Goal: Task Accomplishment & Management: Use online tool/utility

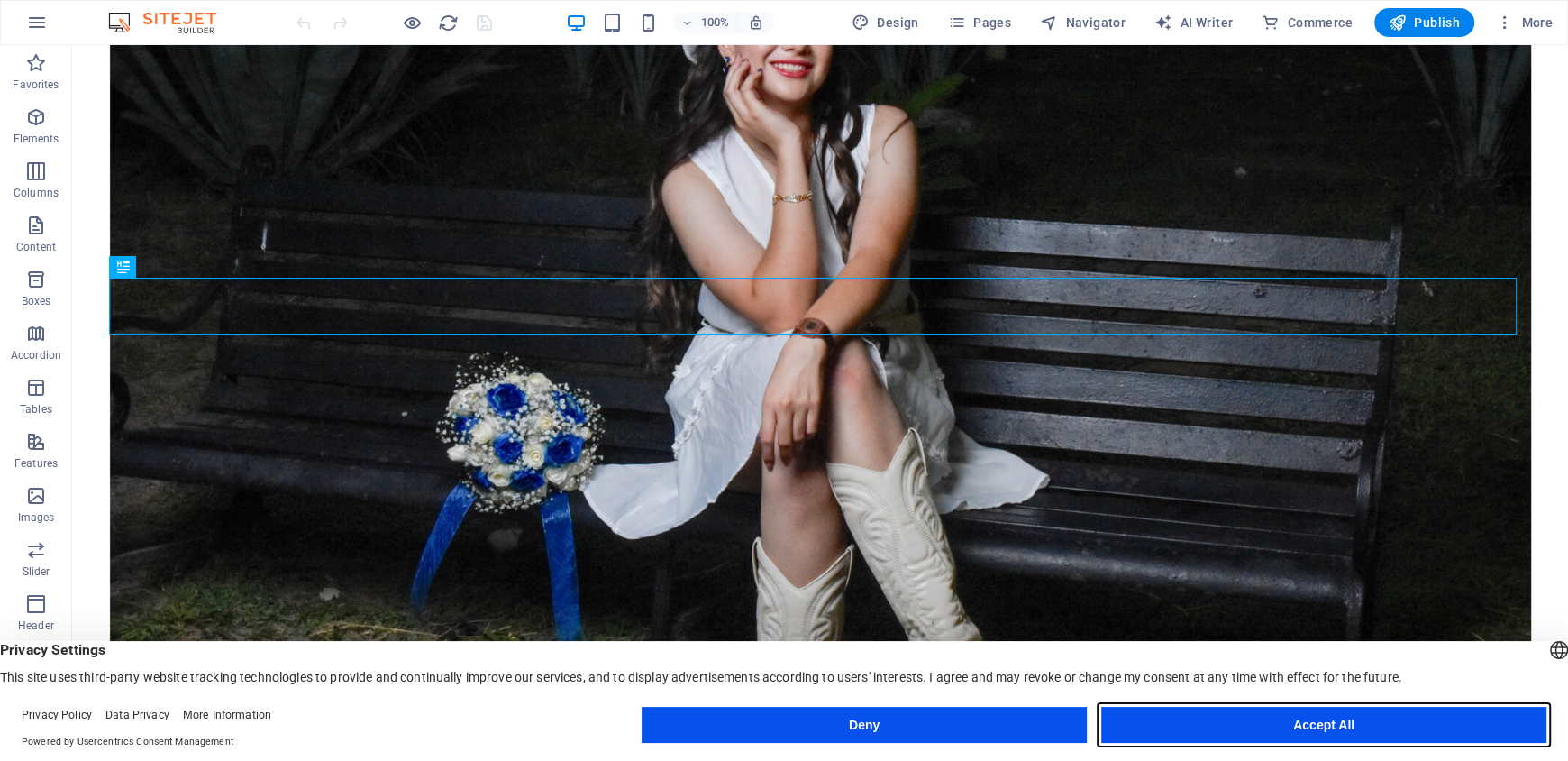
click at [1251, 730] on button "Accept All" at bounding box center [1324, 724] width 445 height 36
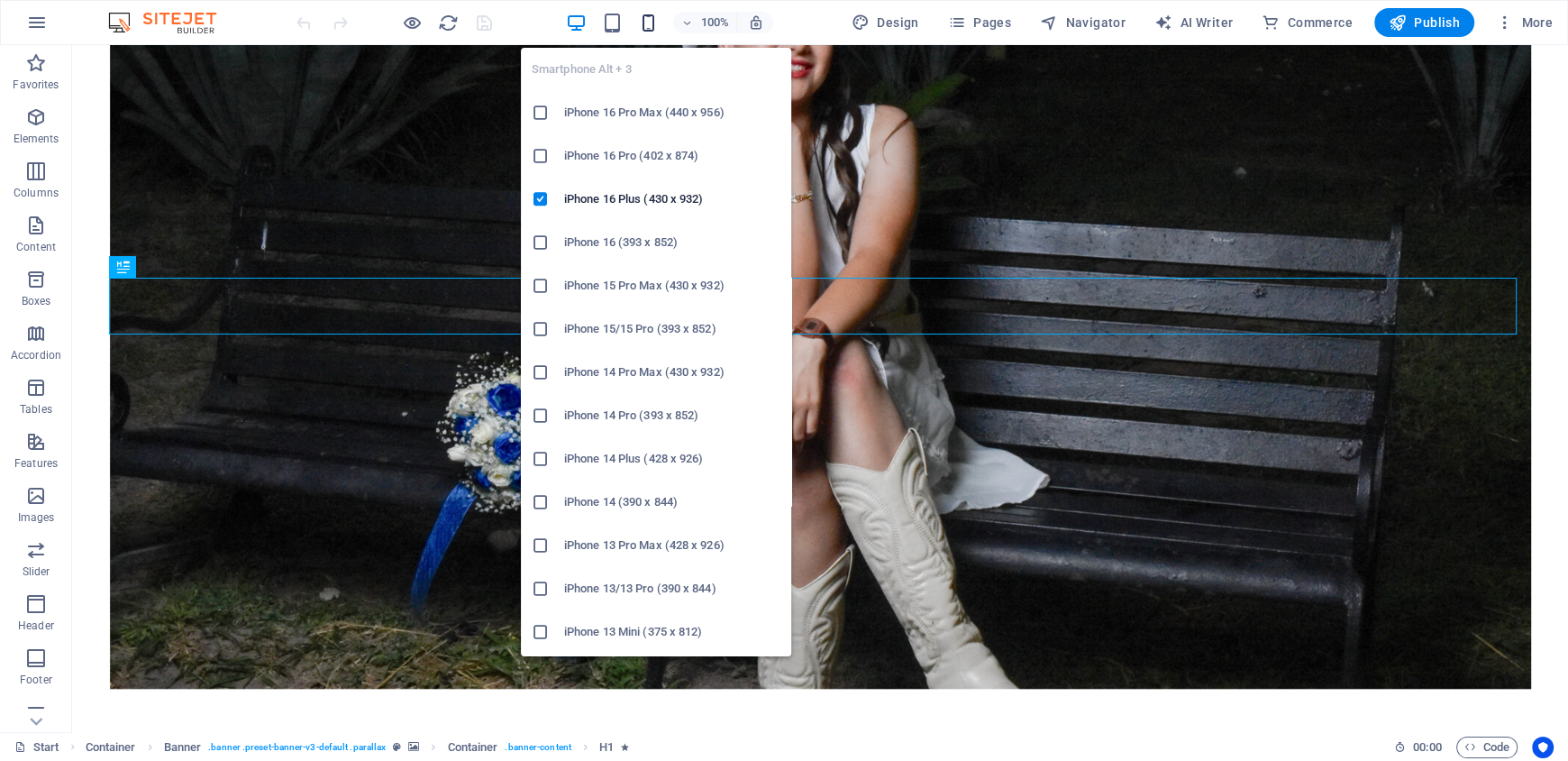
click at [647, 27] on icon "button" at bounding box center [648, 22] width 20 height 20
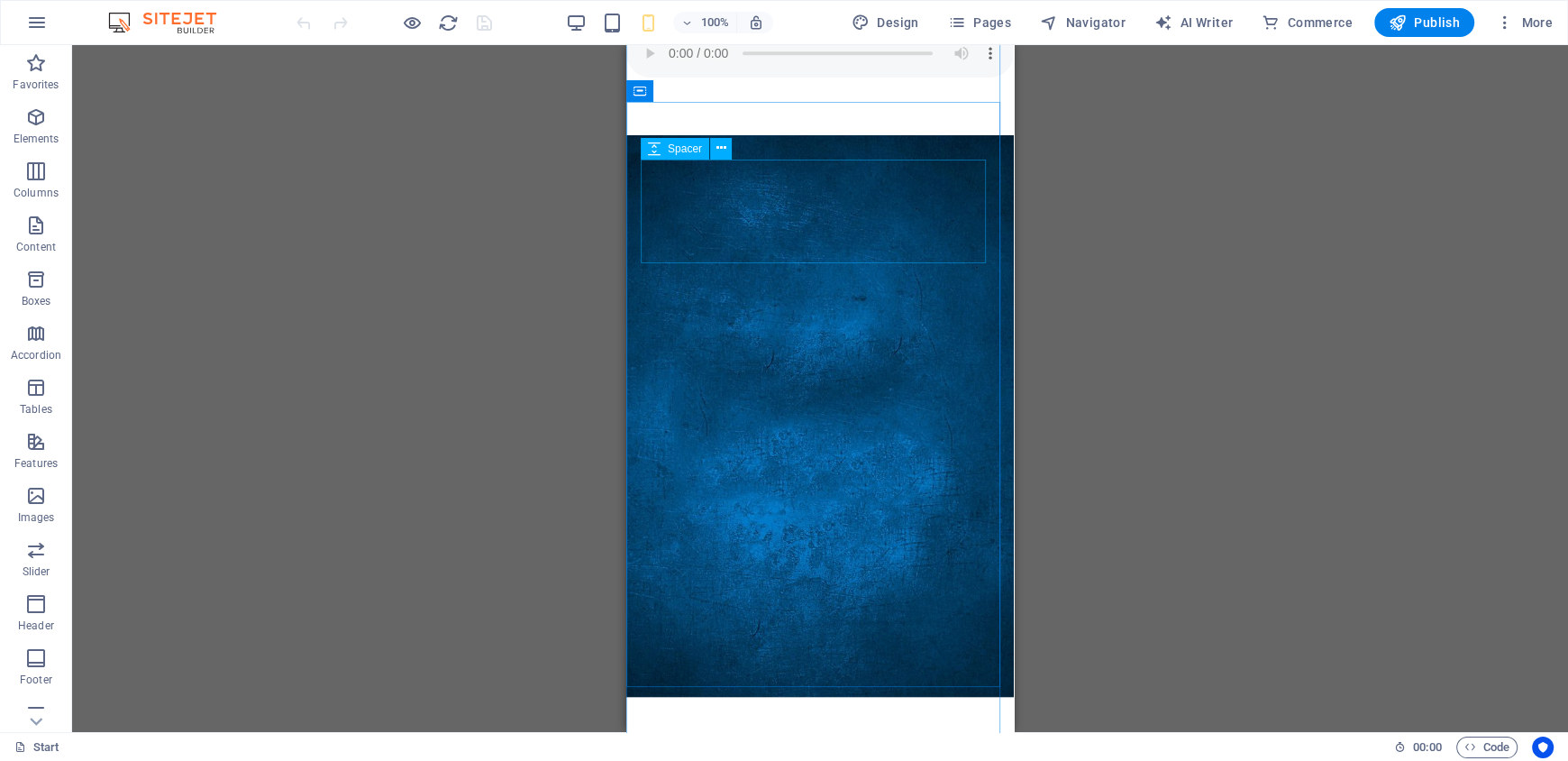
scroll to position [1059, 0]
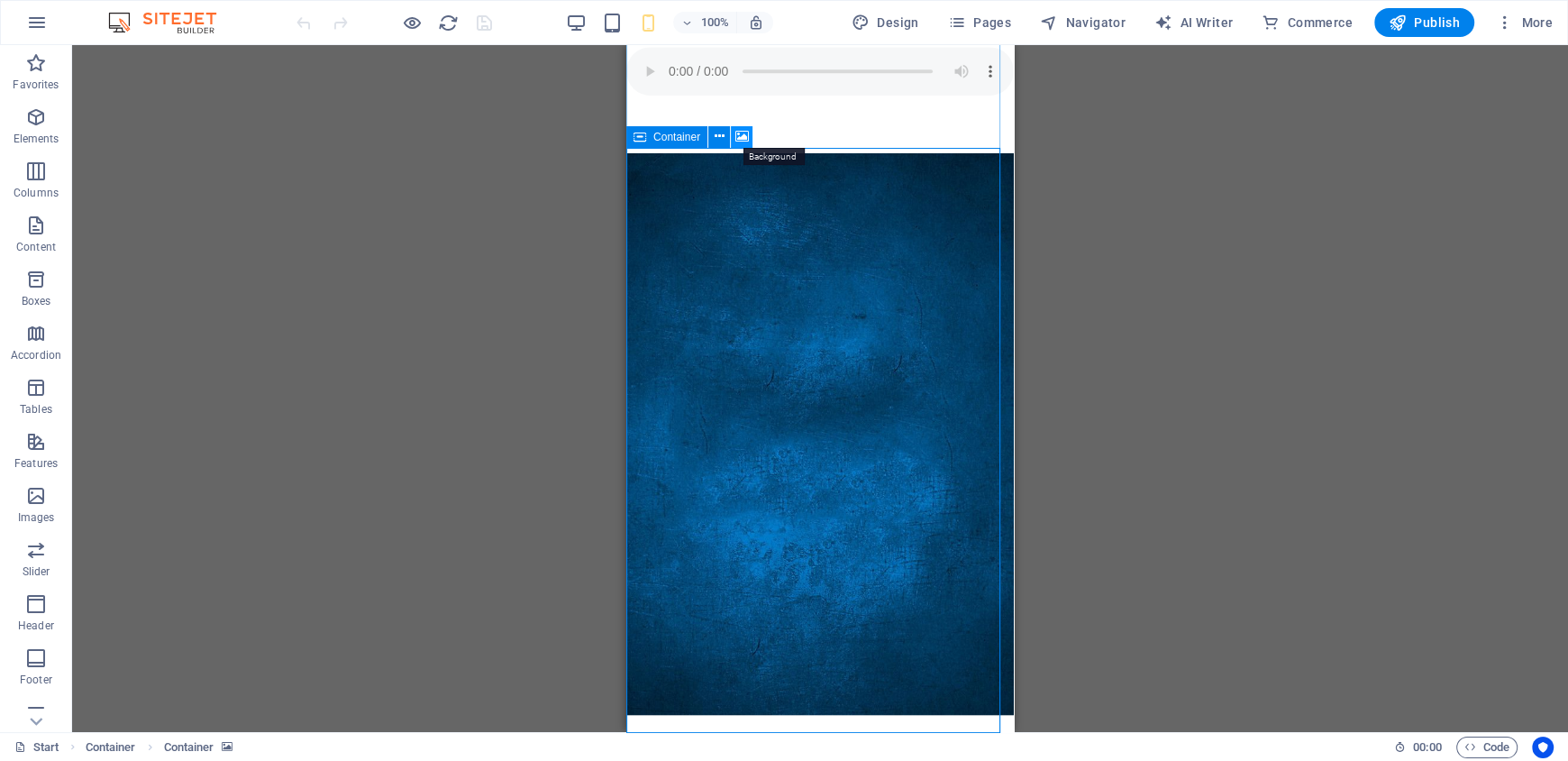
click at [740, 144] on icon at bounding box center [743, 136] width 14 height 19
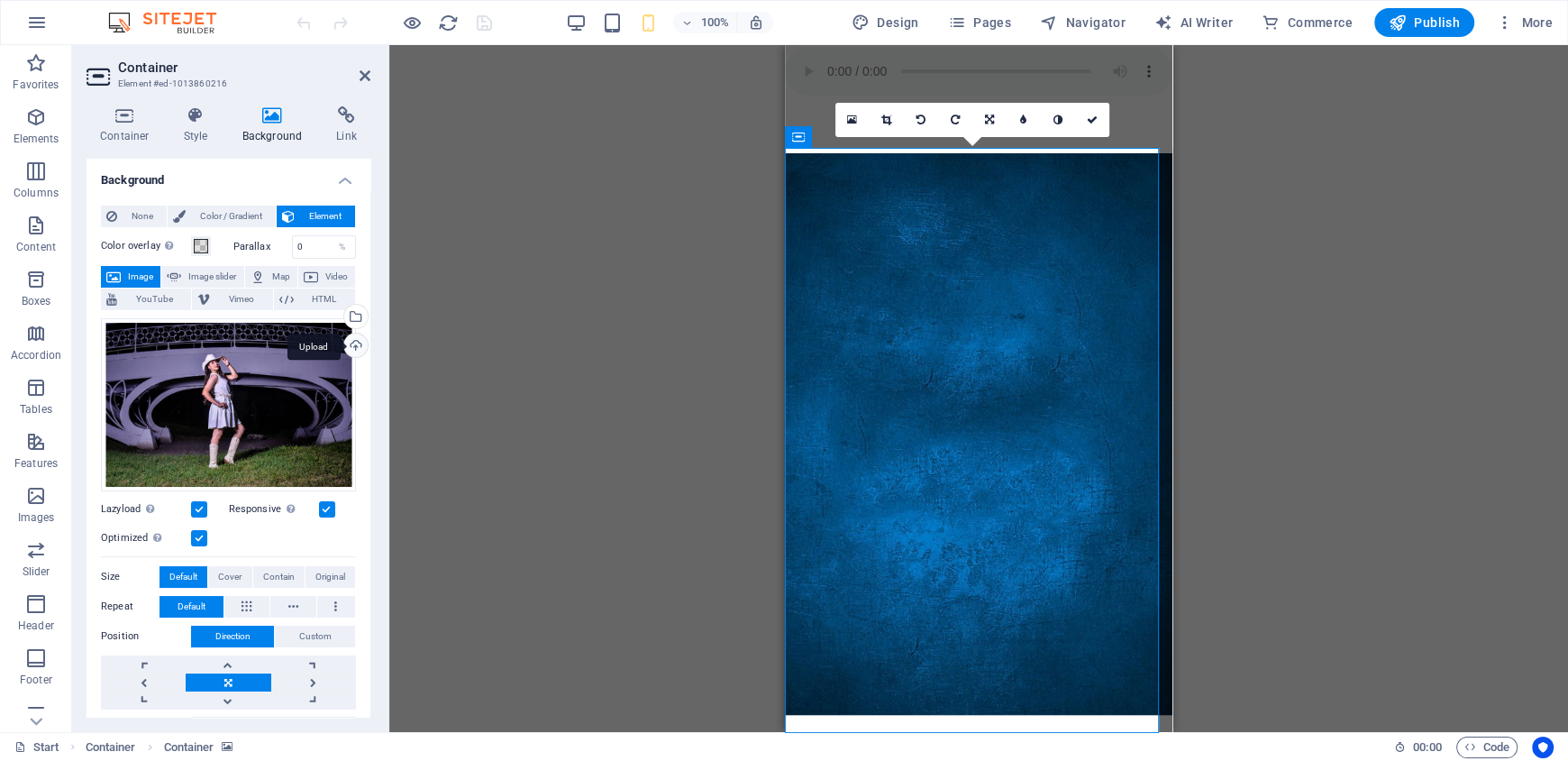
click at [341, 334] on div "Upload" at bounding box center [354, 347] width 27 height 27
click at [1094, 125] on link at bounding box center [1092, 119] width 34 height 34
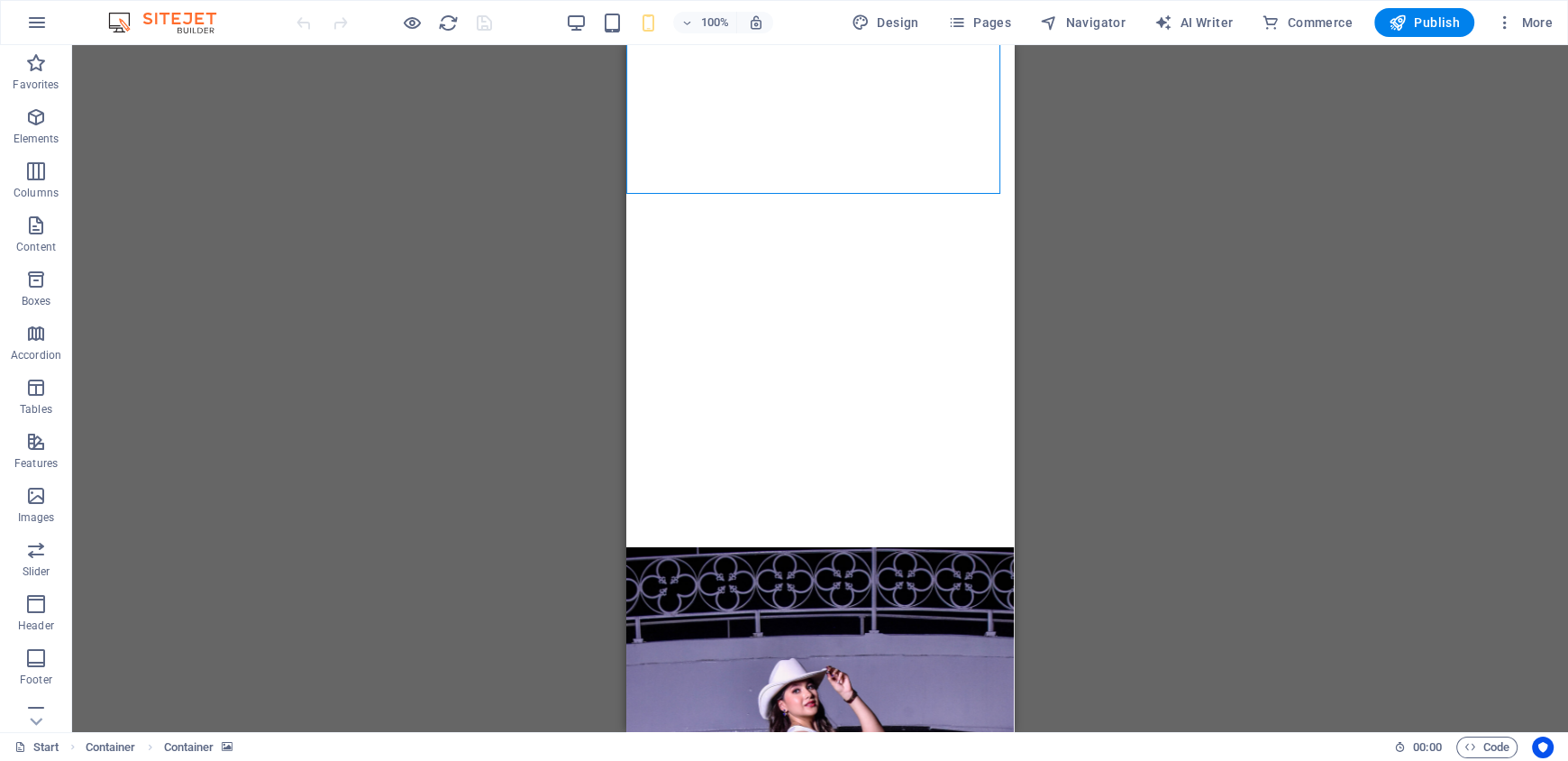
scroll to position [1598, 0]
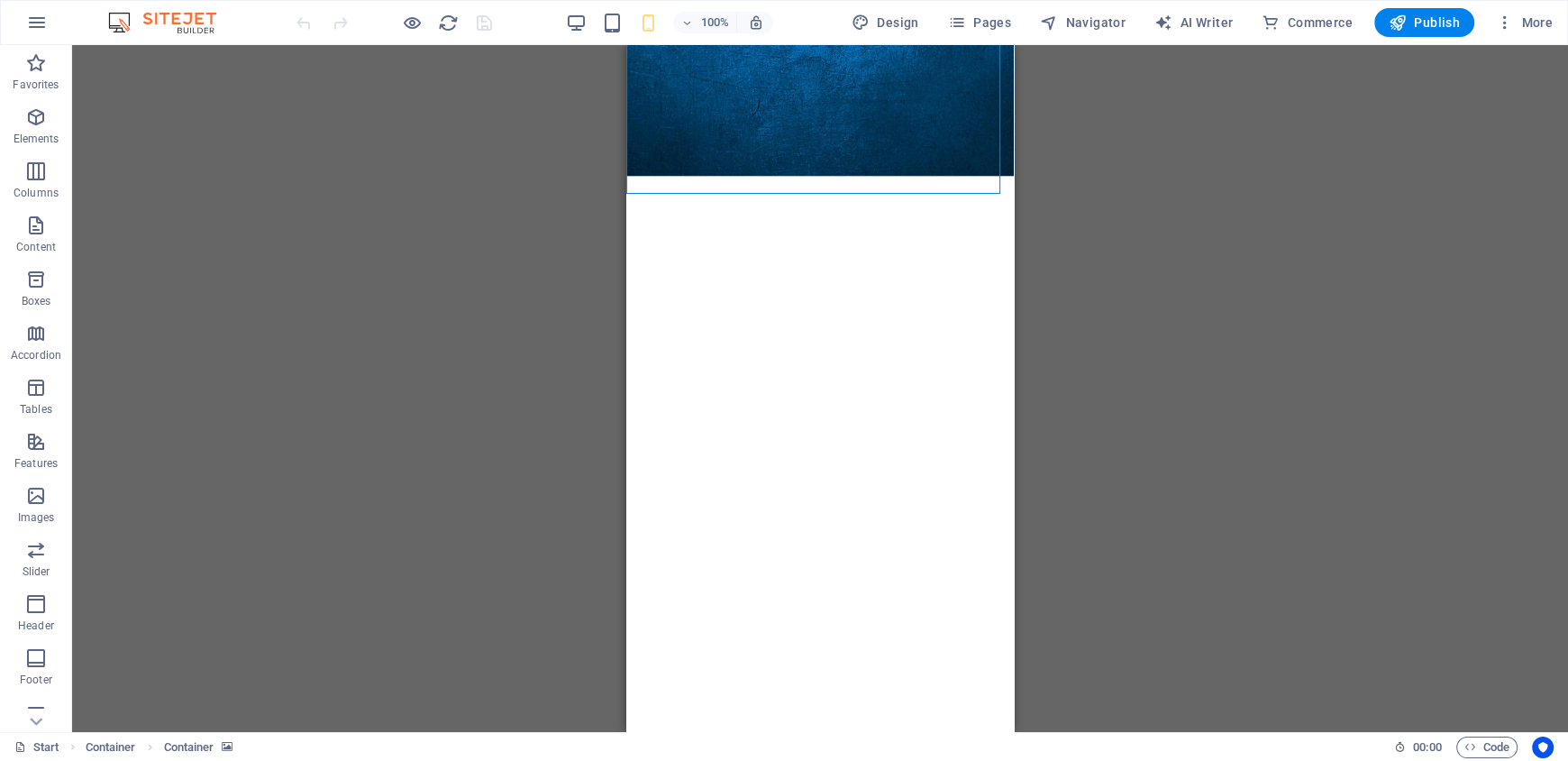
drag, startPoint x: 1013, startPoint y: 231, endPoint x: 1008, endPoint y: 209, distance: 22.6
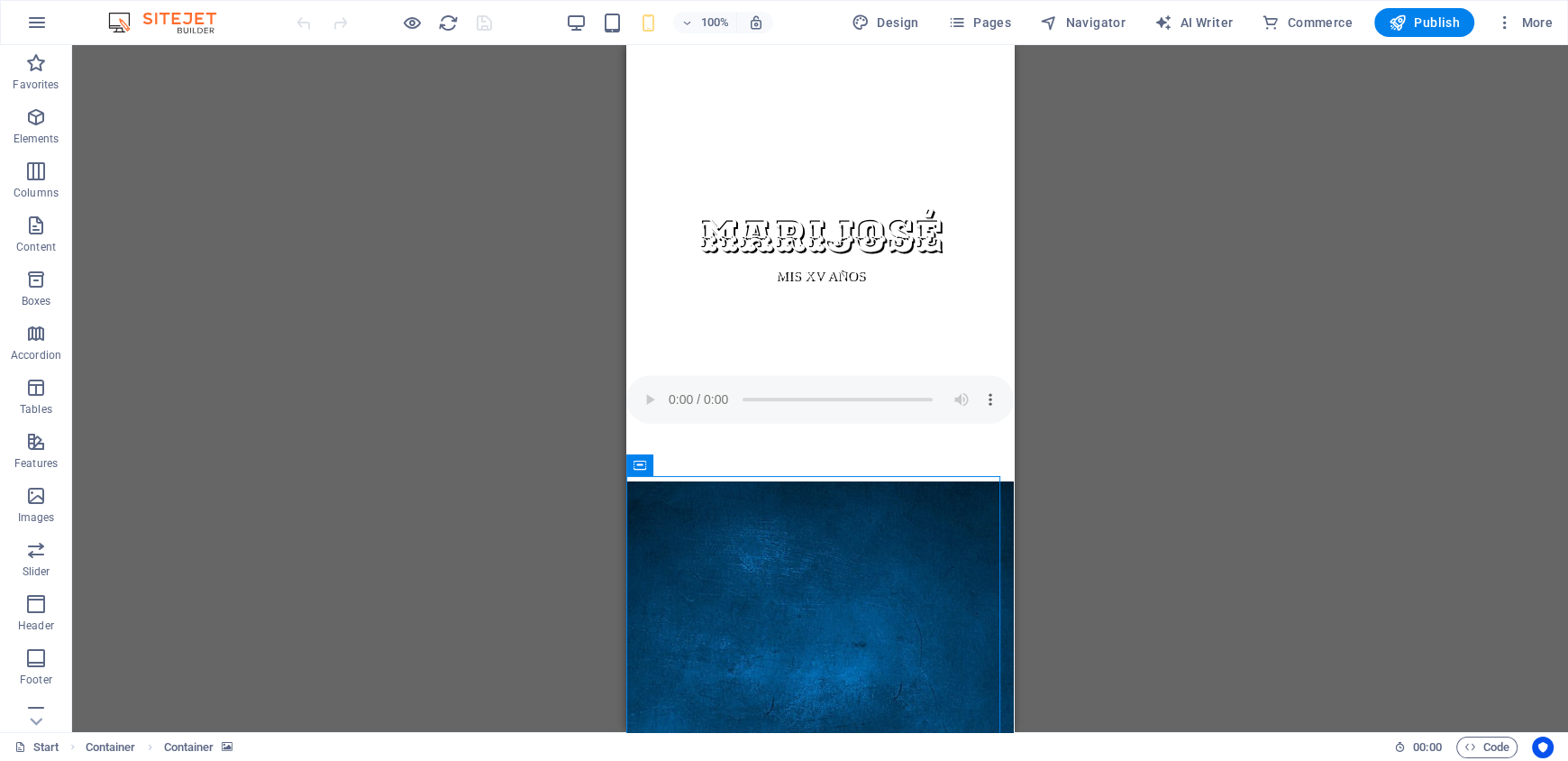
scroll to position [606, 0]
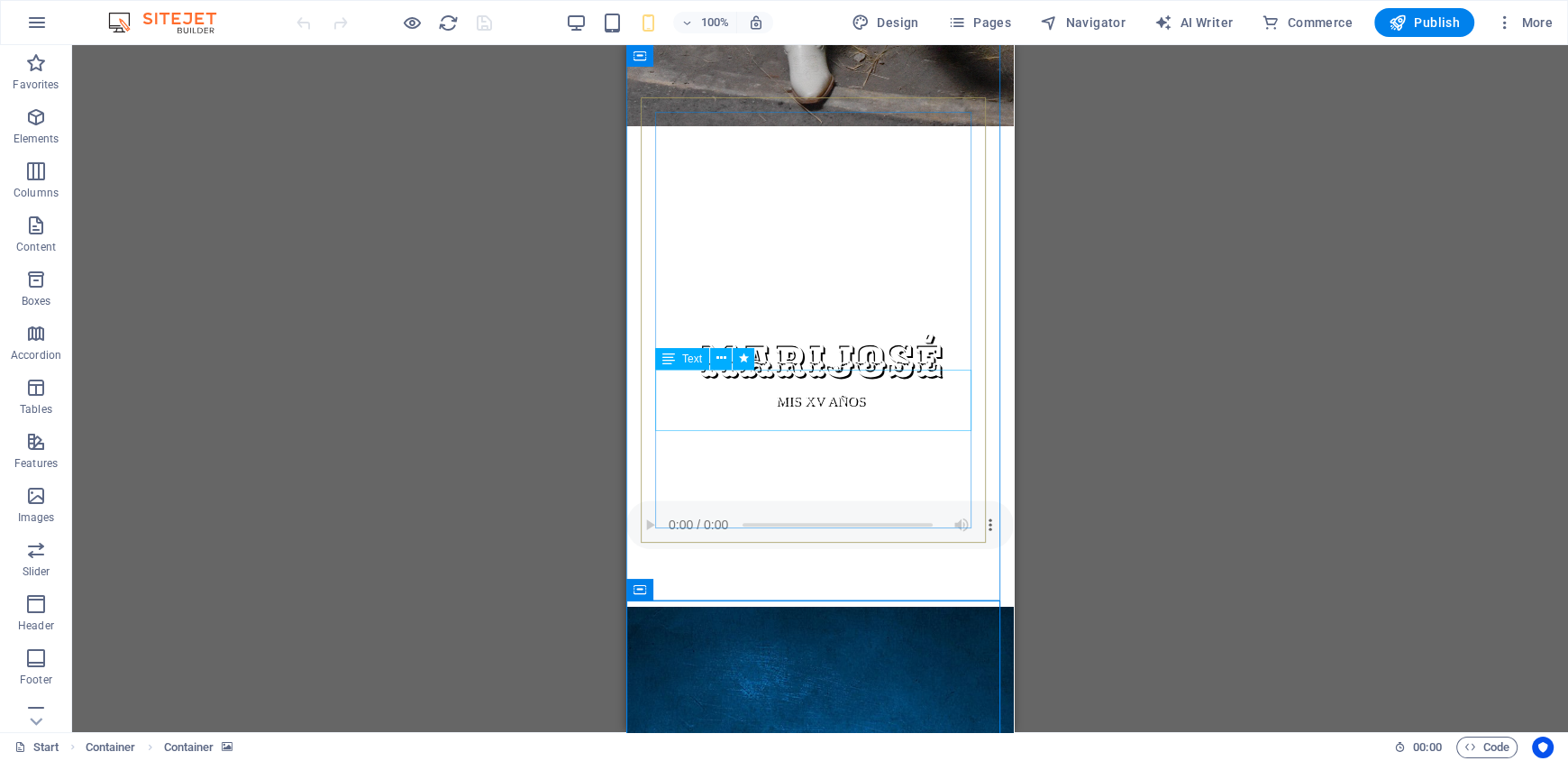
click at [719, 360] on icon at bounding box center [720, 358] width 10 height 19
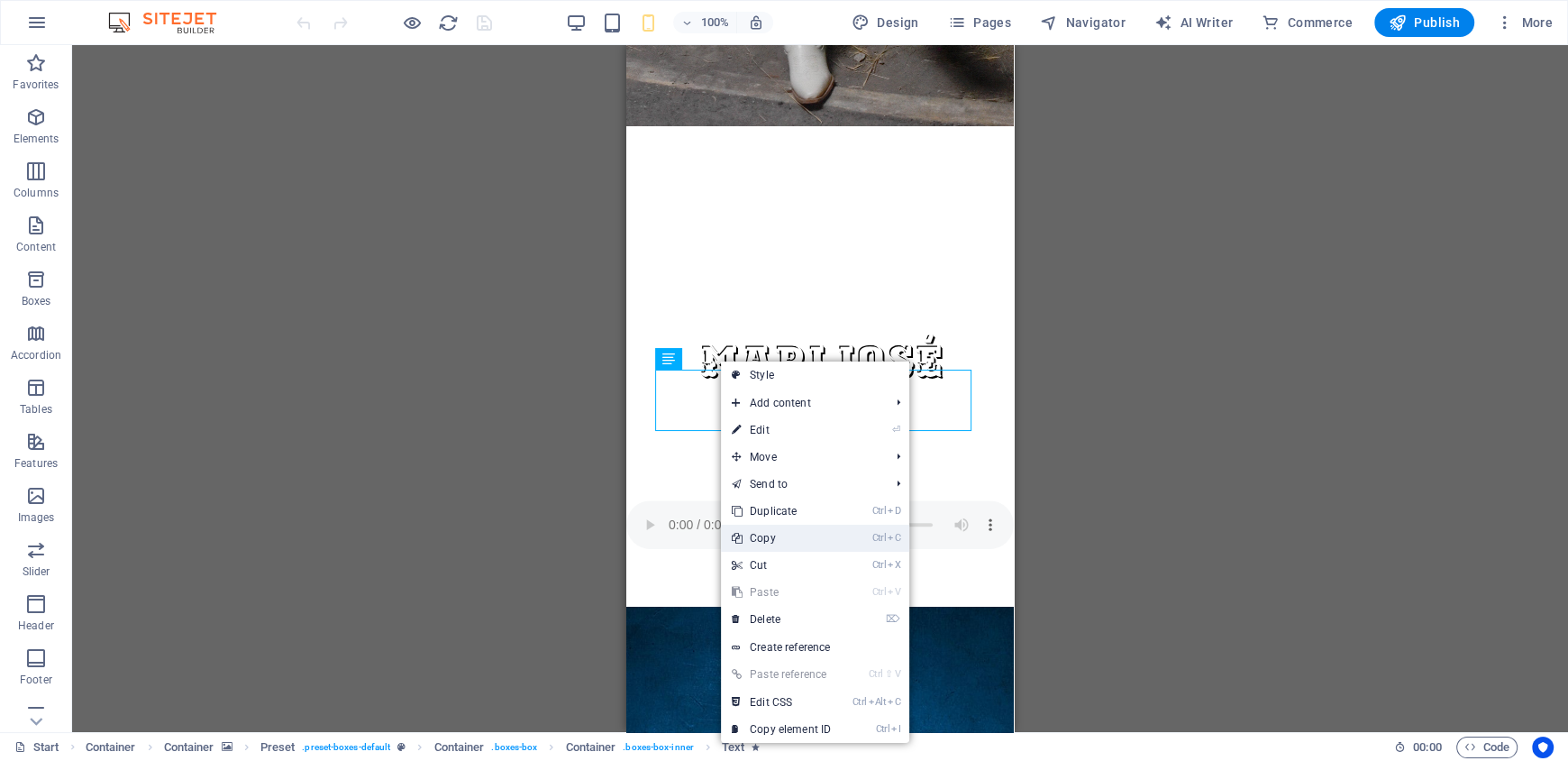
click at [771, 536] on link "Ctrl C Copy" at bounding box center [782, 539] width 121 height 27
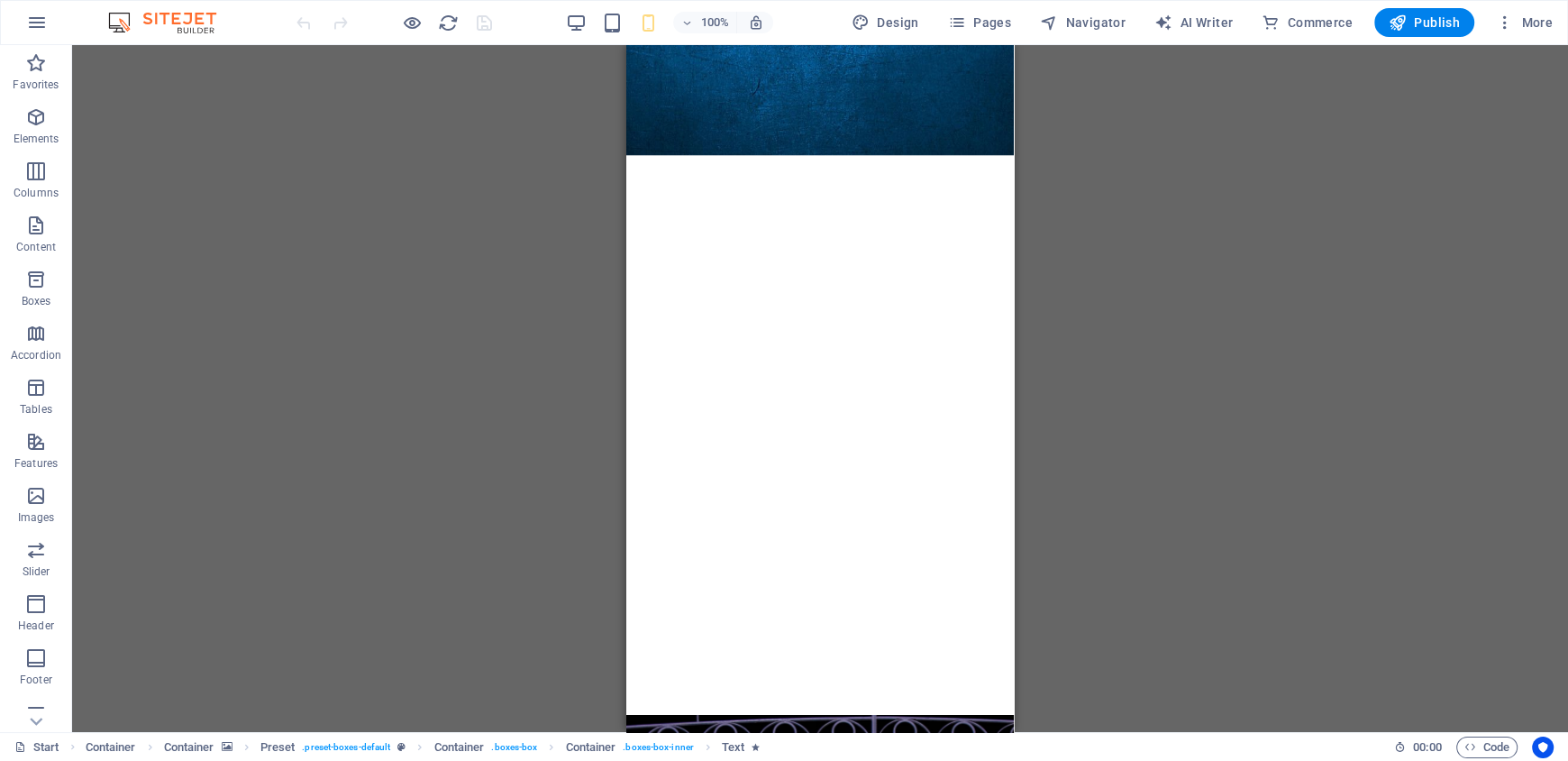
scroll to position [1609, 0]
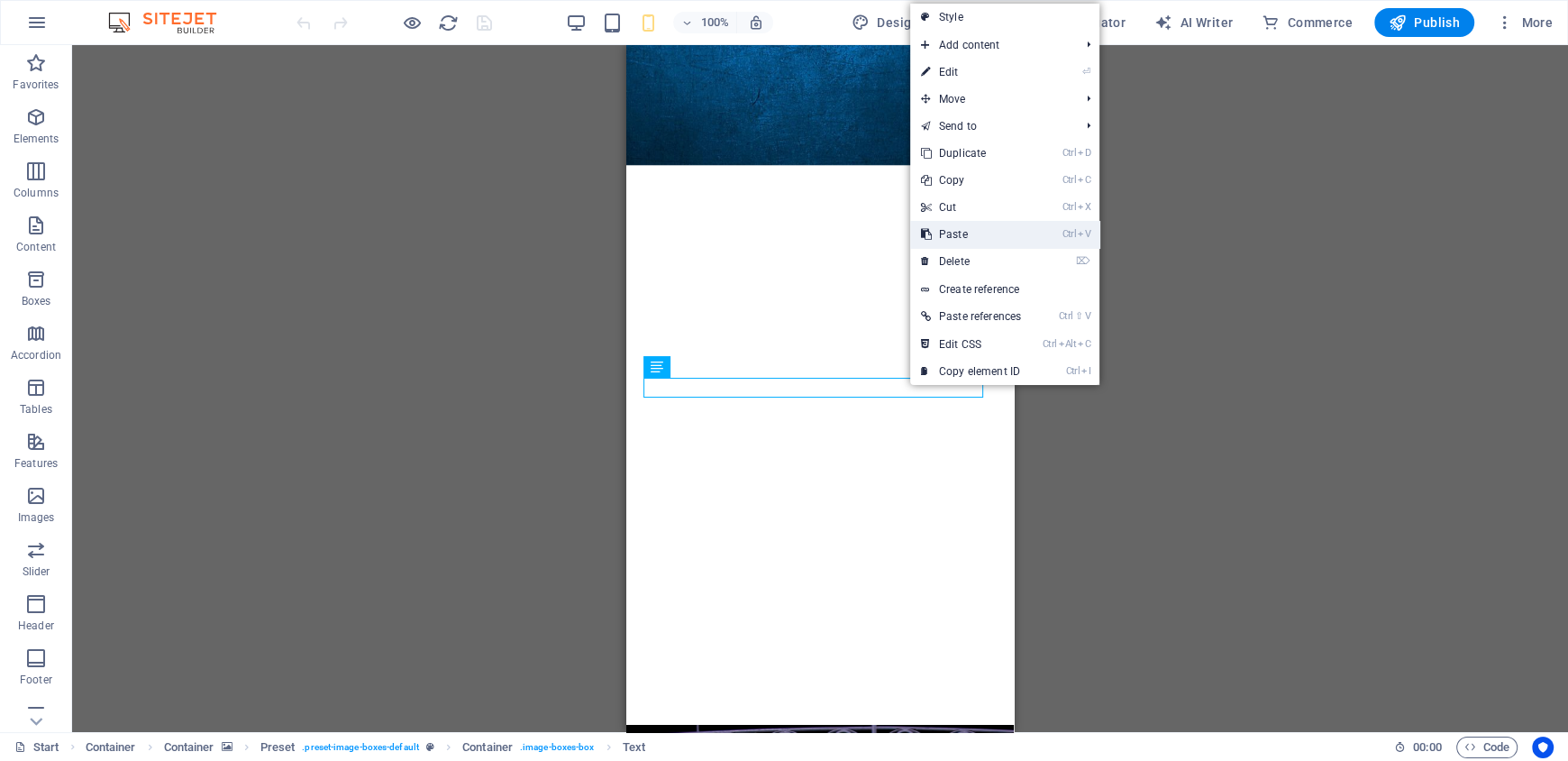
click at [965, 230] on link "Ctrl V Paste" at bounding box center [971, 234] width 122 height 27
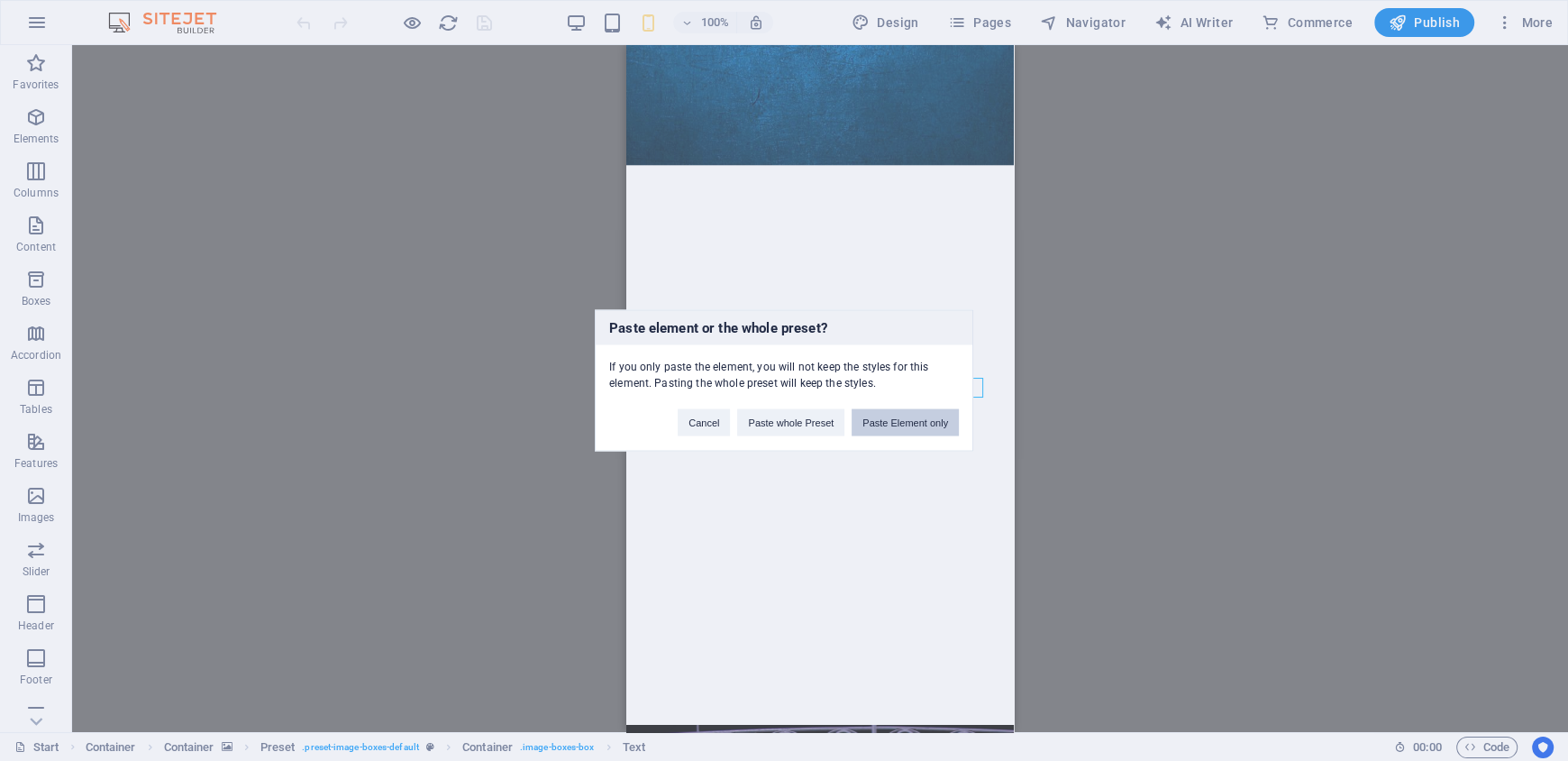
click at [898, 421] on button "Paste Element only" at bounding box center [905, 422] width 107 height 27
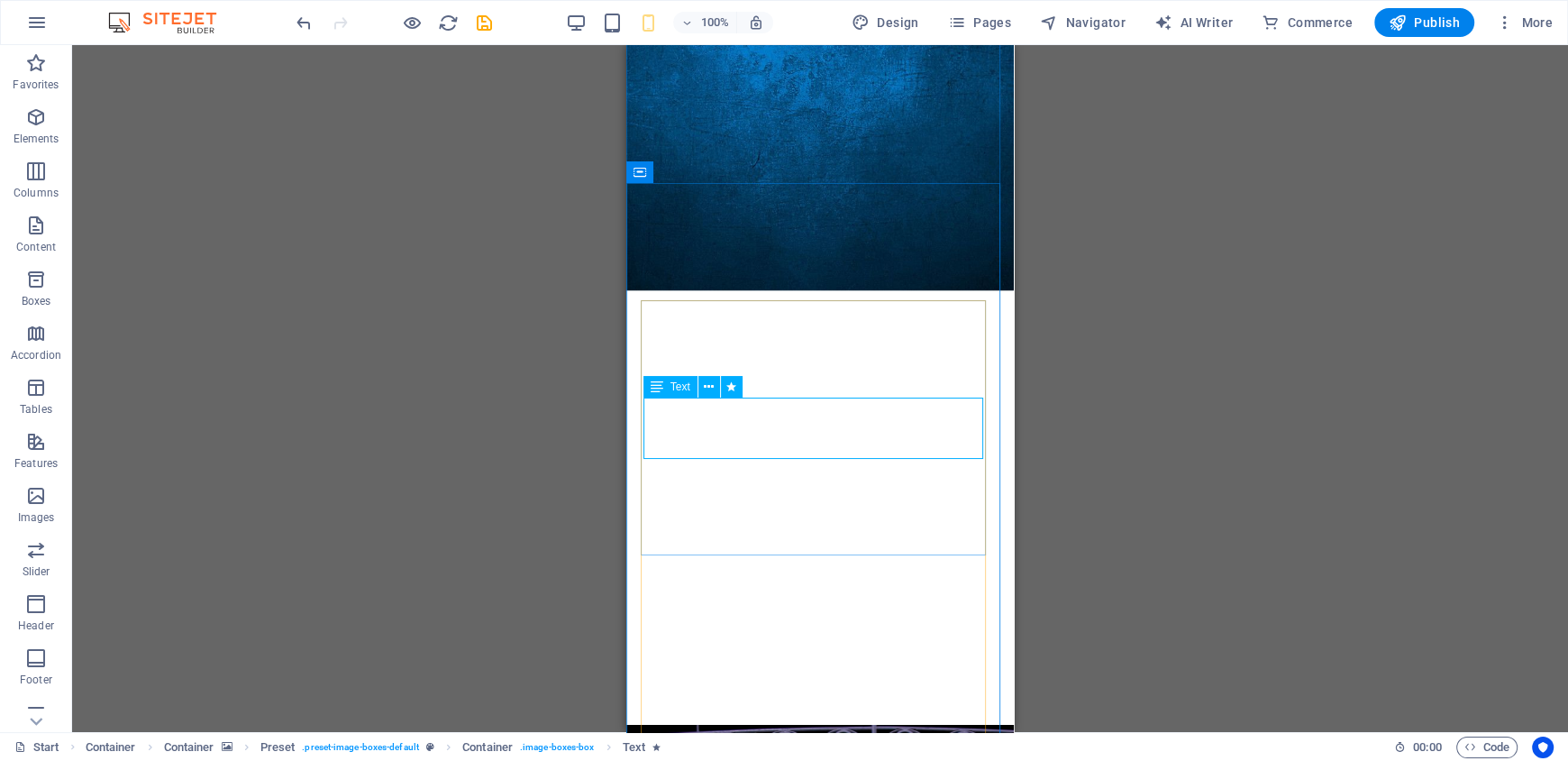
click at [768, 422] on div "Drag here to replace the existing content. Press “Ctrl” if you want to create a…" at bounding box center [821, 388] width 1497 height 687
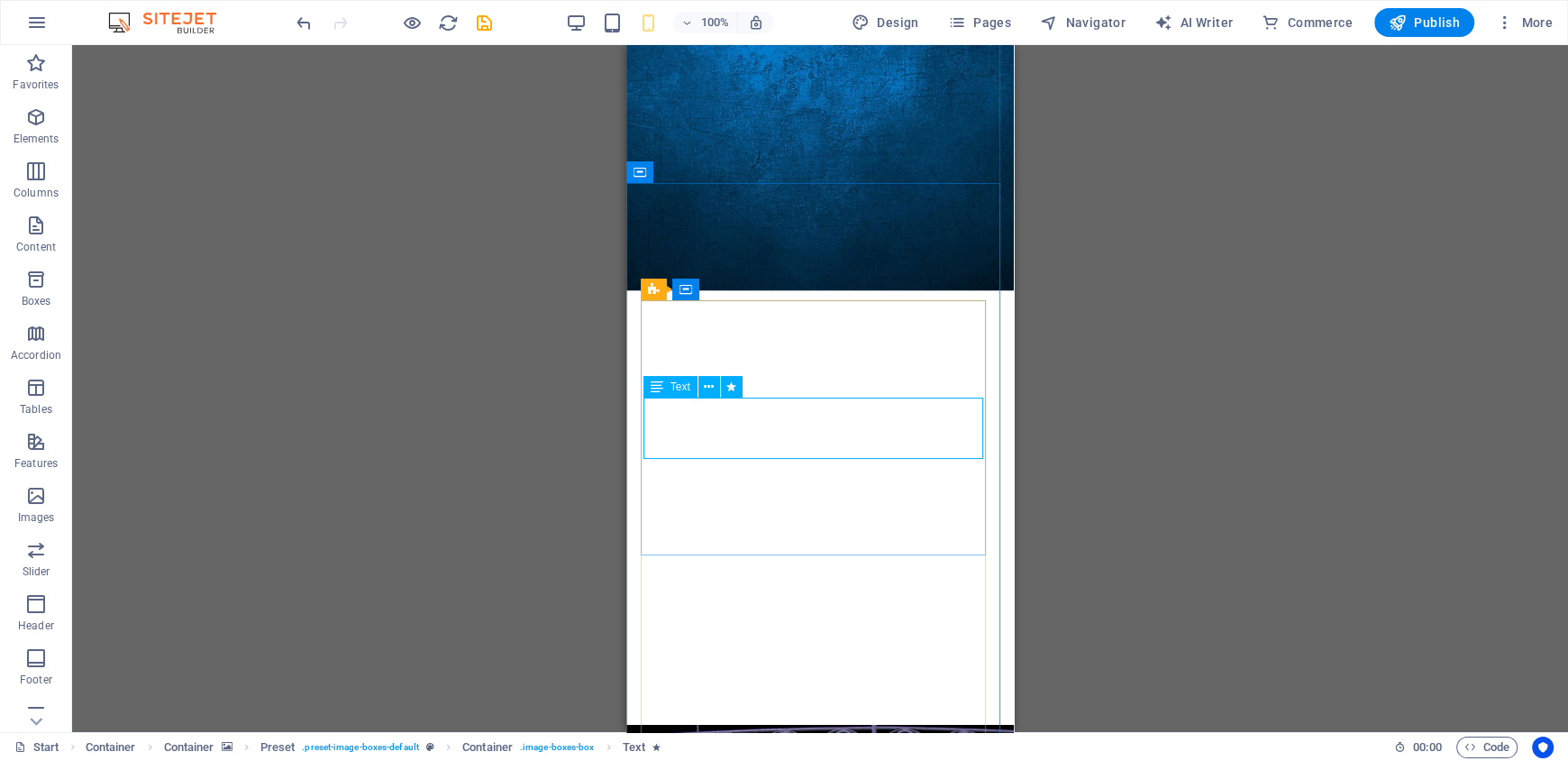
drag, startPoint x: 922, startPoint y: 431, endPoint x: 764, endPoint y: 431, distance: 158.0
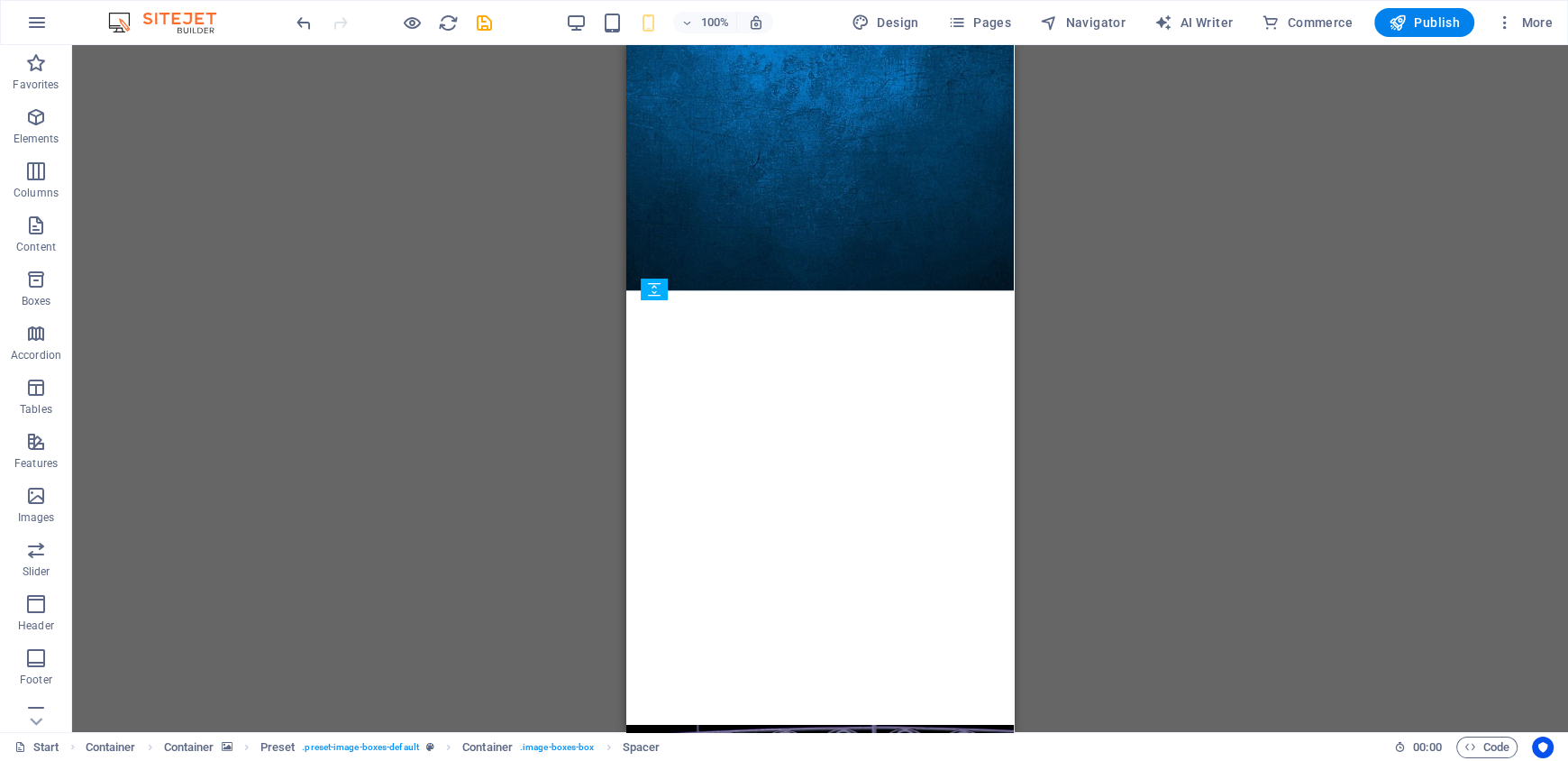
drag, startPoint x: 907, startPoint y: 443, endPoint x: 909, endPoint y: 430, distance: 13.2
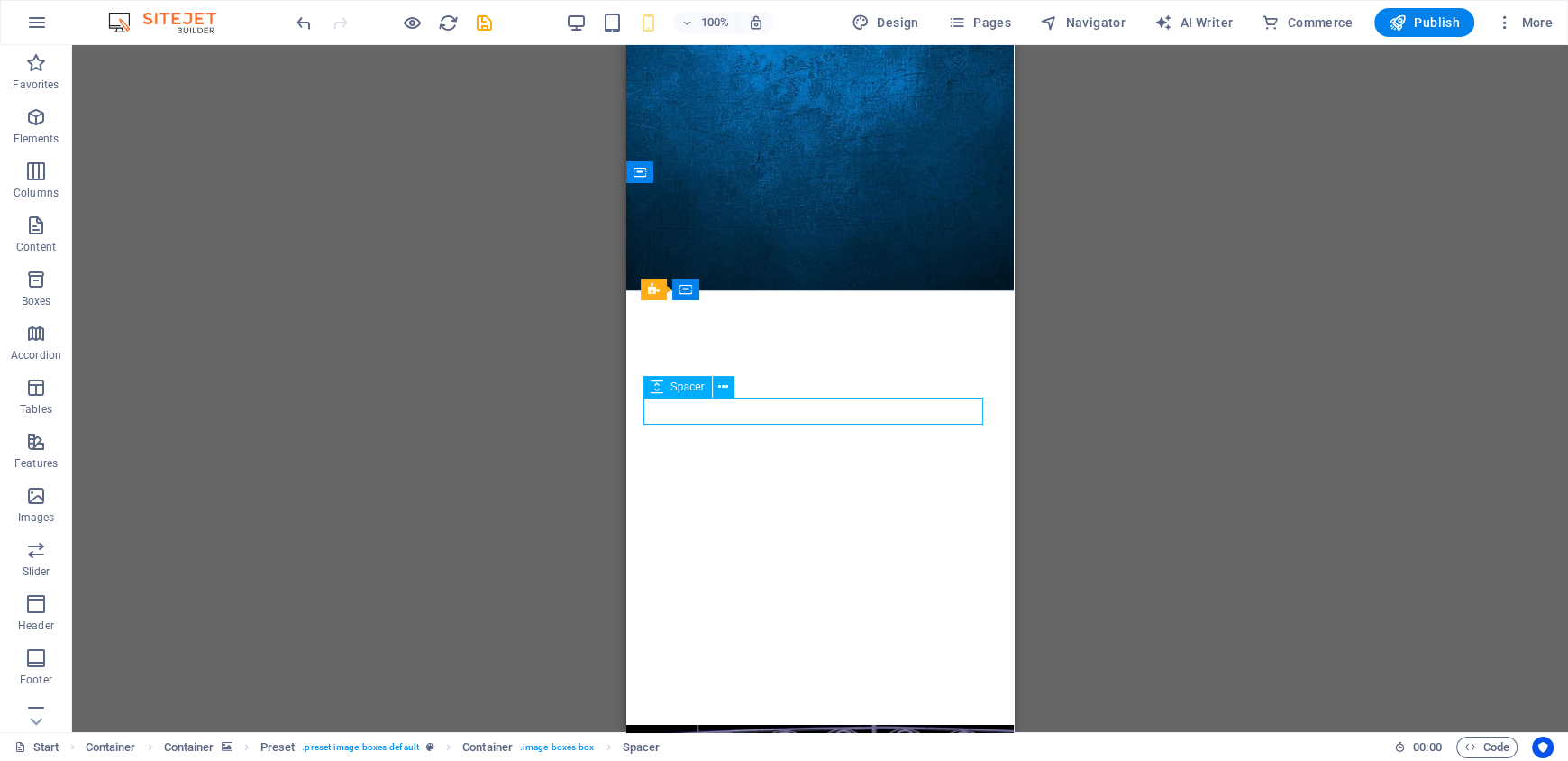
drag, startPoint x: 977, startPoint y: 415, endPoint x: 944, endPoint y: 412, distance: 33.1
drag, startPoint x: 944, startPoint y: 412, endPoint x: 961, endPoint y: 433, distance: 27.0
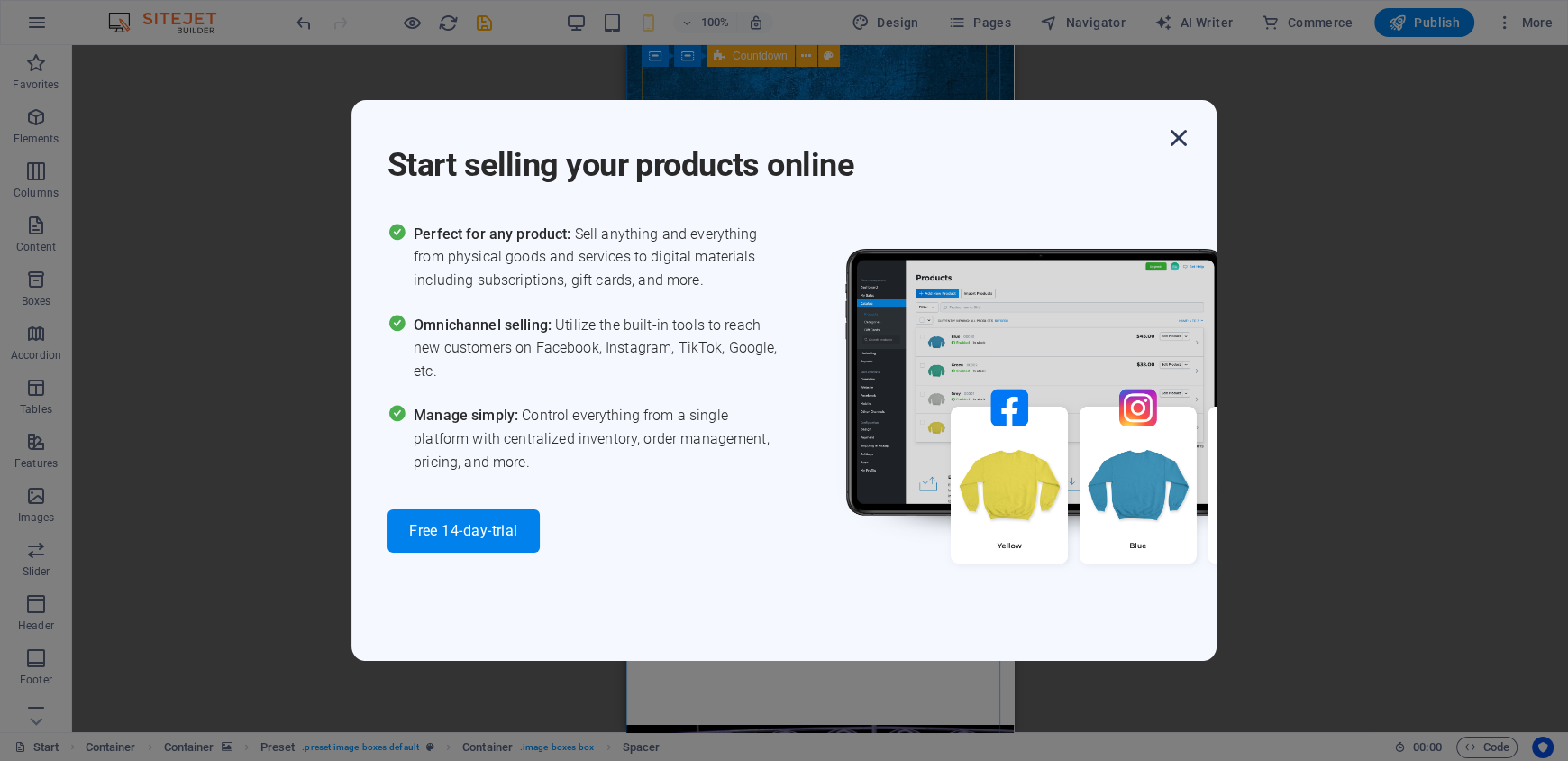
click at [1177, 136] on icon "button" at bounding box center [1179, 138] width 32 height 32
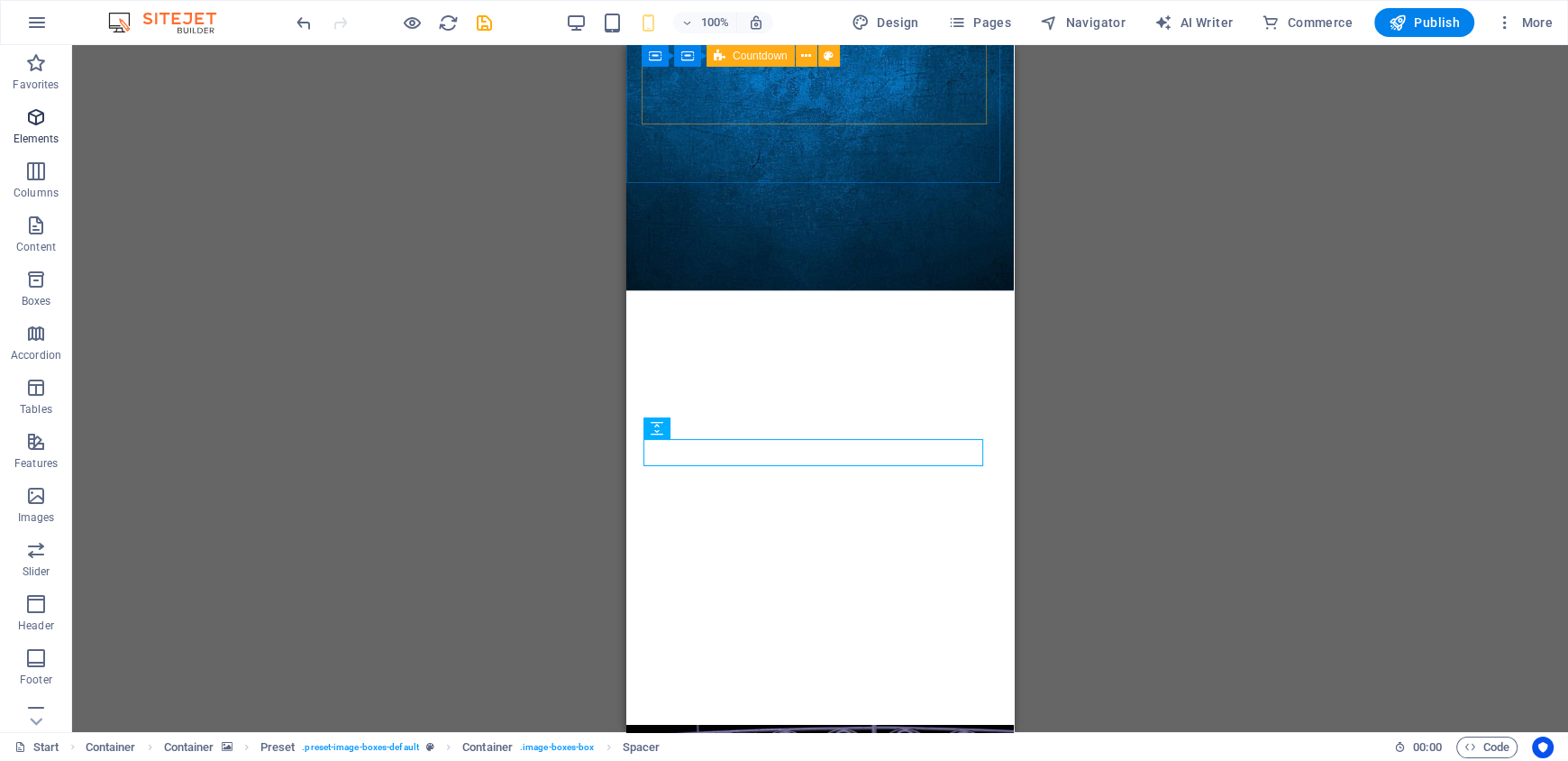
click at [39, 122] on icon "button" at bounding box center [36, 117] width 21 height 21
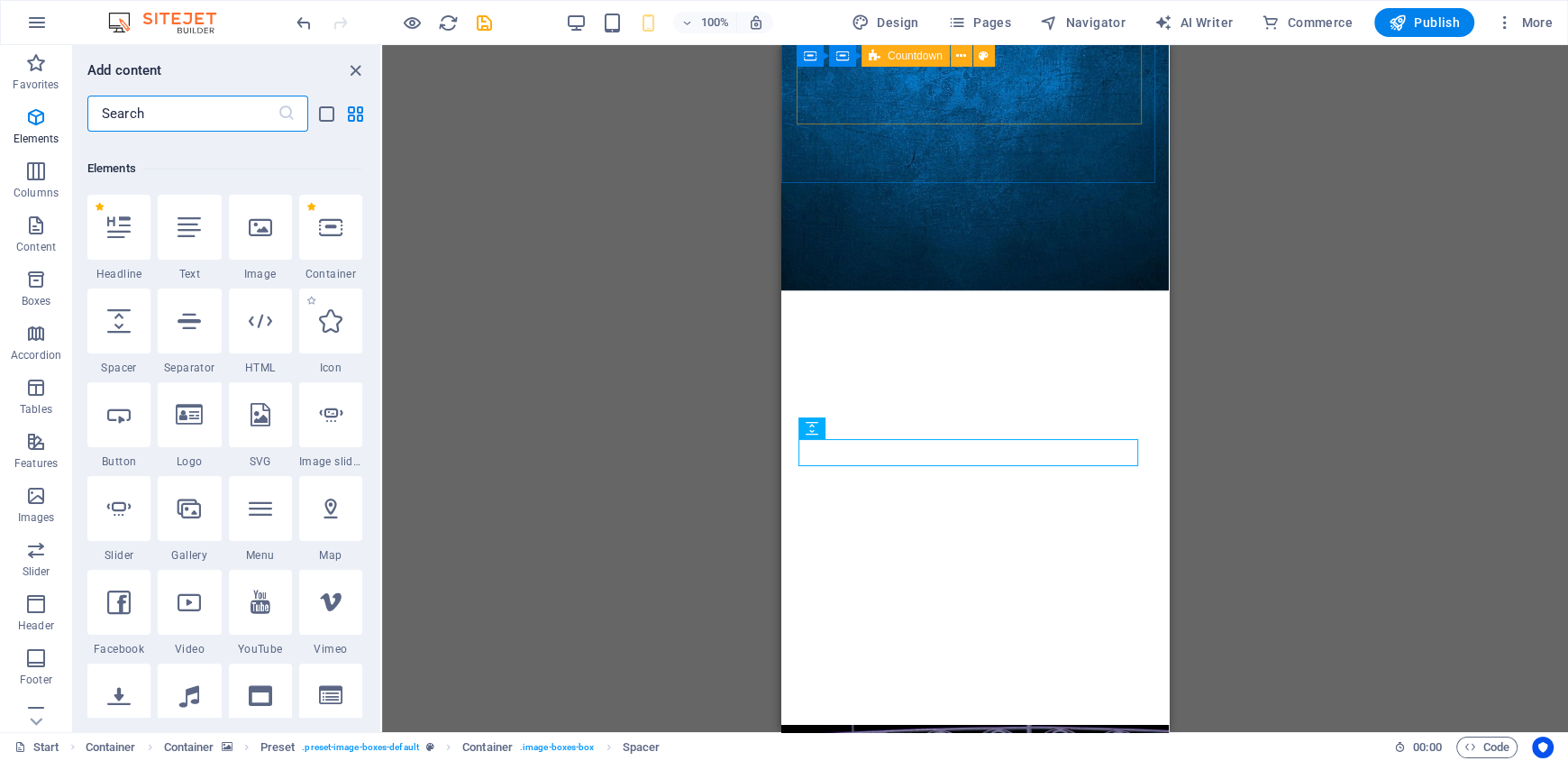
scroll to position [191, 0]
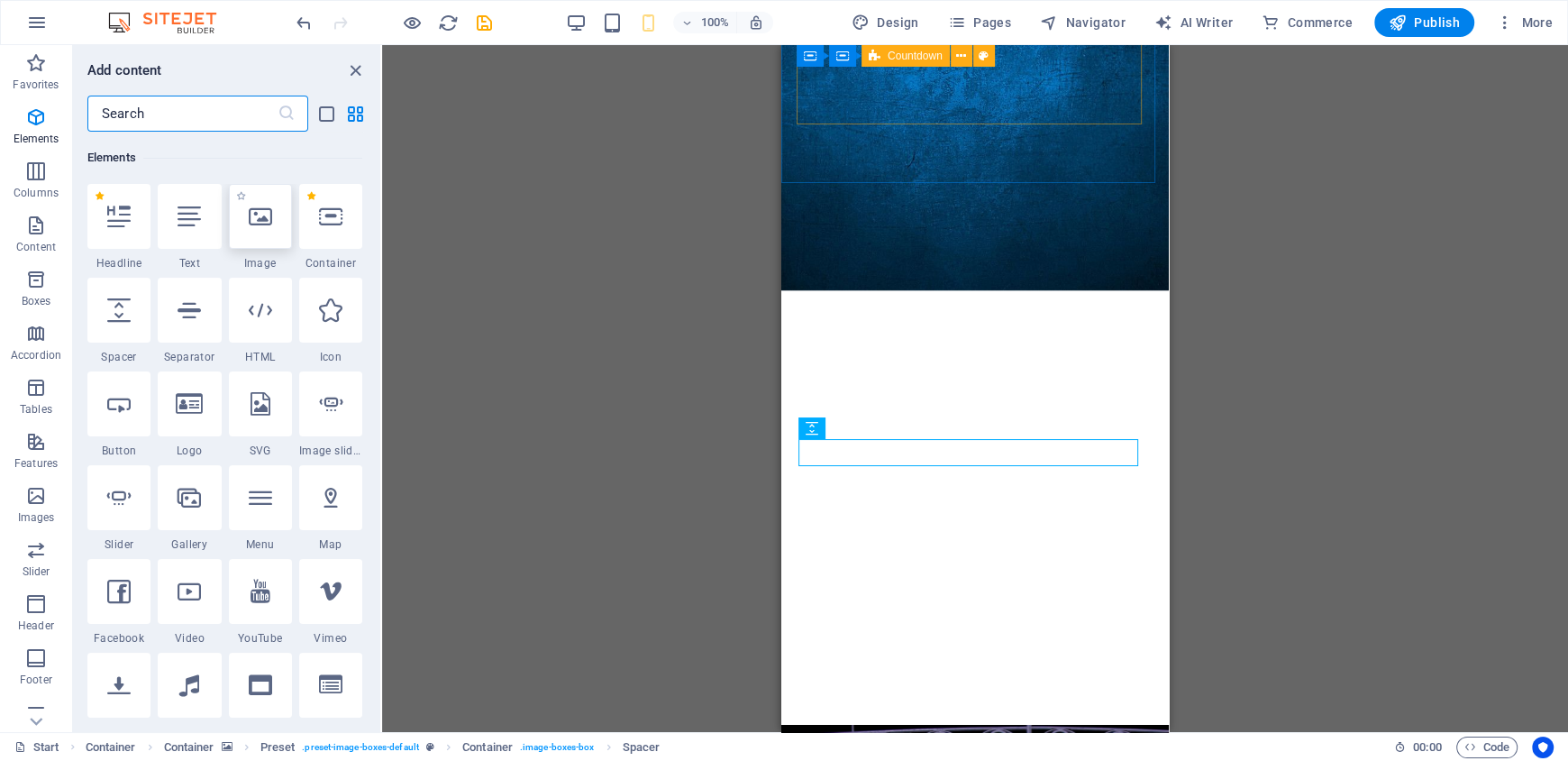
click at [267, 232] on div at bounding box center [261, 216] width 63 height 65
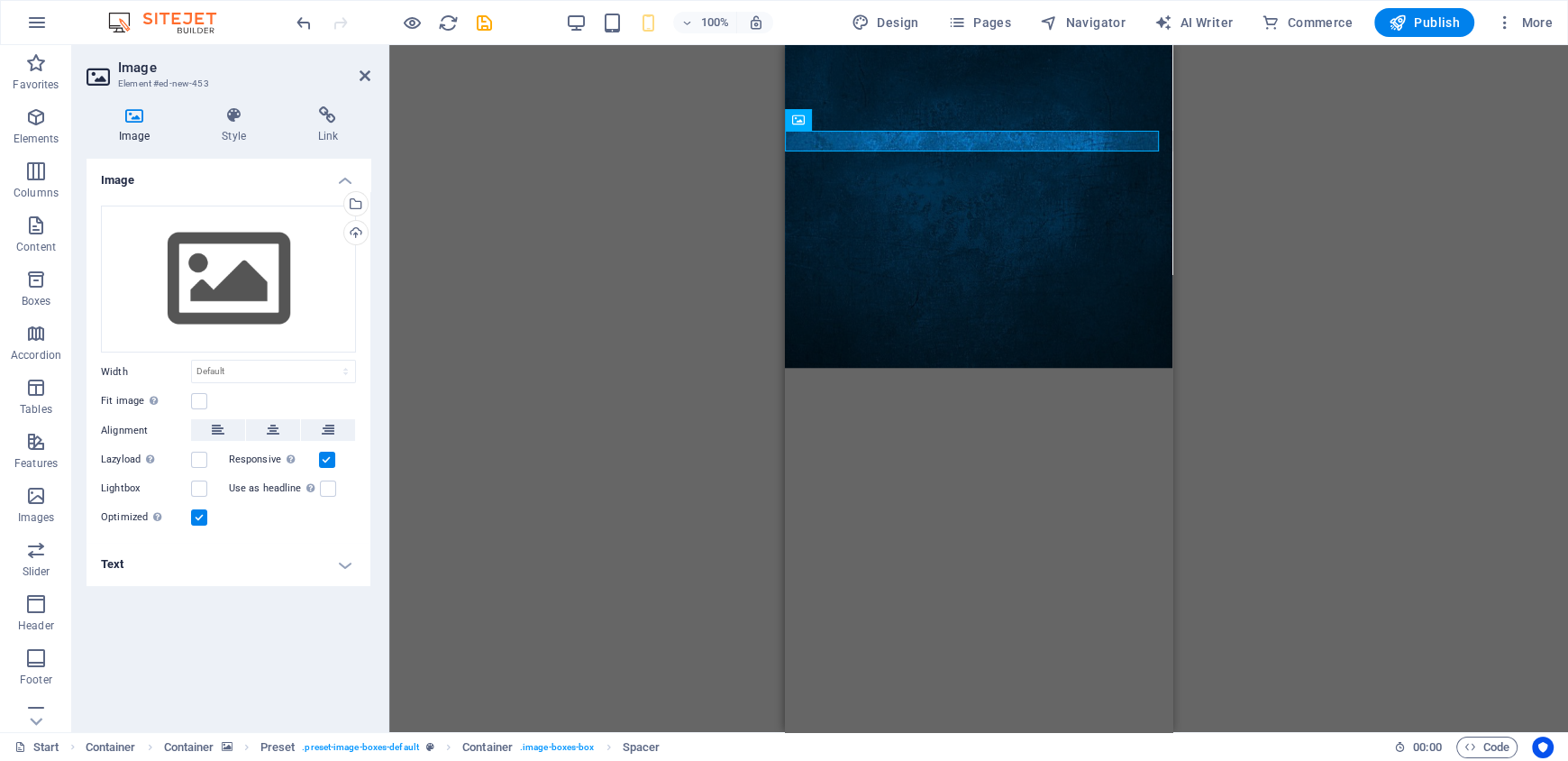
scroll to position [0, 0]
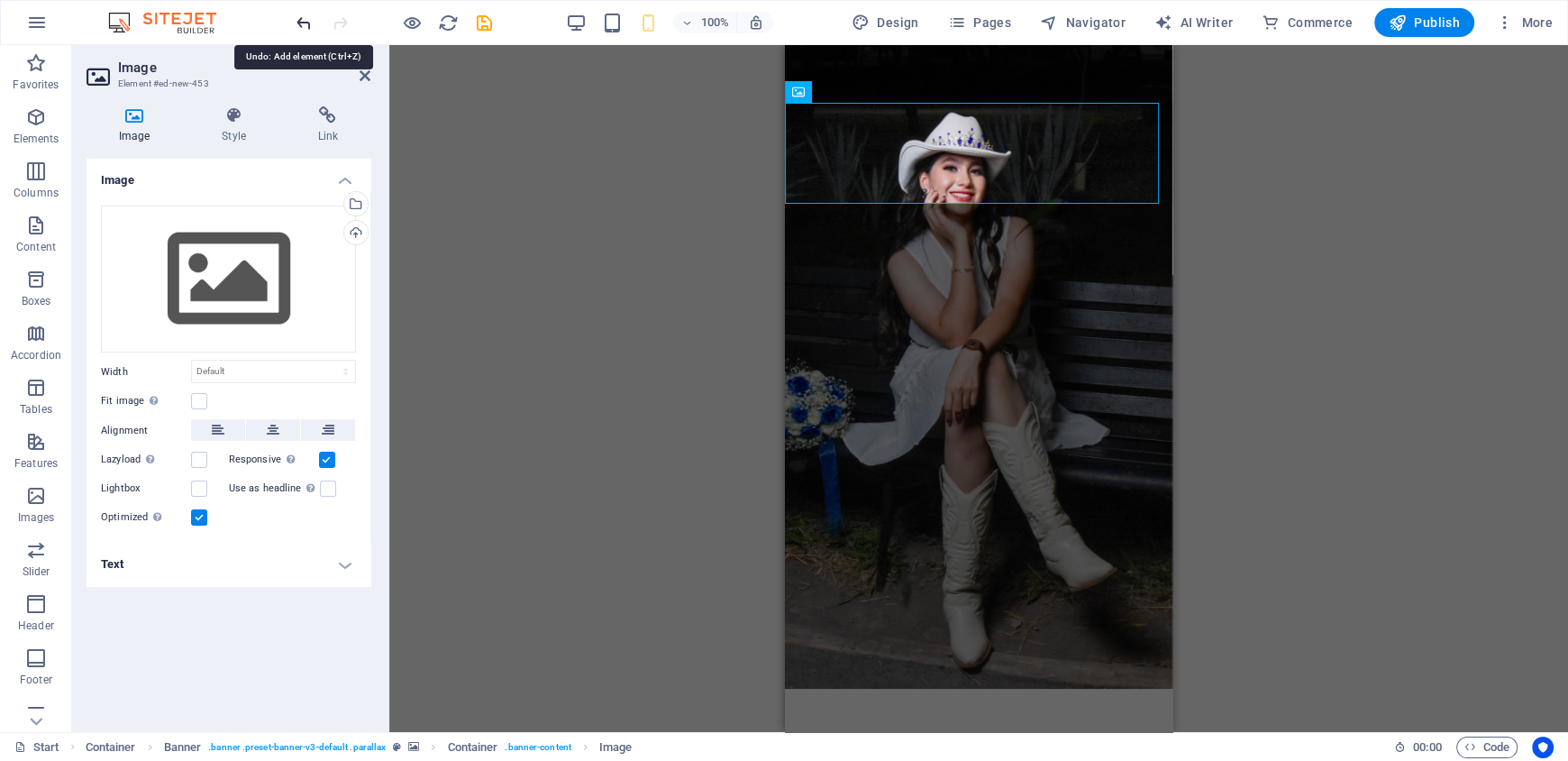
click at [302, 13] on icon "undo" at bounding box center [303, 22] width 20 height 20
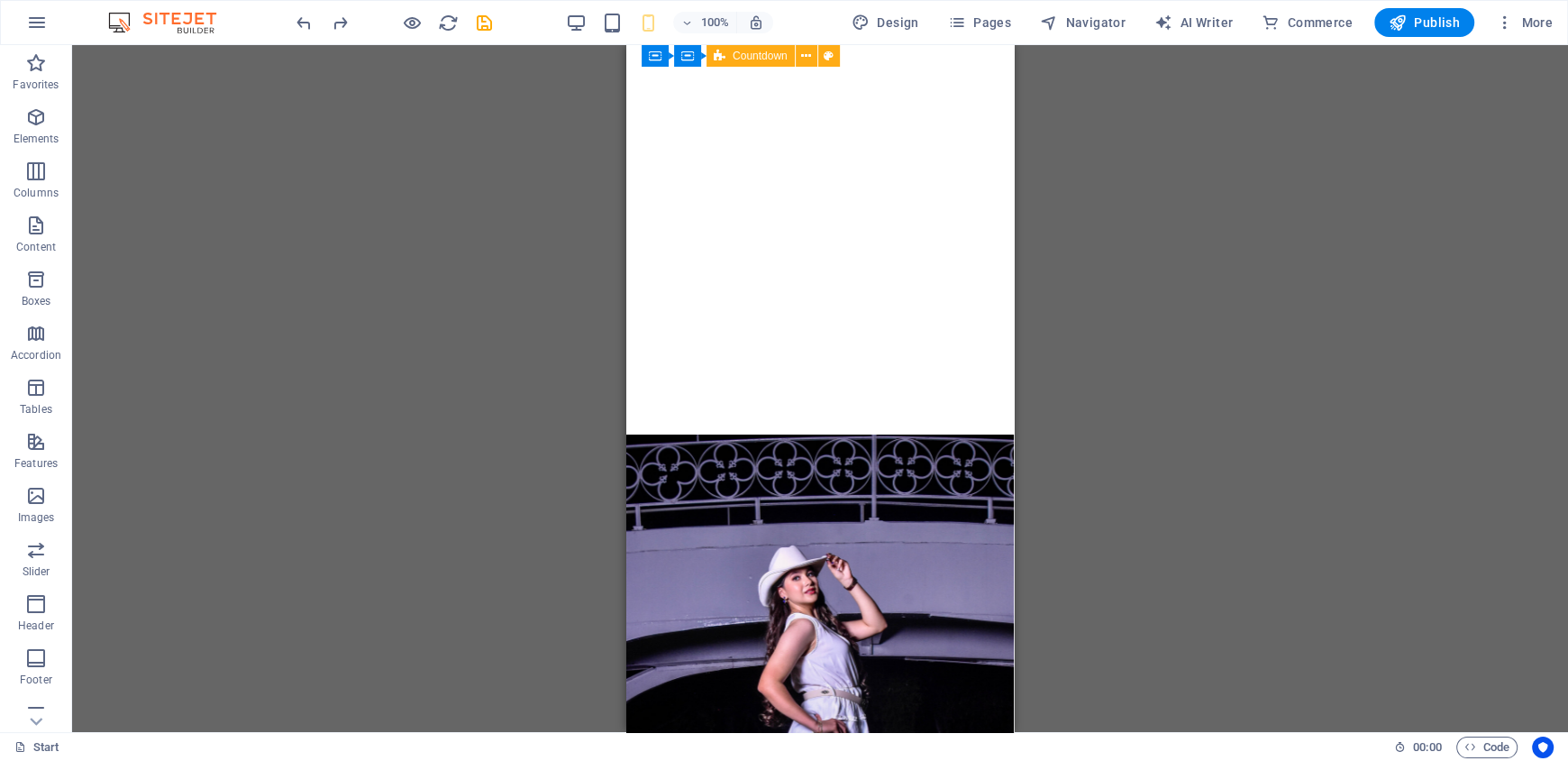
scroll to position [1858, 0]
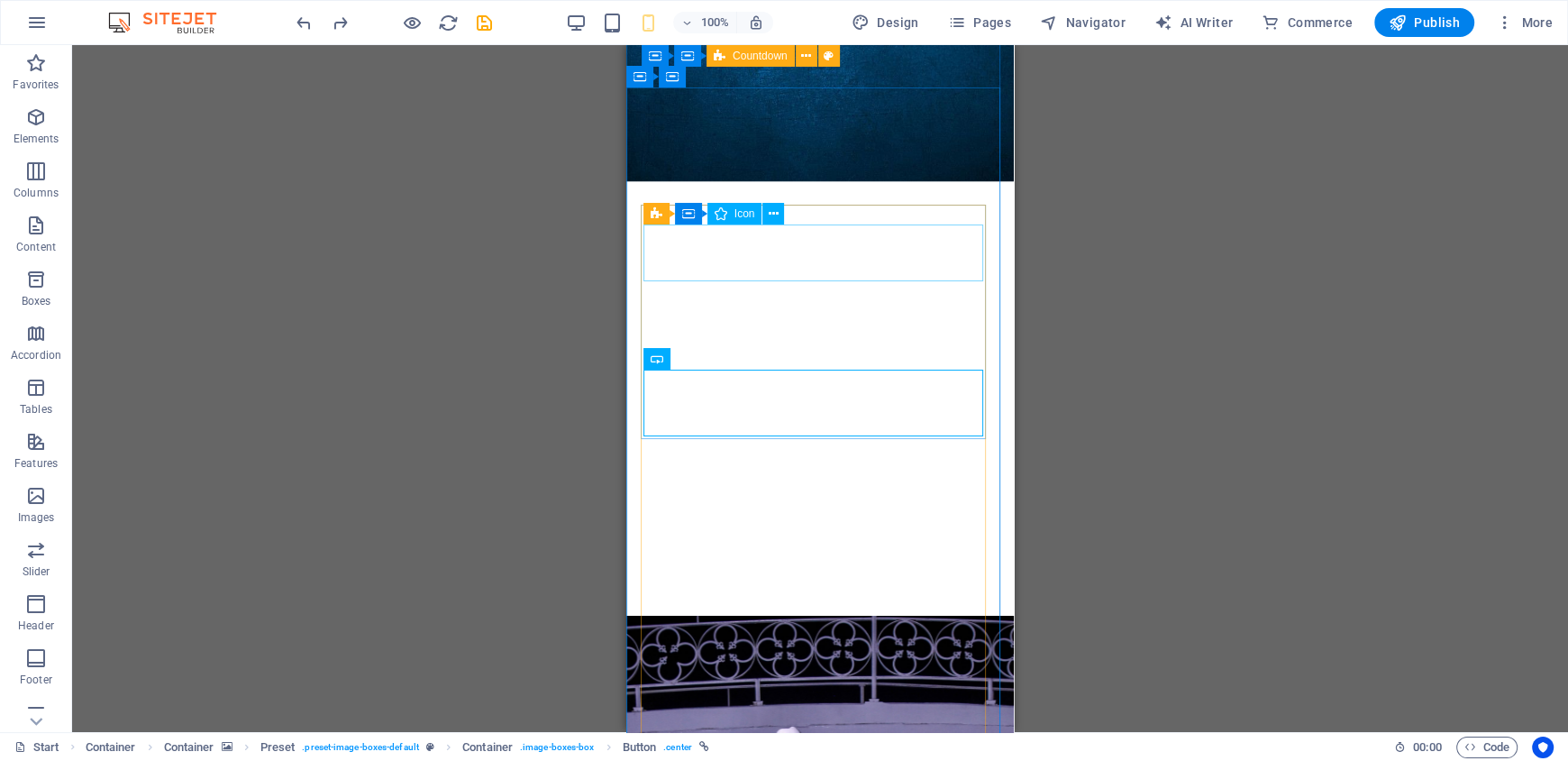
scroll to position [1677, 0]
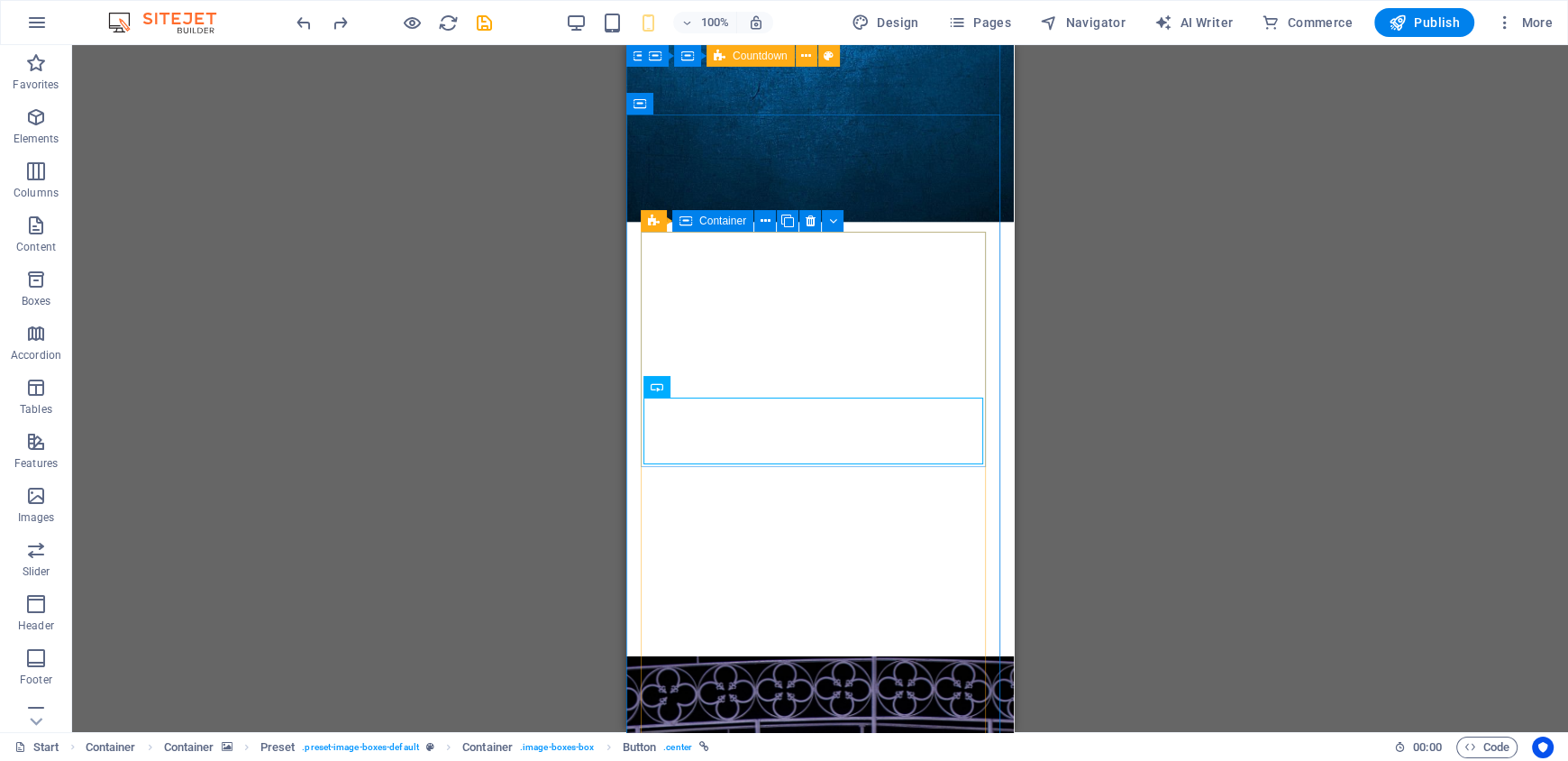
click at [692, 218] on icon at bounding box center [686, 220] width 13 height 21
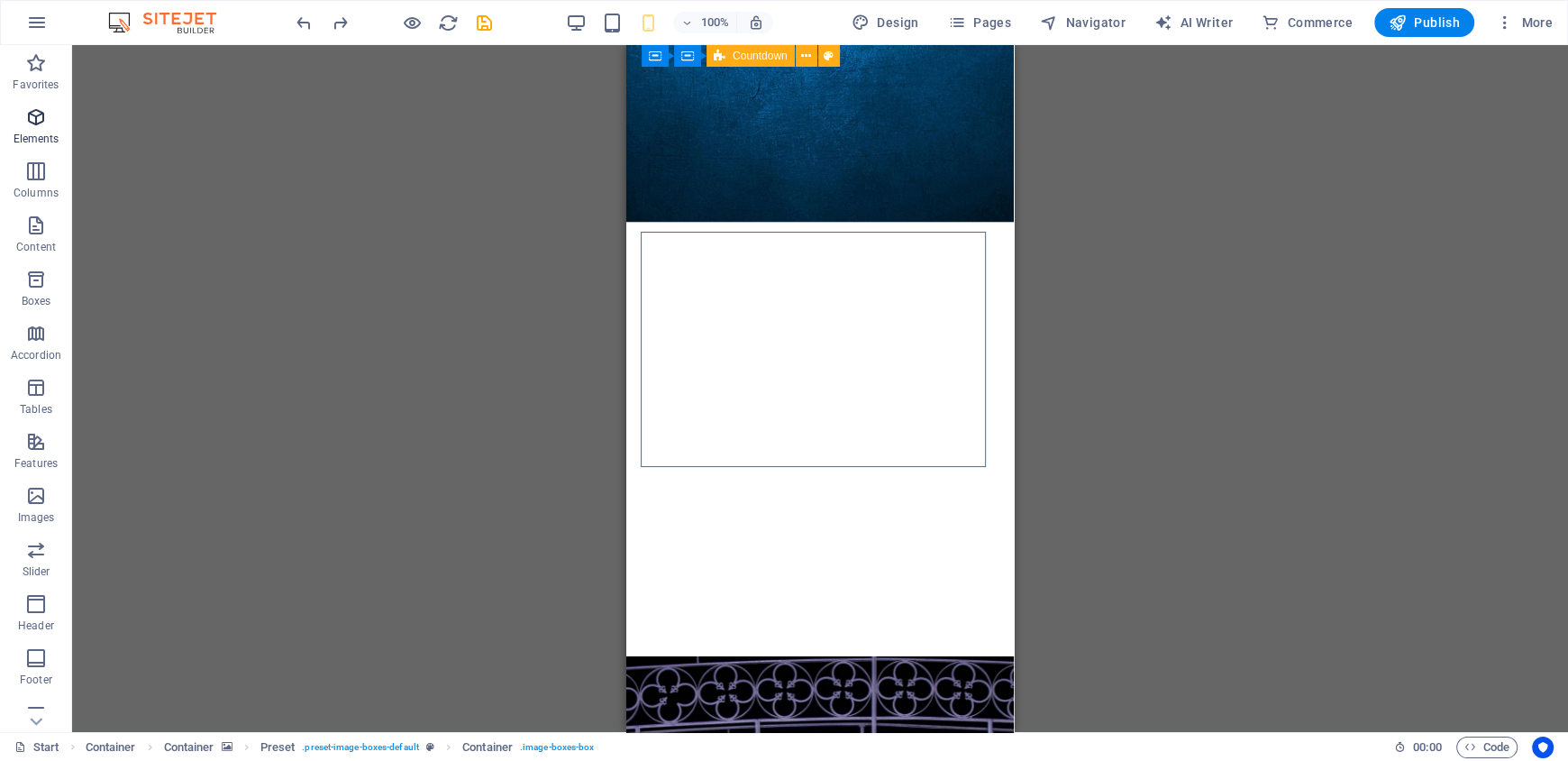
click at [30, 148] on span "Elements" at bounding box center [36, 128] width 72 height 43
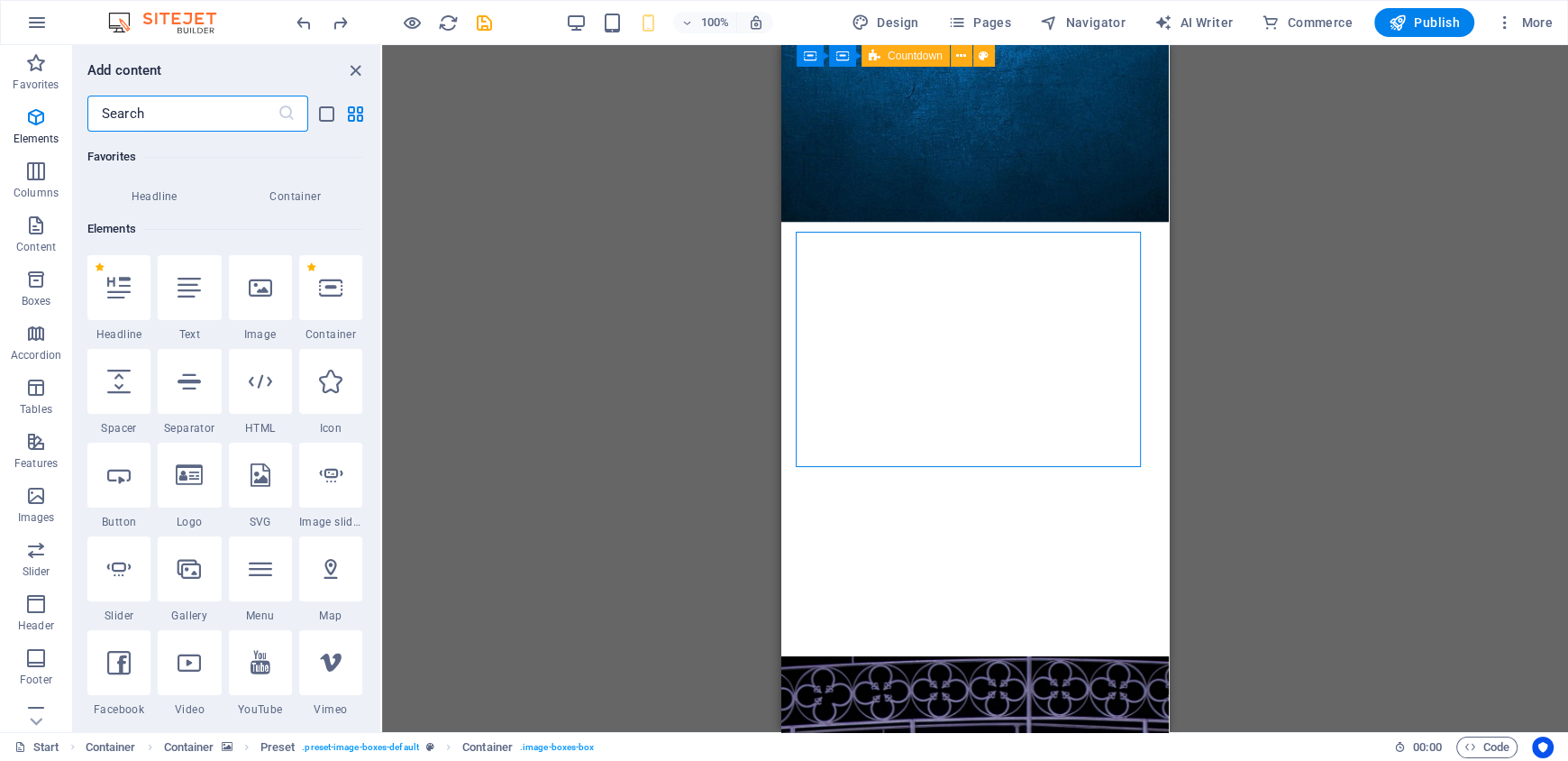
scroll to position [191, 0]
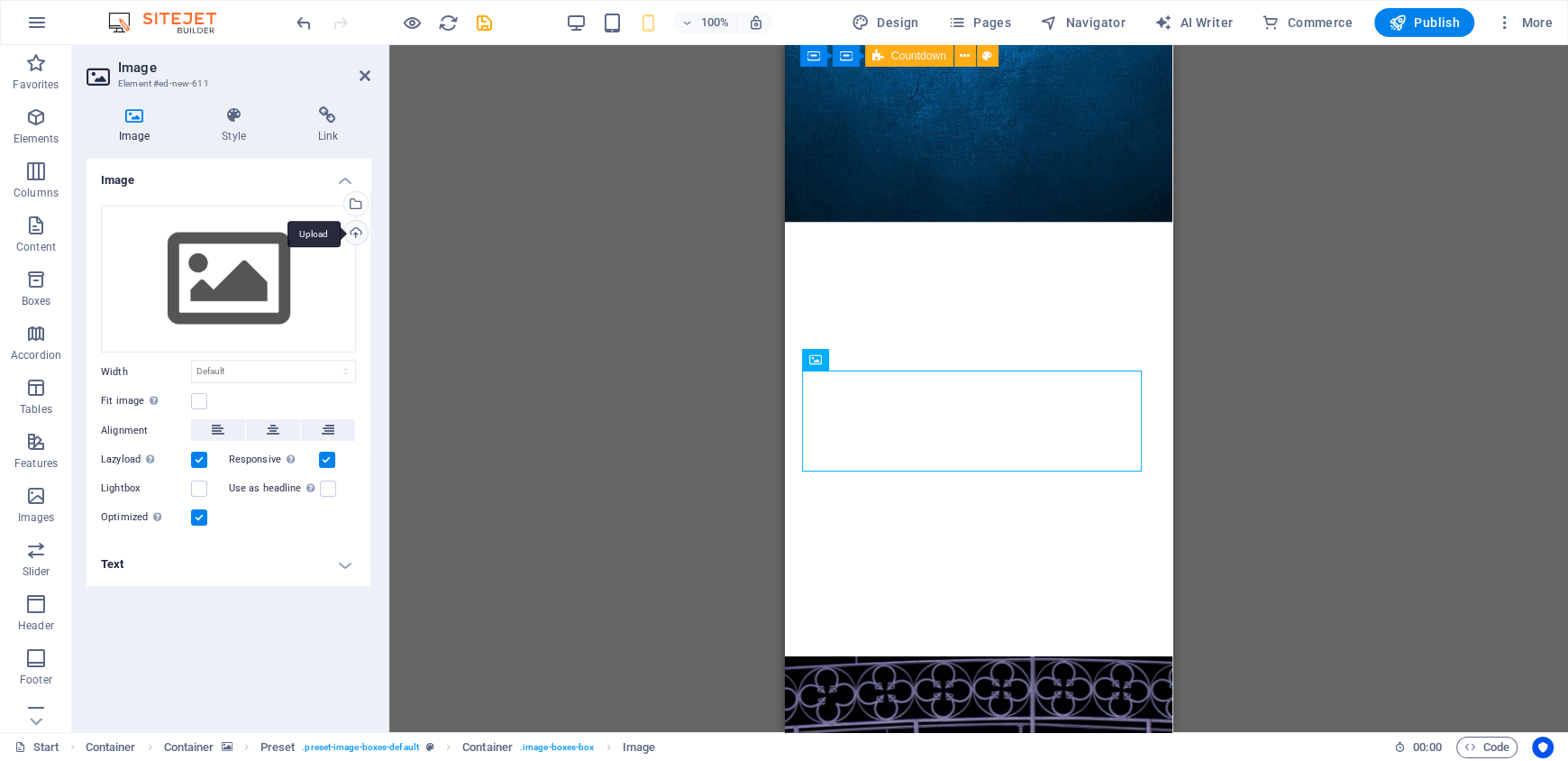
click at [355, 236] on div "Upload" at bounding box center [354, 234] width 27 height 27
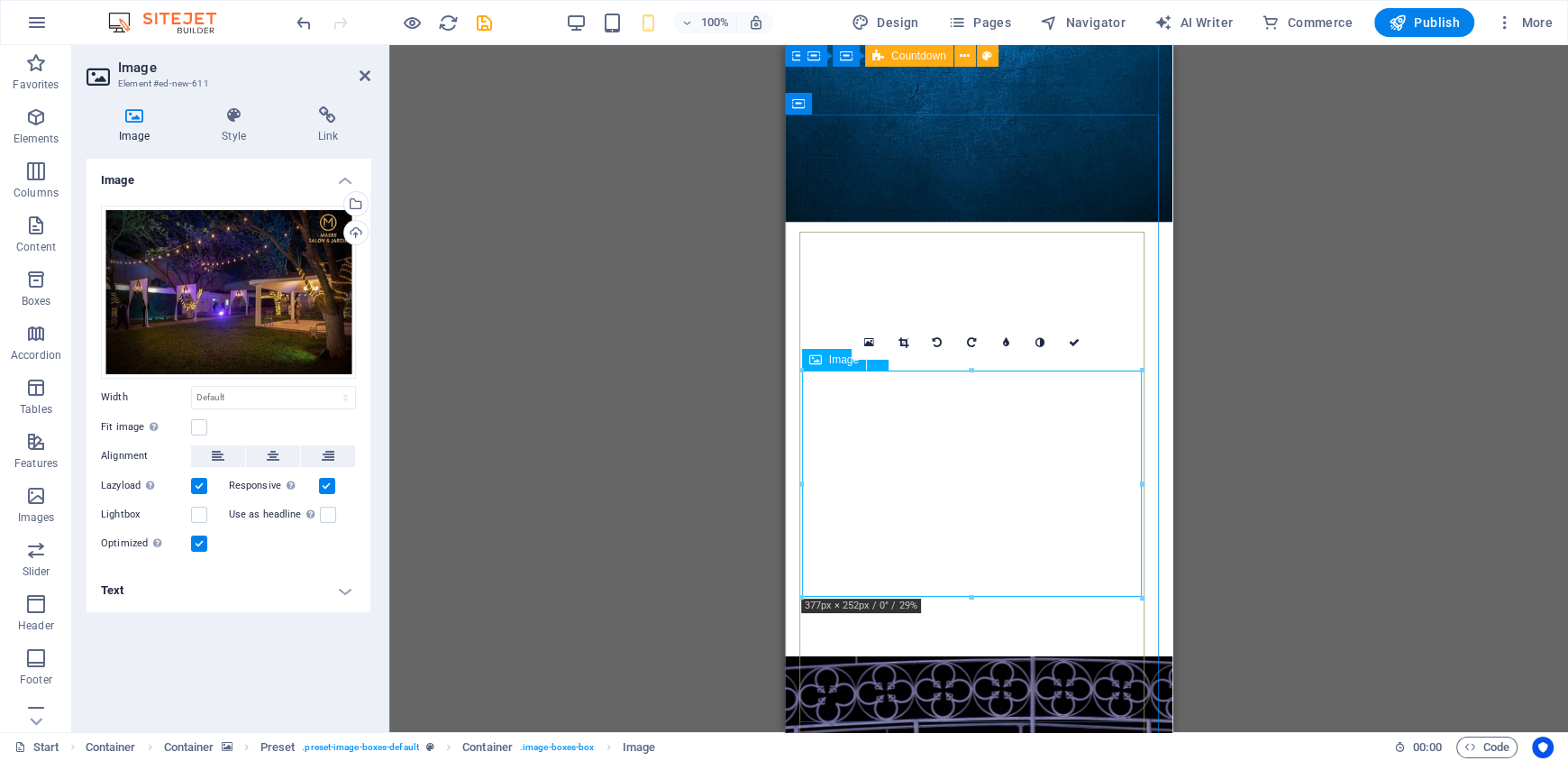
drag, startPoint x: 1588, startPoint y: 644, endPoint x: 846, endPoint y: 527, distance: 751.2
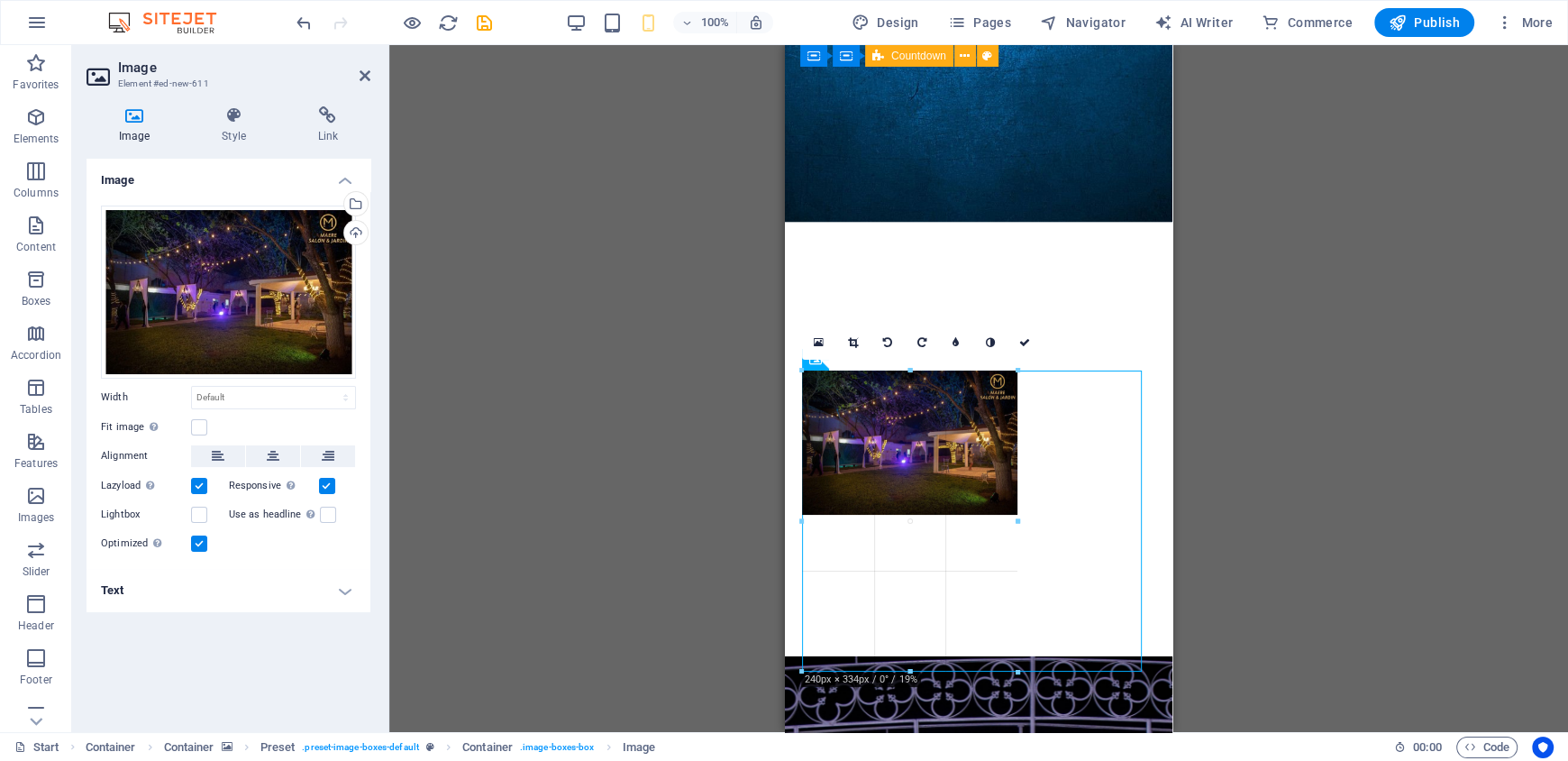
click at [1074, 524] on div at bounding box center [972, 521] width 340 height 301
type input "241"
select select "px"
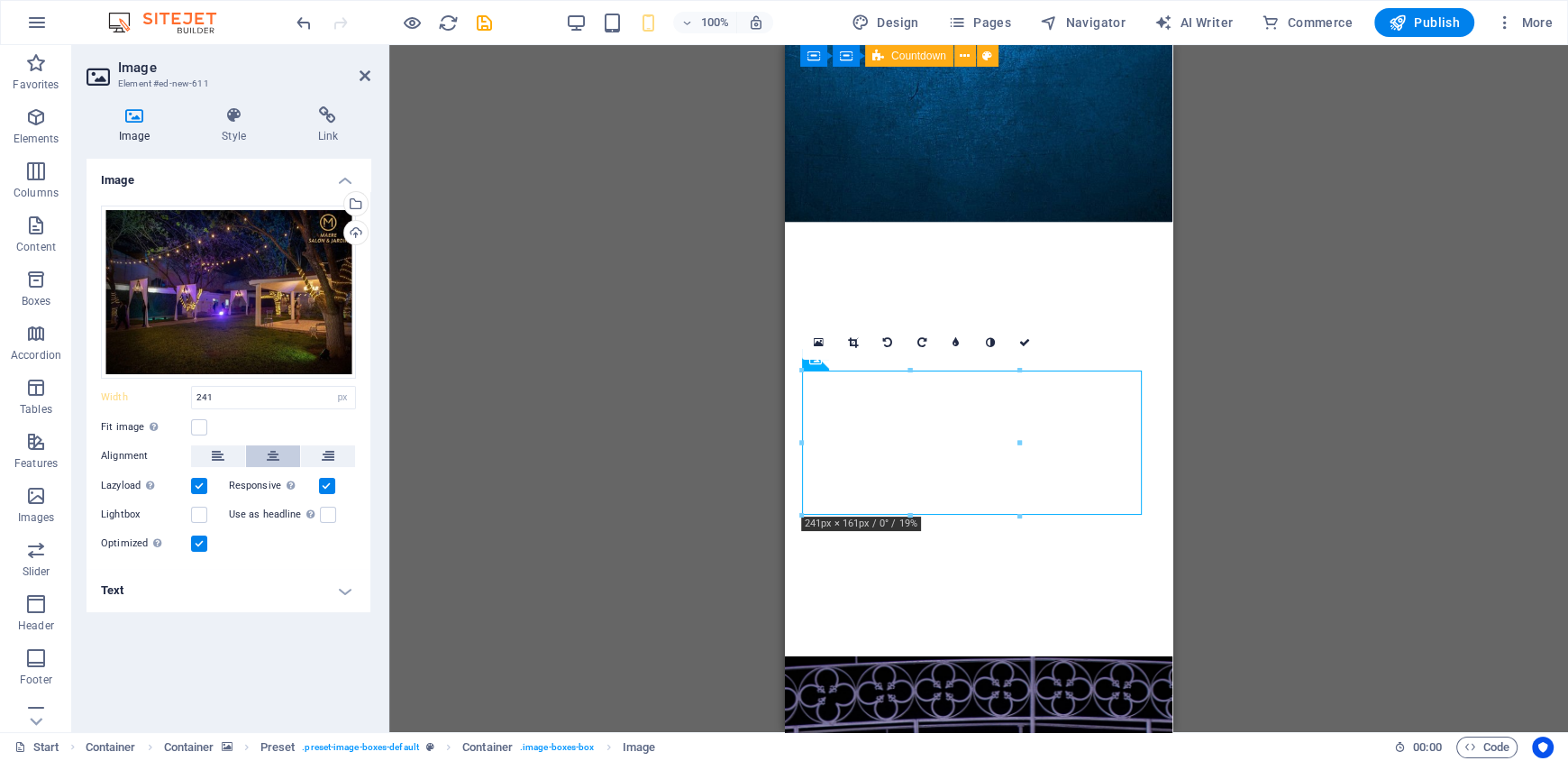
click at [276, 464] on icon at bounding box center [272, 456] width 13 height 21
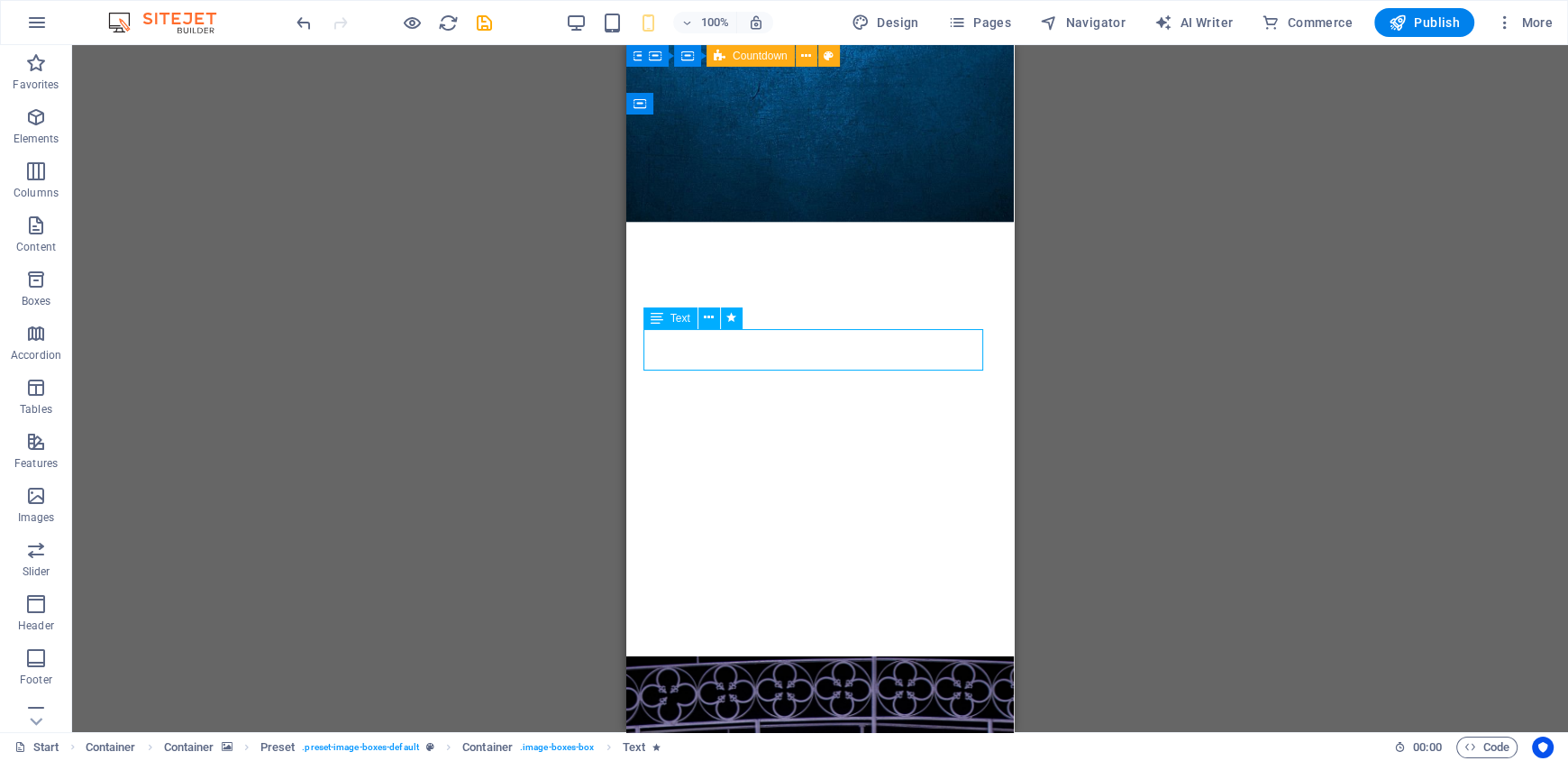
drag, startPoint x: 920, startPoint y: 355, endPoint x: 917, endPoint y: 525, distance: 170.0
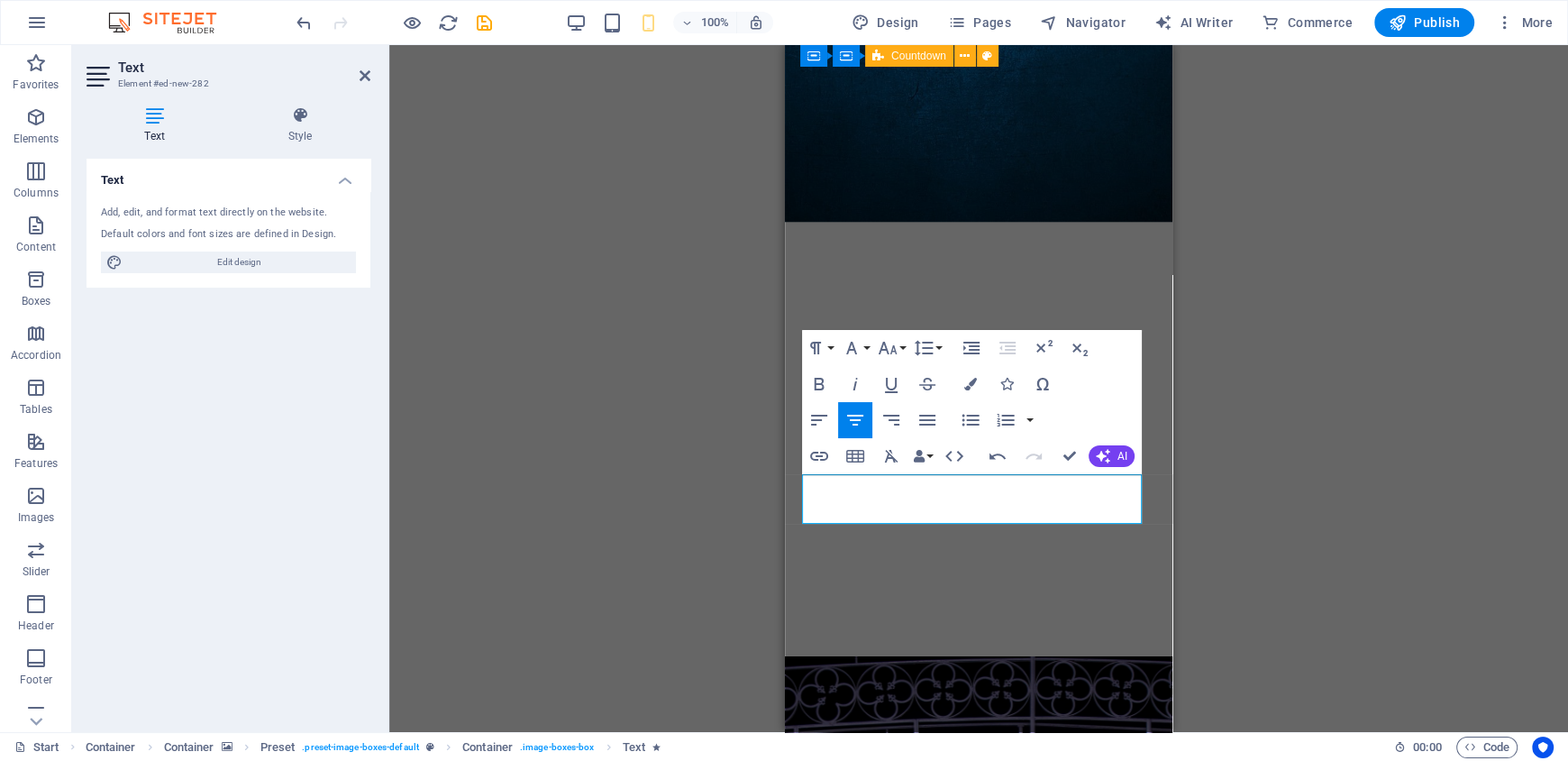
drag, startPoint x: 1111, startPoint y: 513, endPoint x: 773, endPoint y: 497, distance: 338.4
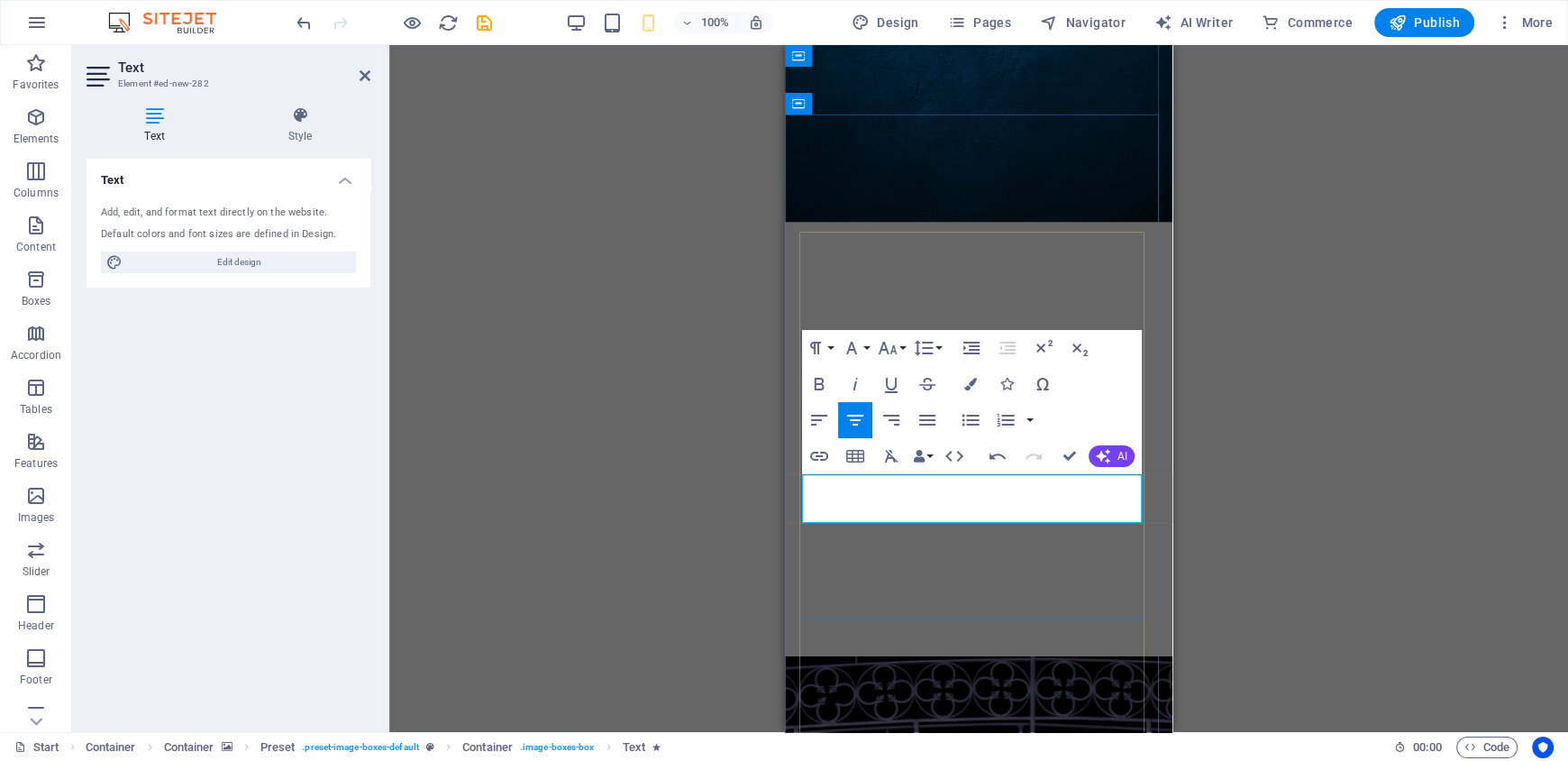
drag, startPoint x: 1028, startPoint y: 503, endPoint x: 870, endPoint y: 512, distance: 158.3
click at [813, 377] on icon "button" at bounding box center [820, 383] width 21 height 21
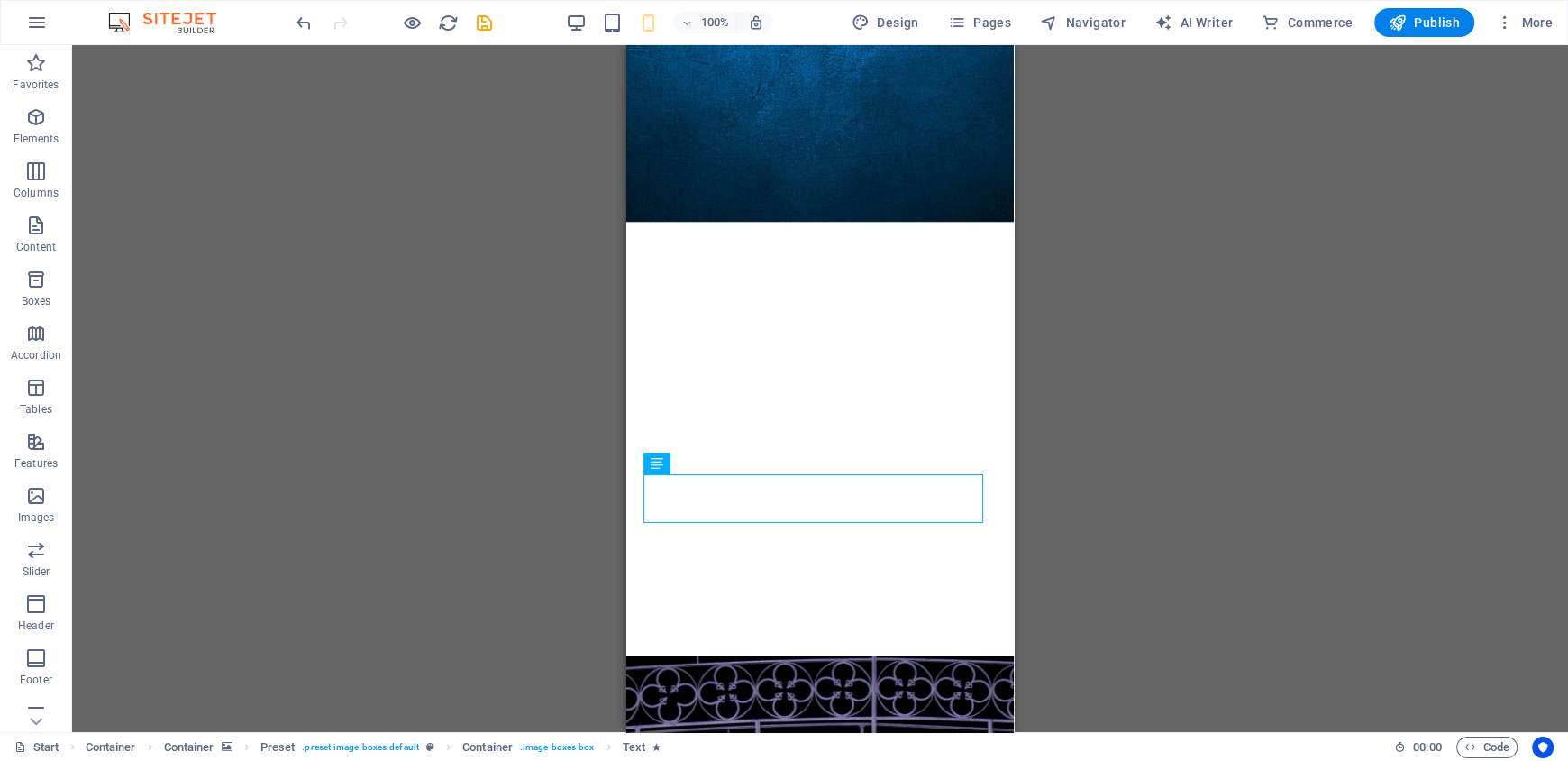
click at [1141, 447] on div "H1 Container Banner Banner Container Container Spacer H3 Spacer Audio Spacer Co…" at bounding box center [821, 388] width 1497 height 687
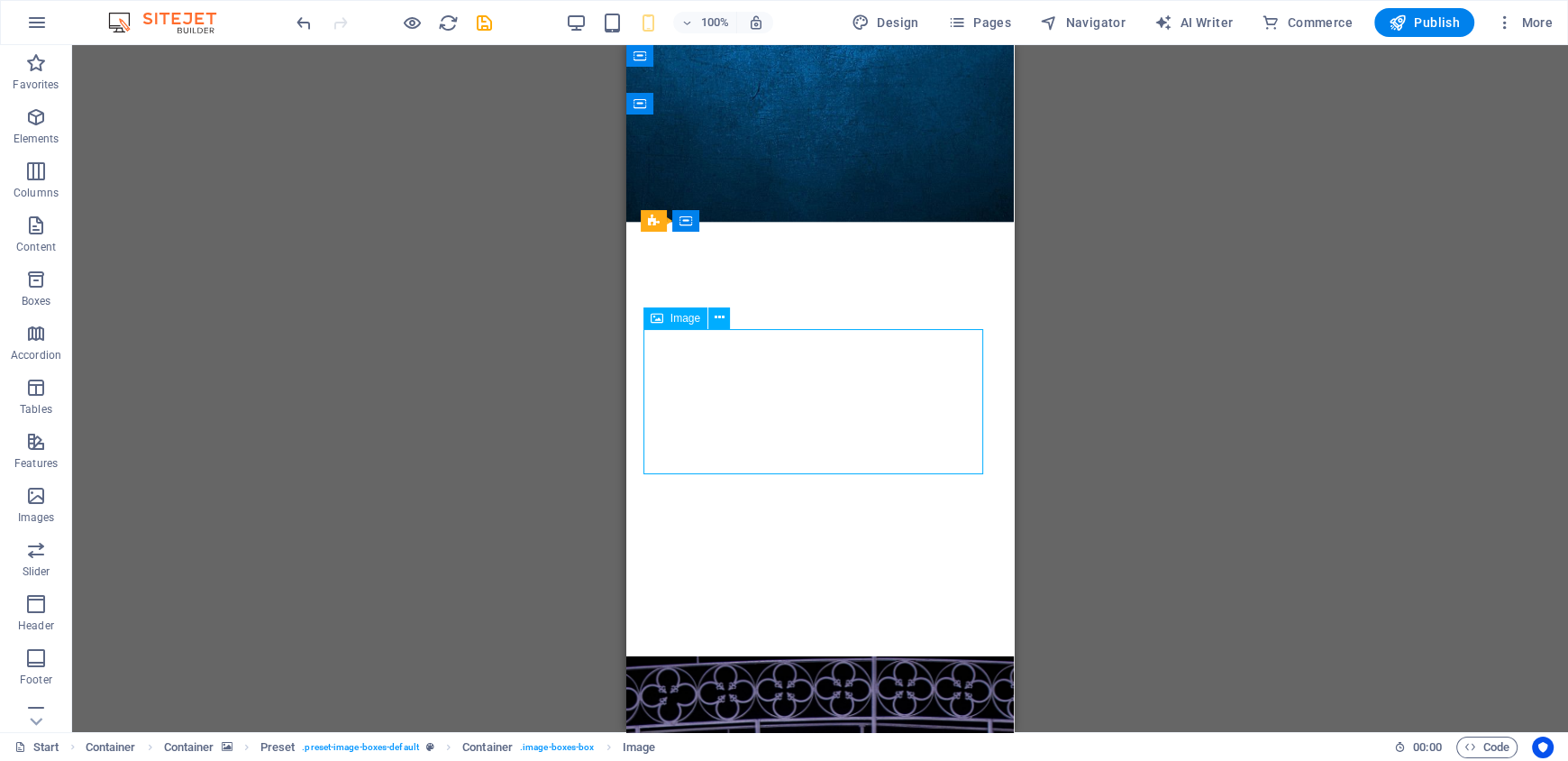
drag, startPoint x: 868, startPoint y: 362, endPoint x: 858, endPoint y: 443, distance: 81.6
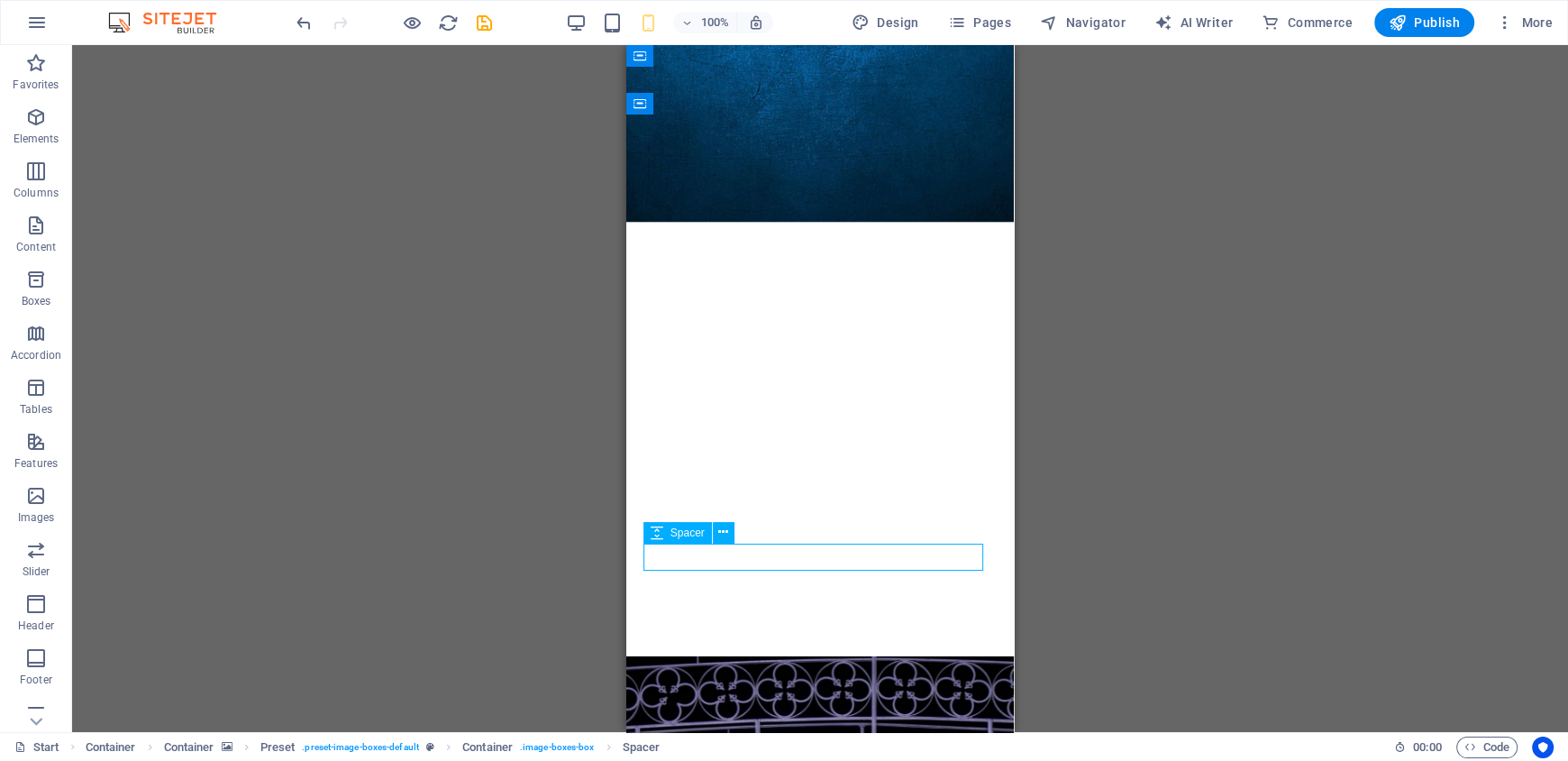
select select "px"
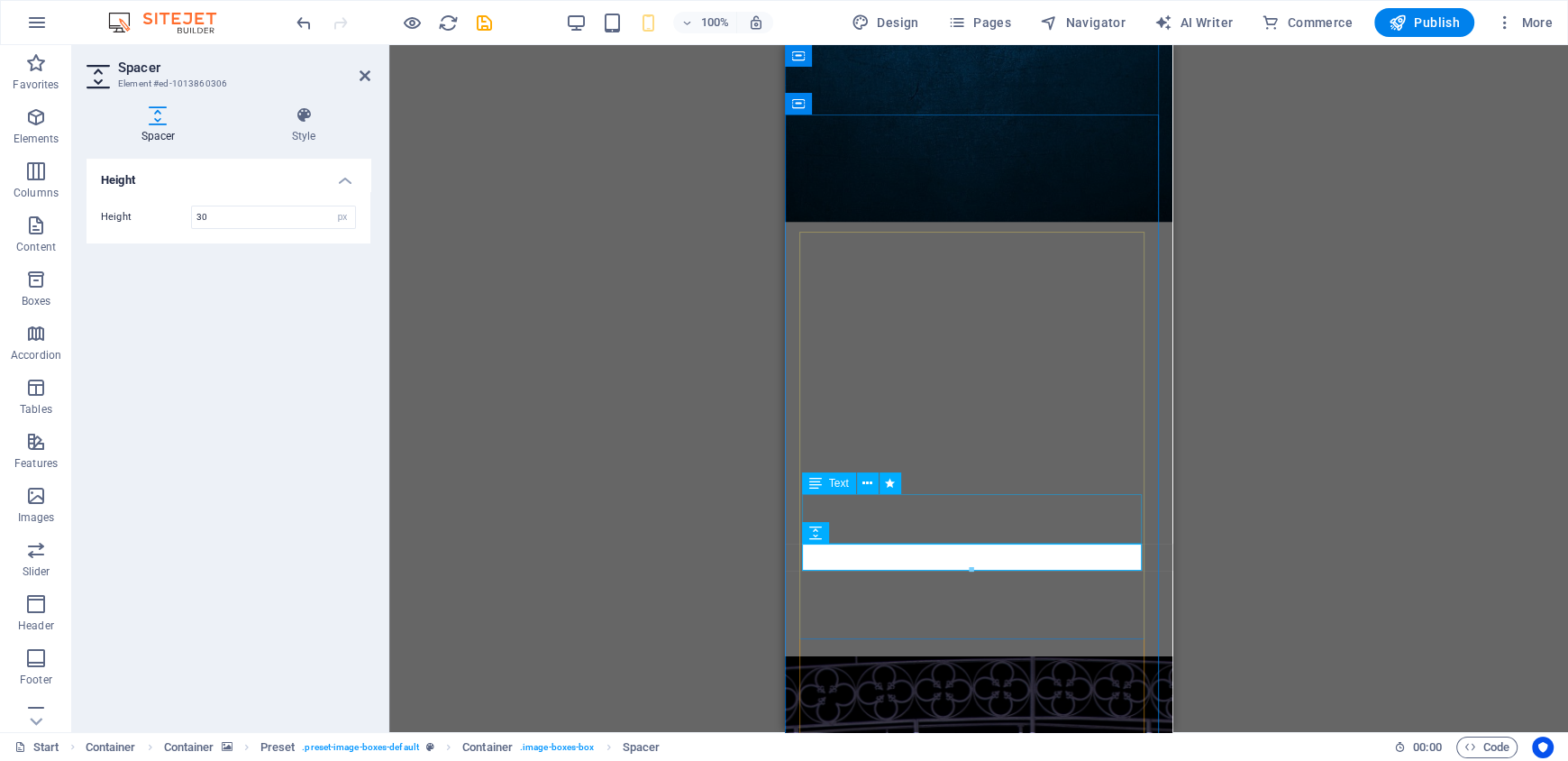
click at [1026, 531] on div "H1 Container Banner Banner Container Container Spacer H3 Spacer Audio Spacer Co…" at bounding box center [979, 388] width 1179 height 687
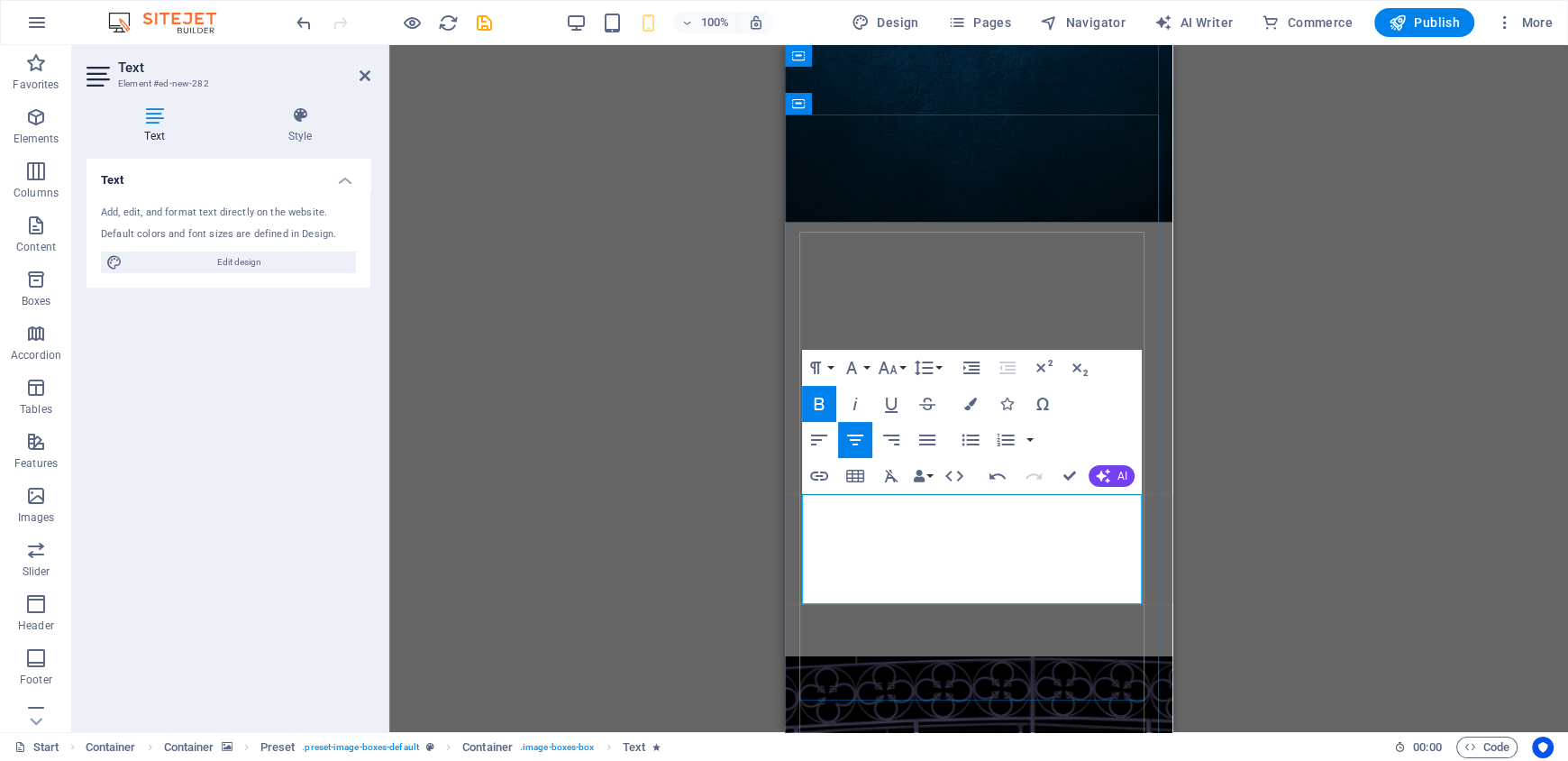
scroll to position [693, 2]
drag, startPoint x: 998, startPoint y: 596, endPoint x: 823, endPoint y: 549, distance: 181.2
click at [823, 398] on icon "button" at bounding box center [820, 404] width 21 height 21
click at [893, 382] on button "Font Size" at bounding box center [891, 367] width 34 height 36
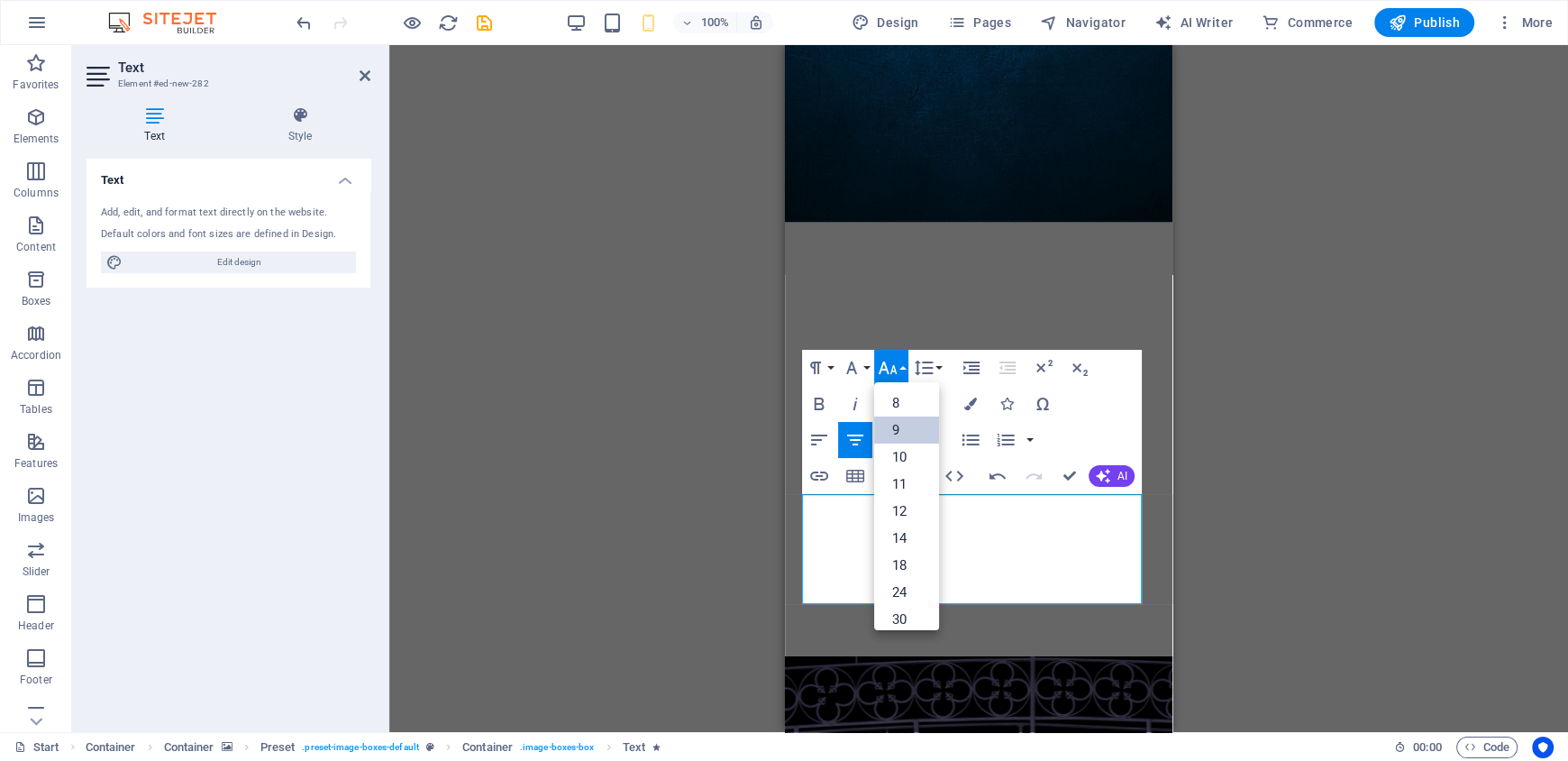
click at [897, 424] on link "9" at bounding box center [906, 430] width 65 height 27
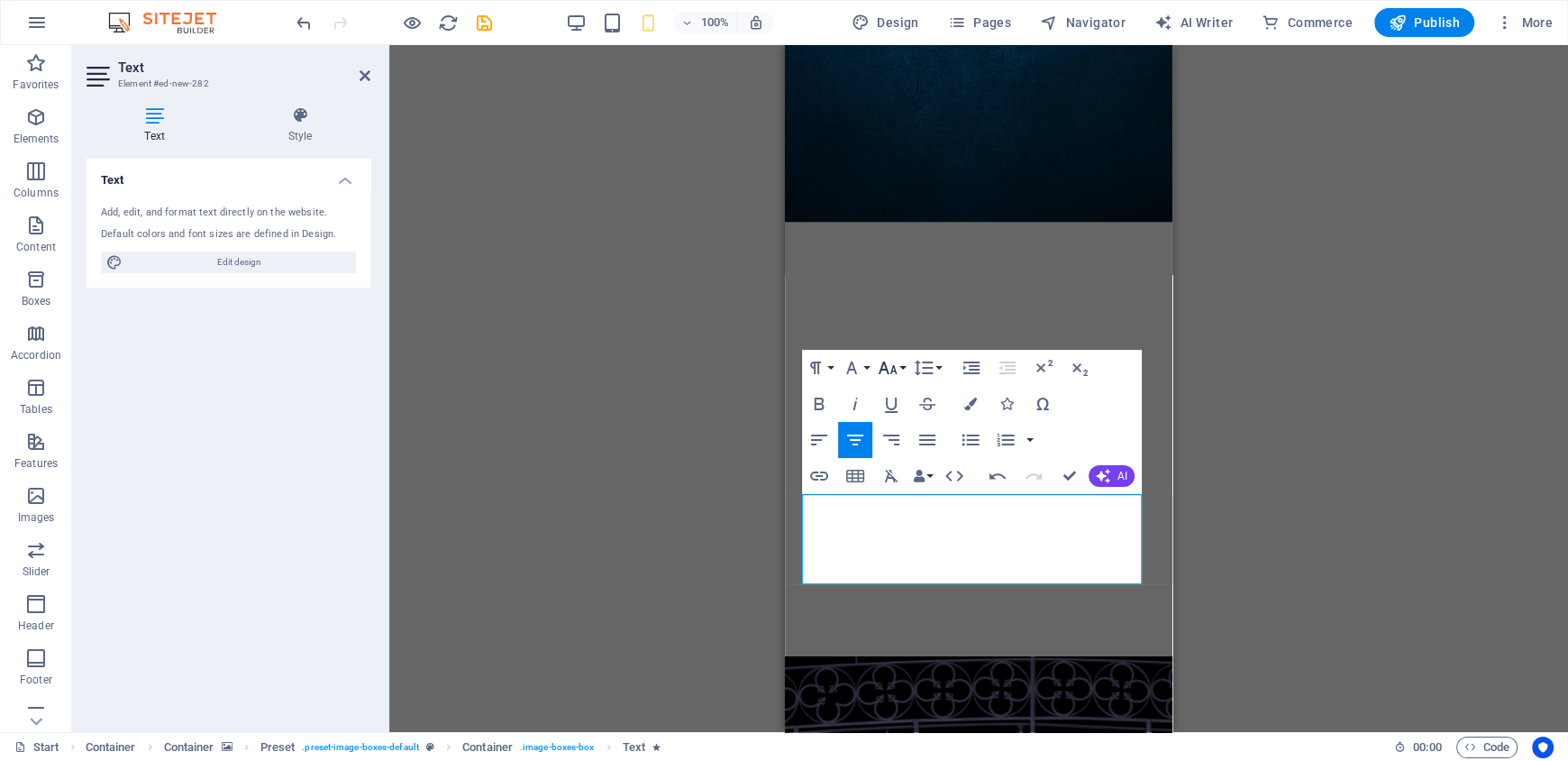
click at [888, 370] on icon "button" at bounding box center [888, 368] width 21 height 21
click at [895, 417] on link "10" at bounding box center [906, 410] width 65 height 27
click at [889, 376] on icon "button" at bounding box center [888, 368] width 21 height 21
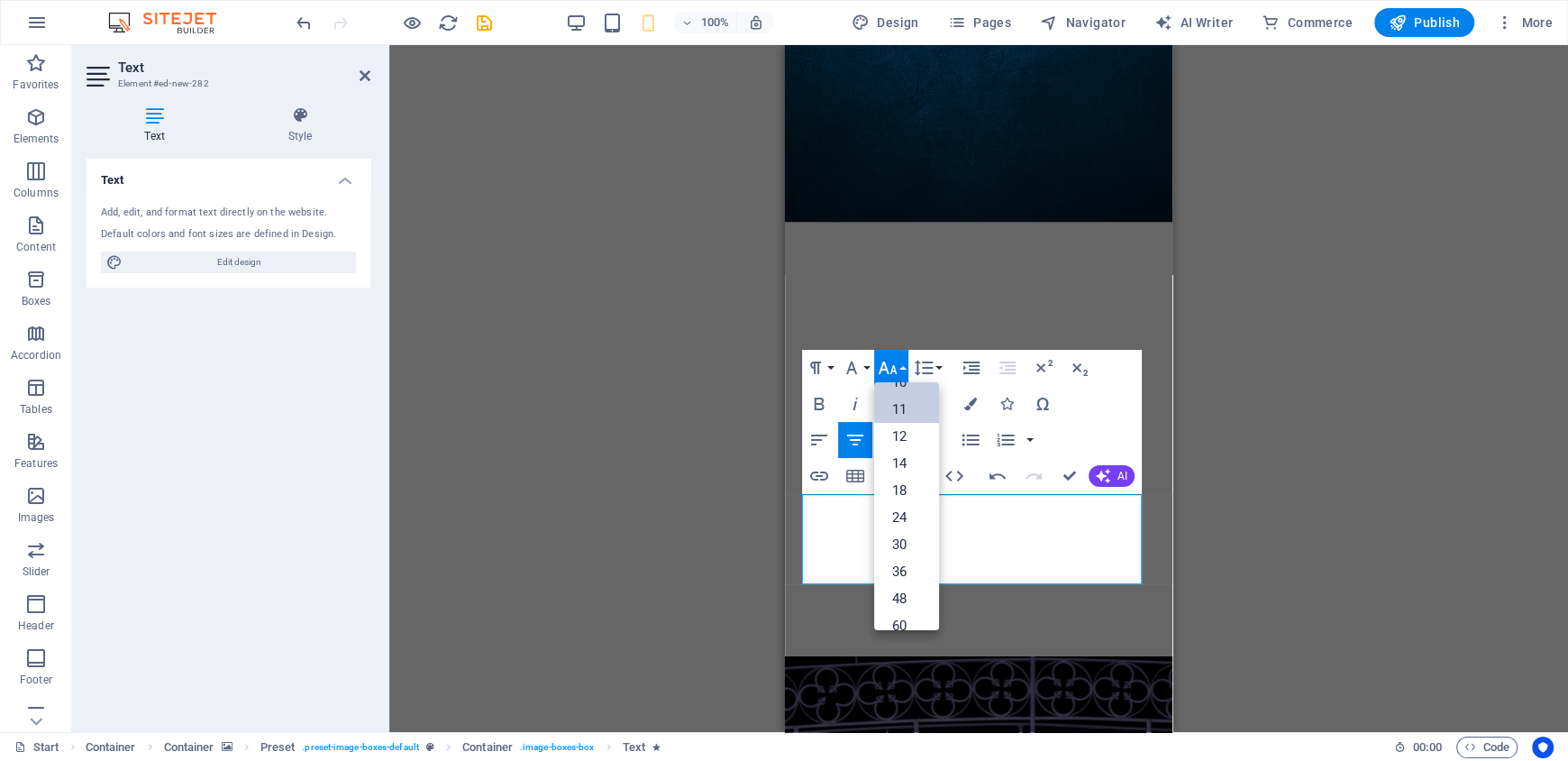
click at [888, 415] on link "11" at bounding box center [906, 410] width 65 height 27
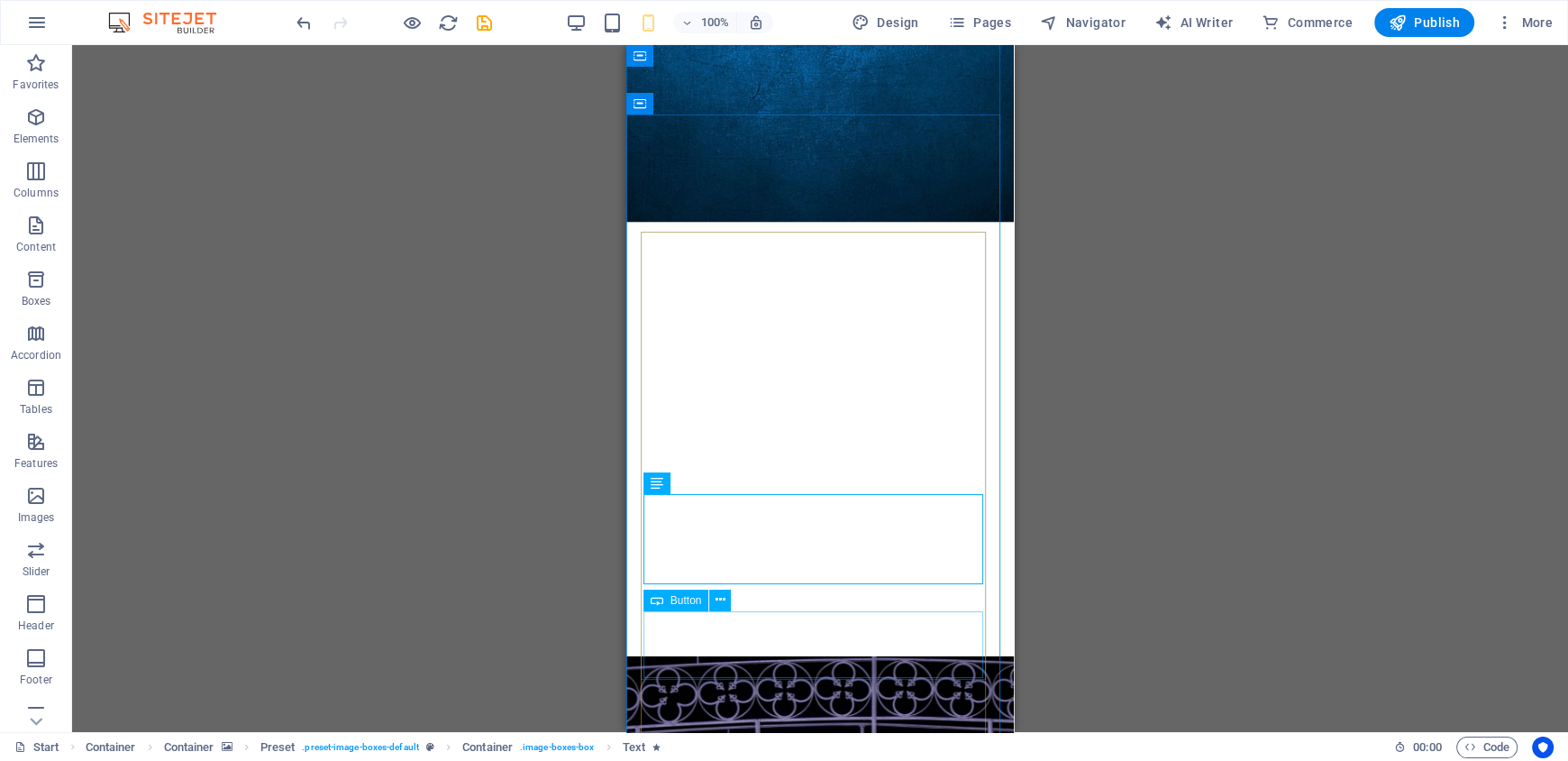
click at [713, 596] on button at bounding box center [720, 600] width 21 height 21
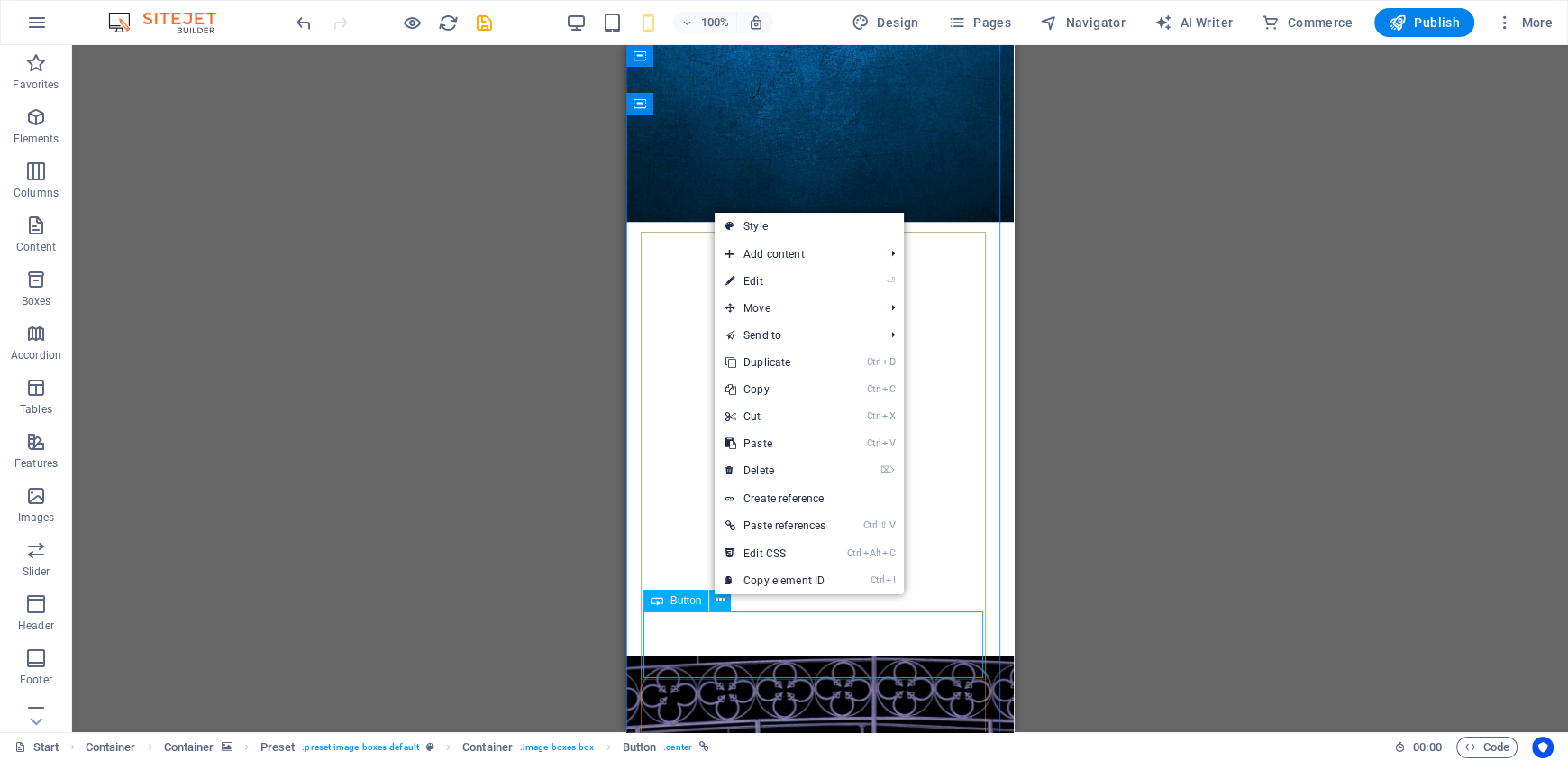
click at [675, 604] on span "Button" at bounding box center [686, 600] width 31 height 11
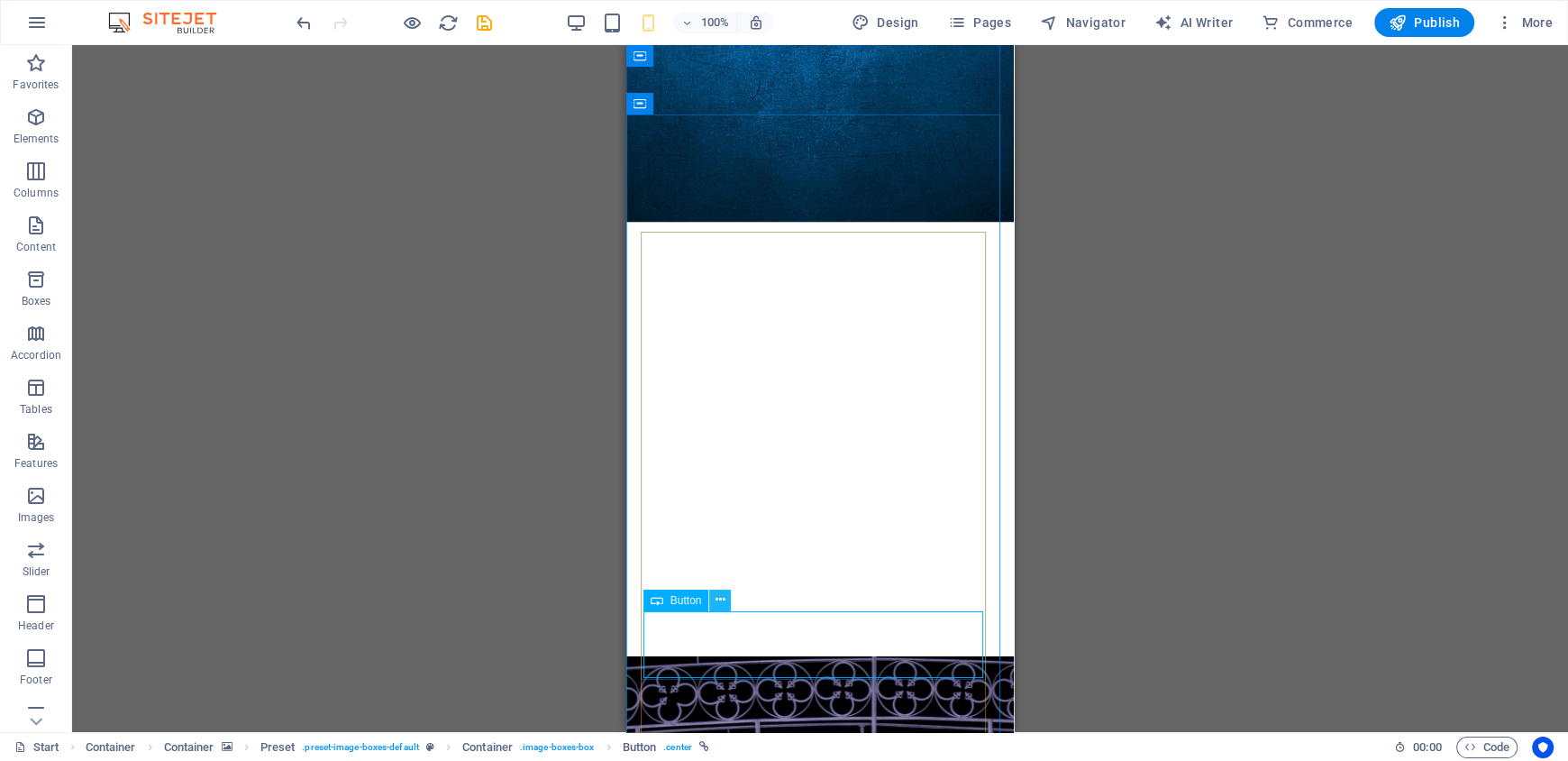
click at [718, 603] on icon at bounding box center [720, 599] width 10 height 19
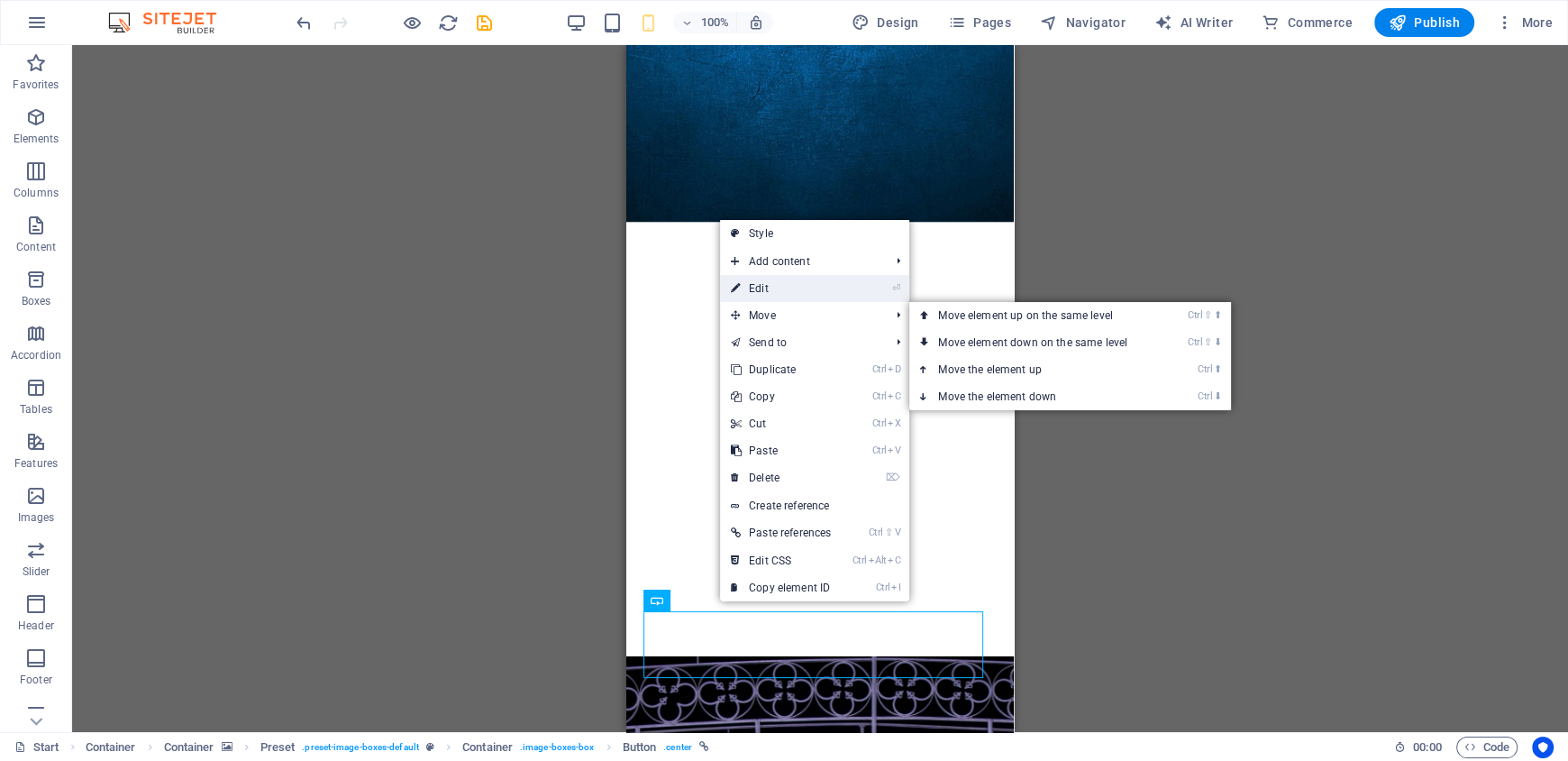
click at [776, 293] on link "⏎ Edit" at bounding box center [781, 289] width 122 height 27
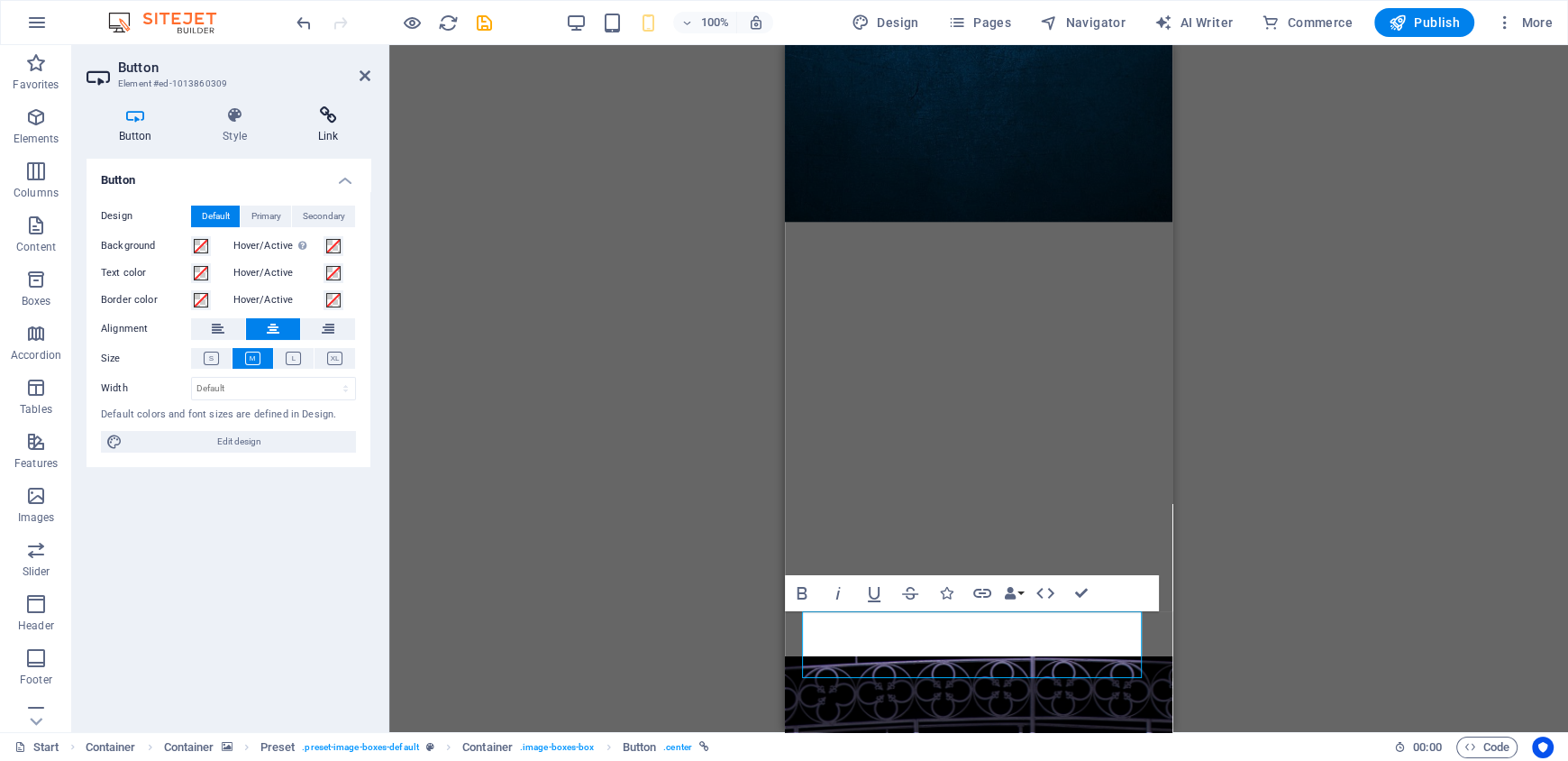
click at [324, 121] on icon at bounding box center [328, 115] width 85 height 18
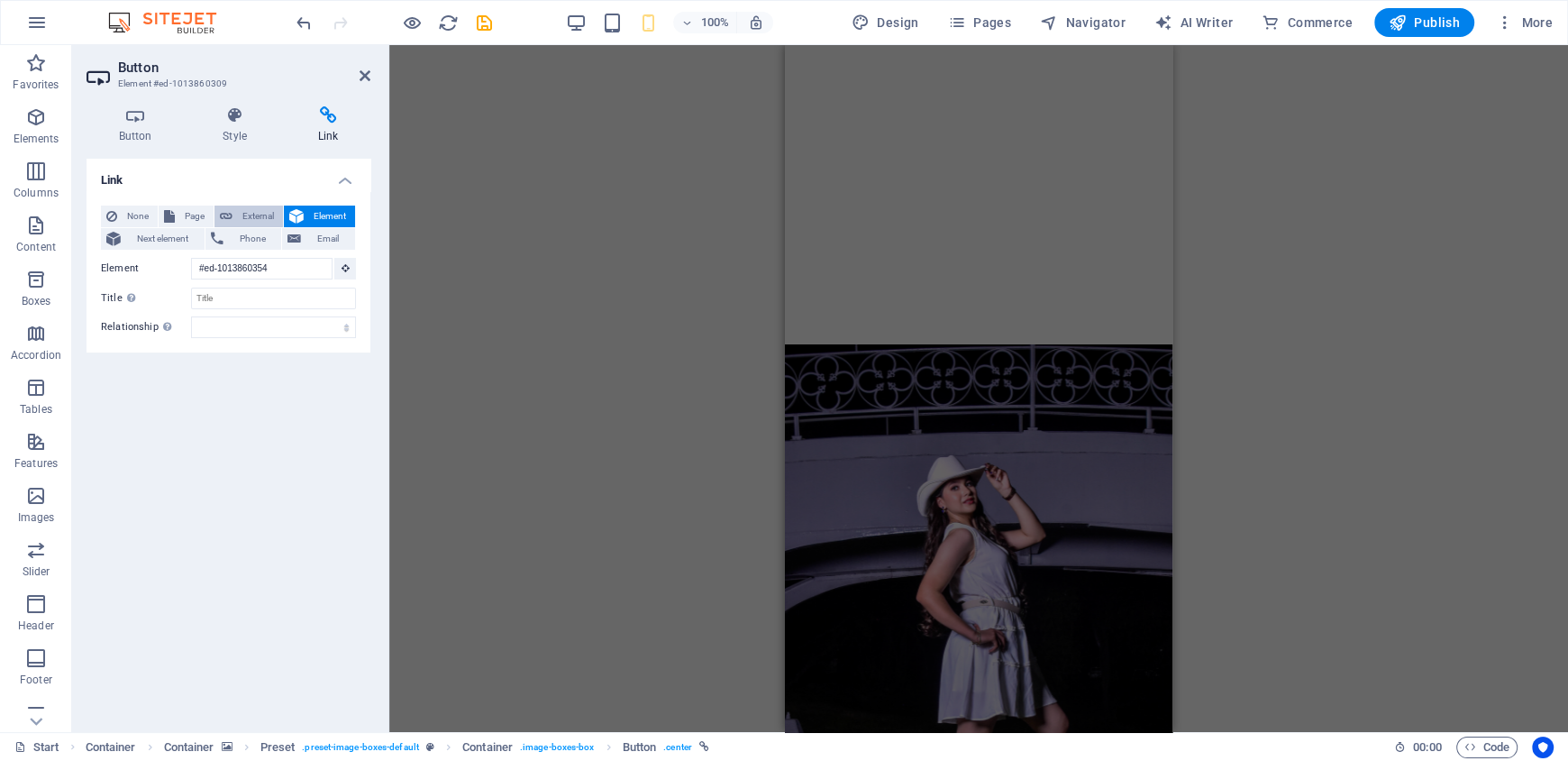
scroll to position [1677, 0]
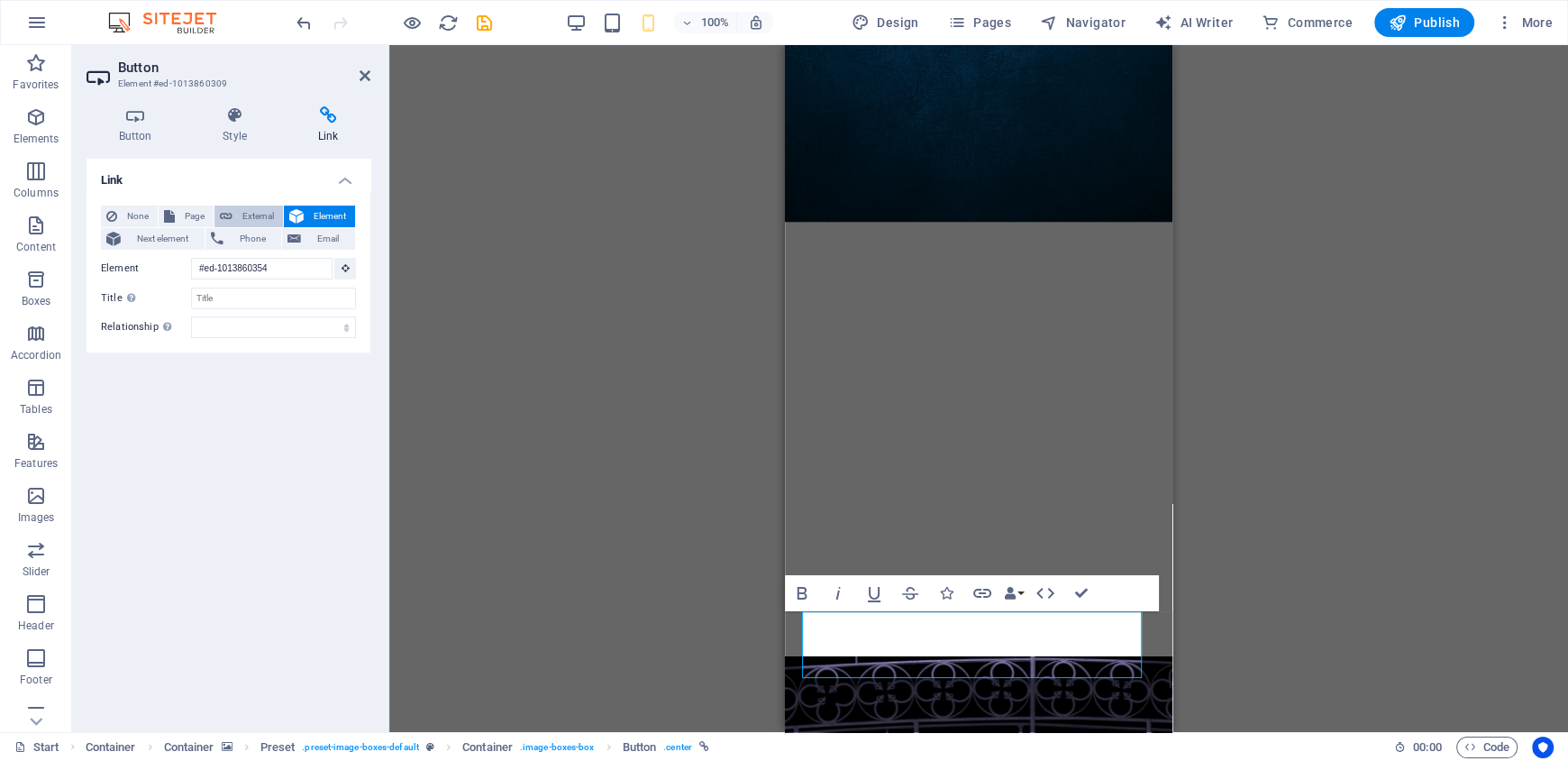
click at [233, 220] on button "External" at bounding box center [249, 217] width 68 height 21
select select "blank"
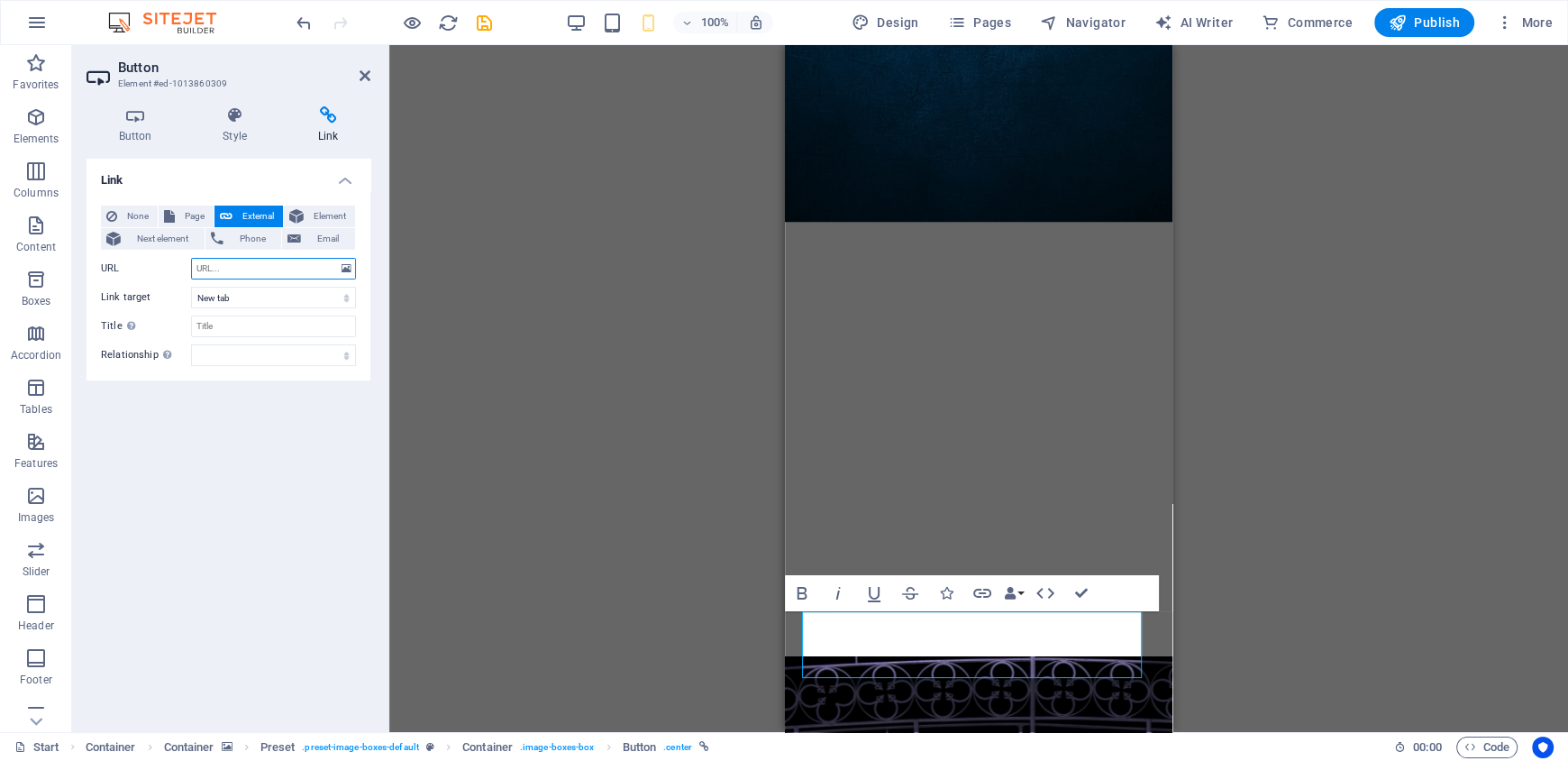
paste input "[URL][DOMAIN_NAME]"
type input "[URL][DOMAIN_NAME]"
click at [267, 321] on input "Title Additional link description, should not be the same as the link text. The…" at bounding box center [273, 326] width 165 height 21
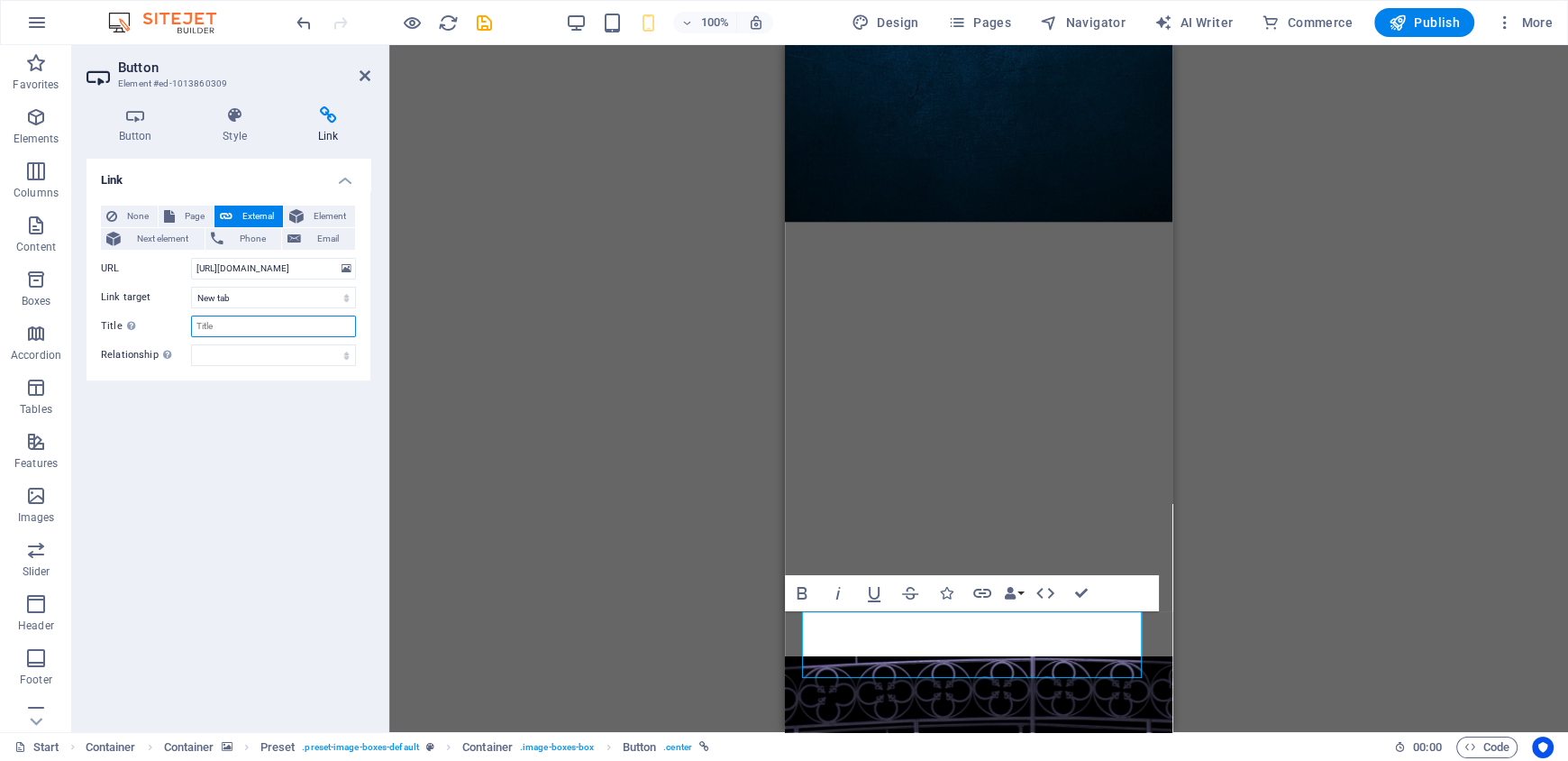
type input "U"
type input "VER MAPA"
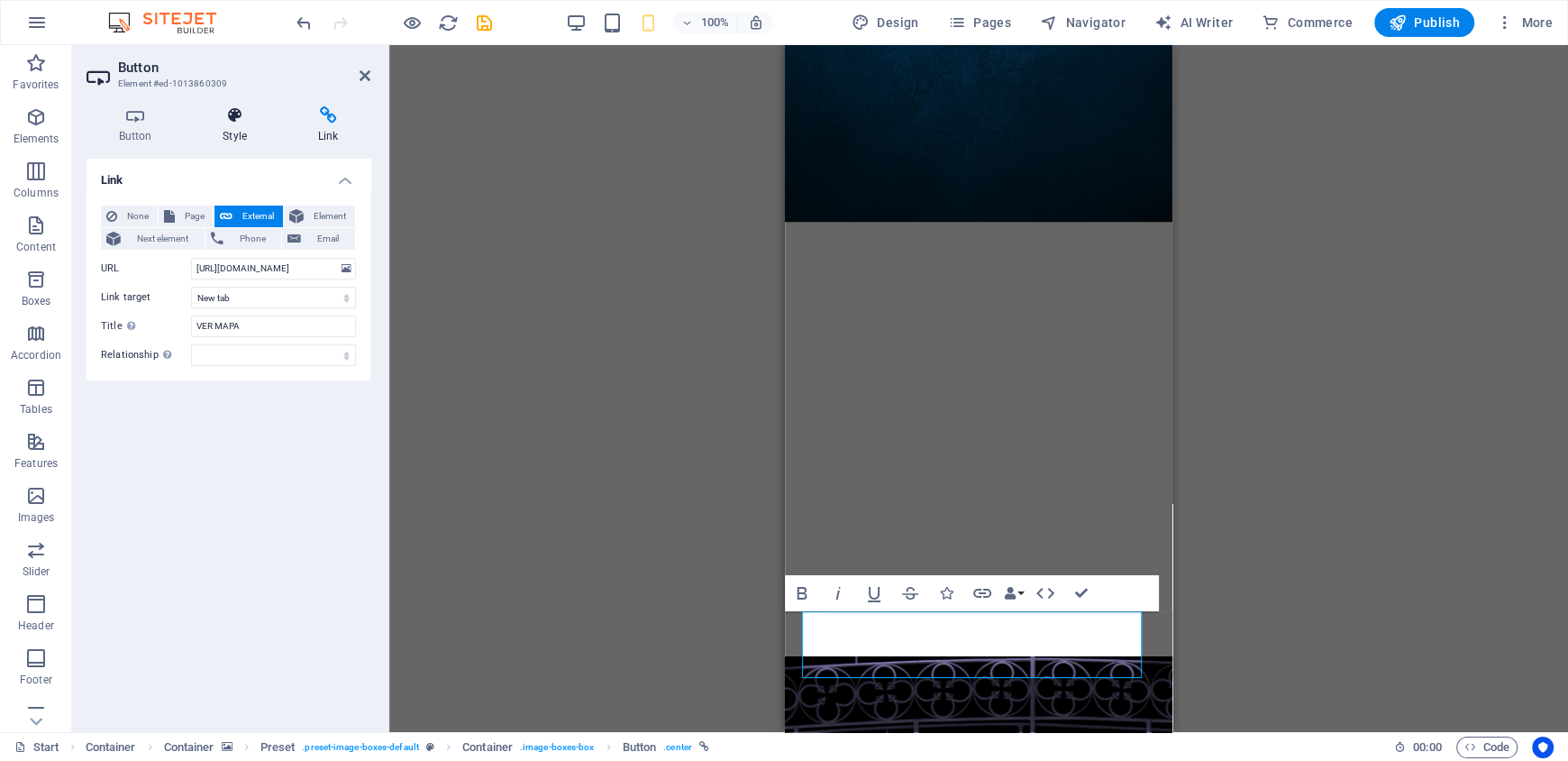
click at [219, 107] on icon at bounding box center [235, 115] width 89 height 18
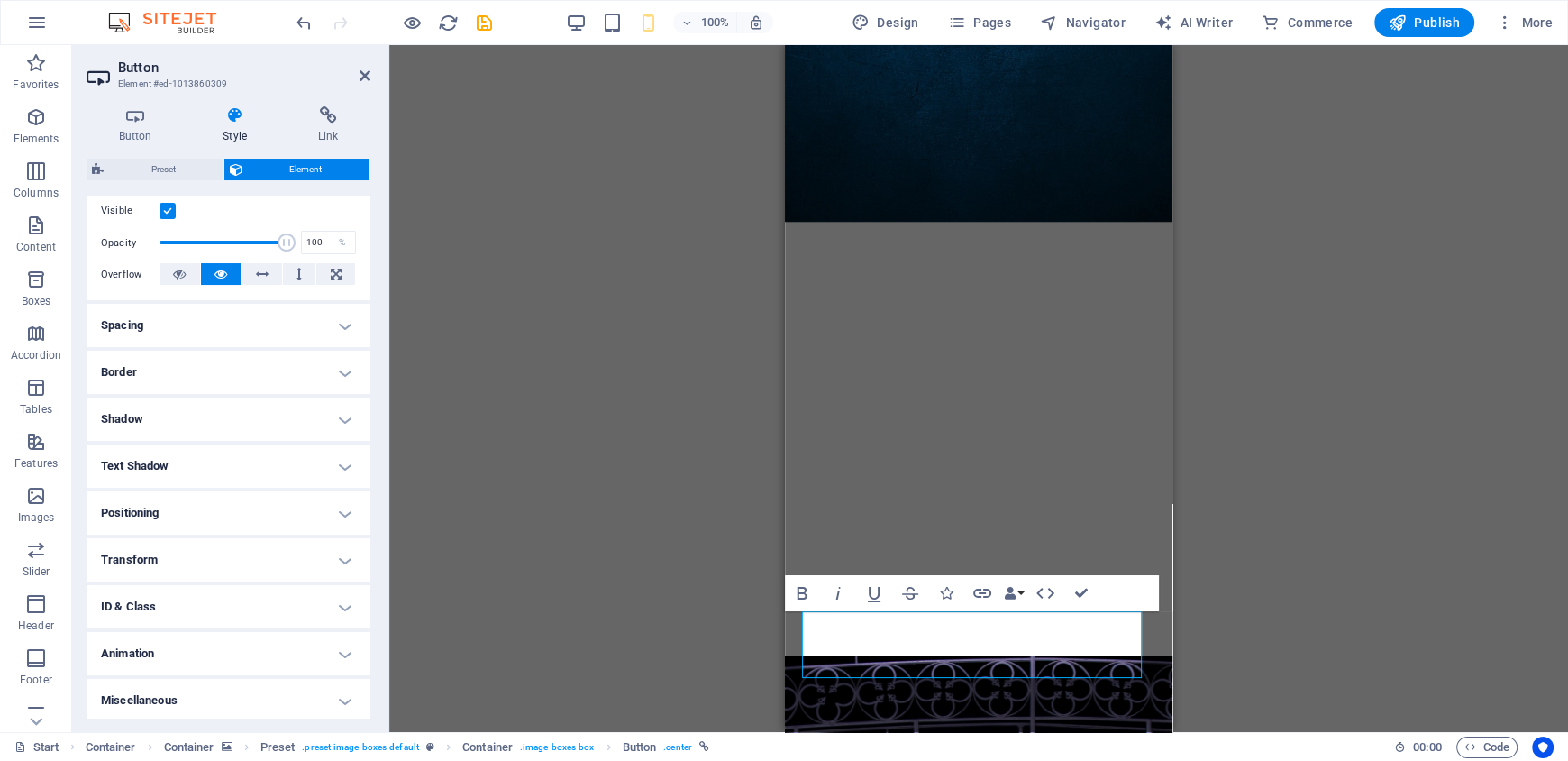
scroll to position [239, 0]
click at [213, 364] on h4 "Border" at bounding box center [228, 369] width 284 height 43
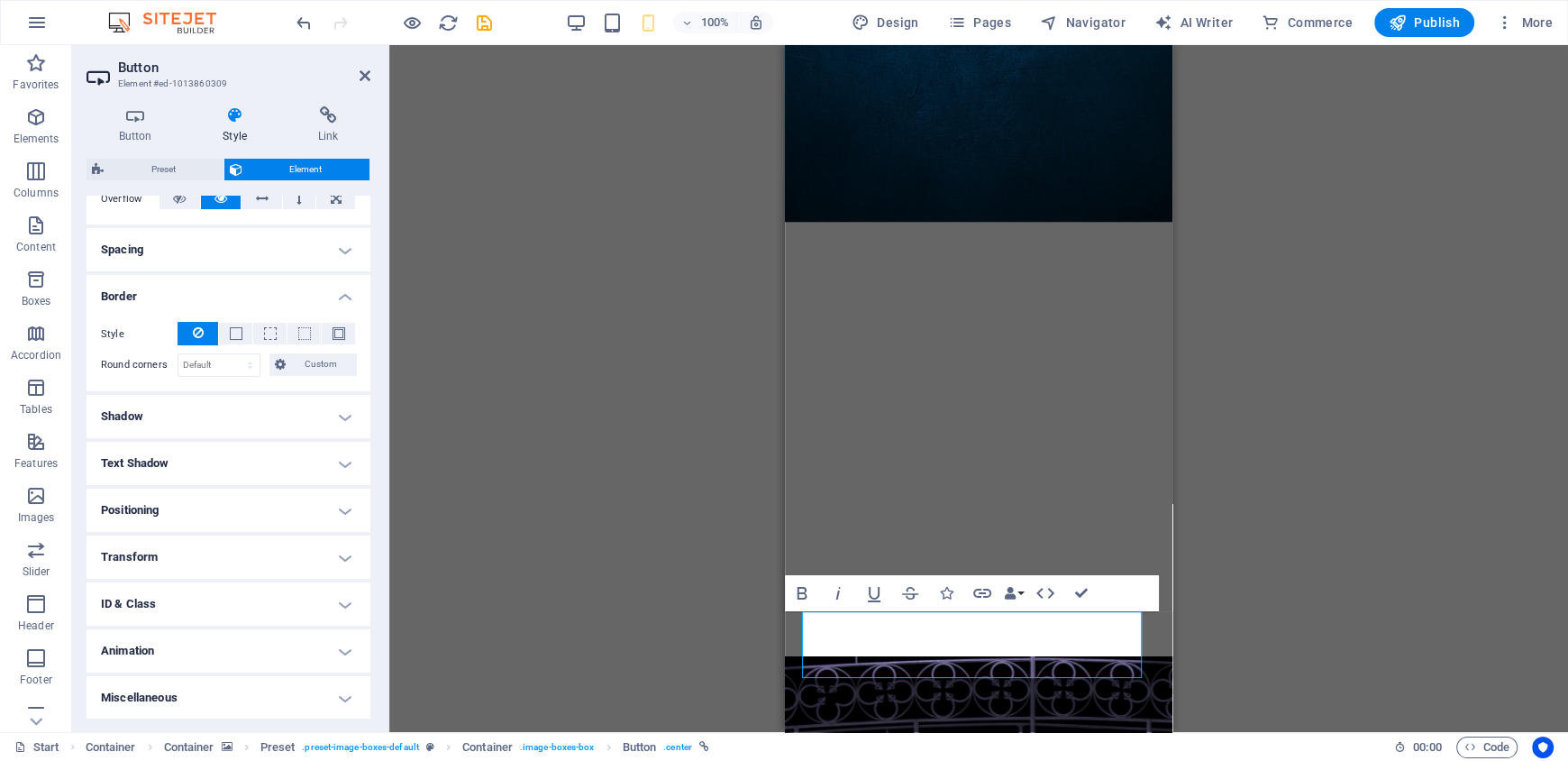
scroll to position [131, 0]
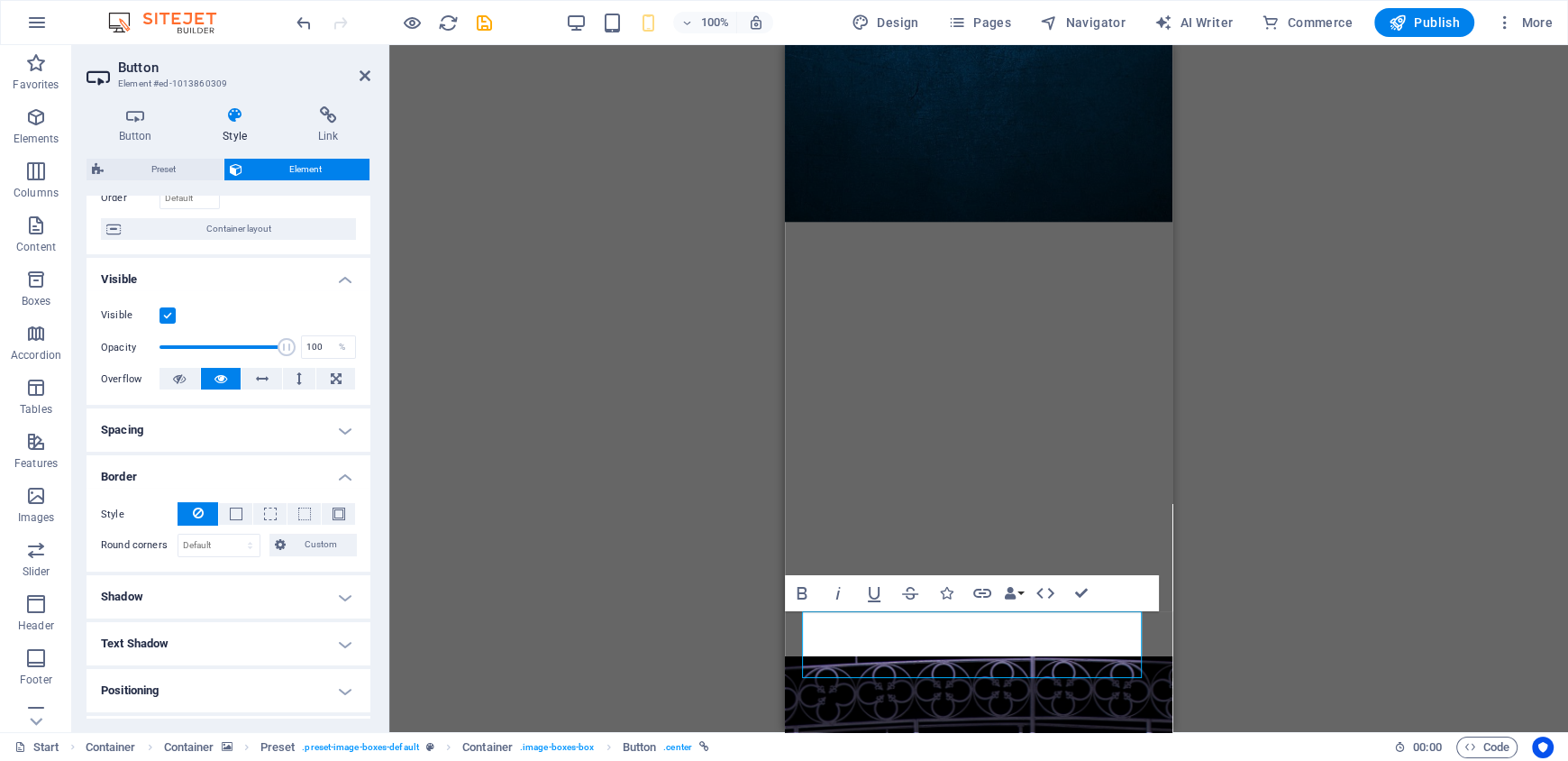
click at [217, 446] on h4 "Spacing" at bounding box center [228, 429] width 284 height 43
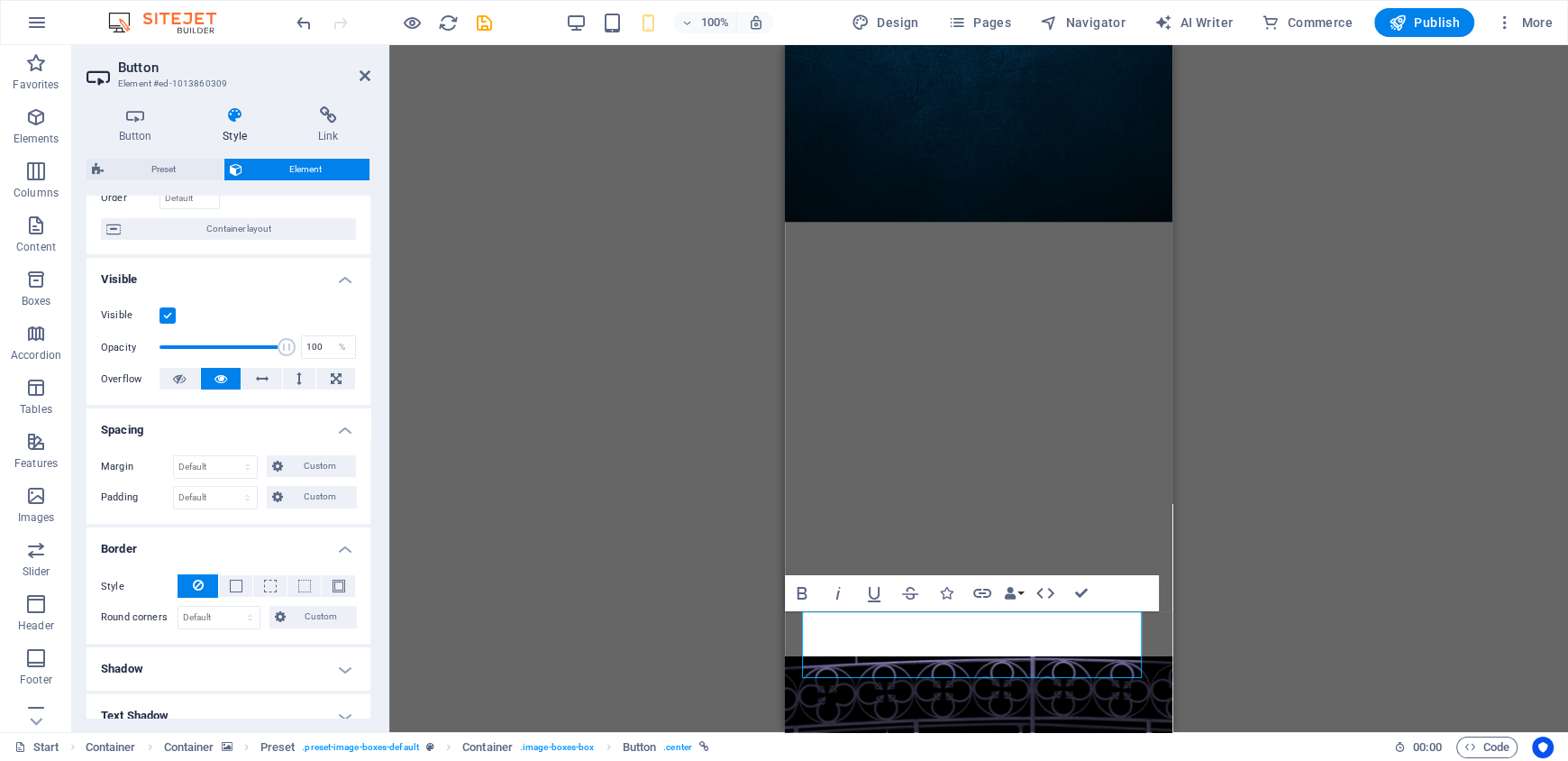
click at [223, 431] on h4 "Spacing" at bounding box center [228, 423] width 284 height 32
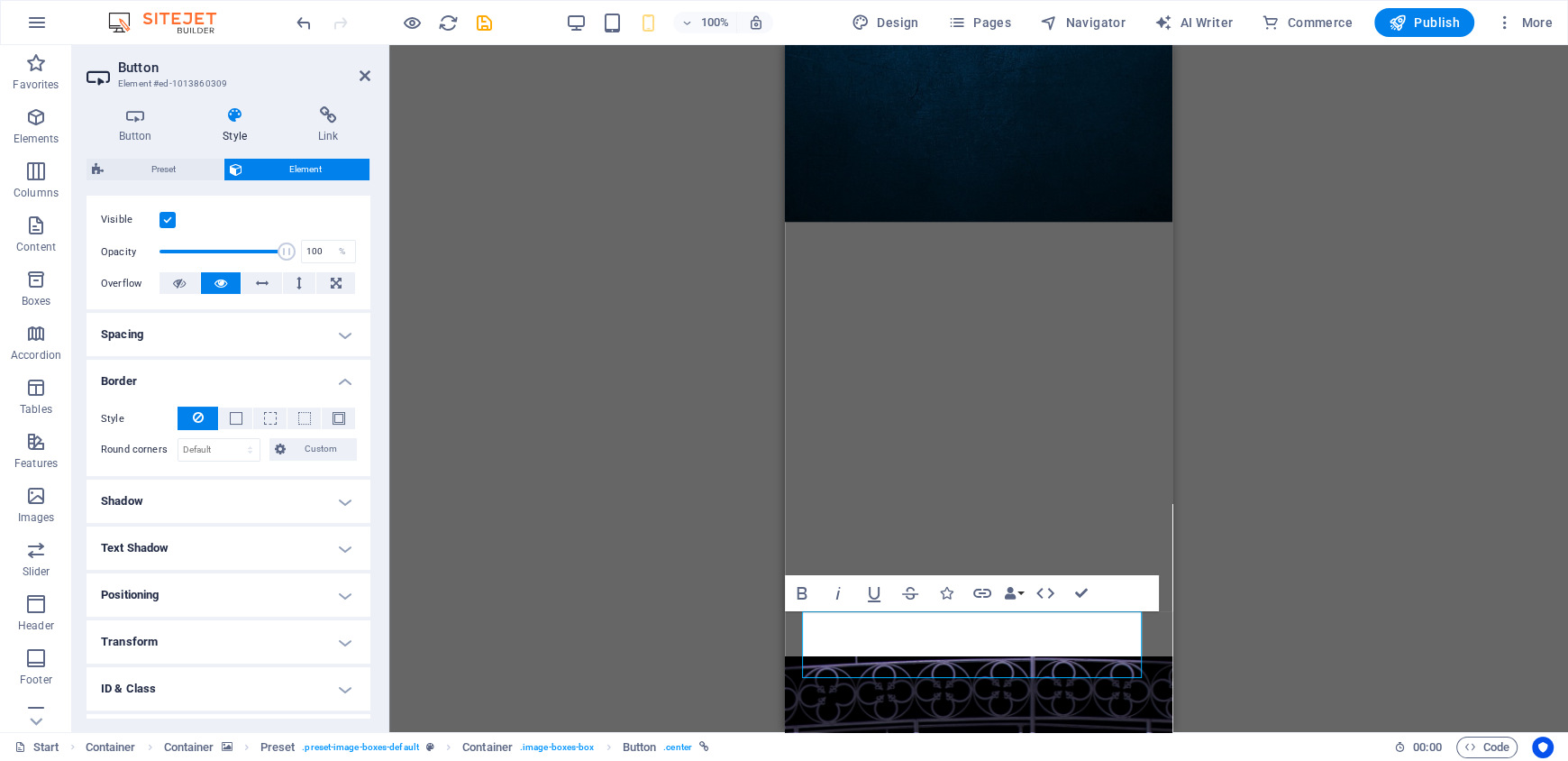
scroll to position [269, 0]
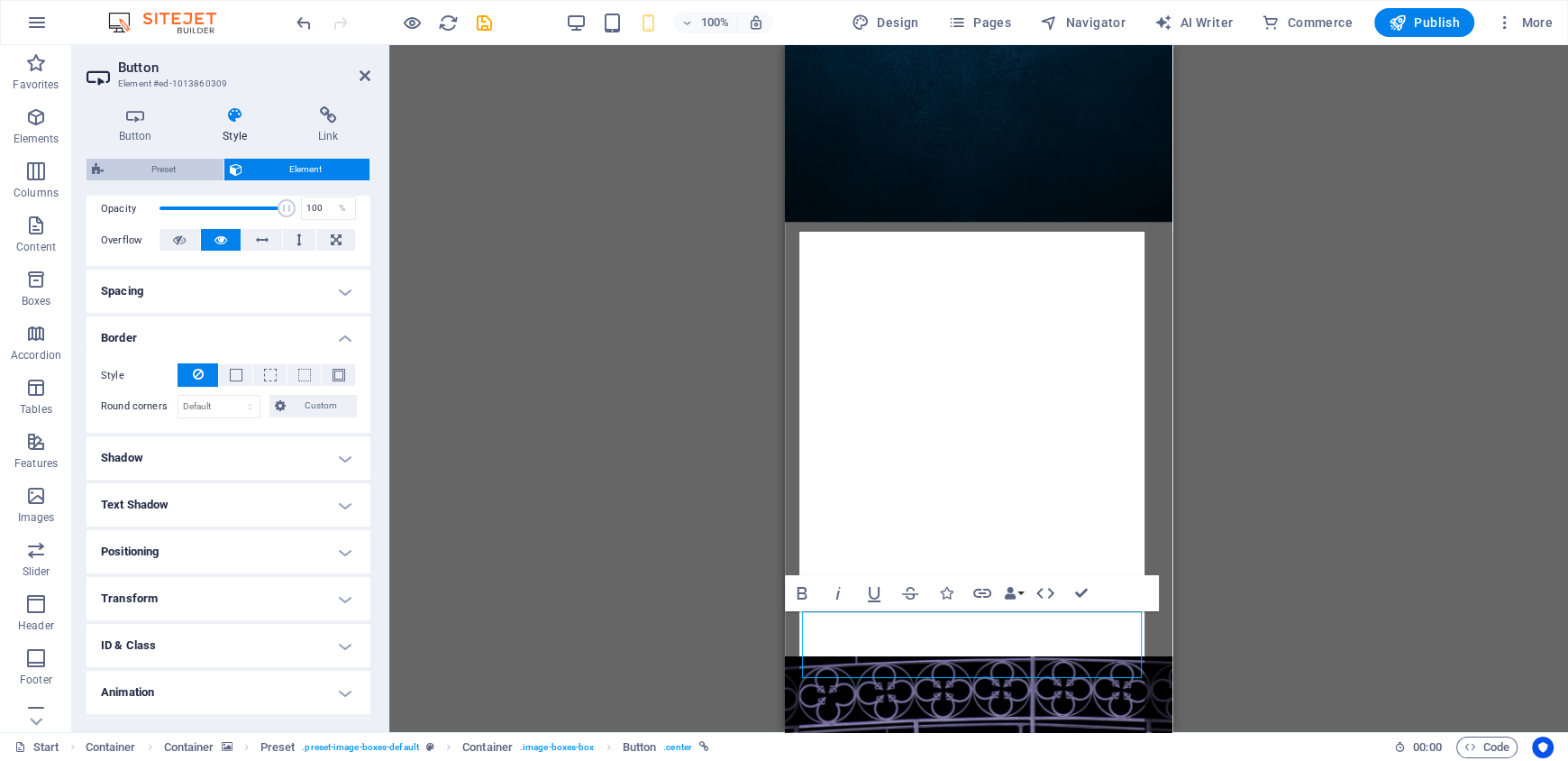
click at [163, 159] on span "Preset" at bounding box center [164, 170] width 109 height 21
select select "px"
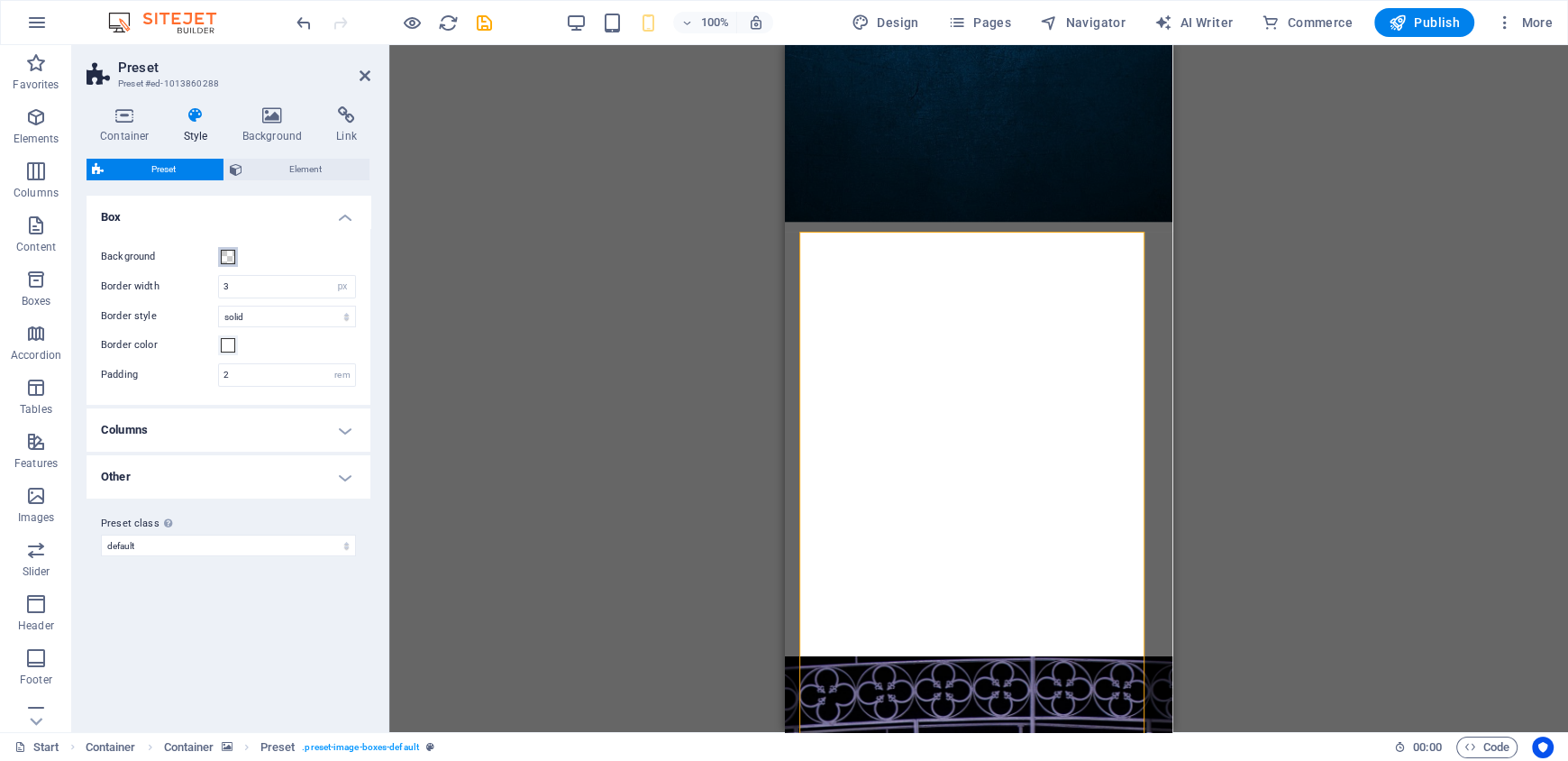
click at [226, 252] on span at bounding box center [227, 257] width 15 height 15
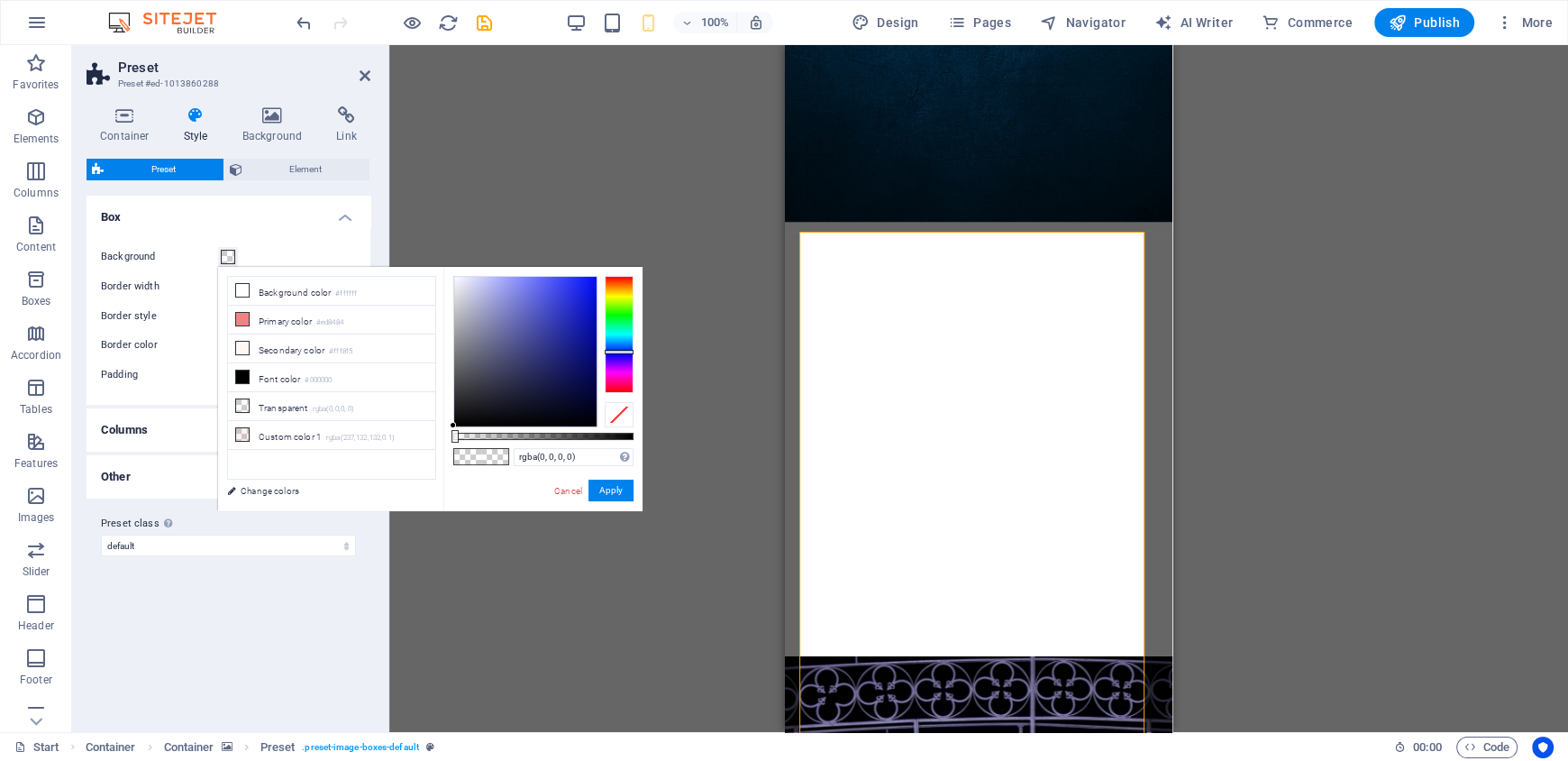
drag, startPoint x: 614, startPoint y: 335, endPoint x: 622, endPoint y: 351, distance: 17.9
click at [622, 351] on div at bounding box center [620, 335] width 29 height 117
drag, startPoint x: 571, startPoint y: 319, endPoint x: 574, endPoint y: 300, distance: 19.2
click at [574, 300] on div at bounding box center [526, 351] width 142 height 149
drag, startPoint x: 576, startPoint y: 431, endPoint x: 611, endPoint y: 435, distance: 35.2
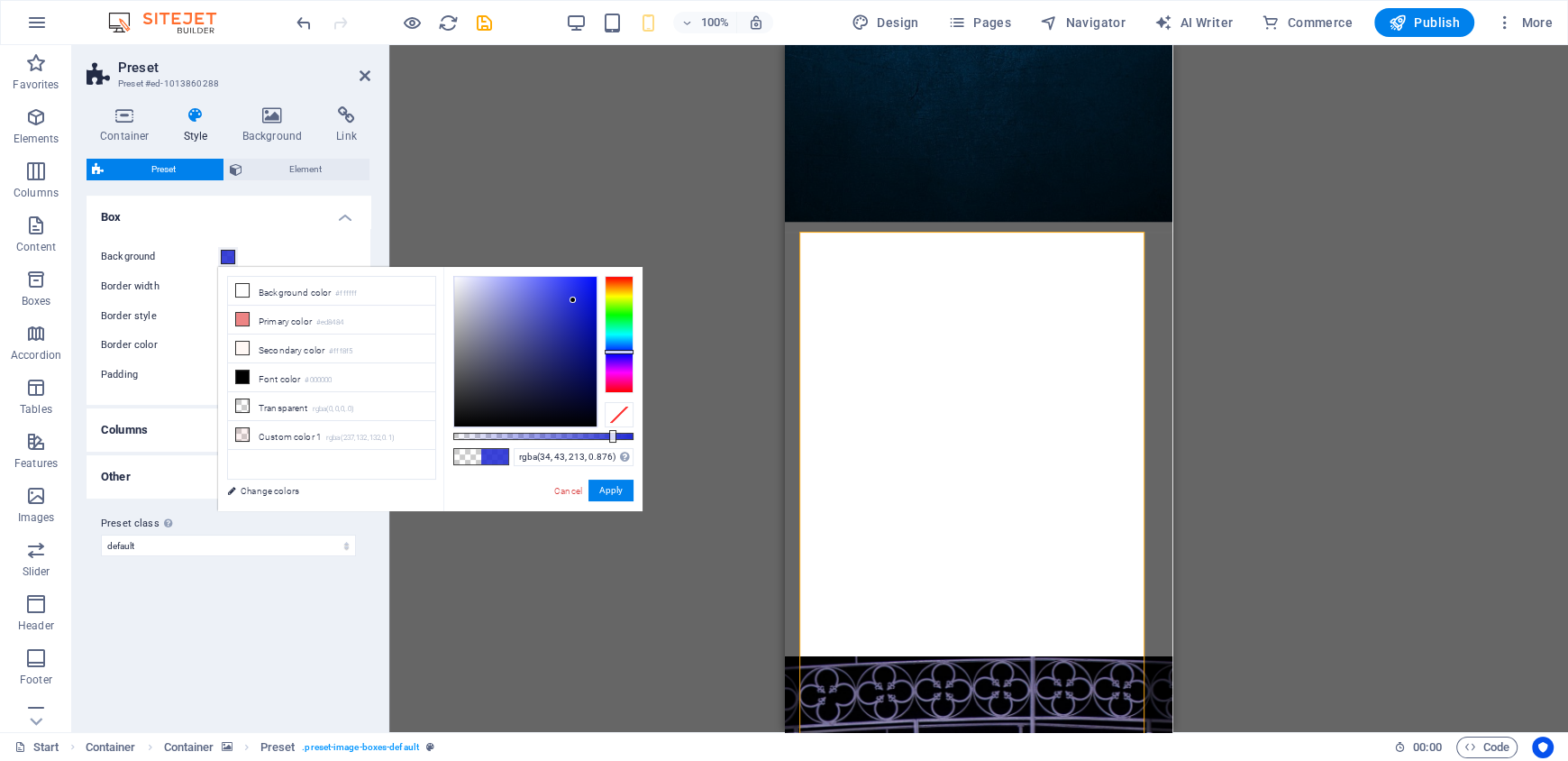
click at [611, 435] on div at bounding box center [543, 435] width 181 height 7
click at [611, 435] on div at bounding box center [612, 436] width 7 height 13
click at [568, 292] on div at bounding box center [526, 351] width 142 height 149
type input "rgba(44, 54, 227, 0.876)"
click at [296, 16] on icon "undo" at bounding box center [303, 22] width 20 height 20
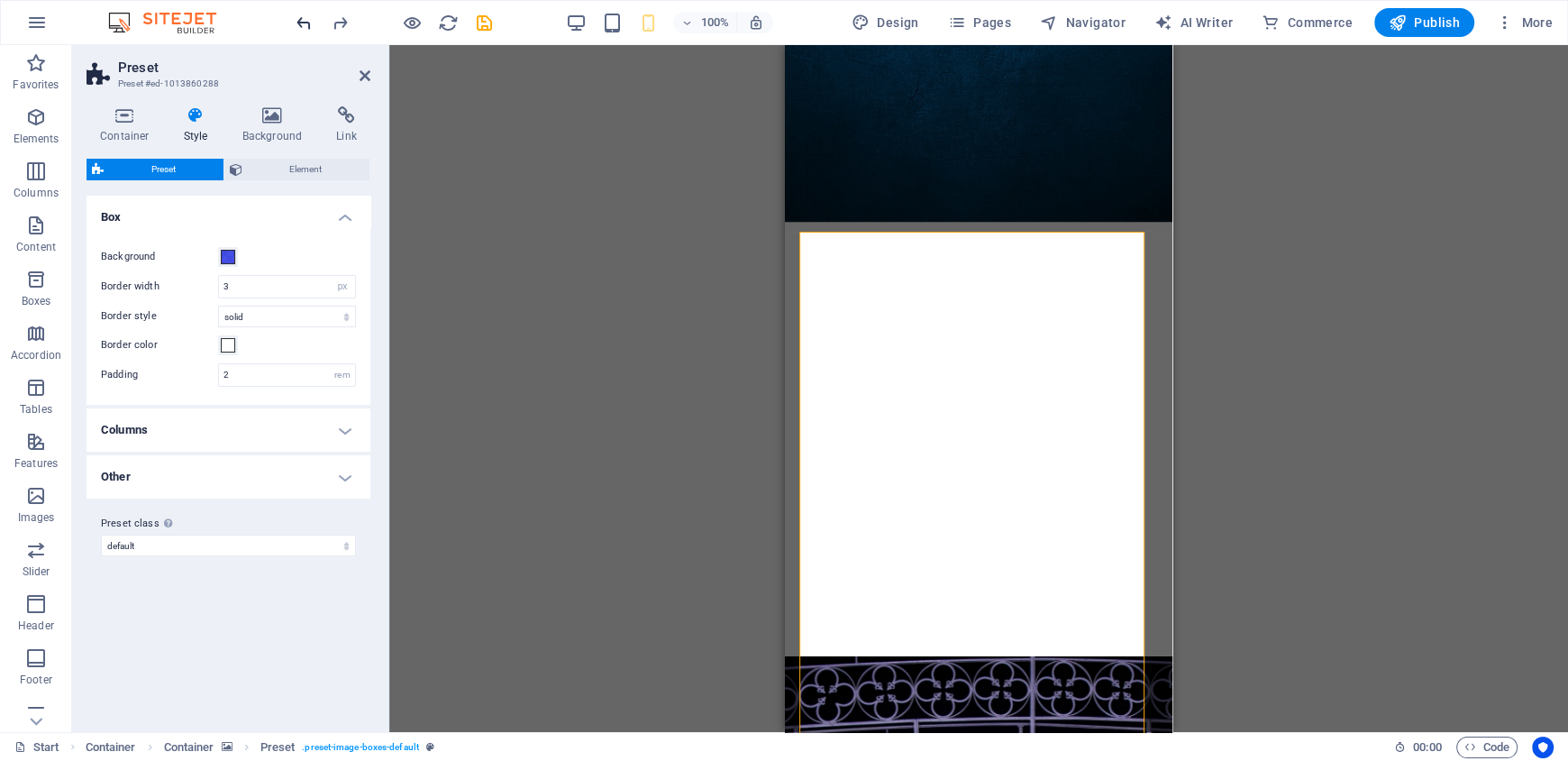
click at [302, 26] on icon "undo" at bounding box center [303, 22] width 20 height 20
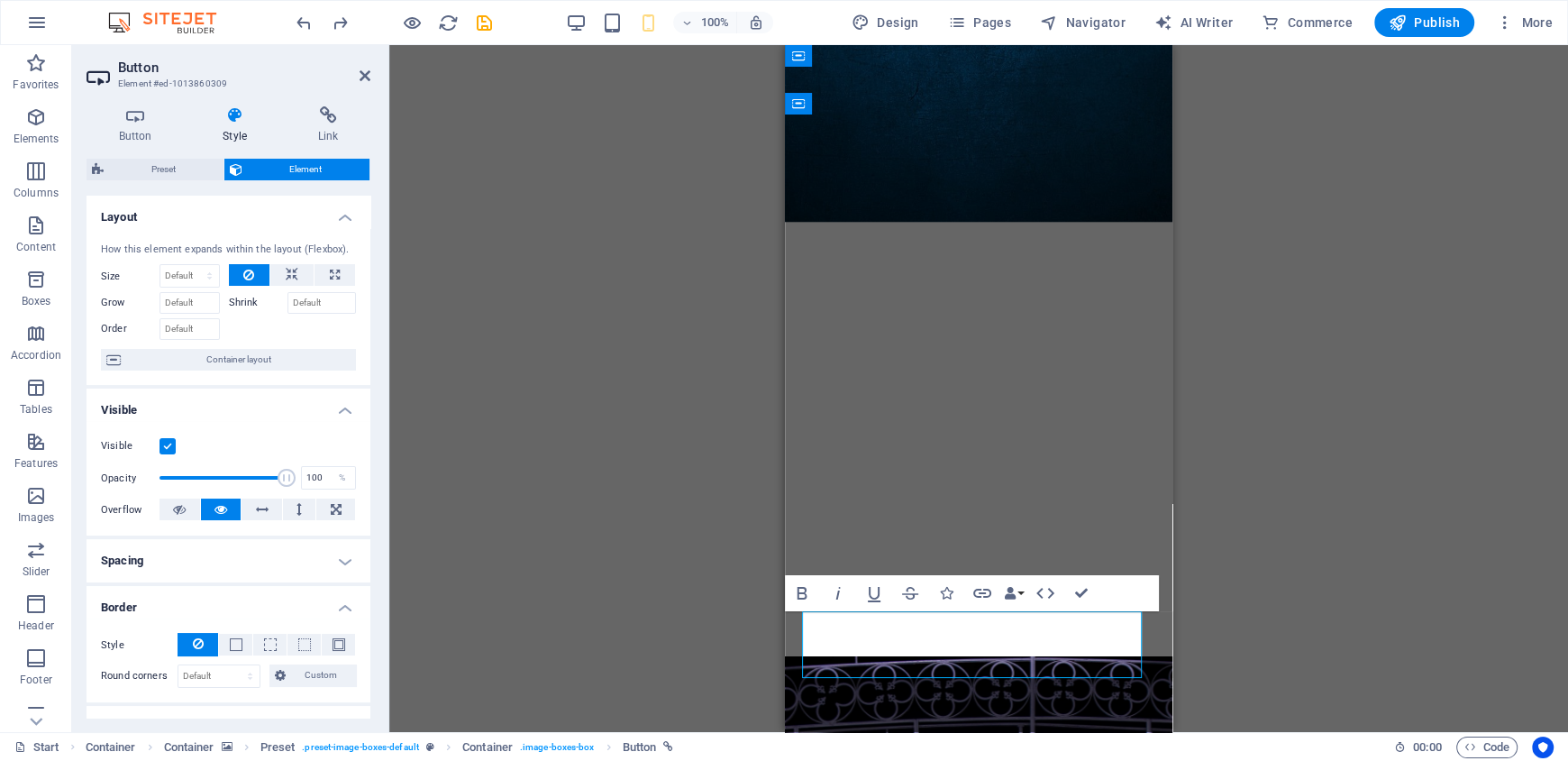
drag, startPoint x: 1033, startPoint y: 621, endPoint x: 1848, endPoint y: 645, distance: 815.4
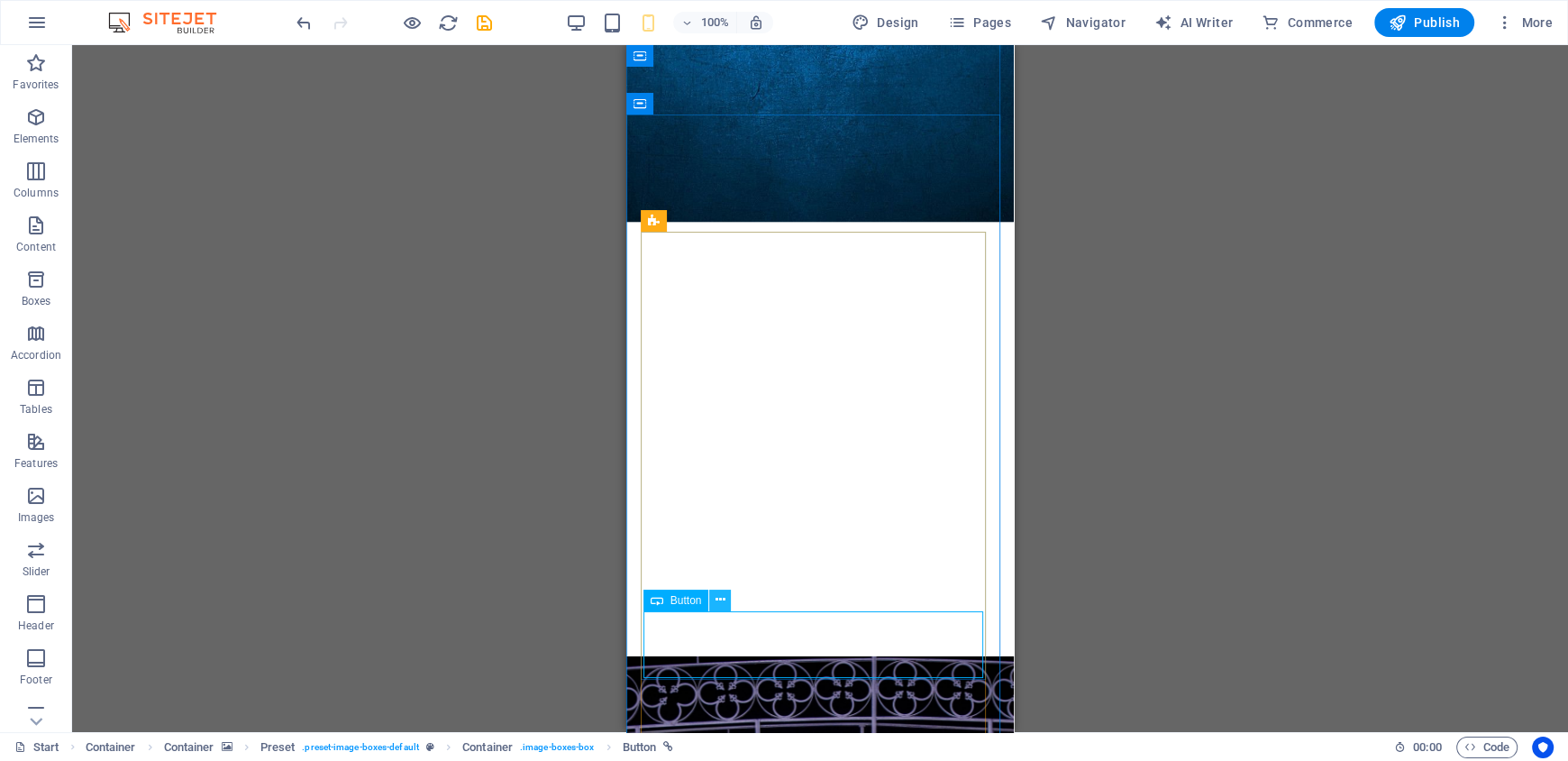
click at [713, 603] on button at bounding box center [720, 600] width 21 height 21
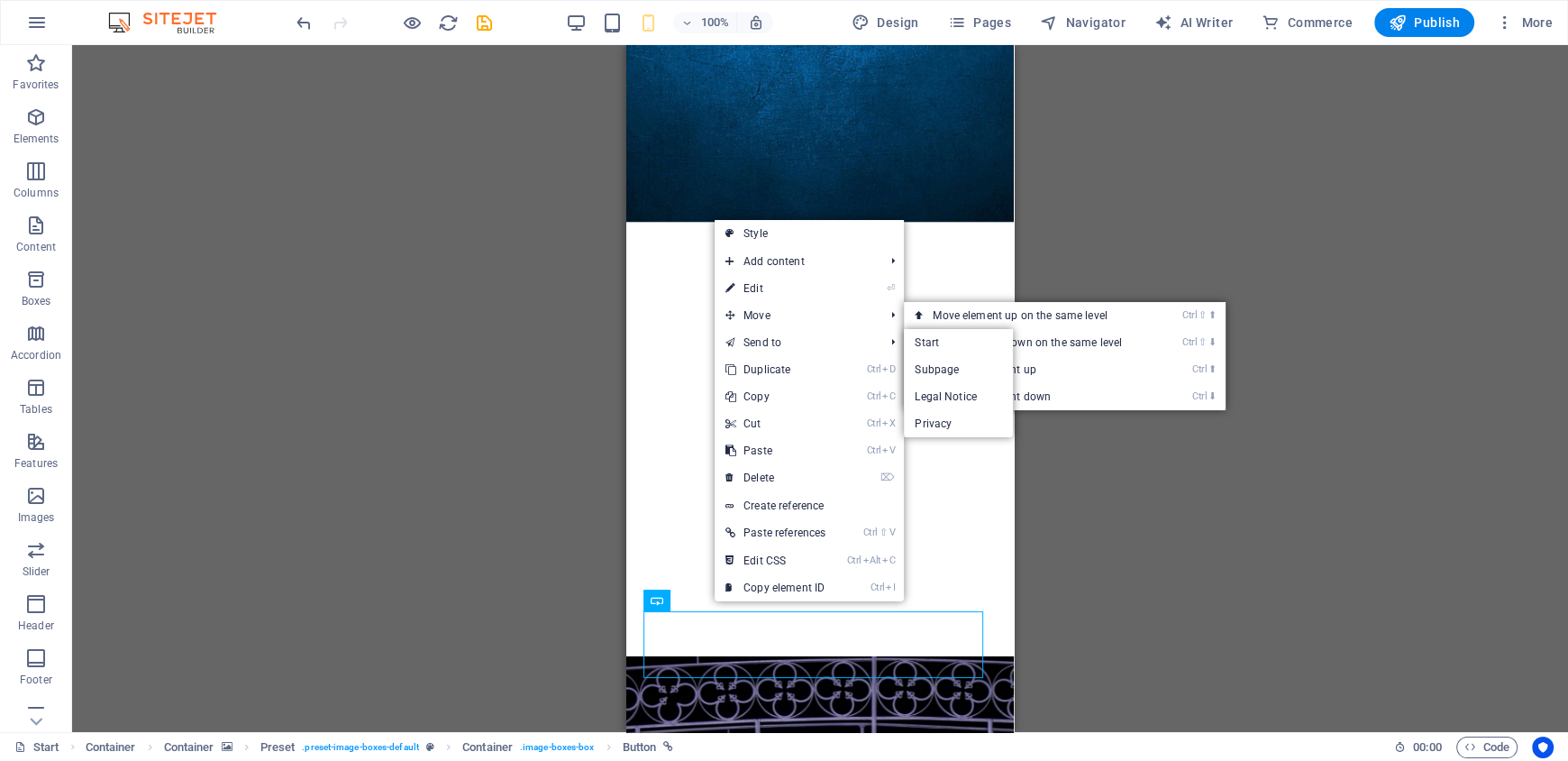
click at [765, 293] on link "⏎ Edit" at bounding box center [776, 289] width 122 height 27
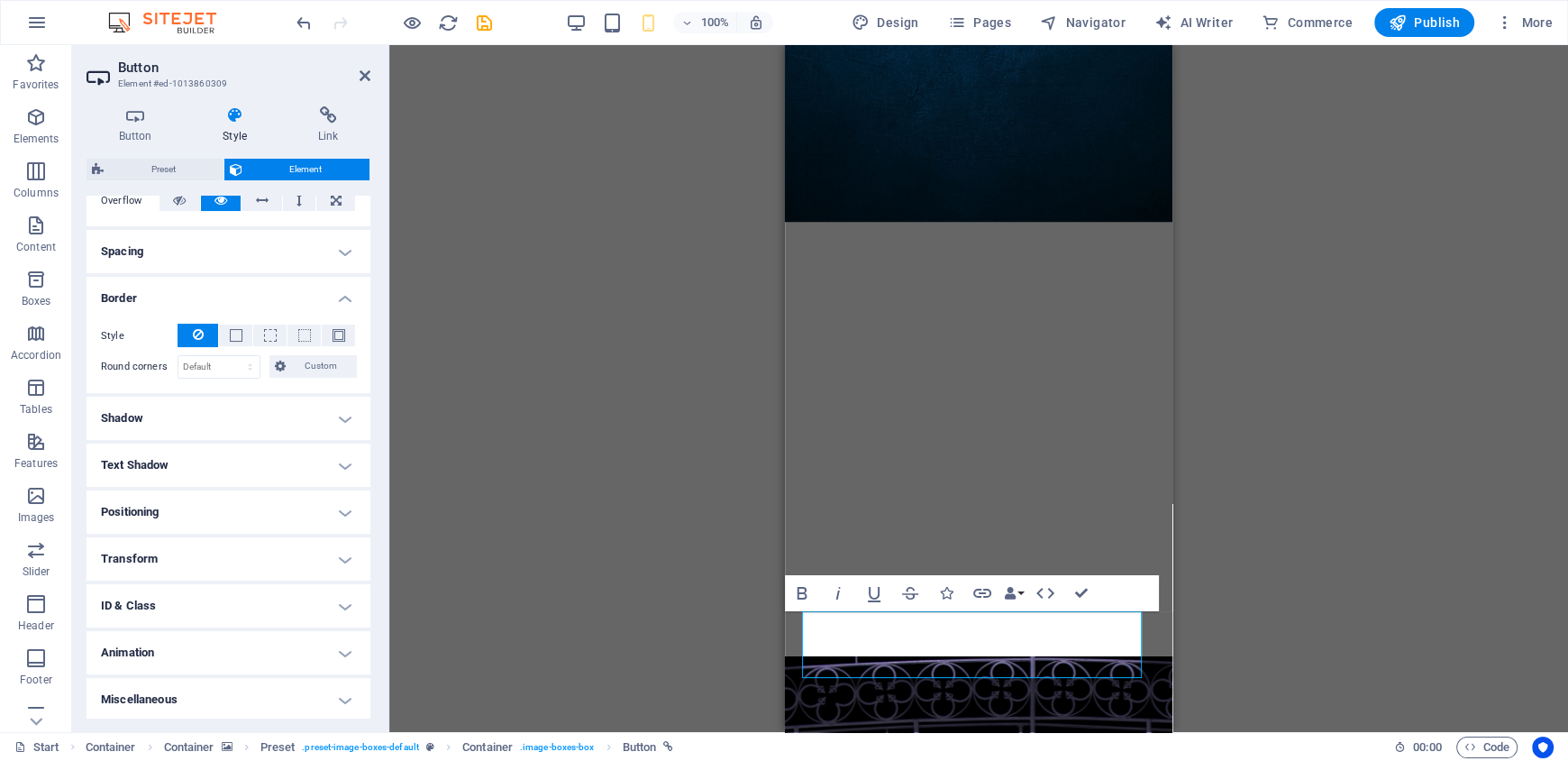
scroll to position [311, 0]
click at [194, 415] on h4 "Shadow" at bounding box center [228, 417] width 284 height 43
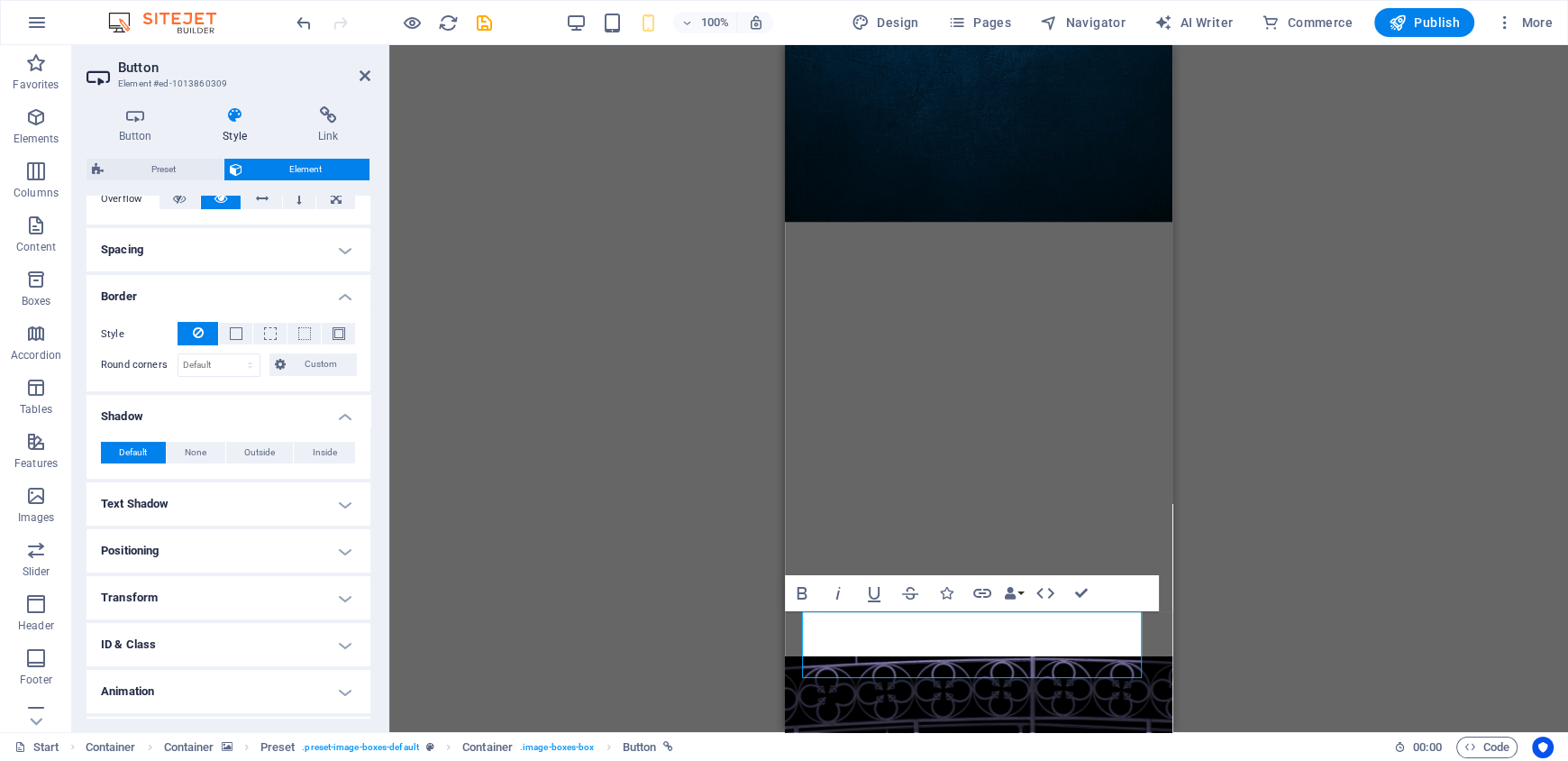
click at [228, 412] on h4 "Shadow" at bounding box center [228, 411] width 284 height 32
click at [197, 479] on h4 "Text Shadow" at bounding box center [228, 463] width 284 height 43
click at [197, 479] on div "Default None Outside Color X offset 0 px rem vh vw Y offset 0 px rem vh vw Blur…" at bounding box center [228, 500] width 284 height 52
click at [267, 256] on h4 "Spacing" at bounding box center [228, 250] width 284 height 43
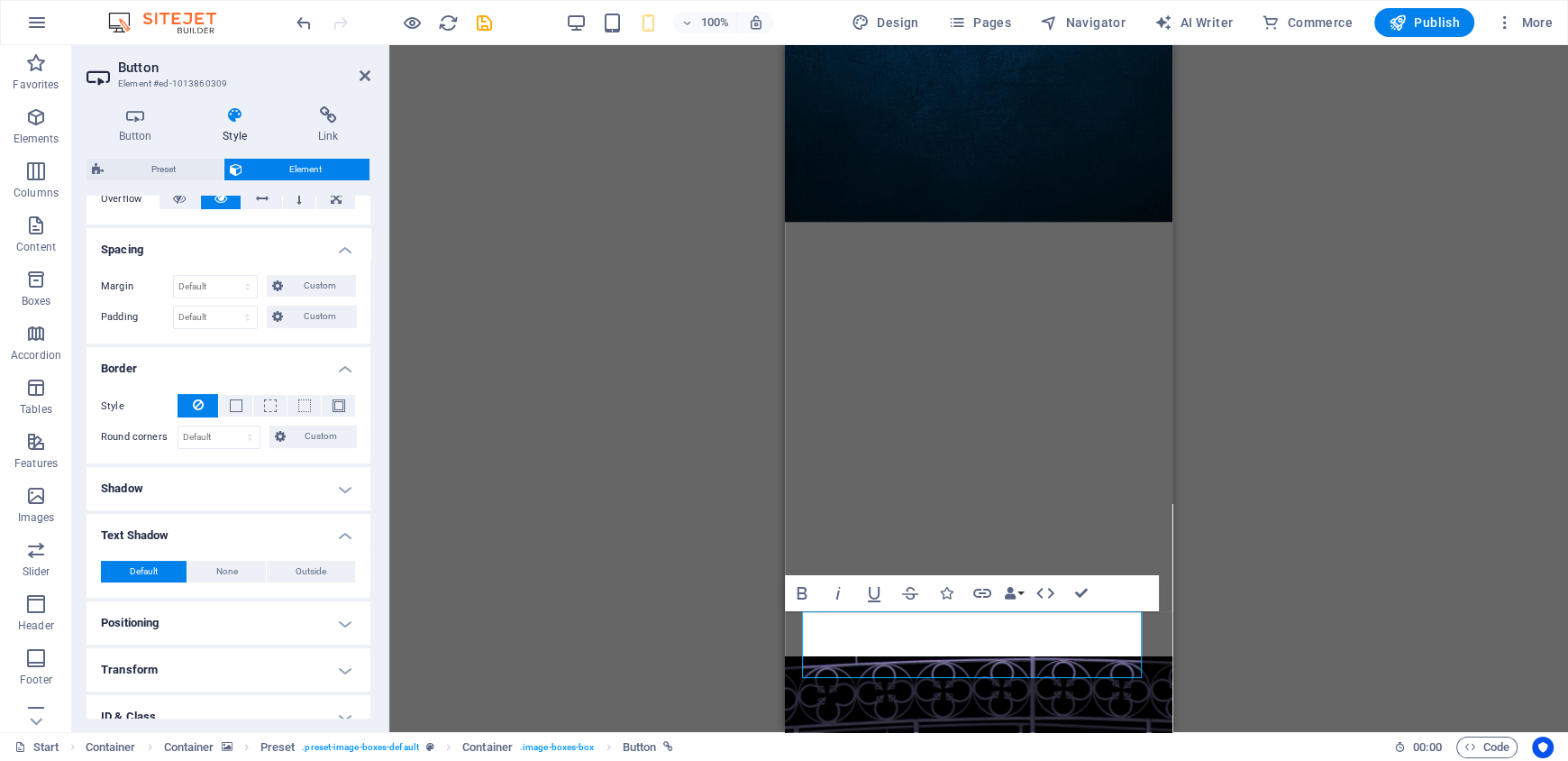
click at [267, 256] on h4 "Spacing" at bounding box center [228, 244] width 284 height 32
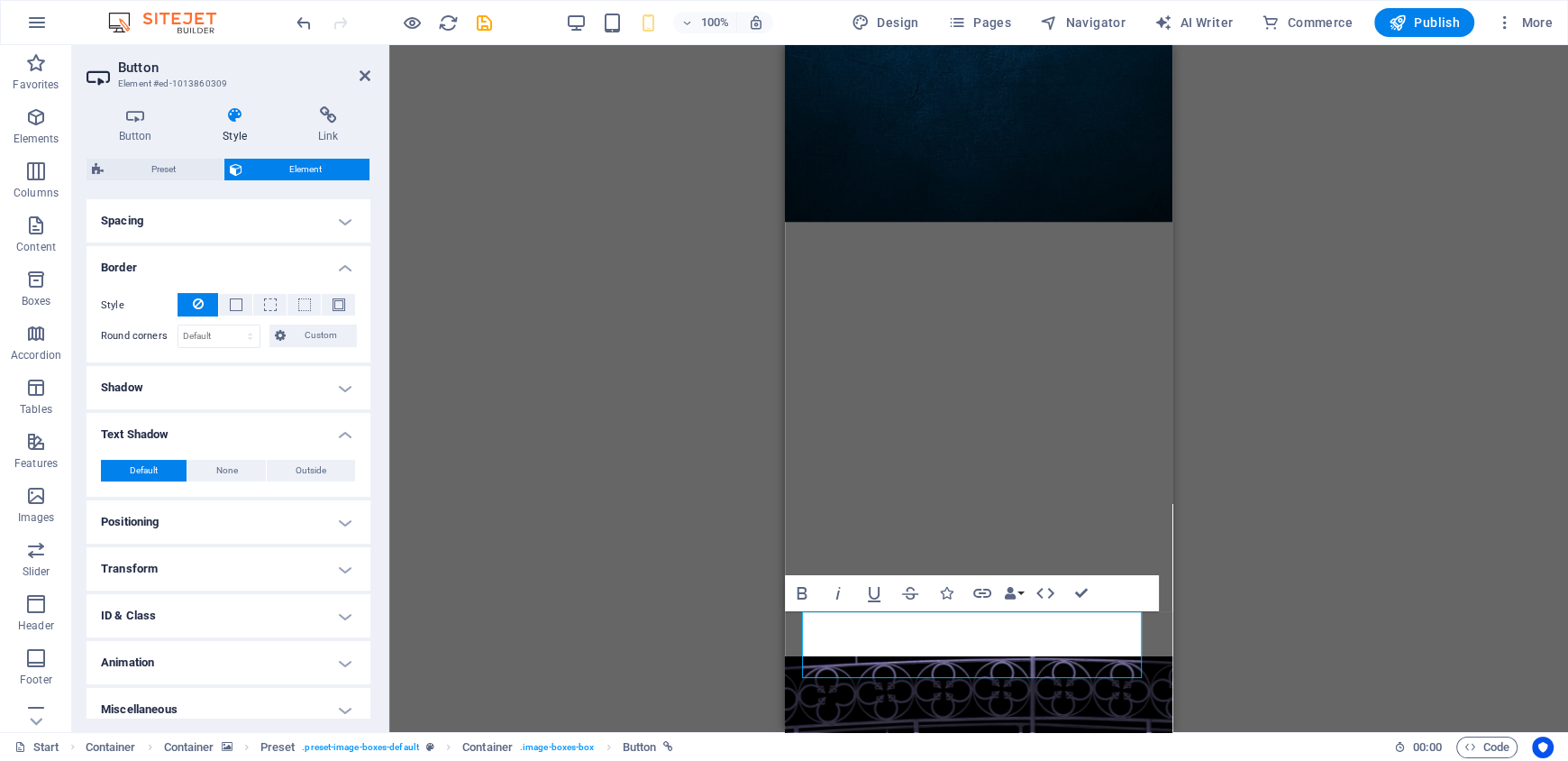
scroll to position [352, 0]
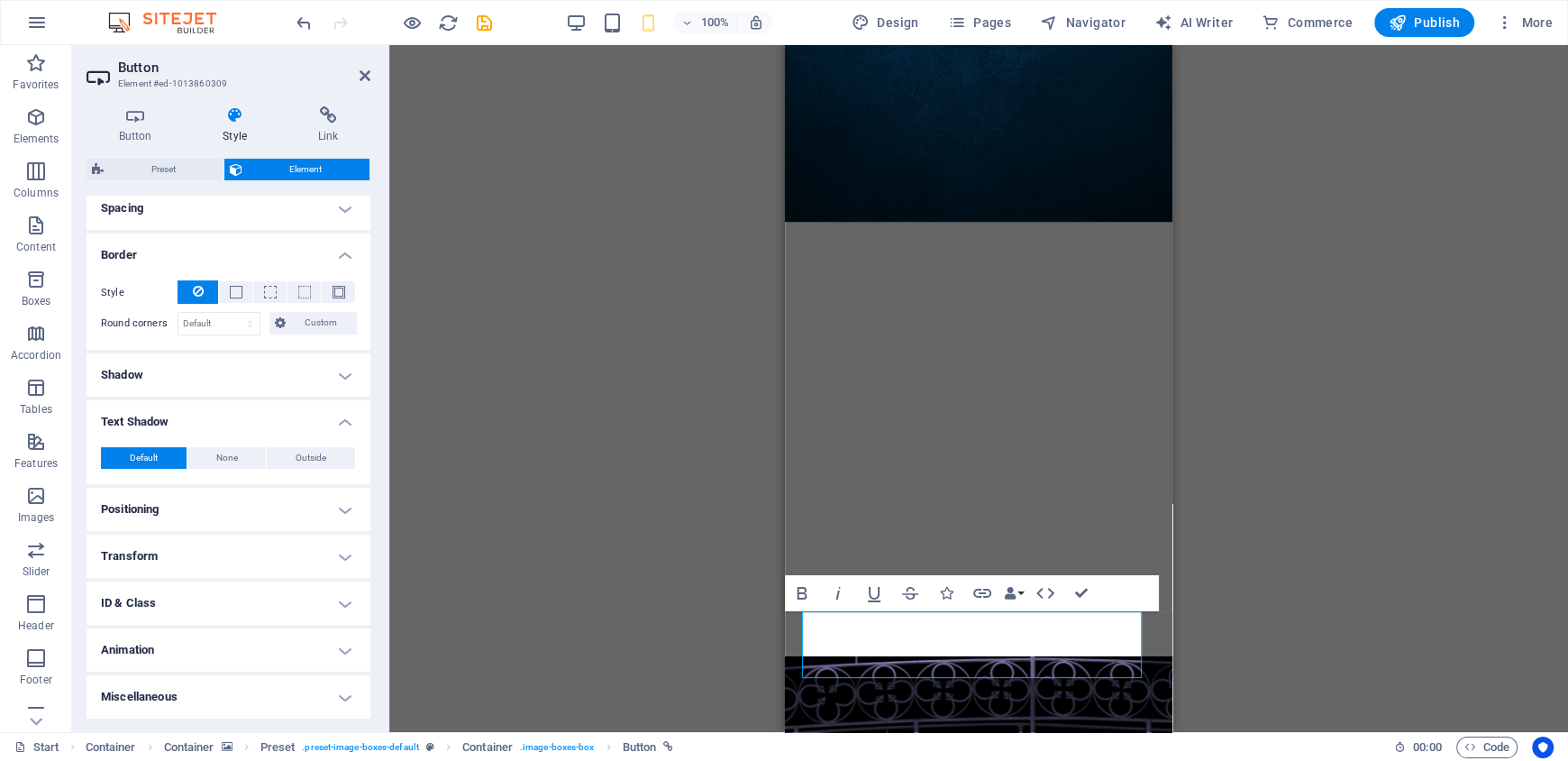
click at [267, 586] on h4 "ID & Class" at bounding box center [228, 603] width 284 height 43
click at [270, 589] on h4 "ID & Class" at bounding box center [228, 597] width 284 height 32
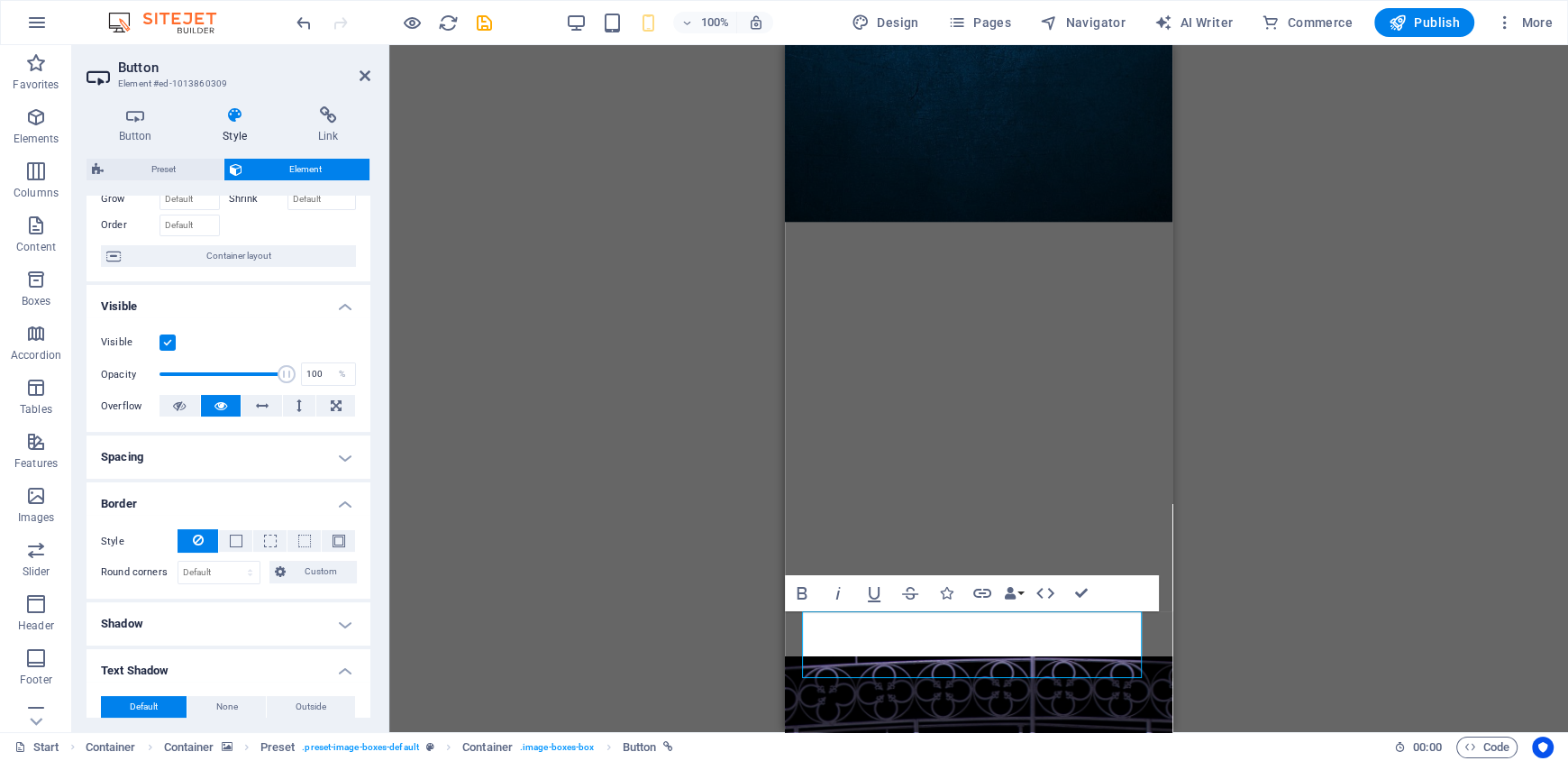
scroll to position [0, 0]
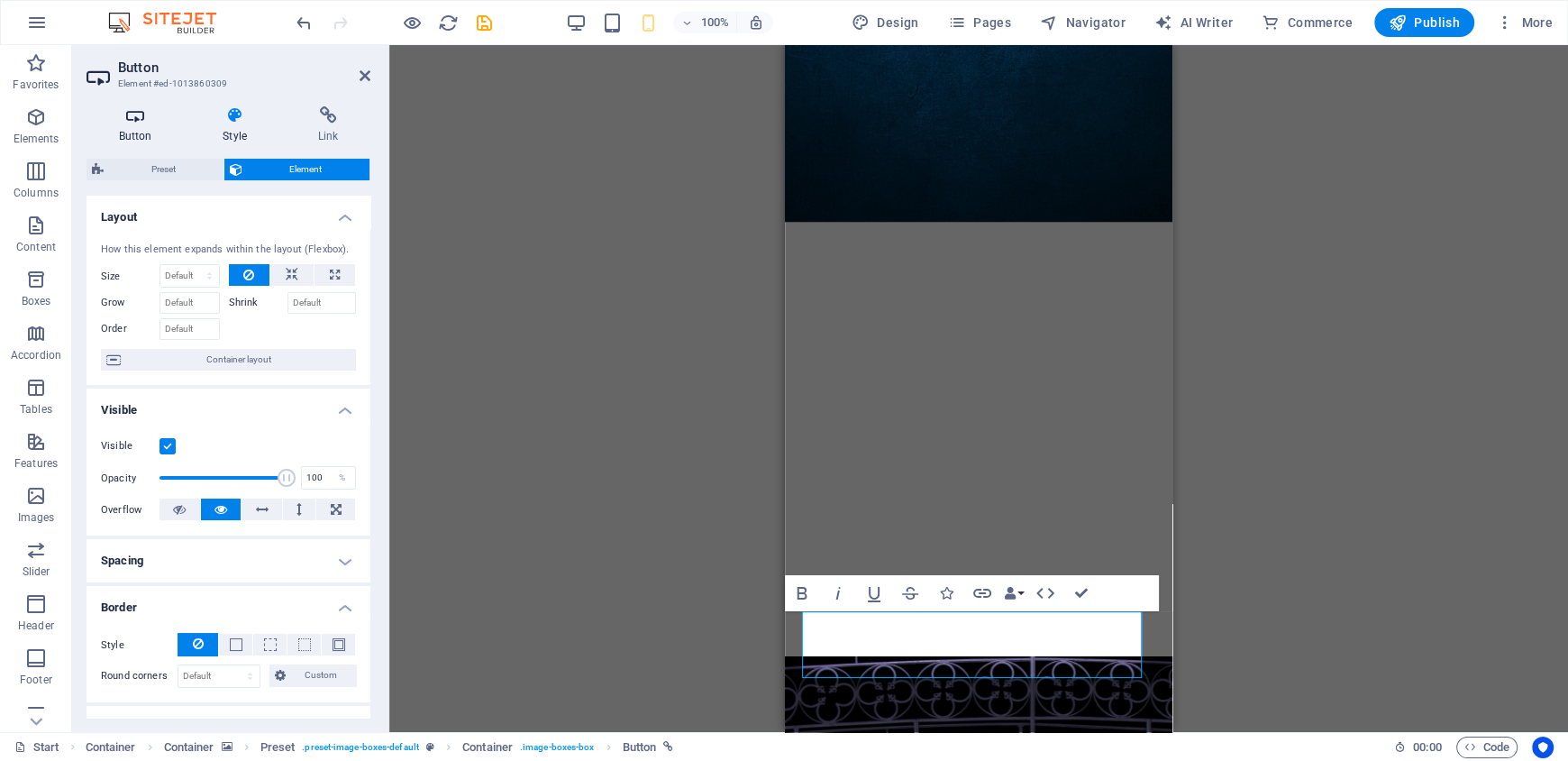
click at [118, 111] on icon at bounding box center [136, 115] width 98 height 18
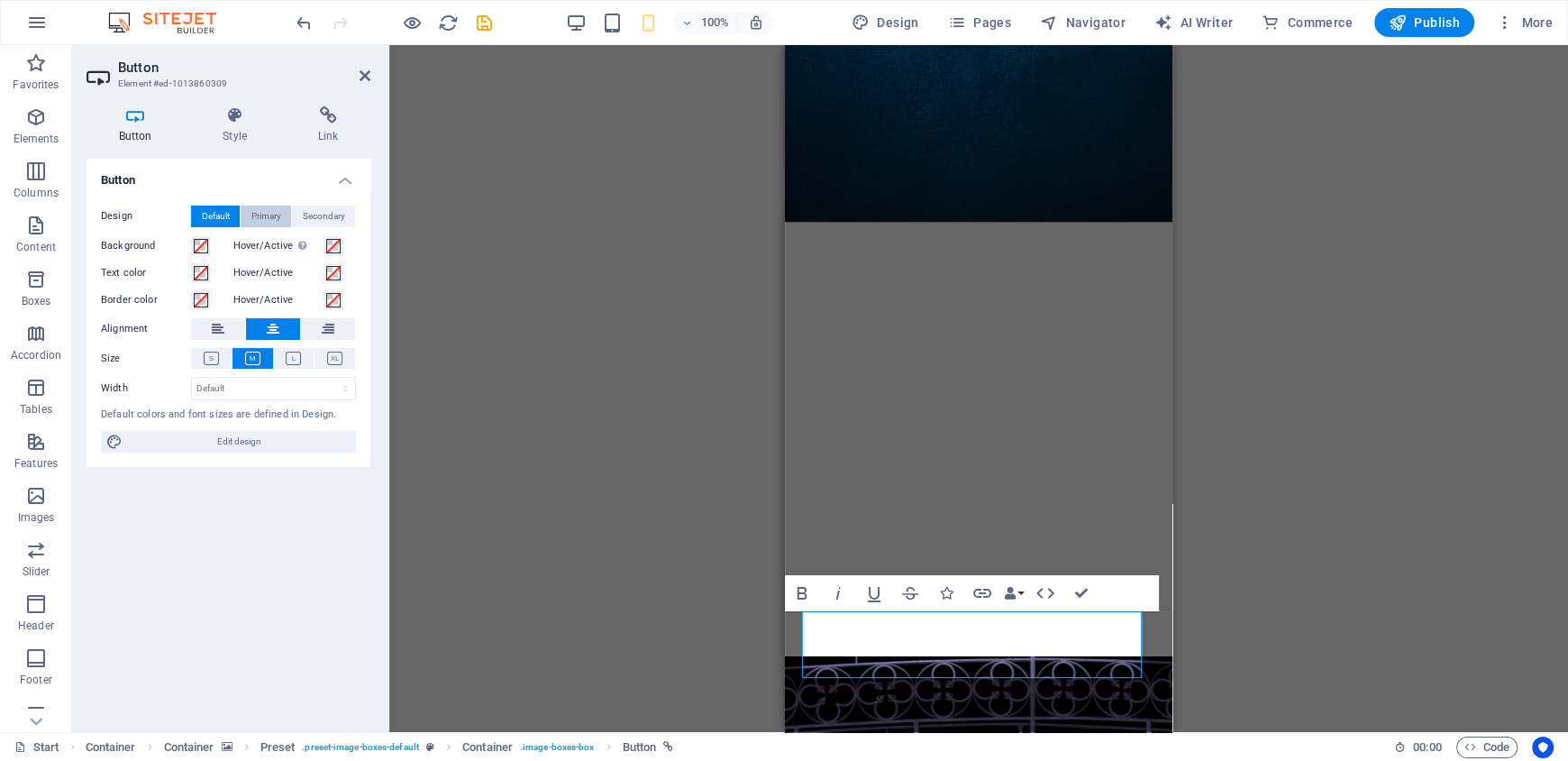
click at [270, 216] on span "Primary" at bounding box center [266, 217] width 29 height 21
click at [213, 206] on span "Default" at bounding box center [216, 217] width 28 height 21
click at [201, 239] on span at bounding box center [201, 246] width 15 height 15
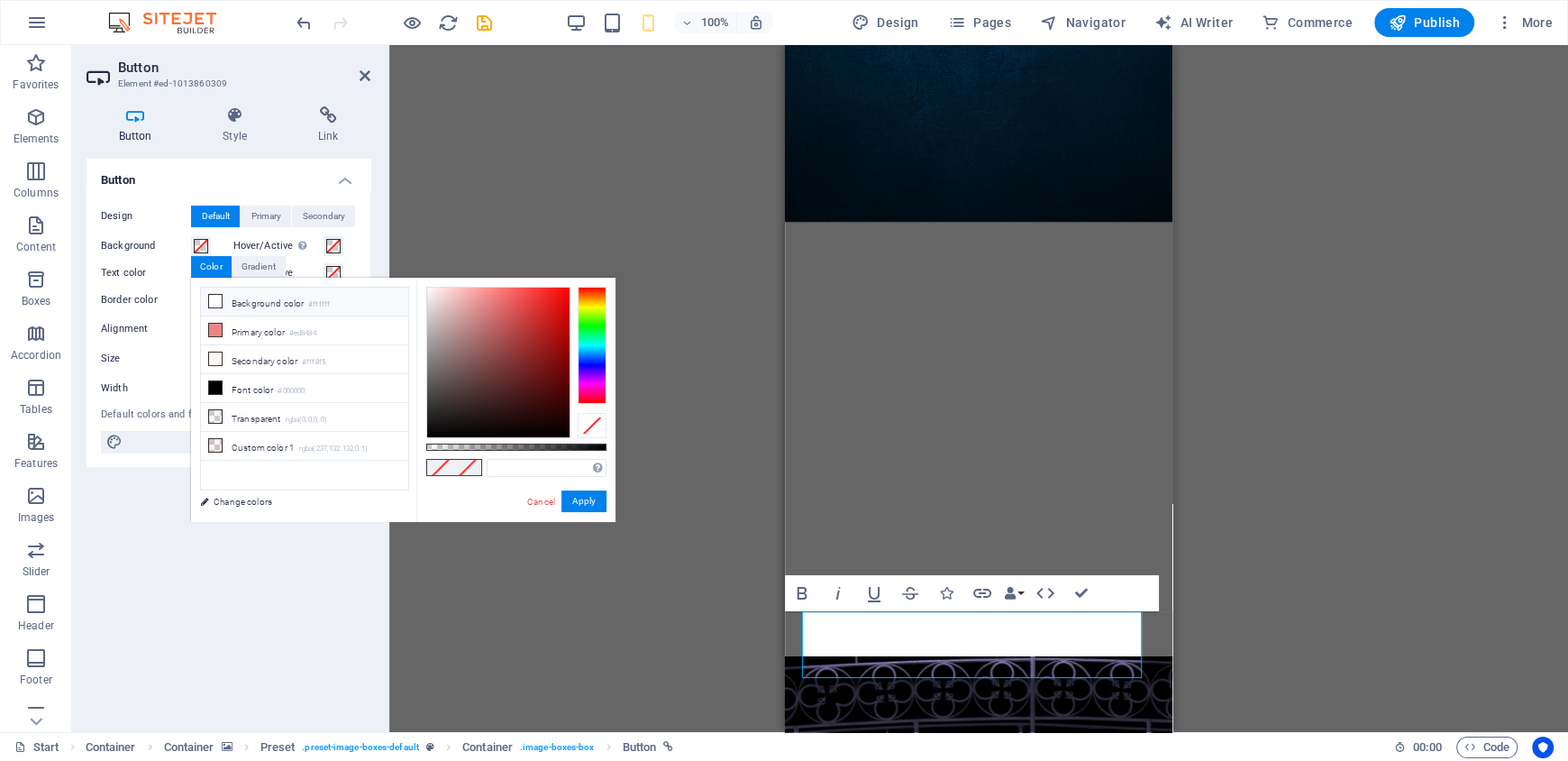
click at [227, 306] on li "Background color #ffffff" at bounding box center [304, 302] width 207 height 29
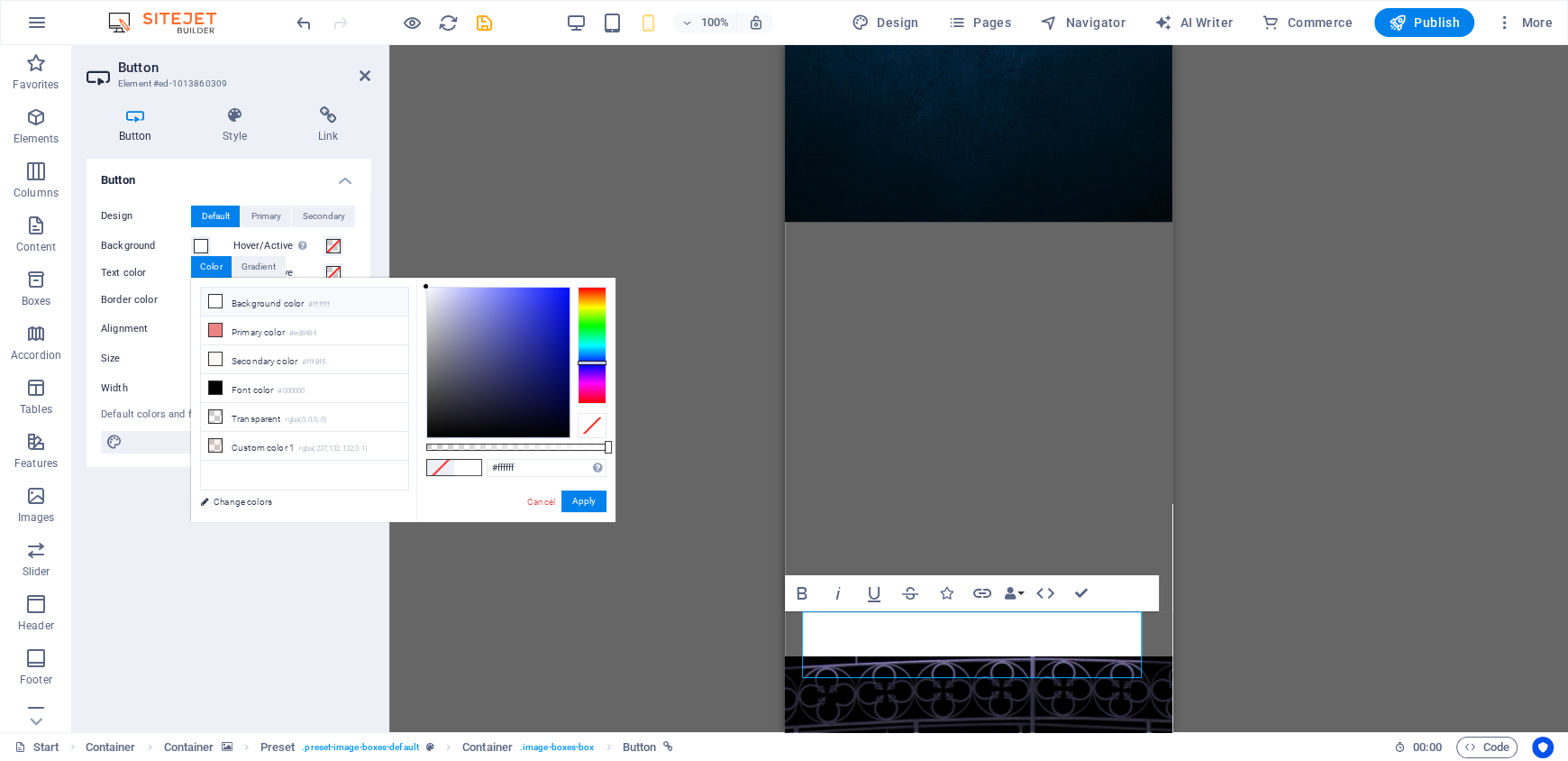
click at [587, 362] on div at bounding box center [592, 345] width 29 height 117
drag, startPoint x: 529, startPoint y: 342, endPoint x: 553, endPoint y: 303, distance: 45.8
click at [564, 322] on div at bounding box center [499, 362] width 142 height 149
type input "#3e46d9"
drag, startPoint x: 553, startPoint y: 303, endPoint x: 528, endPoint y: 308, distance: 25.5
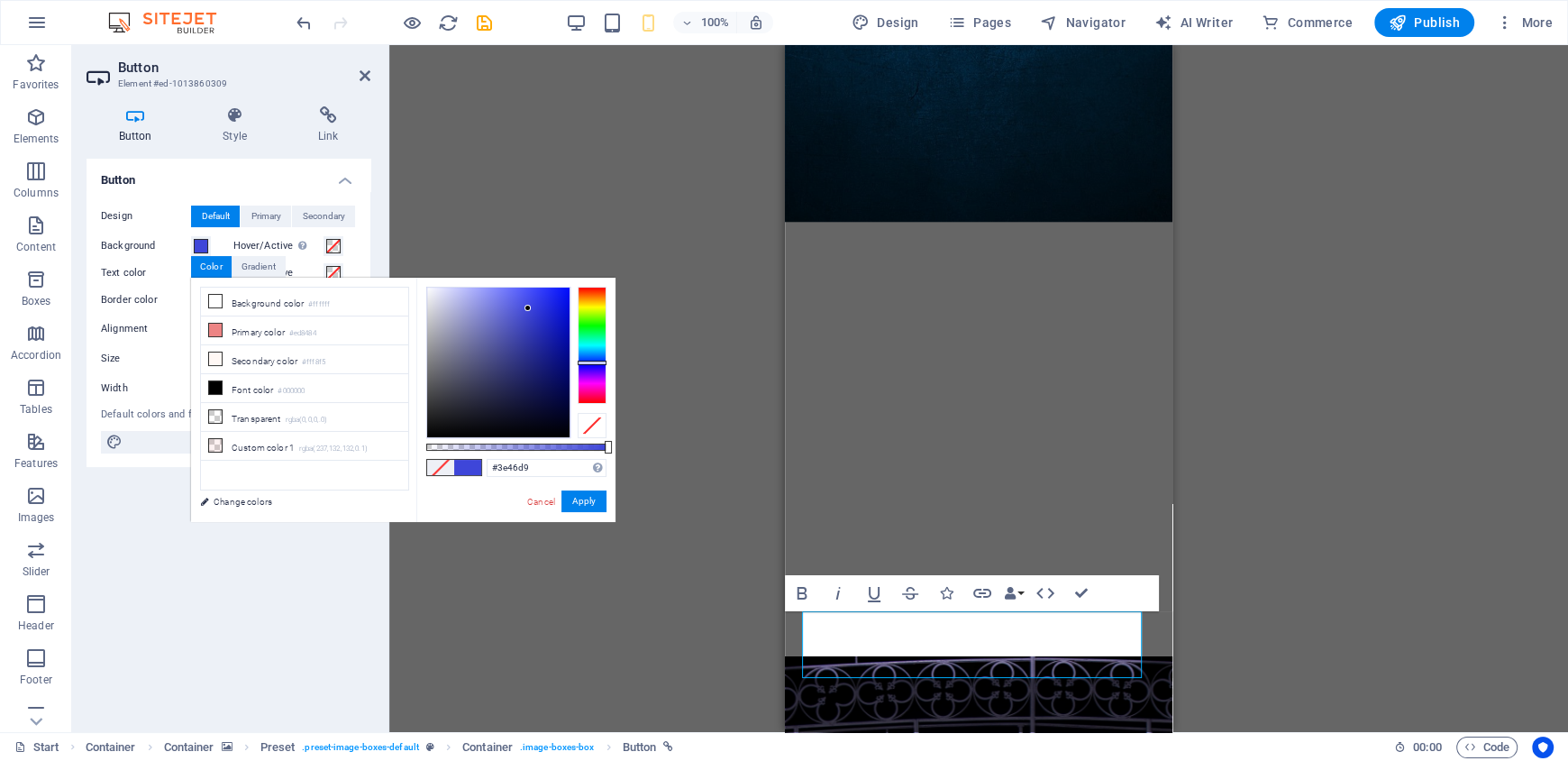
click at [528, 308] on div at bounding box center [499, 362] width 142 height 149
click at [587, 501] on button "Apply" at bounding box center [584, 501] width 45 height 21
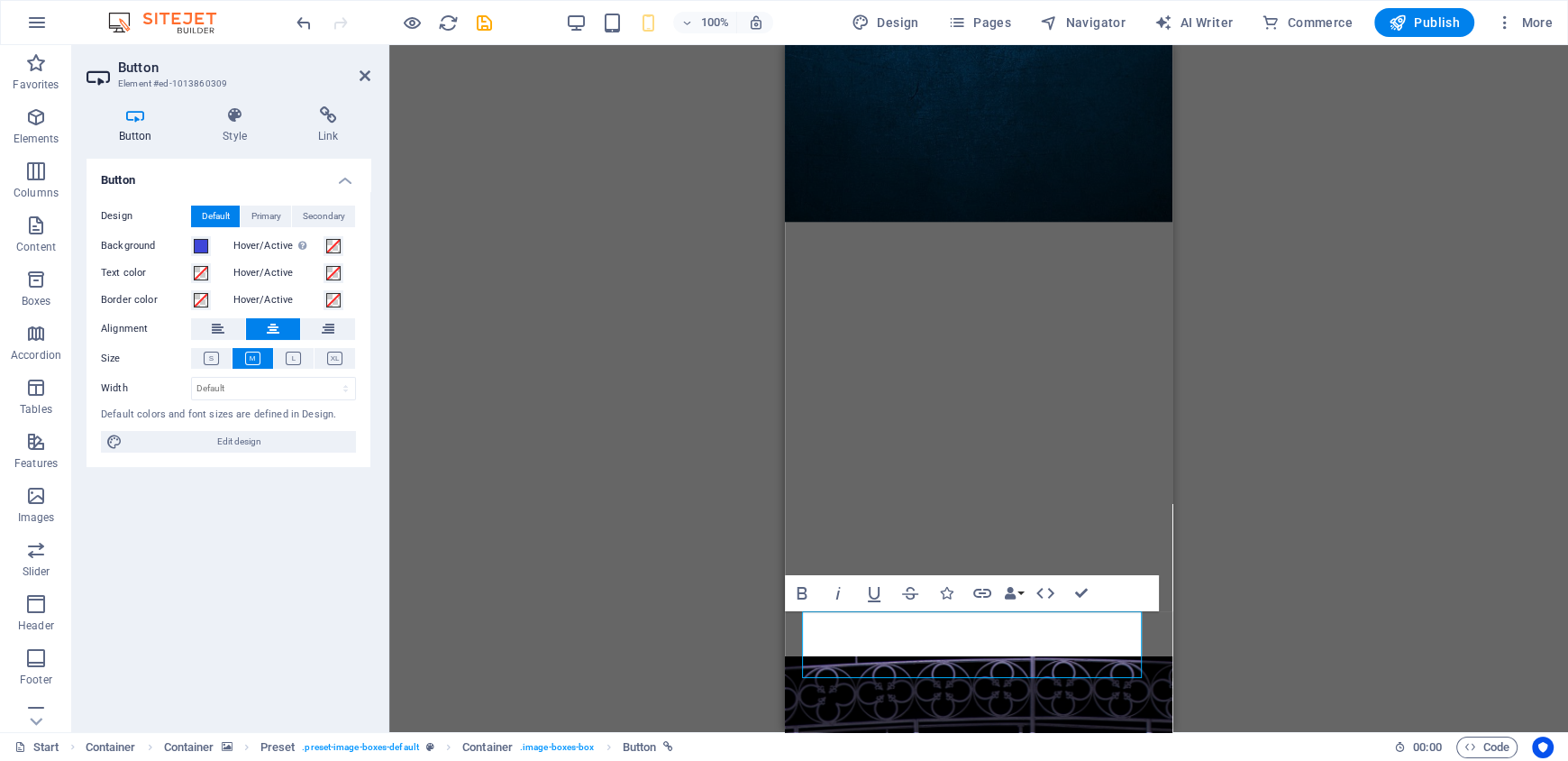
click at [316, 243] on label "Hover/Active Switch to preview mode to test the active/hover state" at bounding box center [278, 246] width 90 height 21
click at [324, 243] on button "Hover/Active Switch to preview mode to test the active/hover state" at bounding box center [334, 246] width 20 height 20
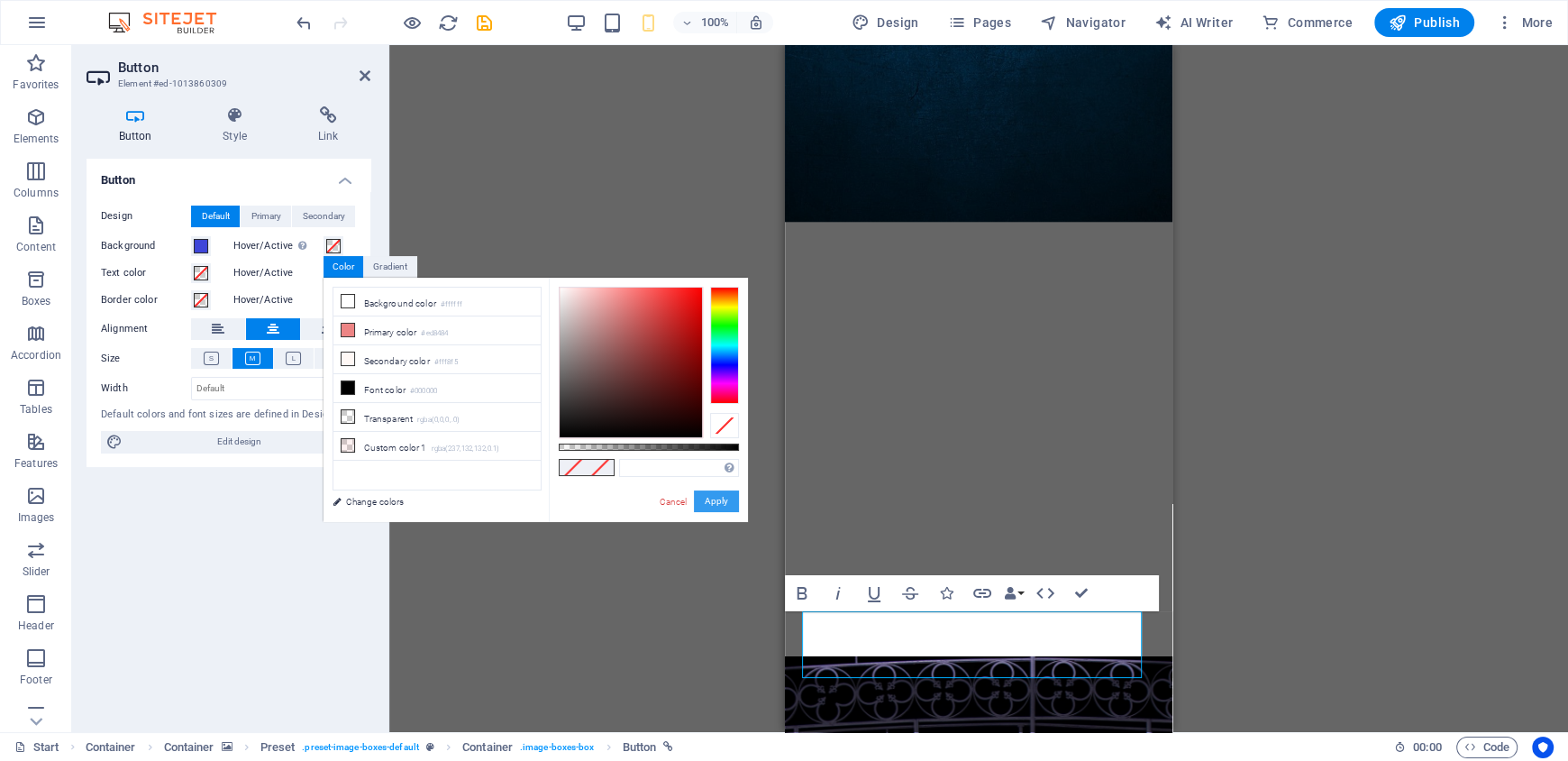
click at [707, 492] on button "Apply" at bounding box center [716, 501] width 45 height 21
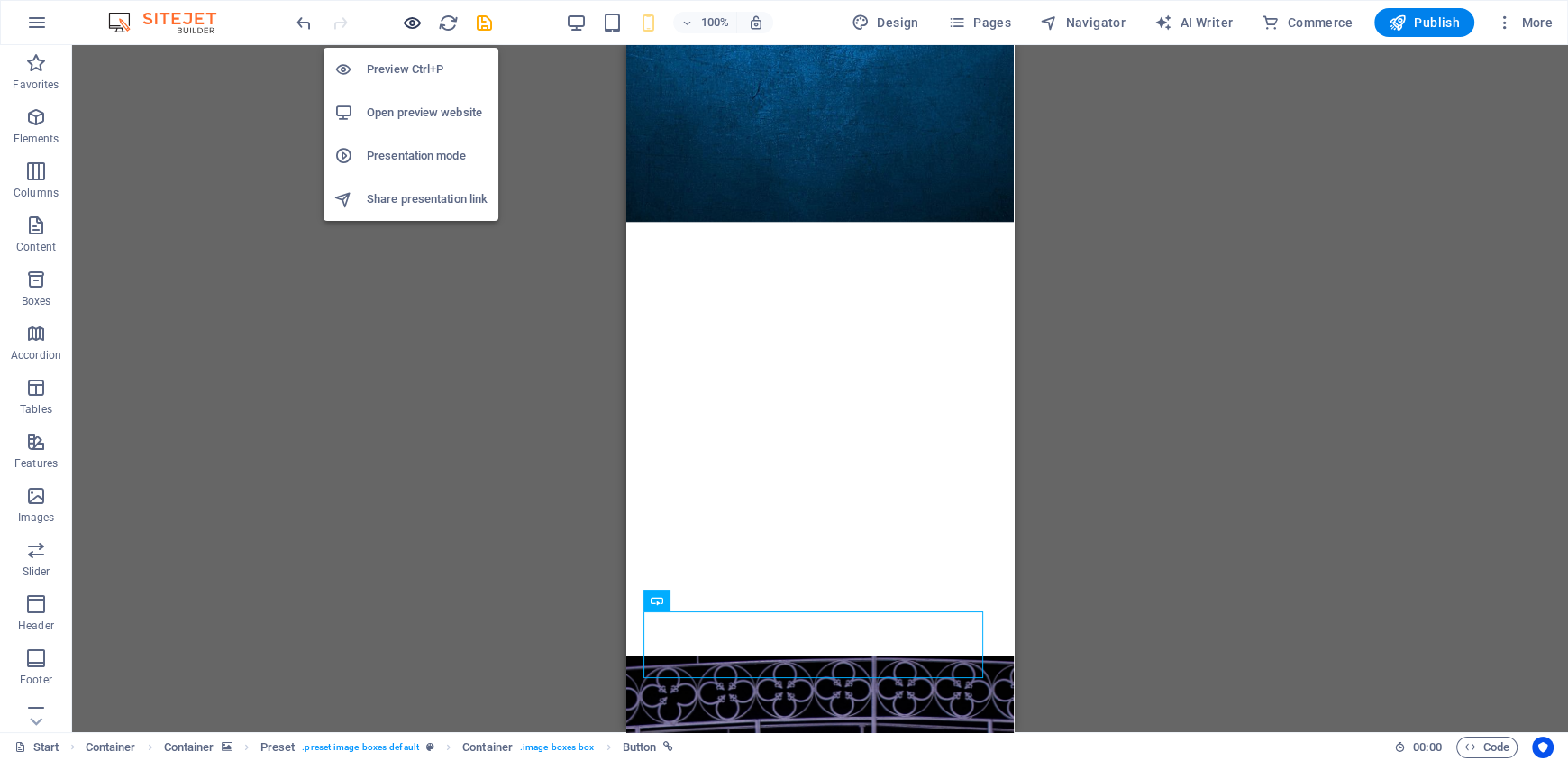
click at [409, 20] on icon "button" at bounding box center [412, 22] width 20 height 20
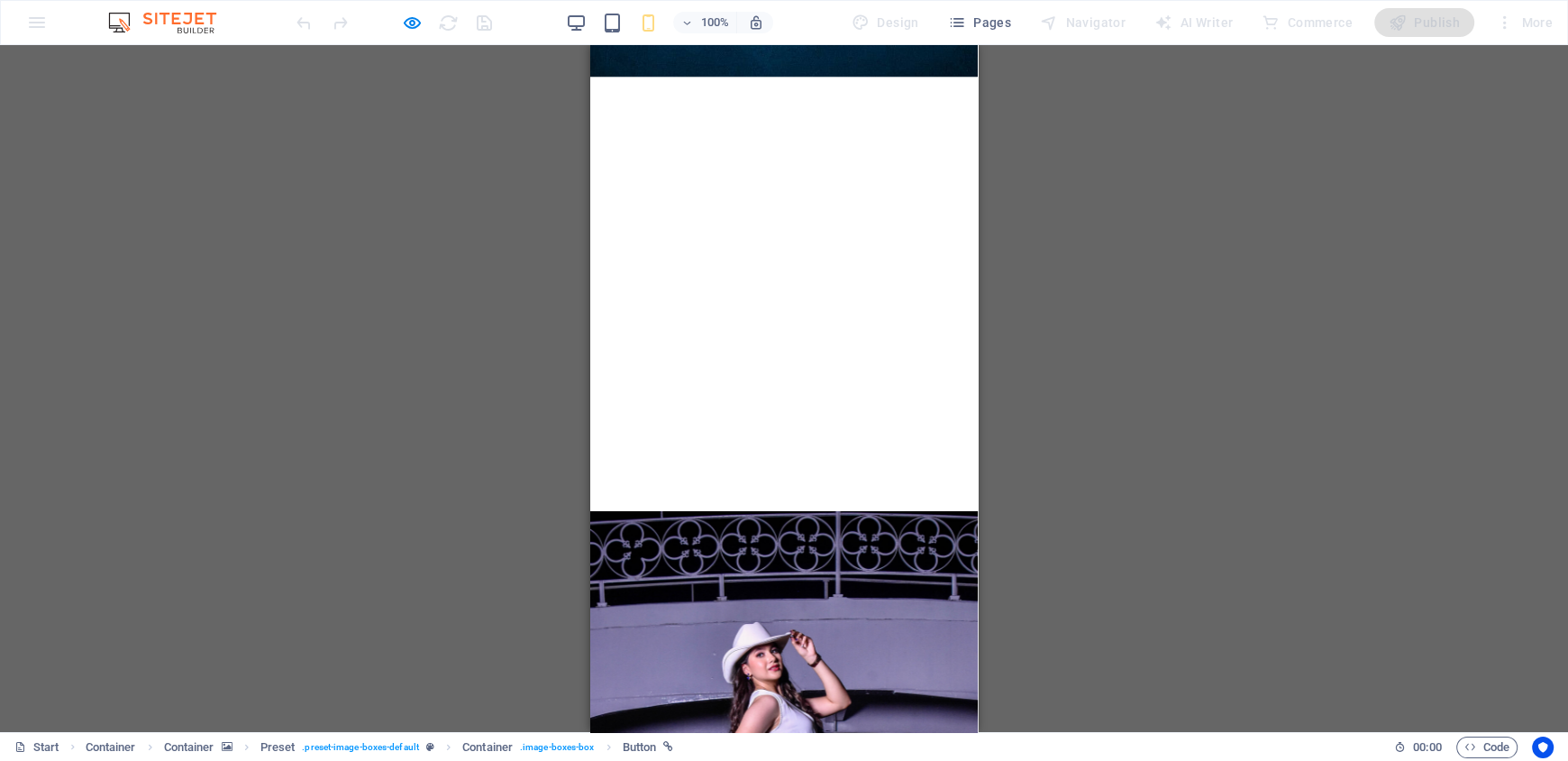
scroll to position [1827, 0]
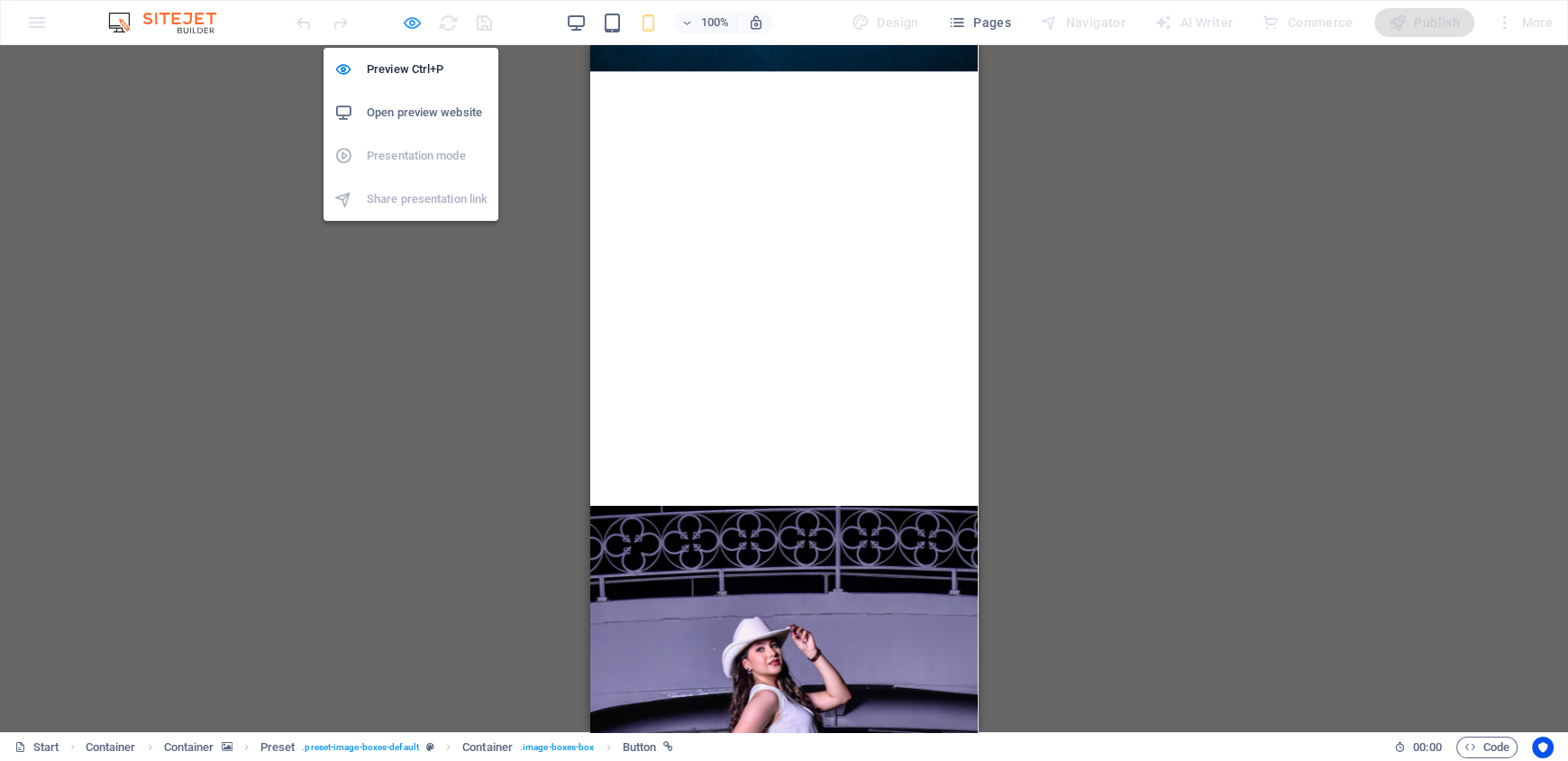
click at [417, 29] on icon "button" at bounding box center [412, 22] width 20 height 20
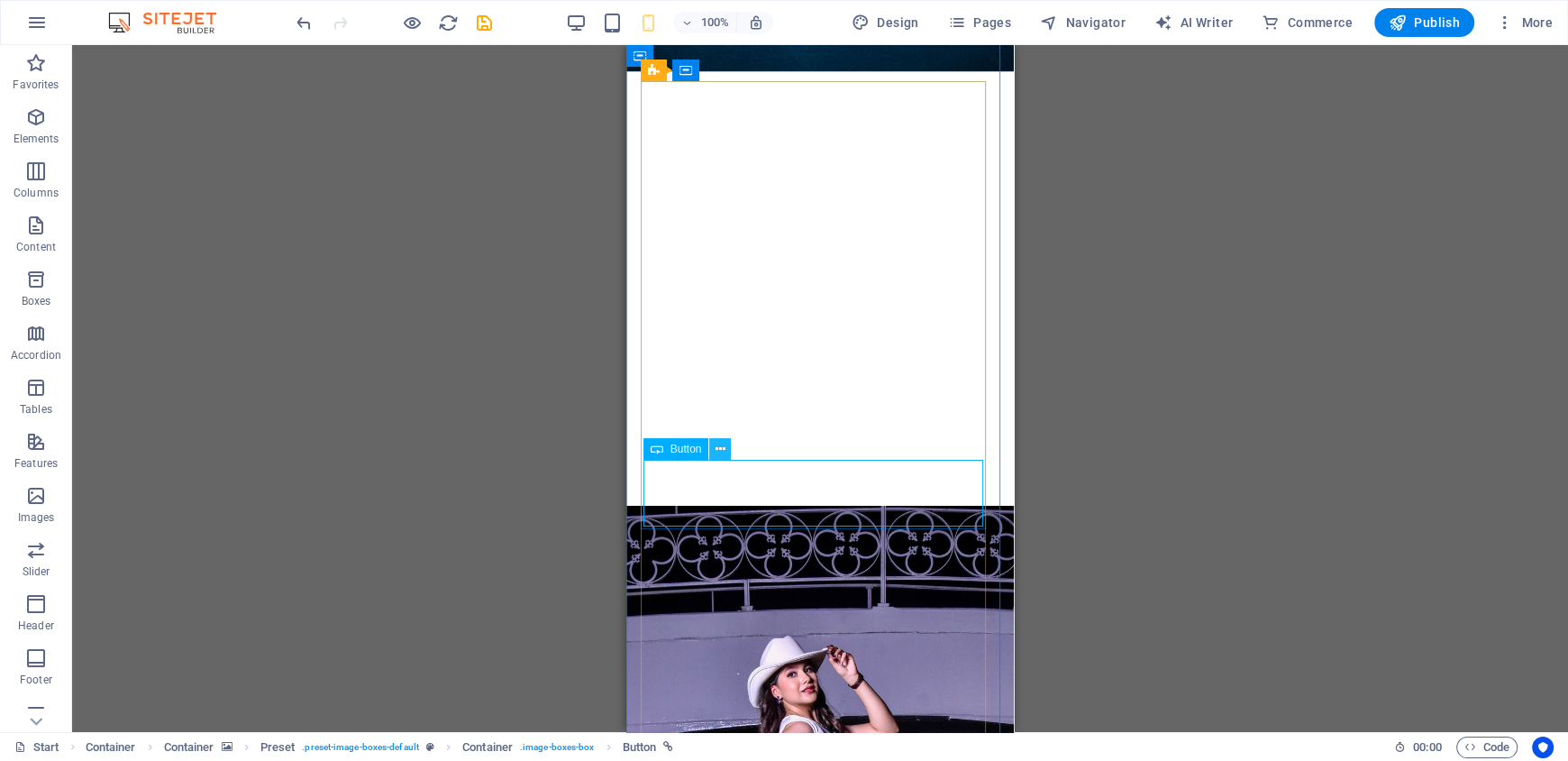
click at [726, 439] on button at bounding box center [720, 449] width 21 height 21
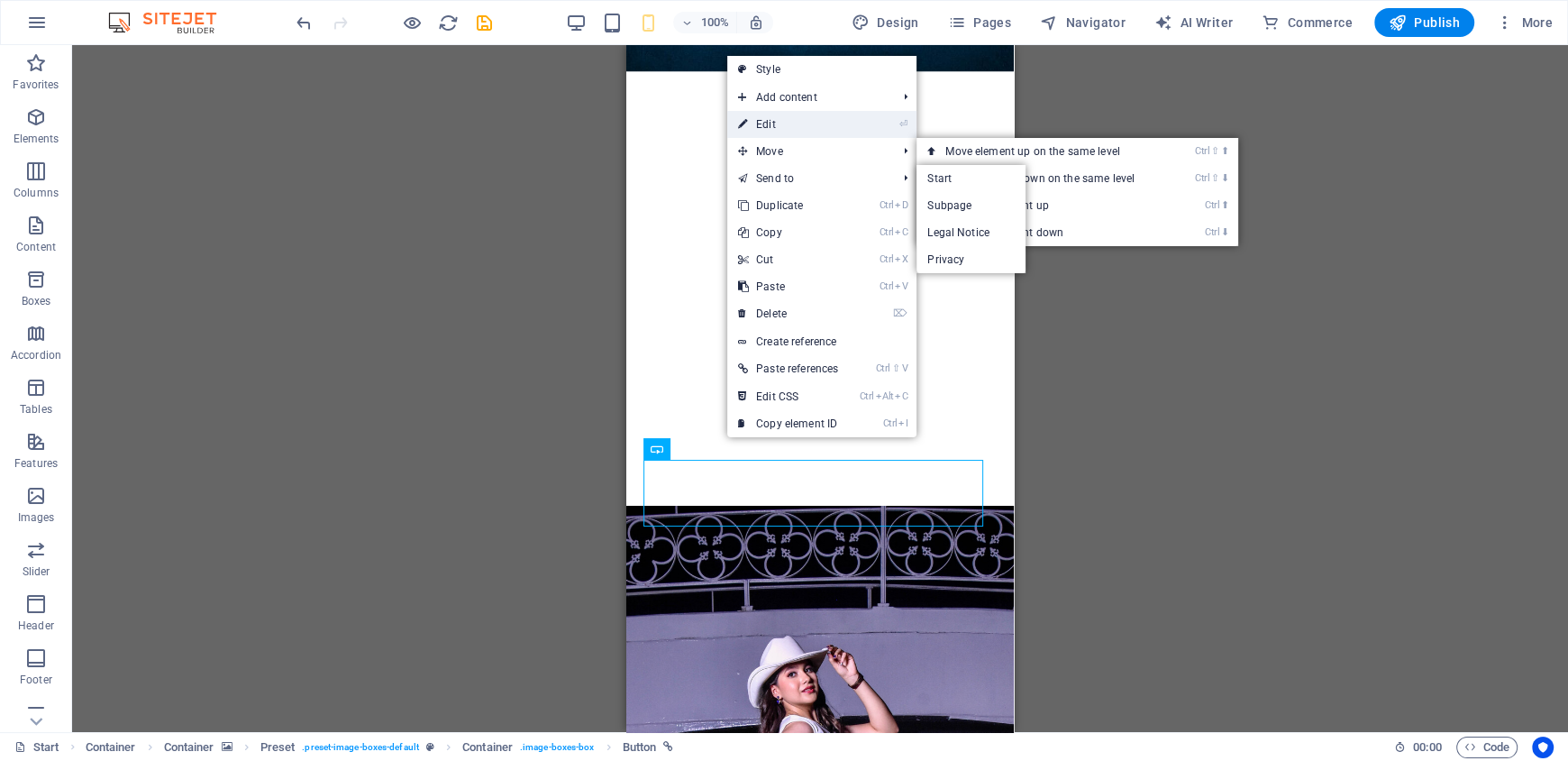
click at [735, 125] on link "⏎ Edit" at bounding box center [788, 125] width 122 height 27
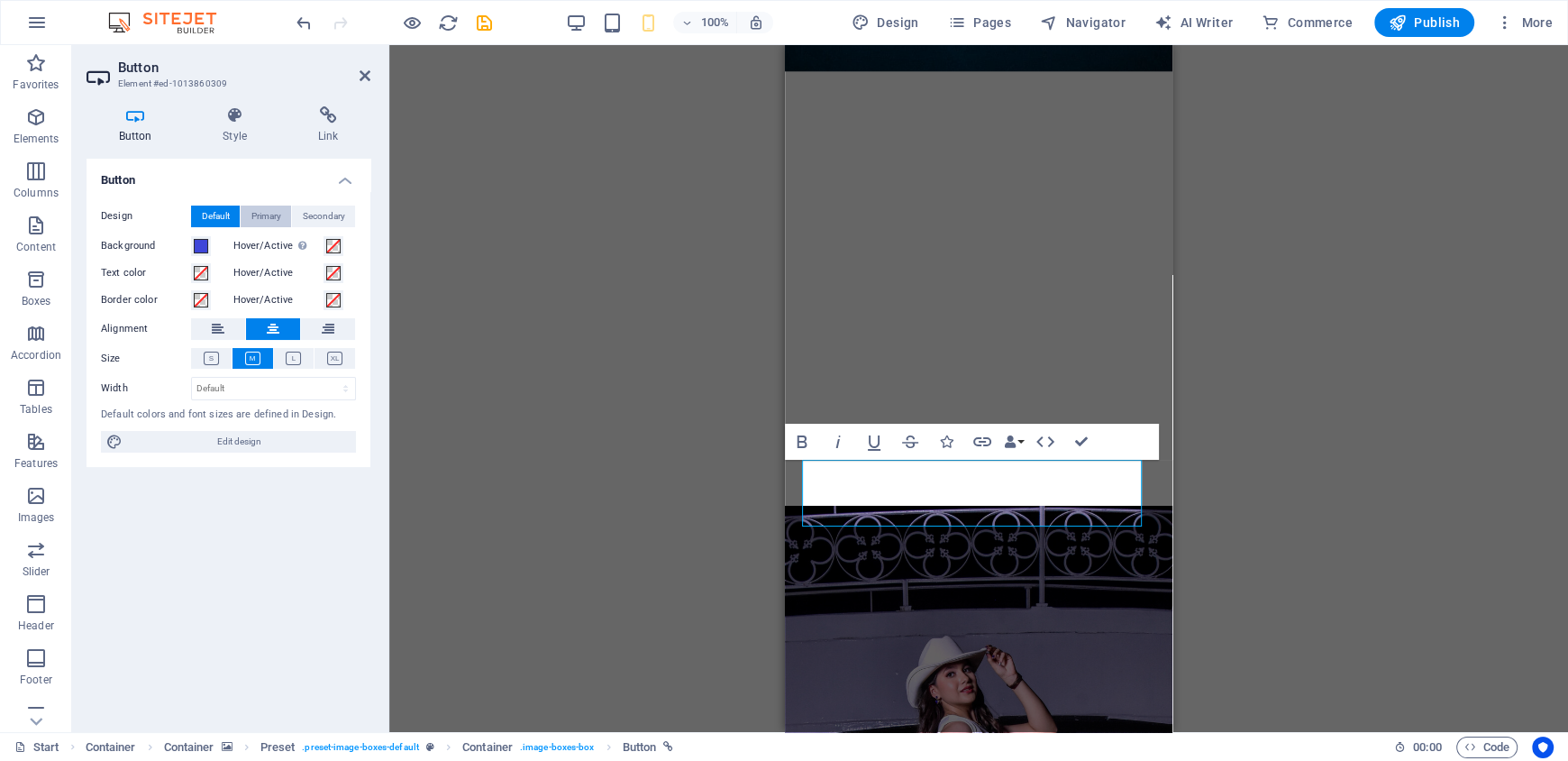
click at [284, 210] on button "Primary" at bounding box center [266, 217] width 51 height 21
click at [230, 217] on button "Default" at bounding box center [216, 217] width 49 height 21
click at [334, 249] on span at bounding box center [333, 246] width 15 height 15
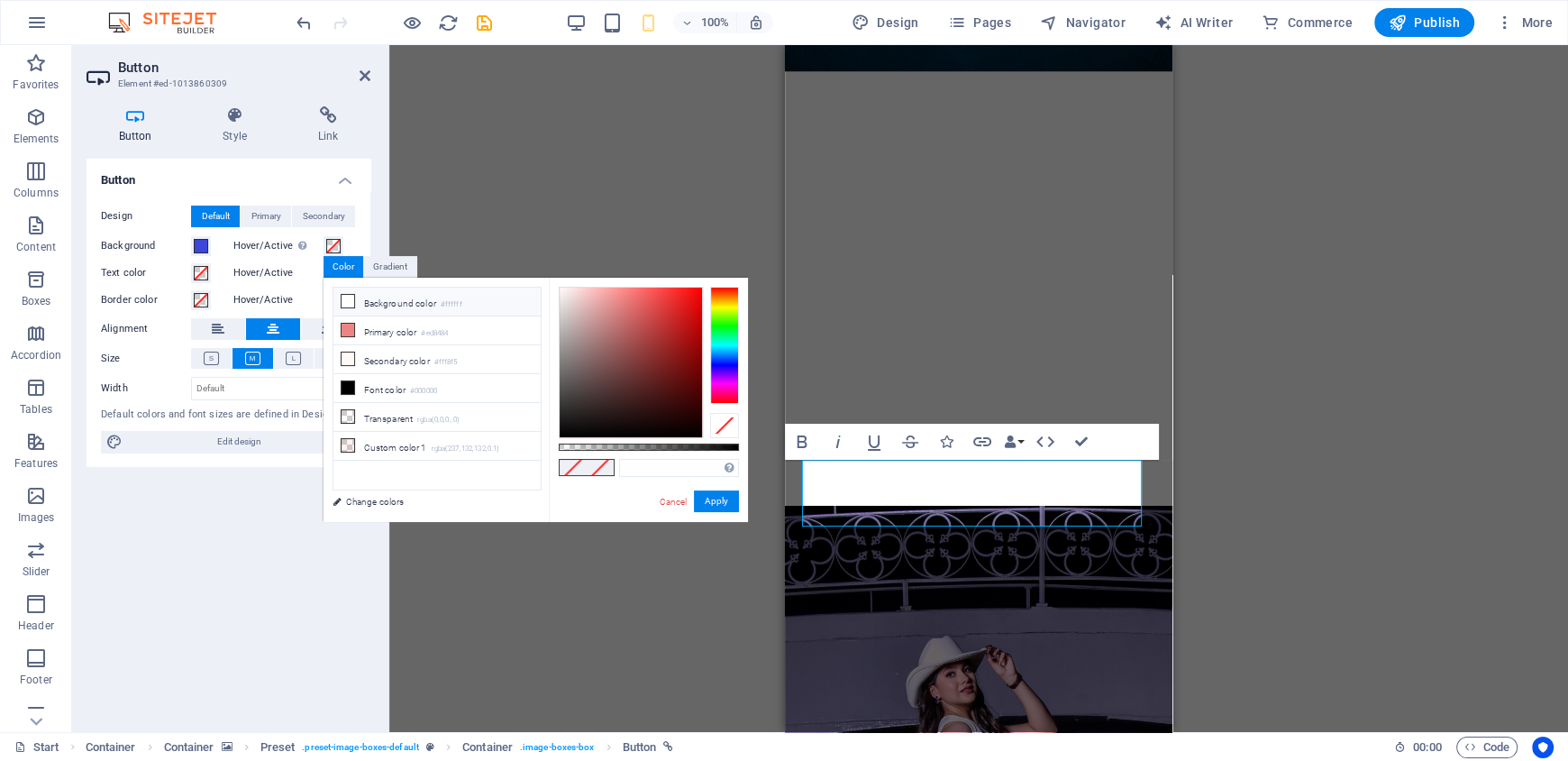
click at [345, 301] on icon at bounding box center [347, 300] width 13 height 13
type input "#ffffff"
click at [721, 500] on button "Apply" at bounding box center [716, 501] width 45 height 21
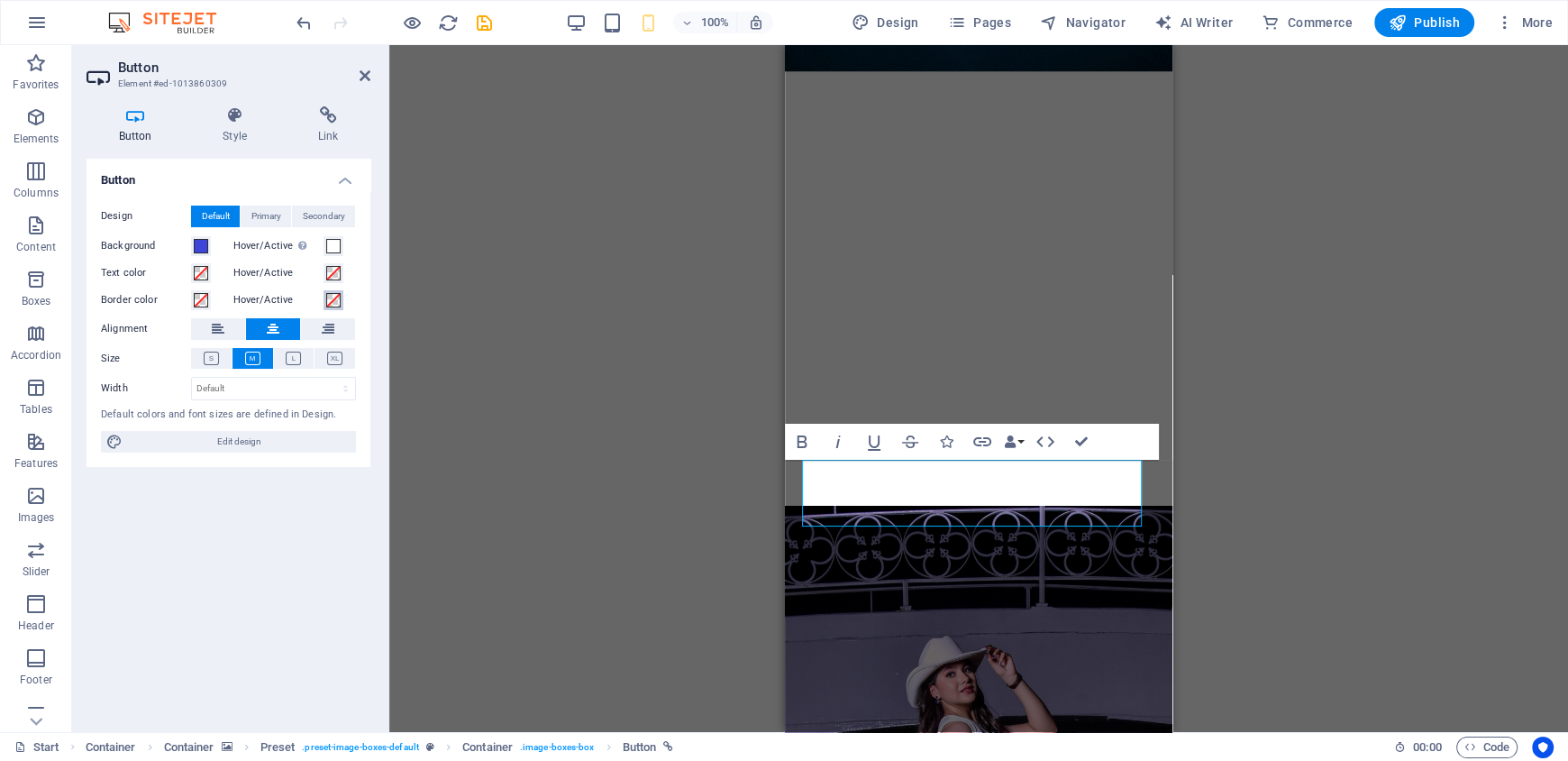
click at [324, 293] on button "Hover/Active" at bounding box center [334, 300] width 20 height 20
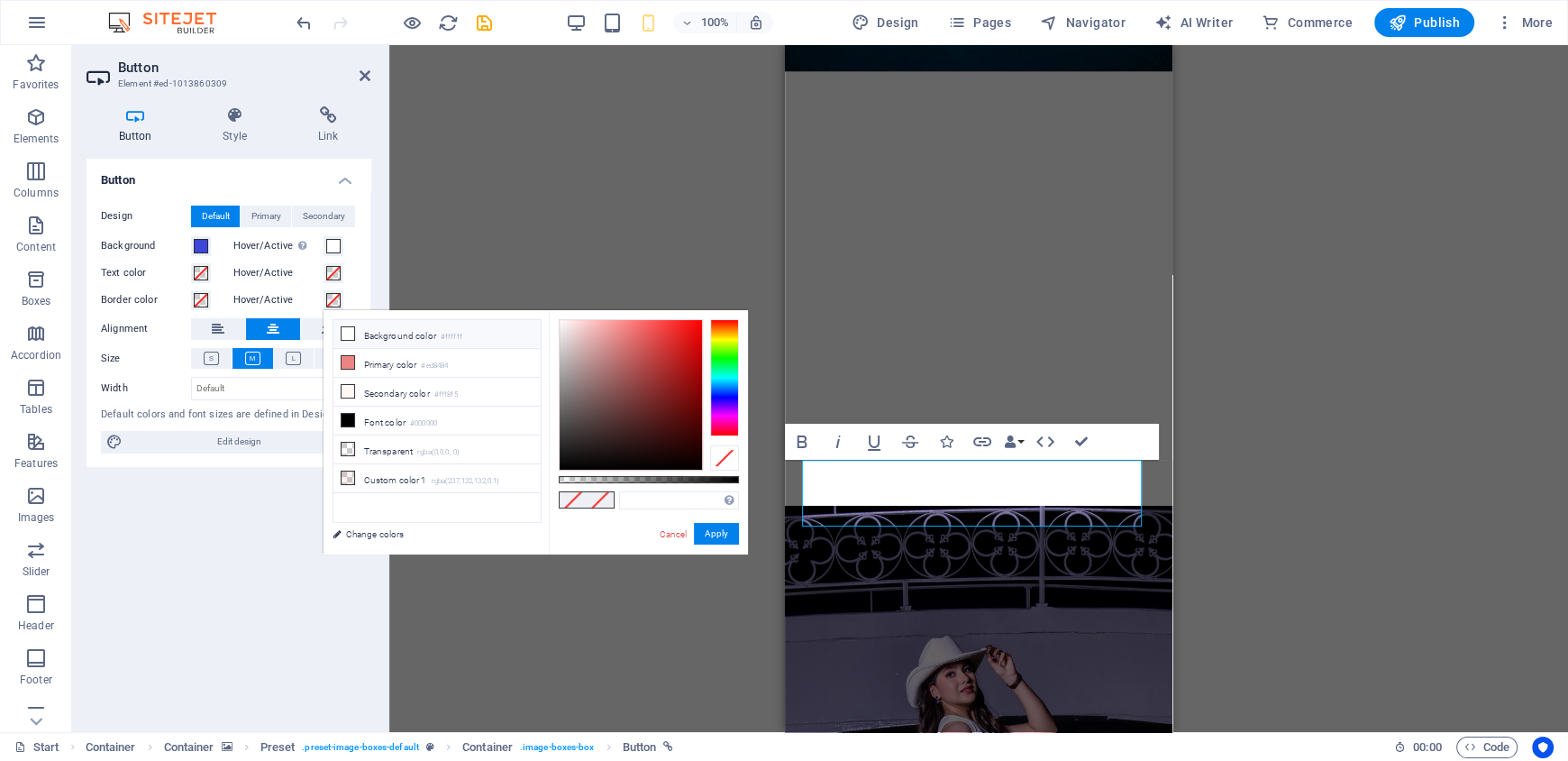
click at [353, 337] on icon at bounding box center [347, 333] width 13 height 13
type input "#ffffff"
click at [709, 531] on button "Apply" at bounding box center [716, 534] width 45 height 21
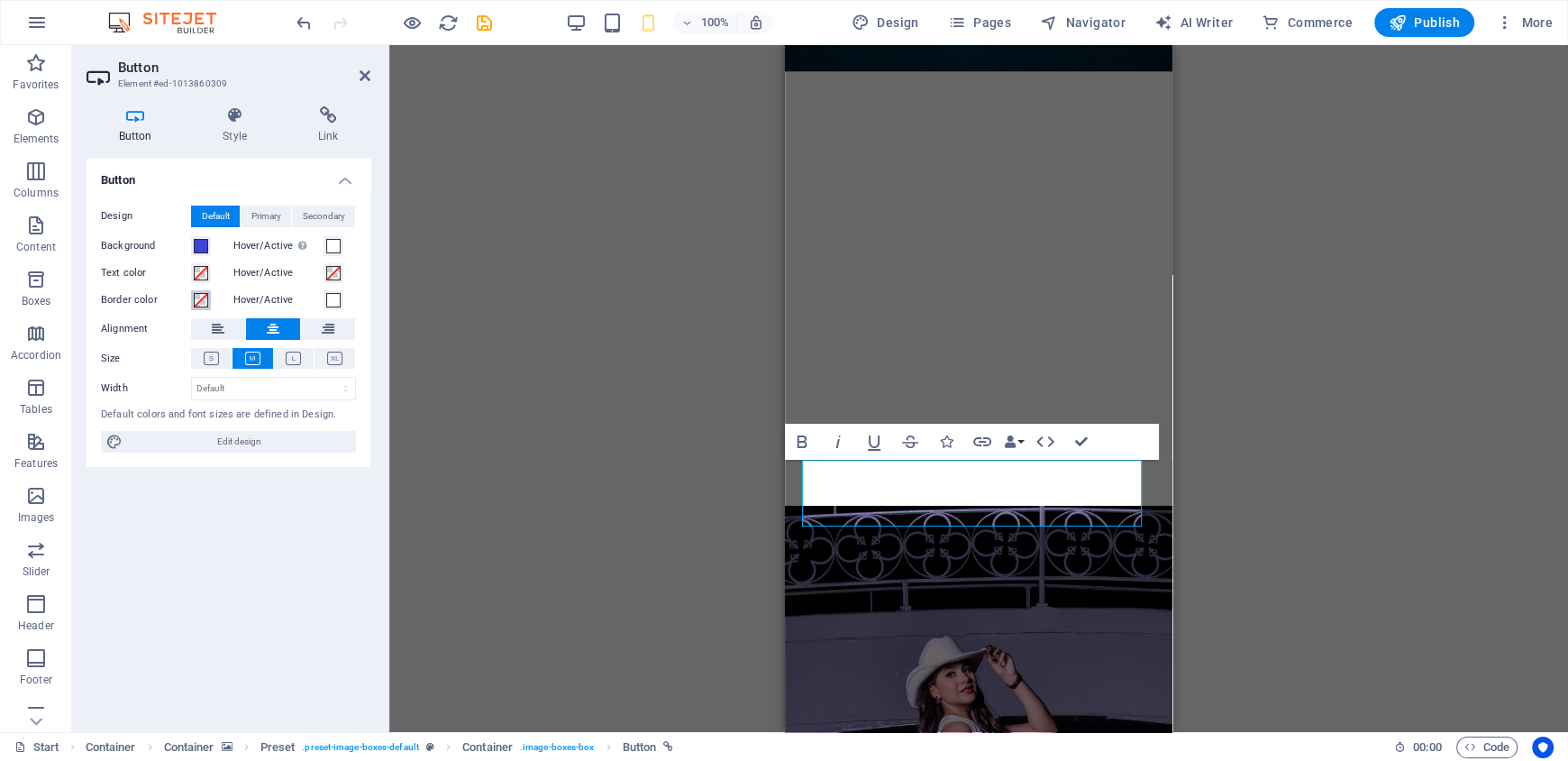
click at [198, 297] on span at bounding box center [201, 300] width 15 height 15
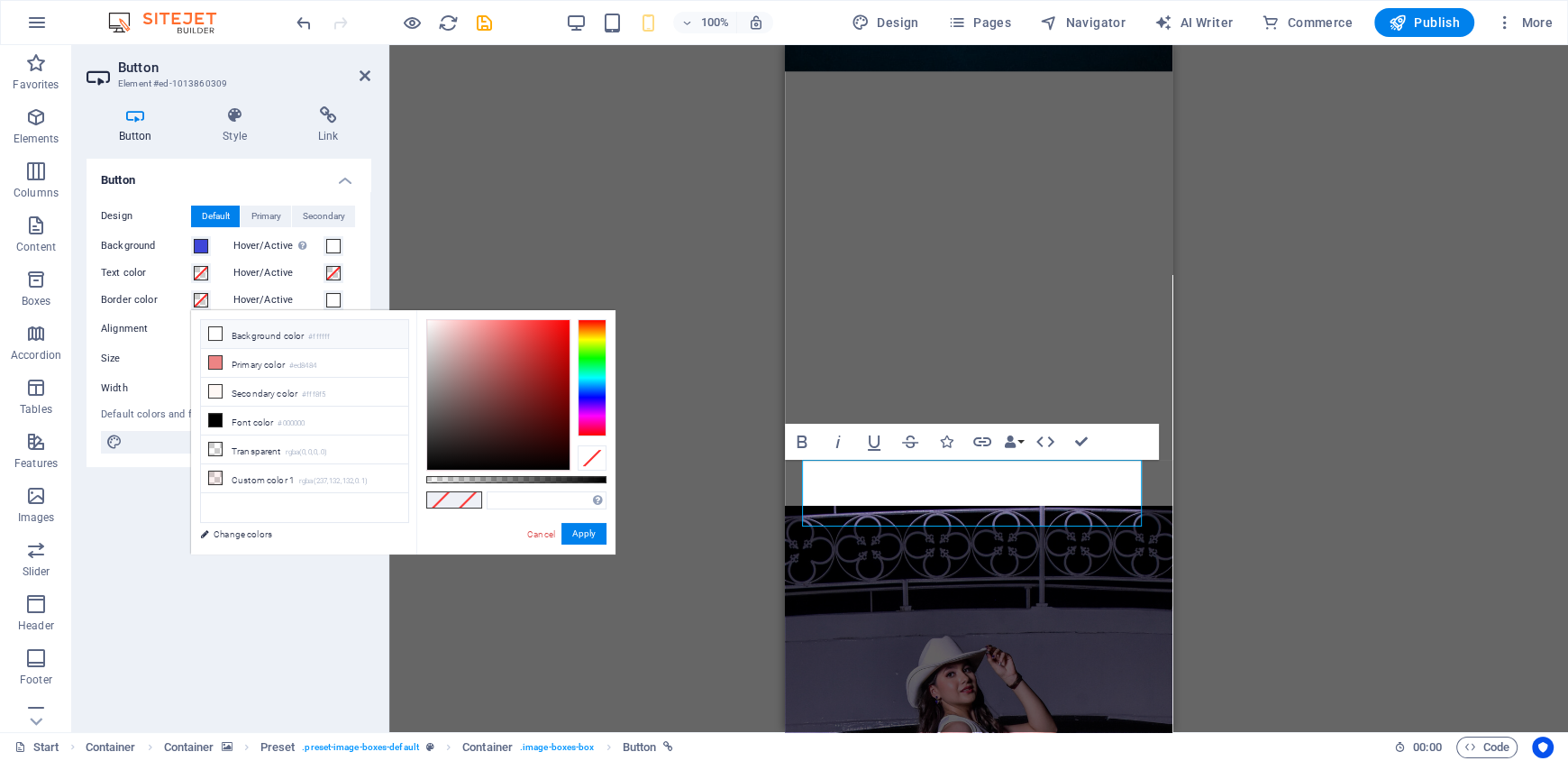
click at [311, 321] on li "Background color #ffffff" at bounding box center [304, 335] width 207 height 29
type input "#ffffff"
click at [582, 541] on button "Apply" at bounding box center [584, 534] width 45 height 21
click at [582, 541] on div "H1 Container Banner Banner Container Container Spacer H3 Spacer Audio Spacer Co…" at bounding box center [979, 388] width 1179 height 687
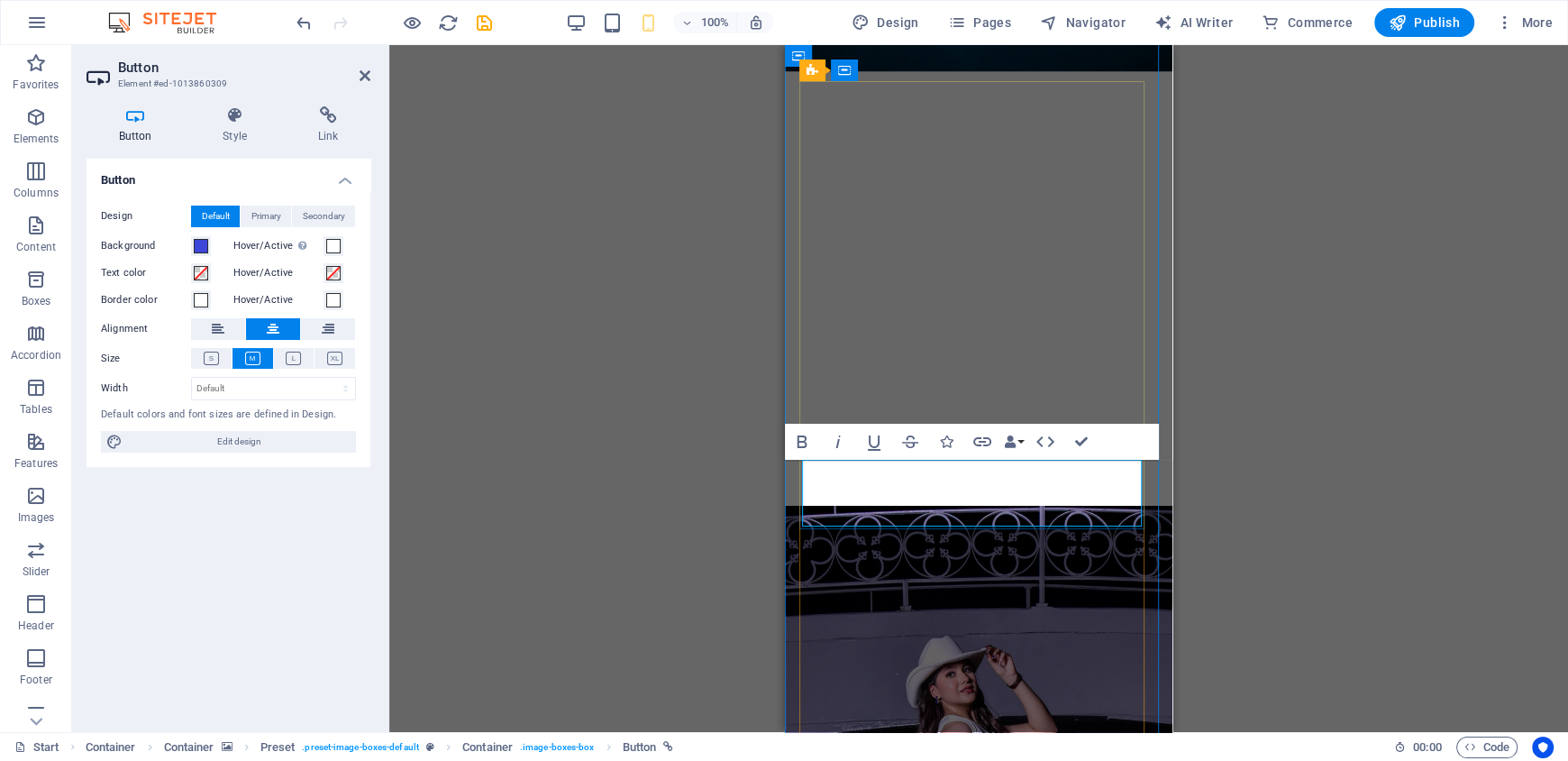
click at [202, 281] on button "Text color" at bounding box center [201, 273] width 20 height 20
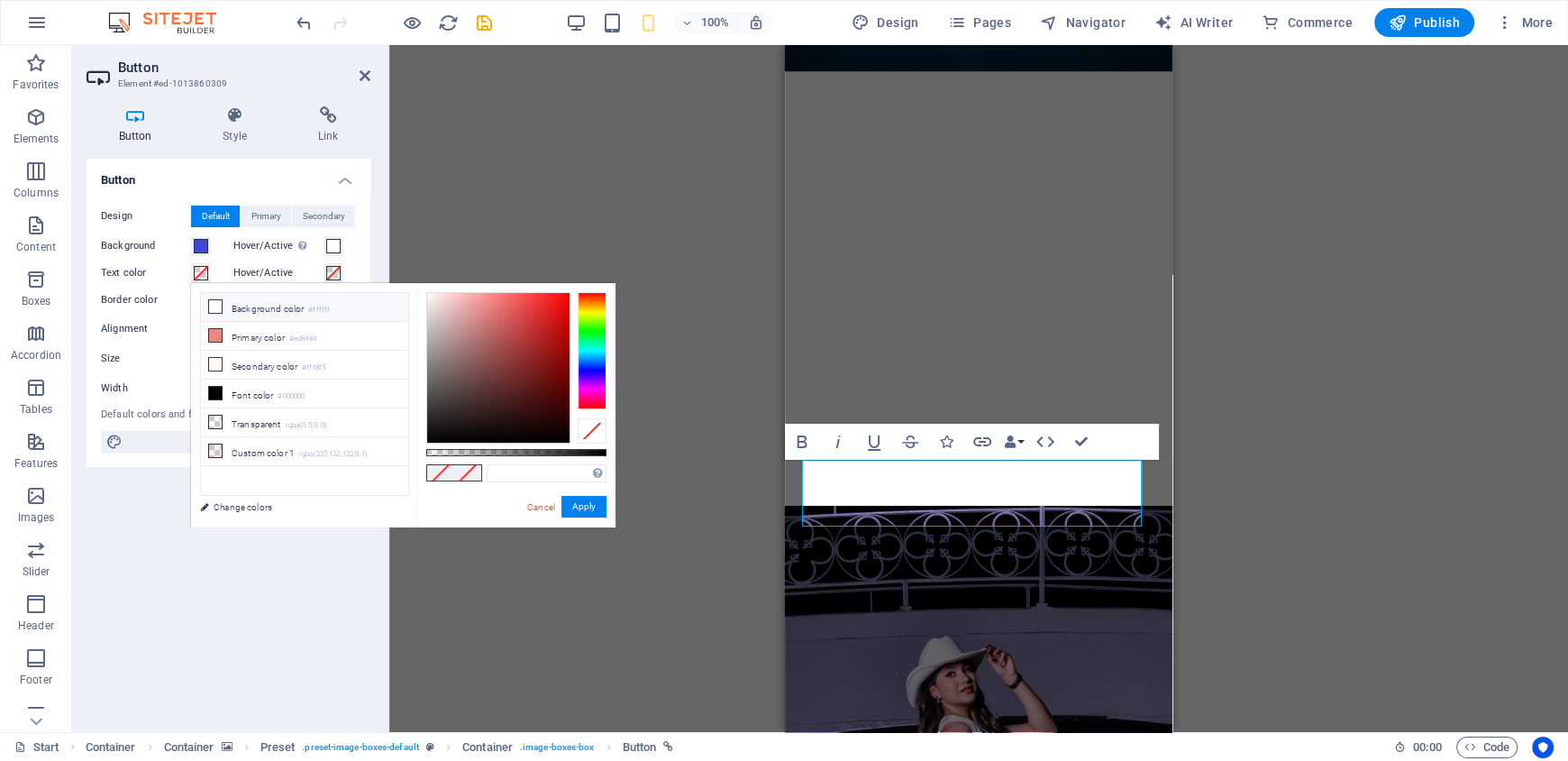
click at [217, 300] on icon at bounding box center [215, 306] width 13 height 13
type input "#ffffff"
click at [576, 503] on button "Apply" at bounding box center [584, 506] width 45 height 21
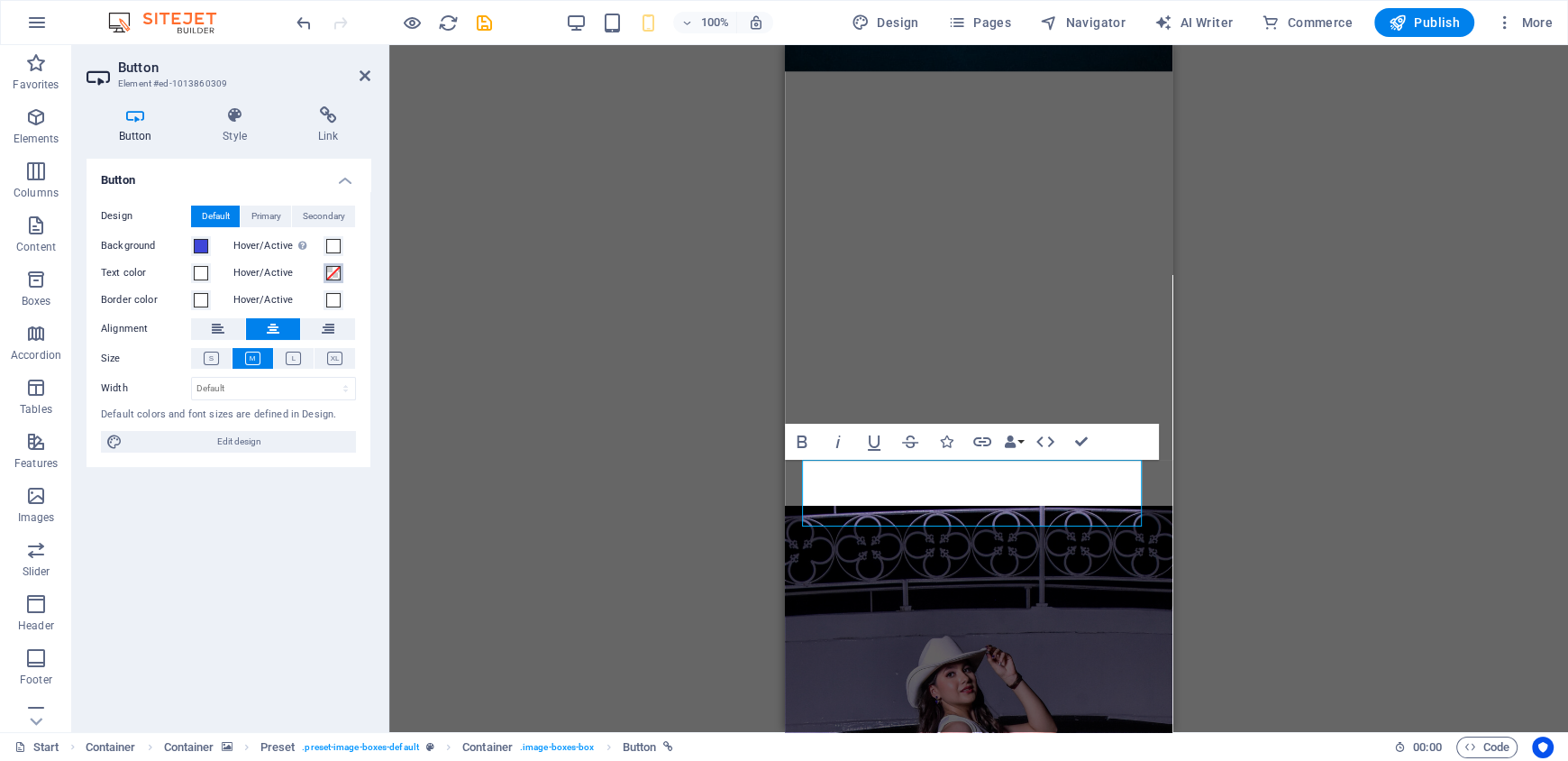
click at [327, 269] on span at bounding box center [333, 273] width 15 height 15
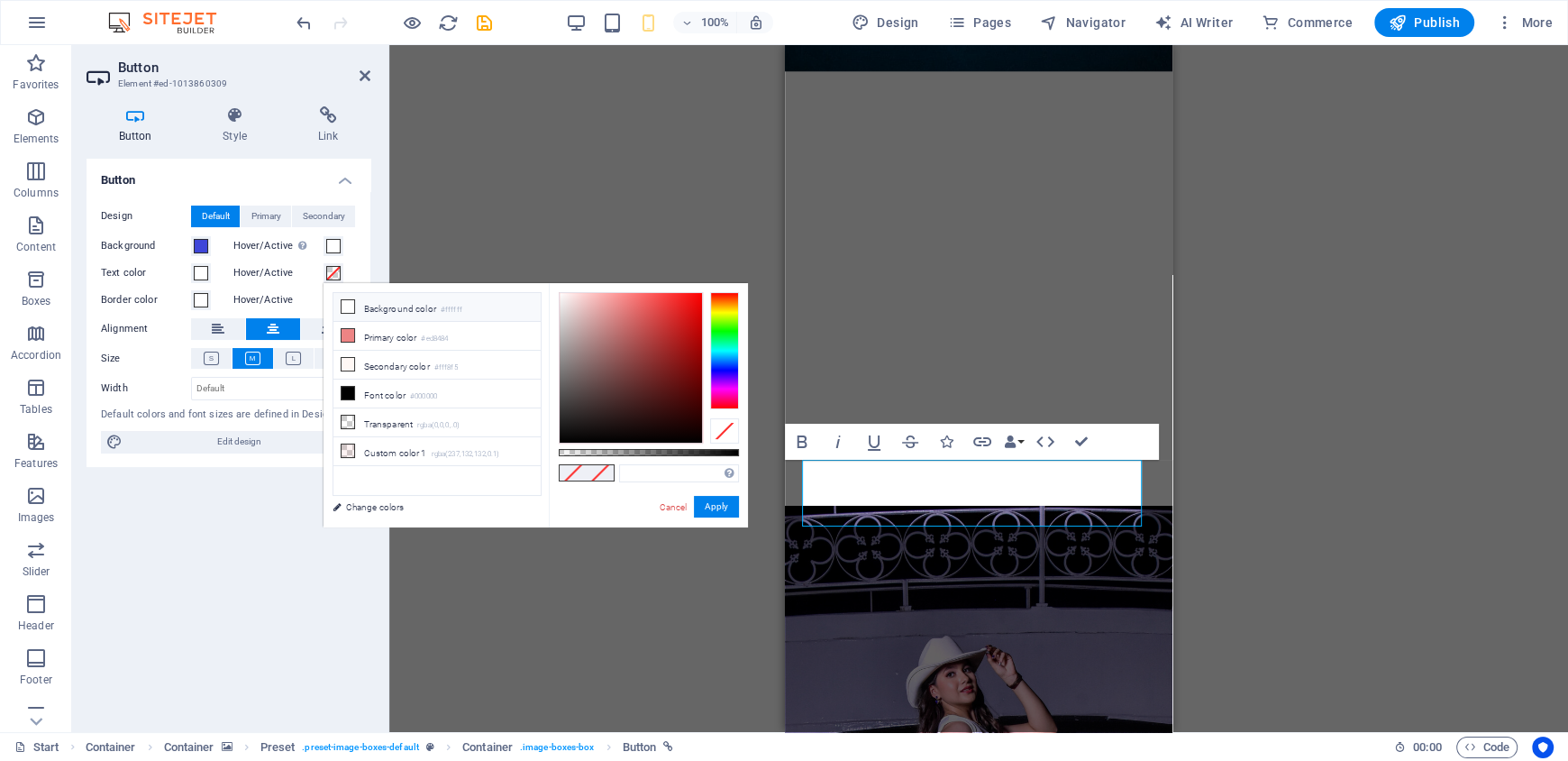
click at [349, 304] on icon at bounding box center [347, 306] width 13 height 13
click at [707, 506] on button "Apply" at bounding box center [716, 506] width 45 height 21
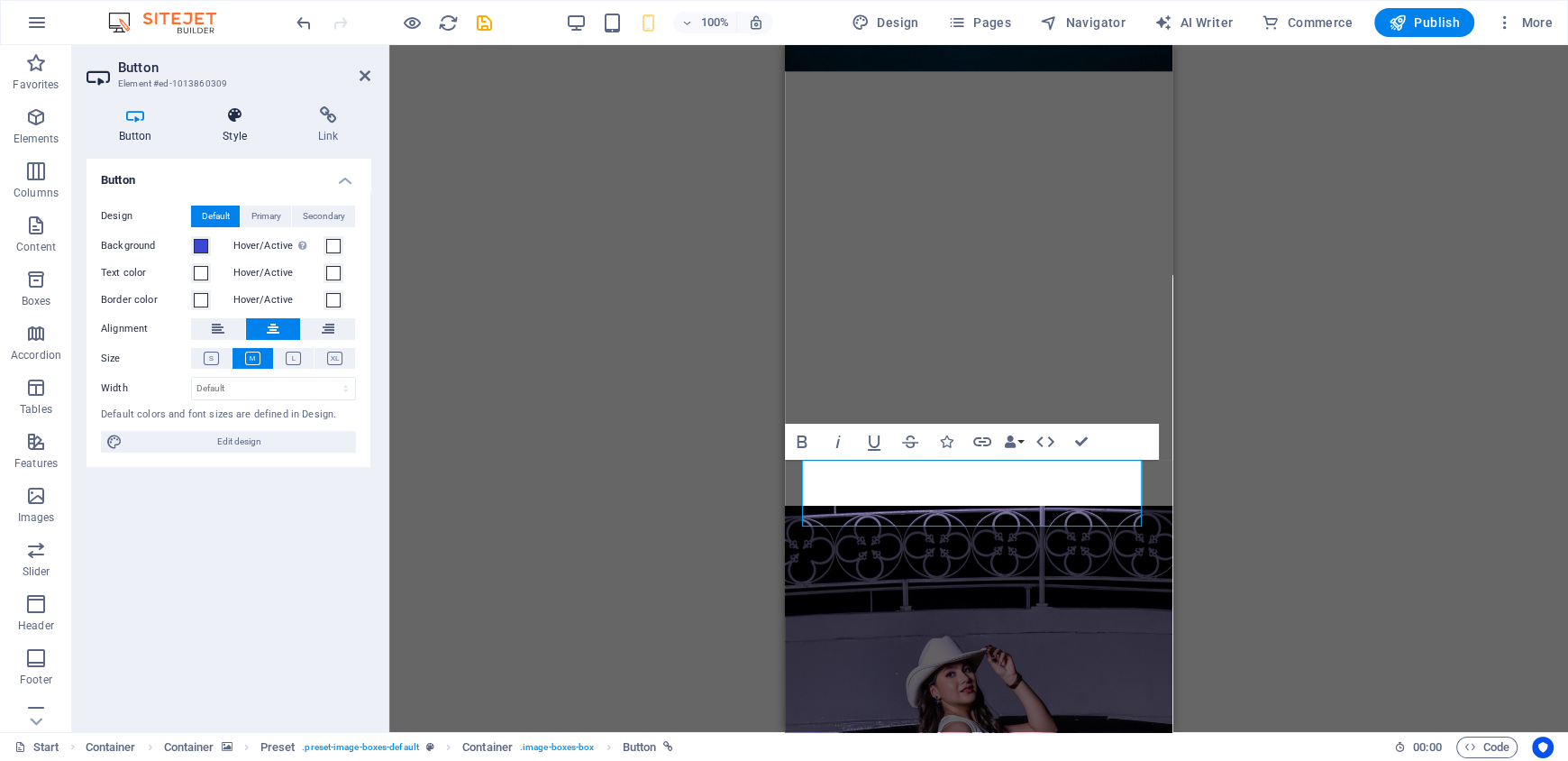
click at [234, 123] on icon at bounding box center [235, 115] width 89 height 18
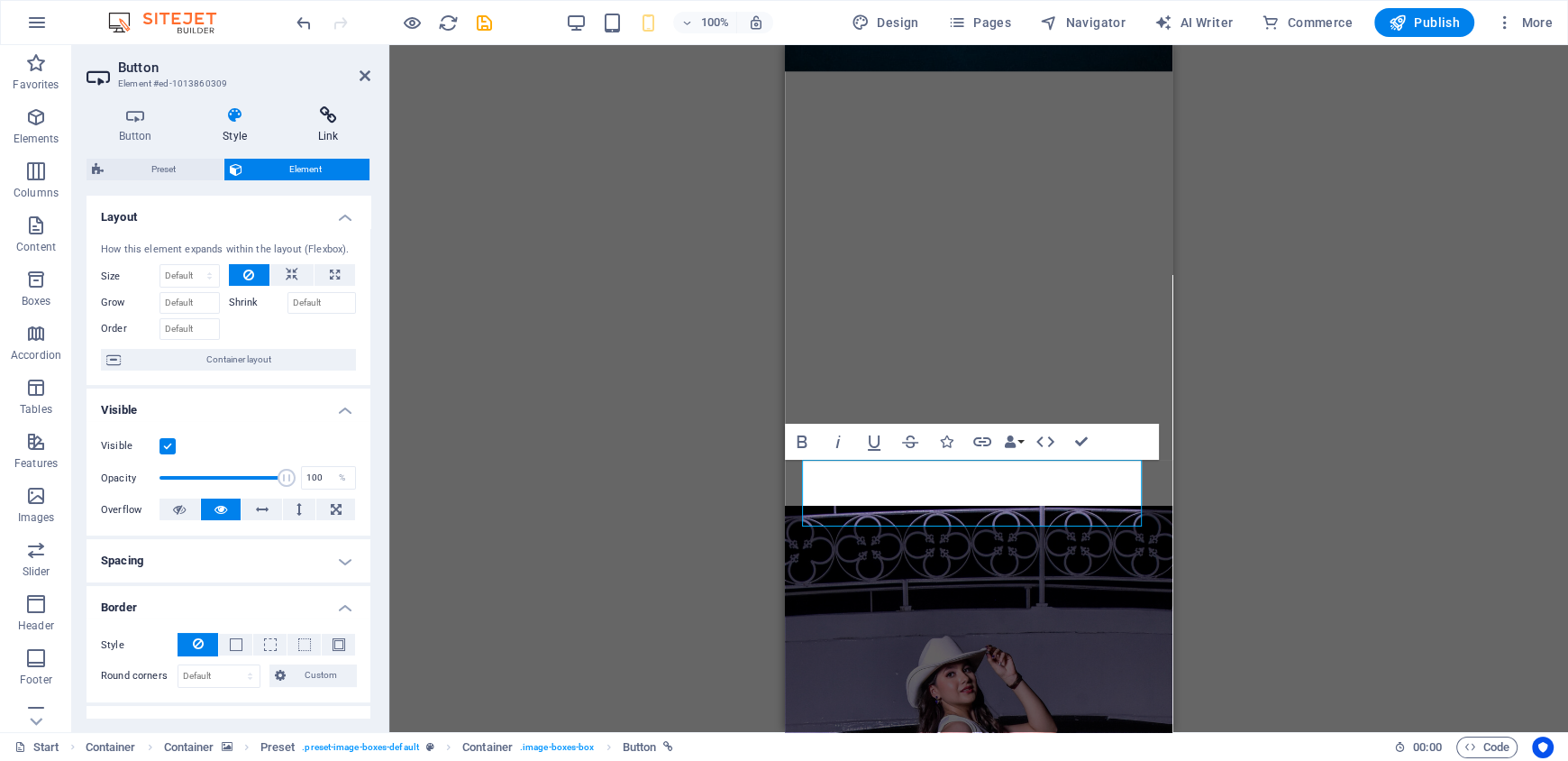
click at [323, 125] on h4 "Link" at bounding box center [328, 125] width 85 height 38
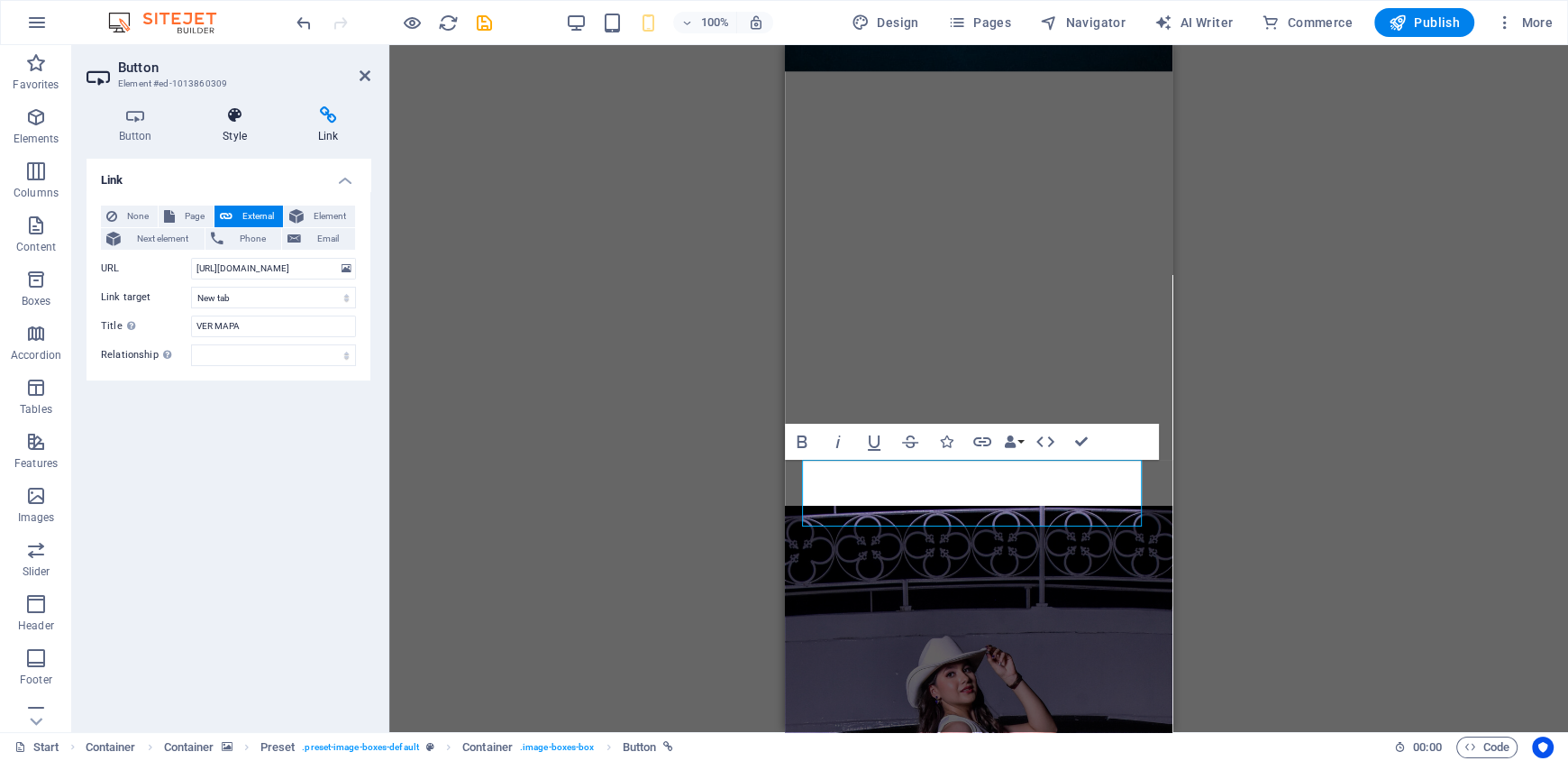
click at [235, 129] on h4 "Style" at bounding box center [239, 125] width 96 height 38
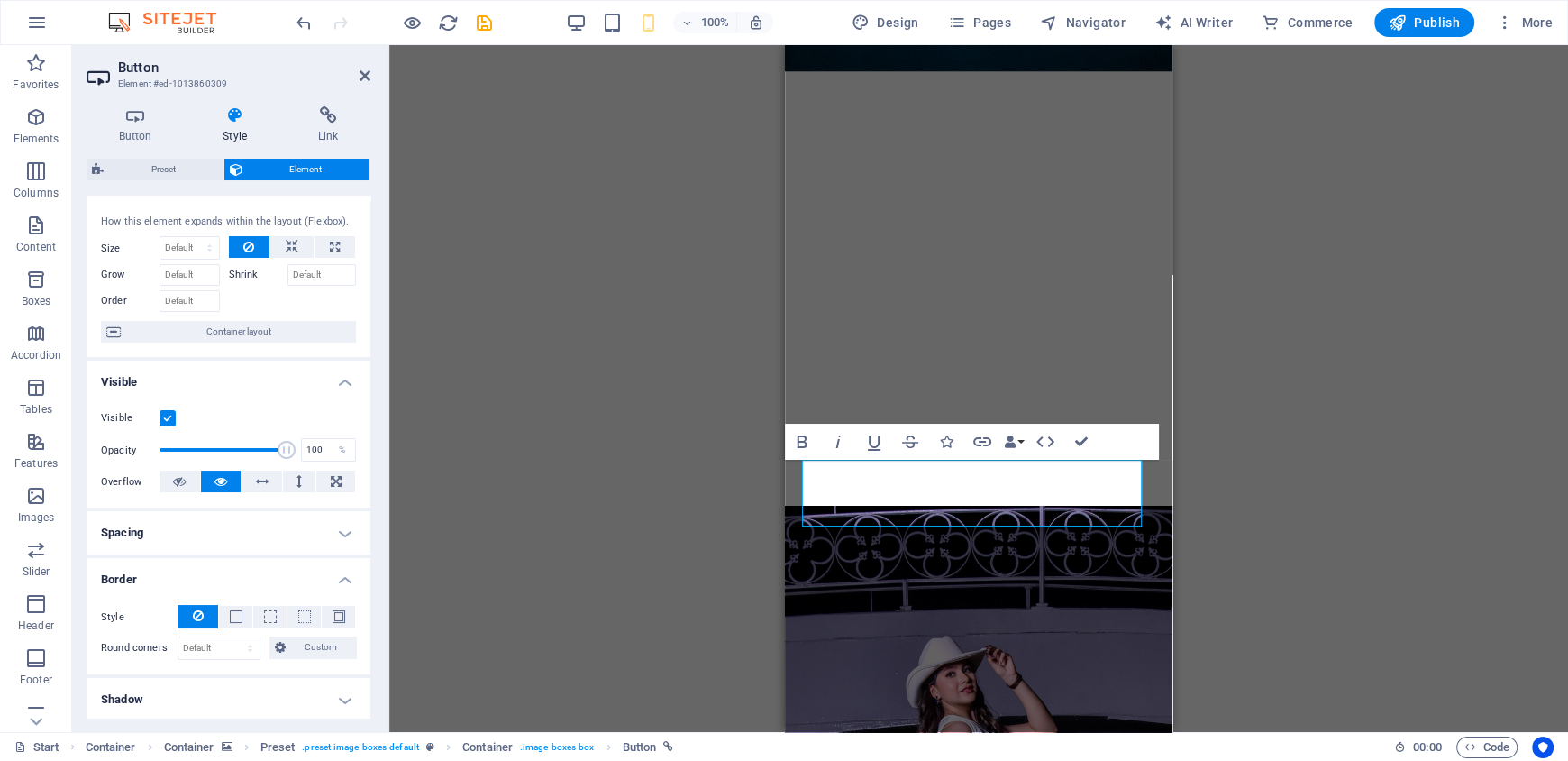
scroll to position [0, 0]
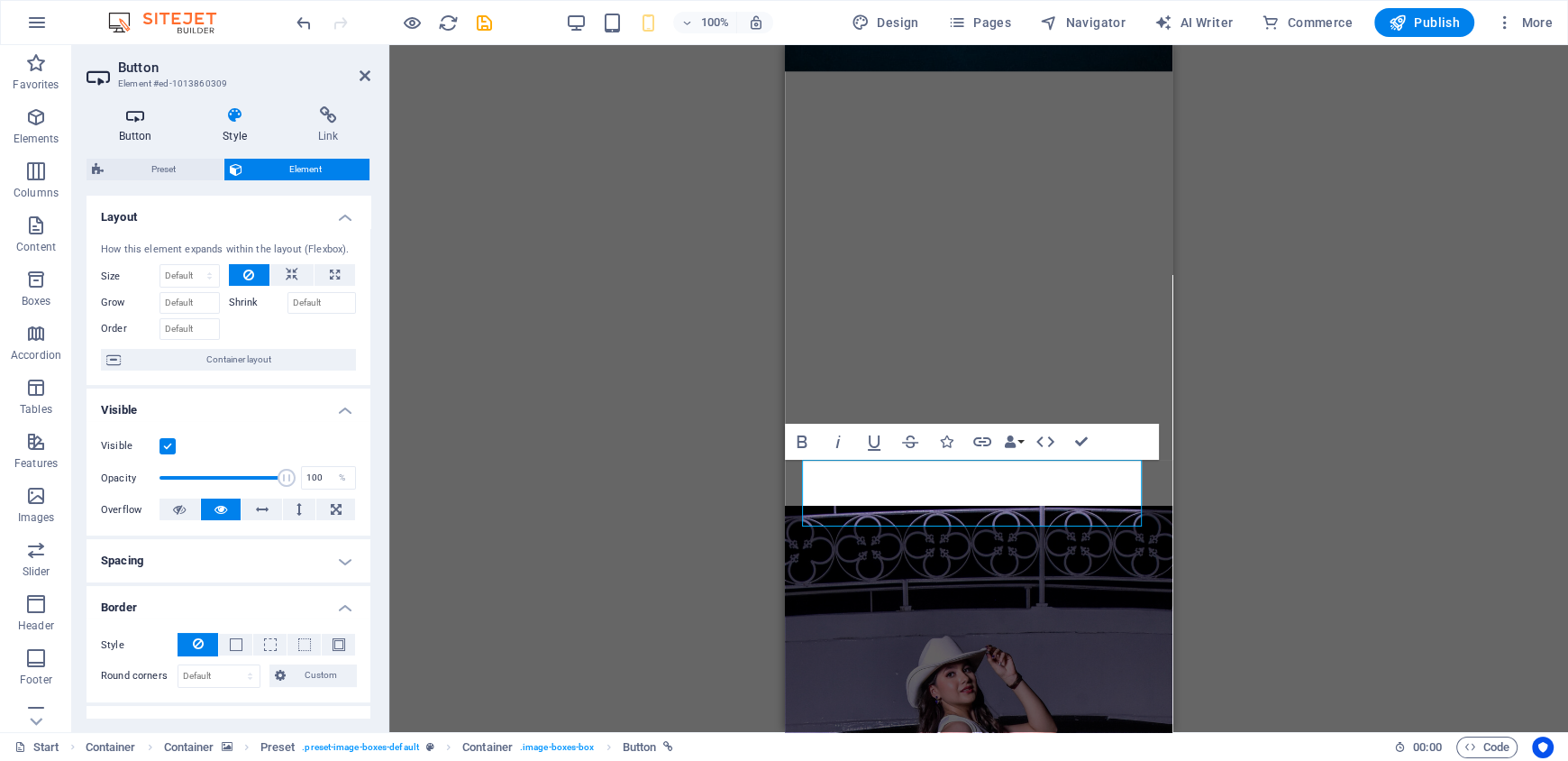
click at [121, 111] on icon at bounding box center [136, 115] width 98 height 18
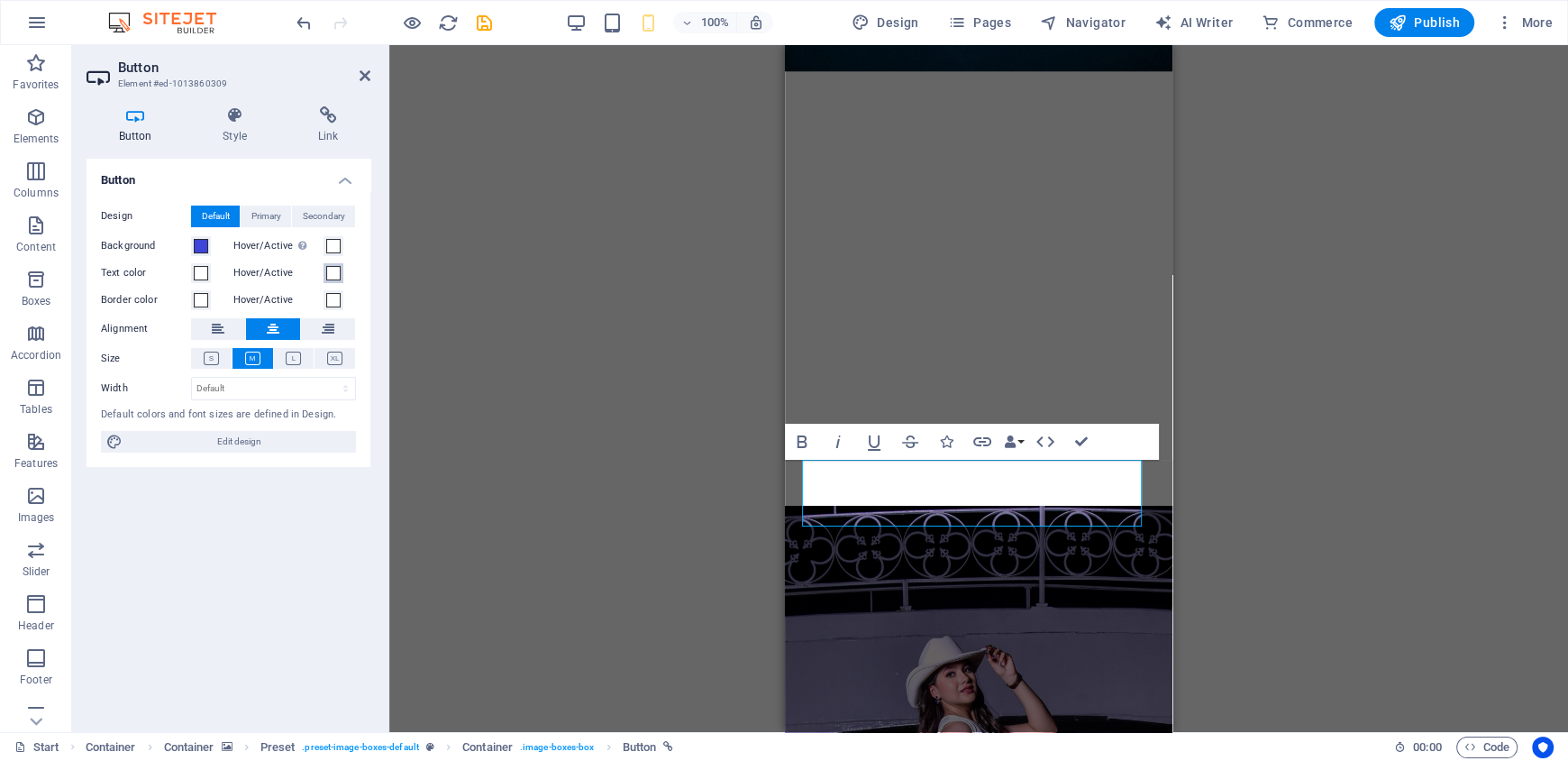
click at [334, 276] on span at bounding box center [333, 273] width 15 height 15
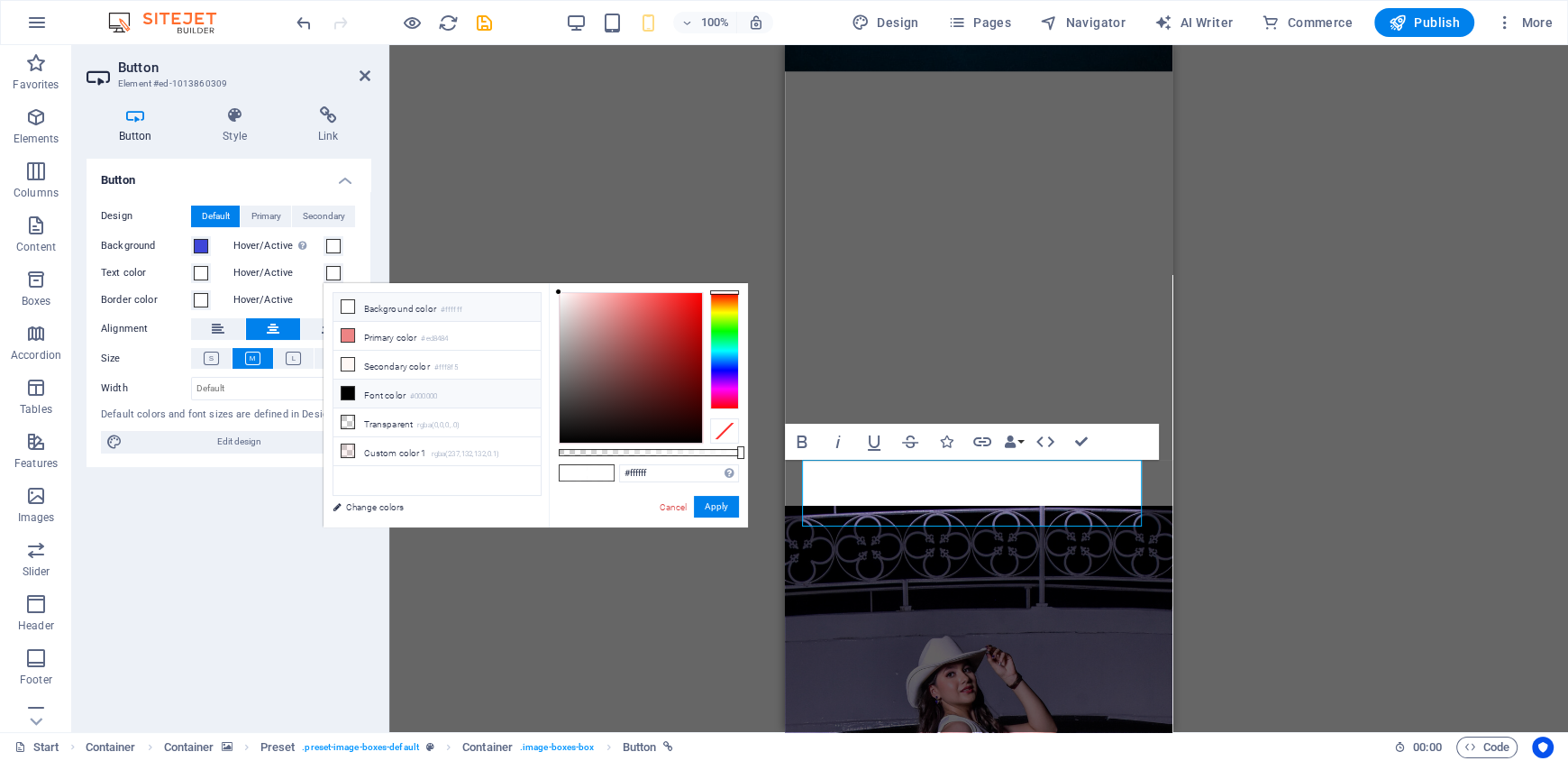
click at [346, 392] on icon at bounding box center [347, 392] width 13 height 13
type input "#000000"
click at [704, 502] on button "Apply" at bounding box center [716, 506] width 45 height 21
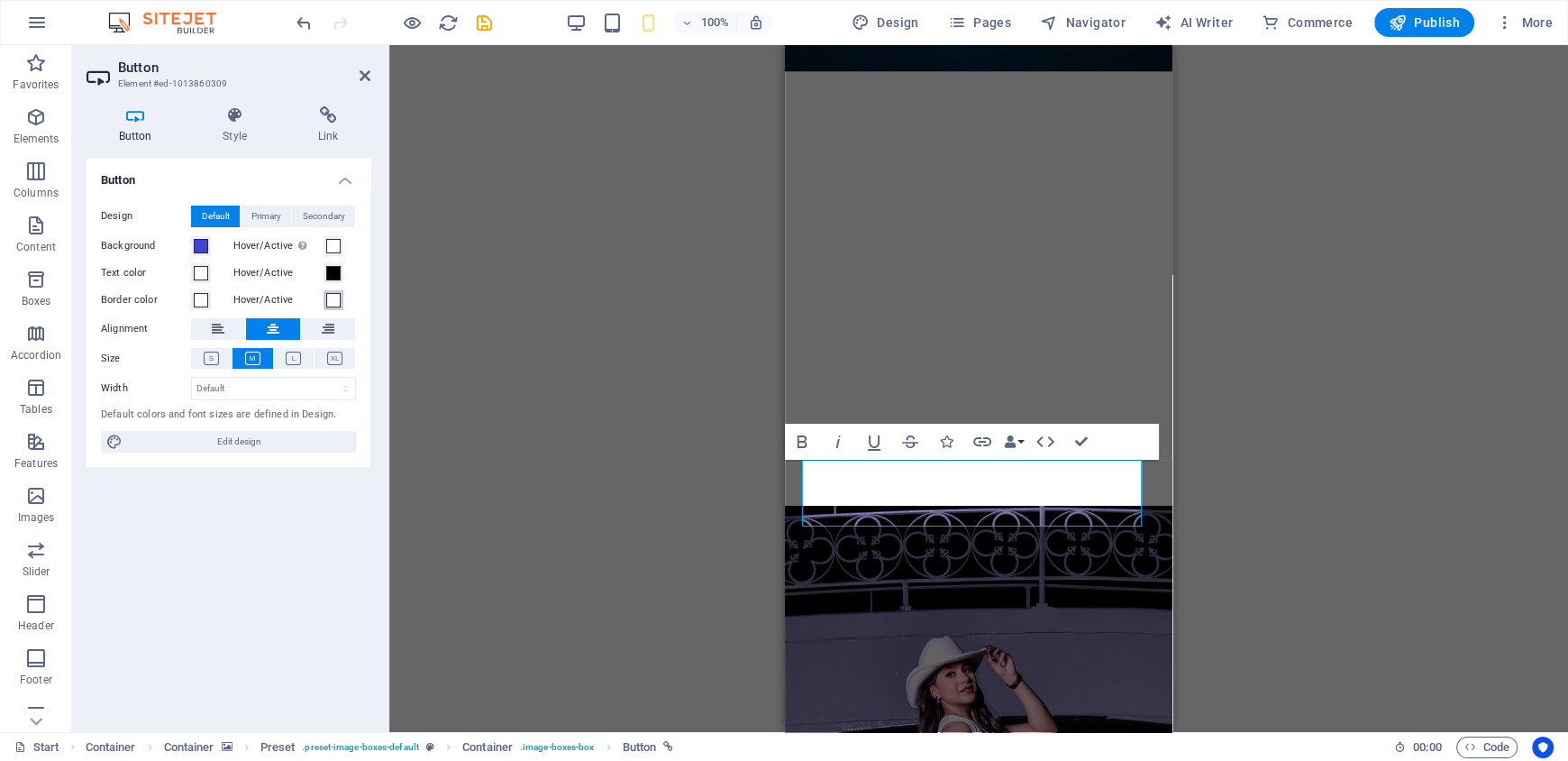
click at [335, 301] on span at bounding box center [333, 300] width 15 height 15
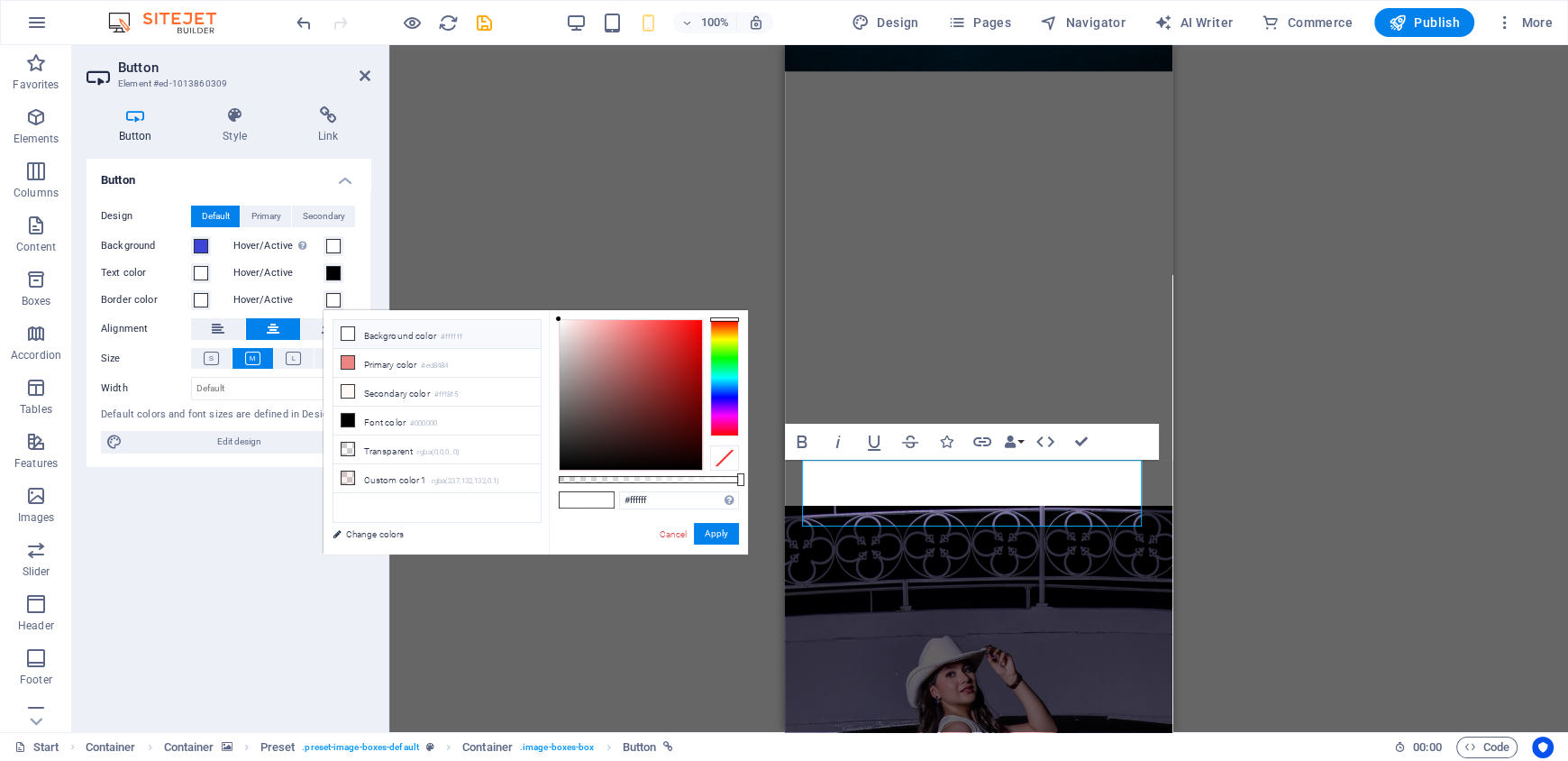
click at [723, 393] on div at bounding box center [725, 378] width 29 height 117
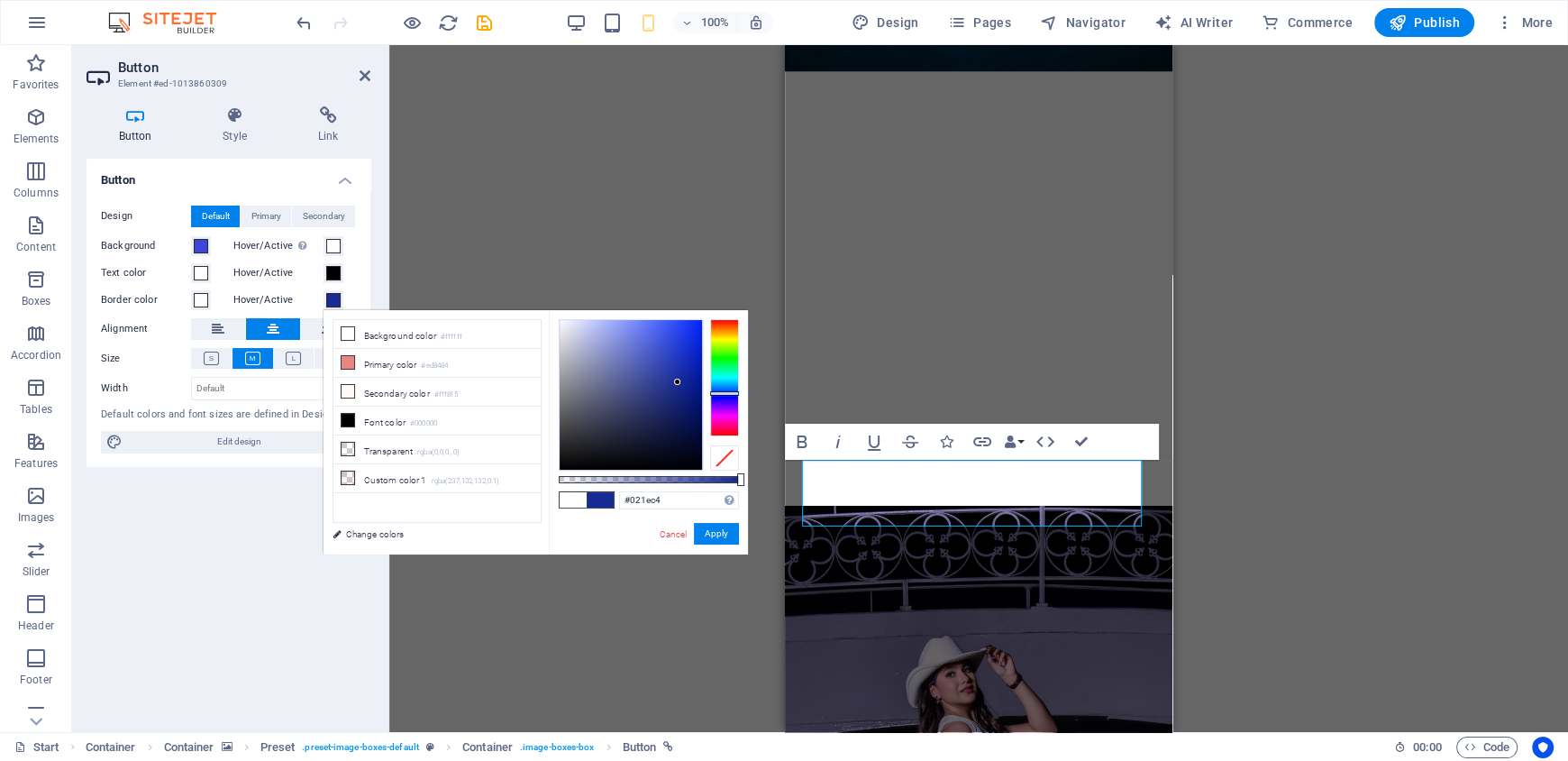
type input "#021ec5"
drag, startPoint x: 678, startPoint y: 382, endPoint x: 700, endPoint y: 352, distance: 37.2
click at [700, 352] on div at bounding box center [631, 394] width 142 height 149
click at [722, 523] on button "Apply" at bounding box center [716, 534] width 45 height 21
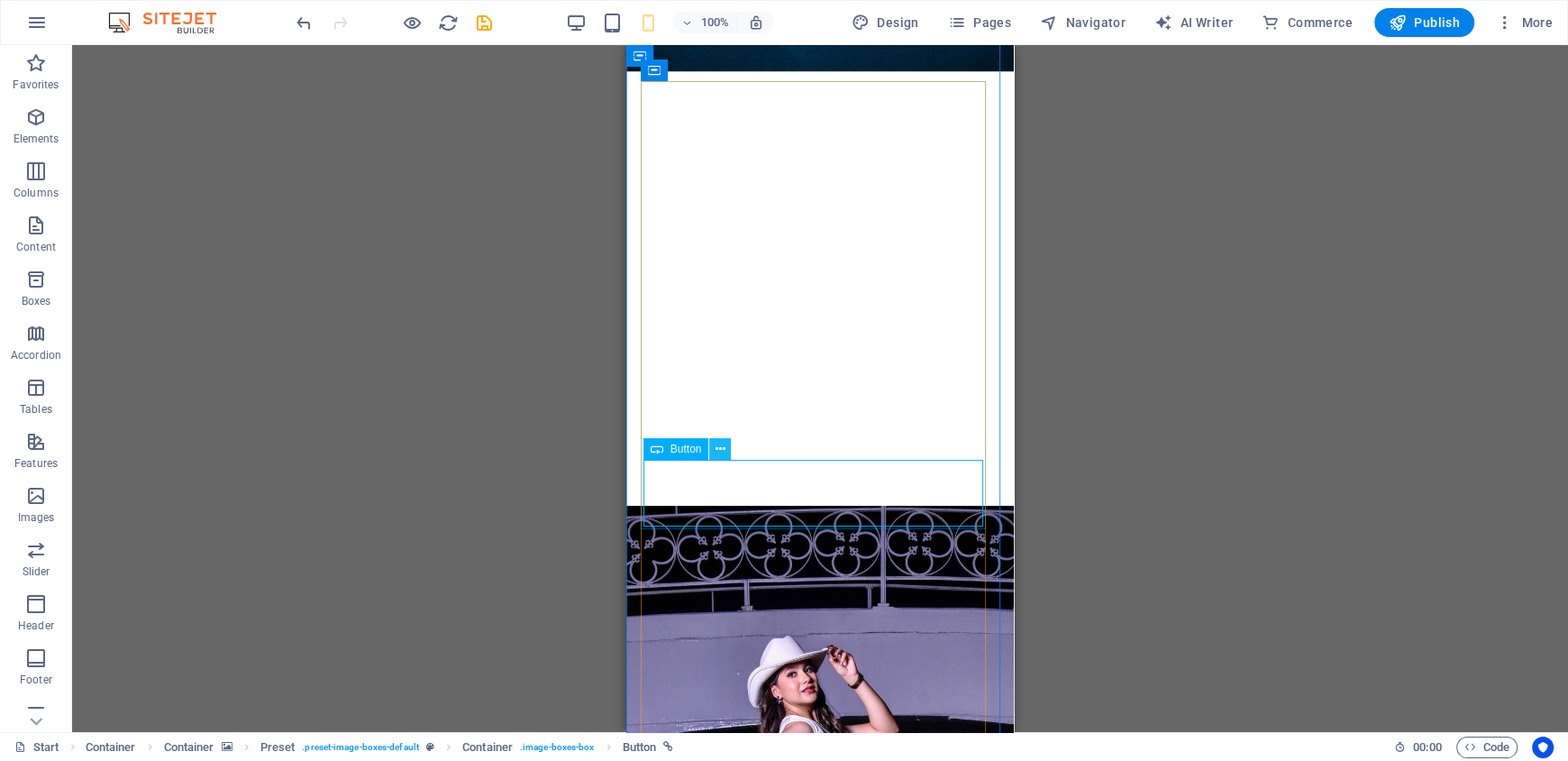
click at [720, 445] on icon at bounding box center [720, 449] width 10 height 19
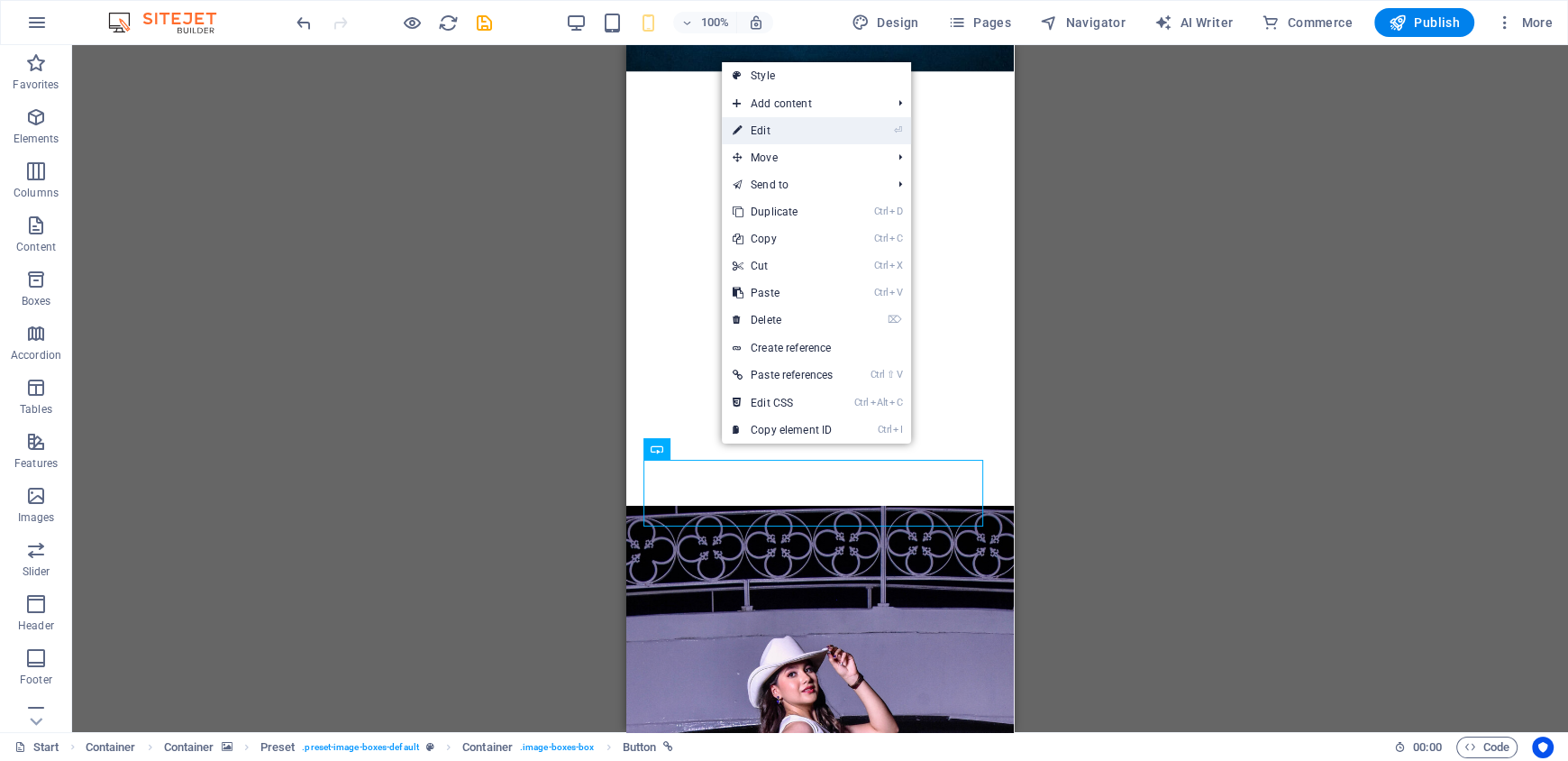
click at [770, 140] on link "⏎ Edit" at bounding box center [783, 131] width 122 height 27
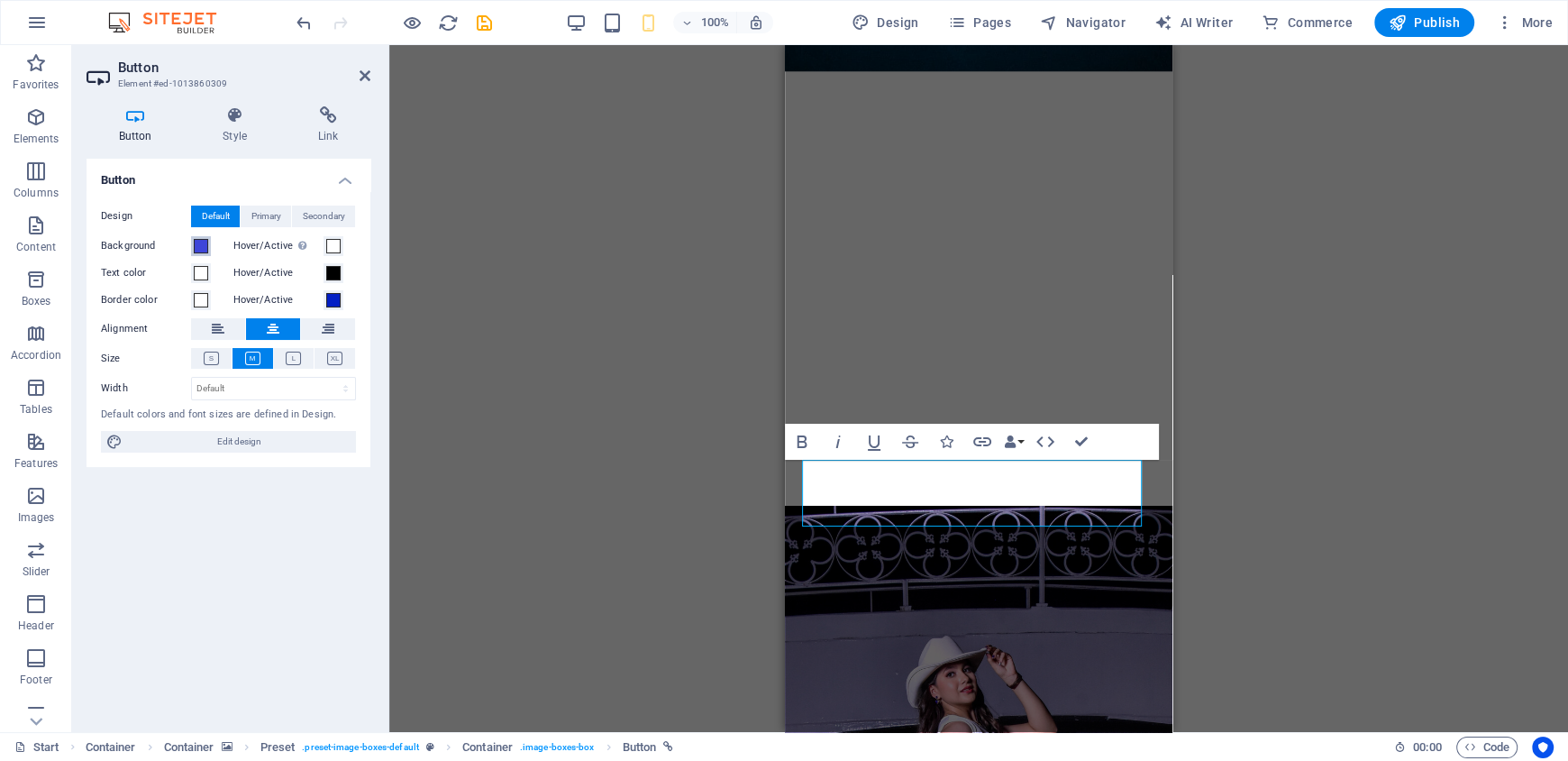
click at [205, 242] on span at bounding box center [201, 246] width 15 height 15
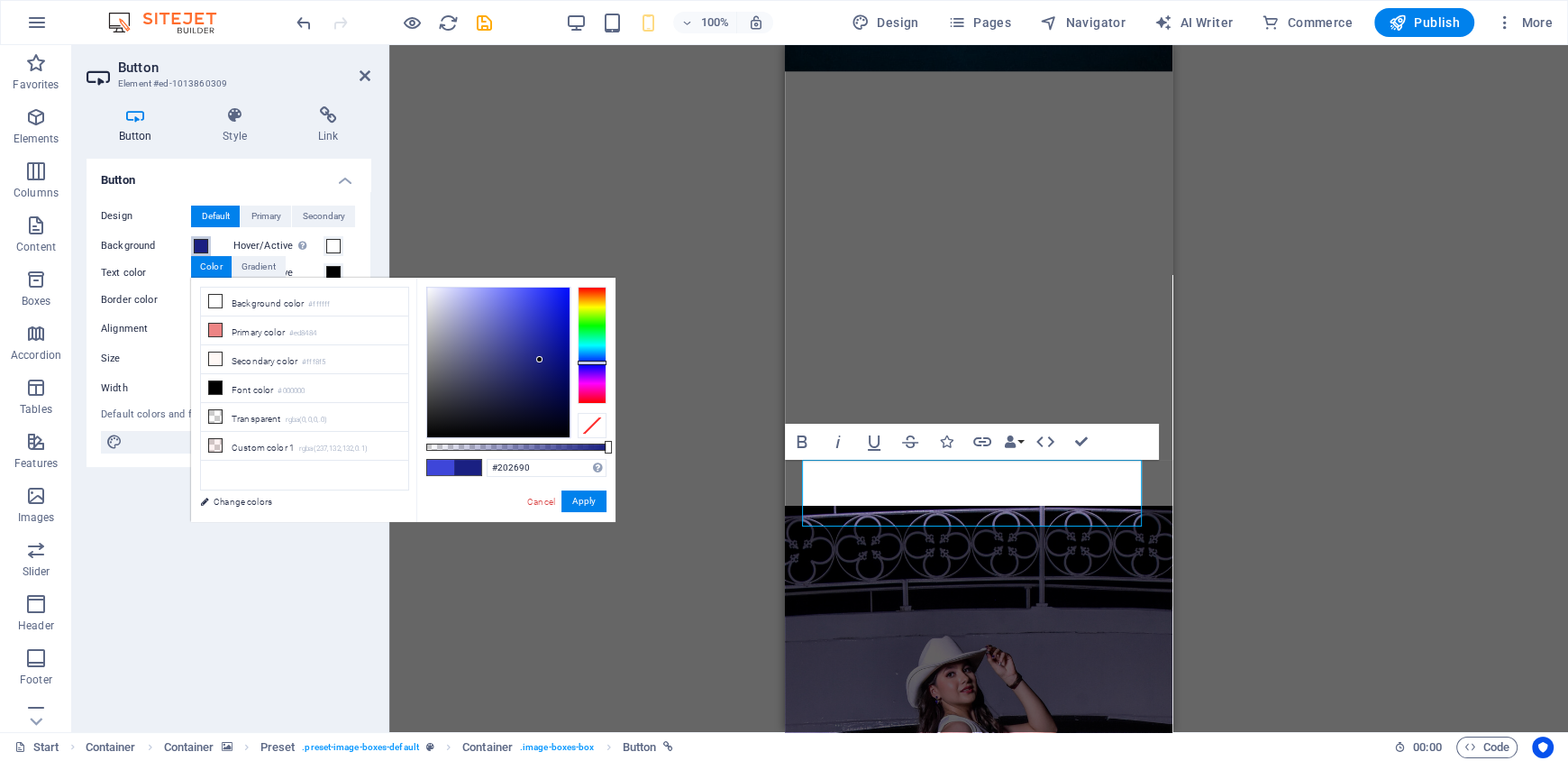
type input "#202691"
drag, startPoint x: 524, startPoint y: 341, endPoint x: 538, endPoint y: 350, distance: 16.6
click at [538, 350] on div at bounding box center [499, 362] width 142 height 149
click at [596, 502] on button "Apply" at bounding box center [584, 501] width 45 height 21
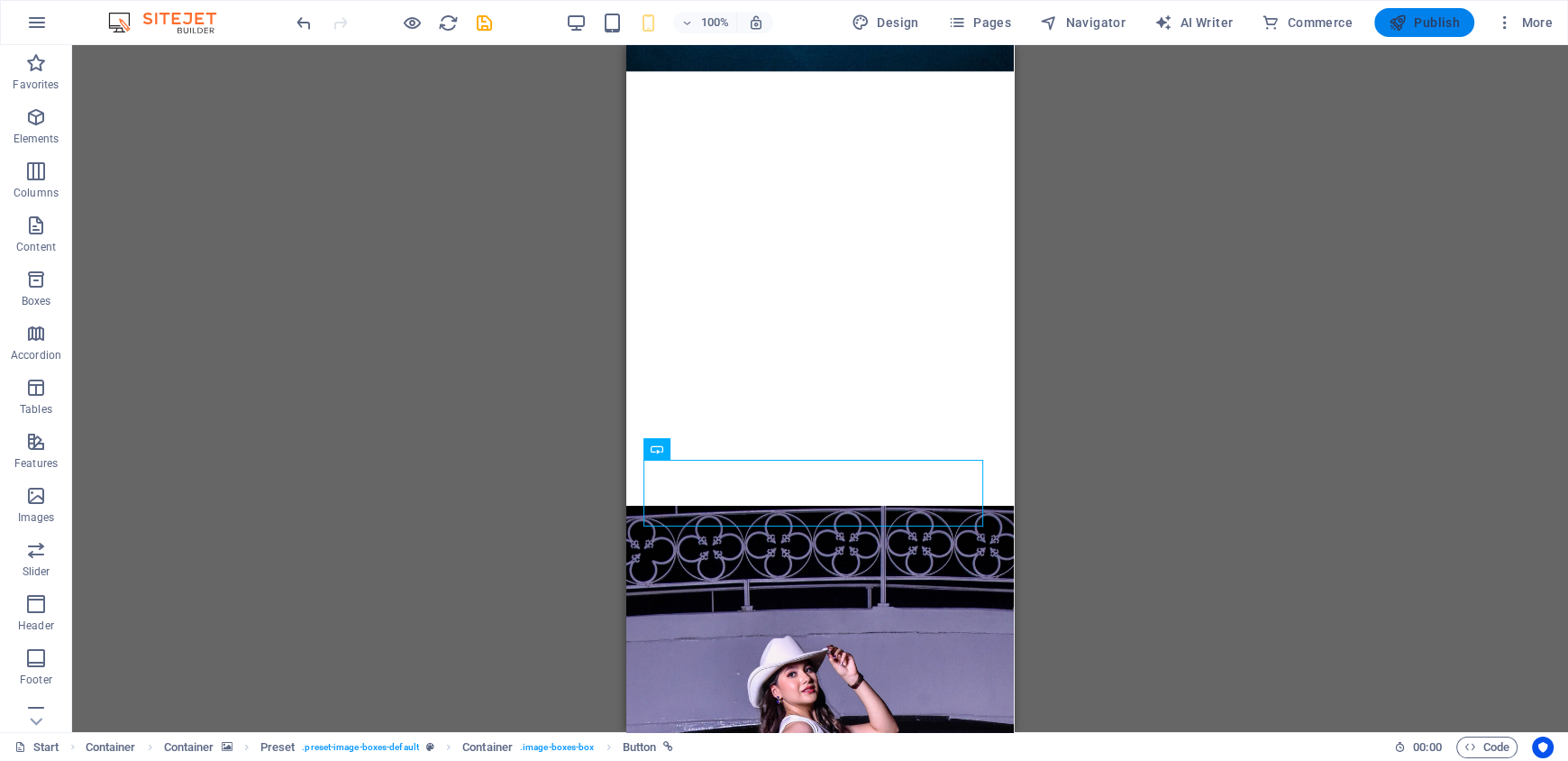
click at [1410, 31] on button "Publish" at bounding box center [1425, 22] width 101 height 29
checkbox input "false"
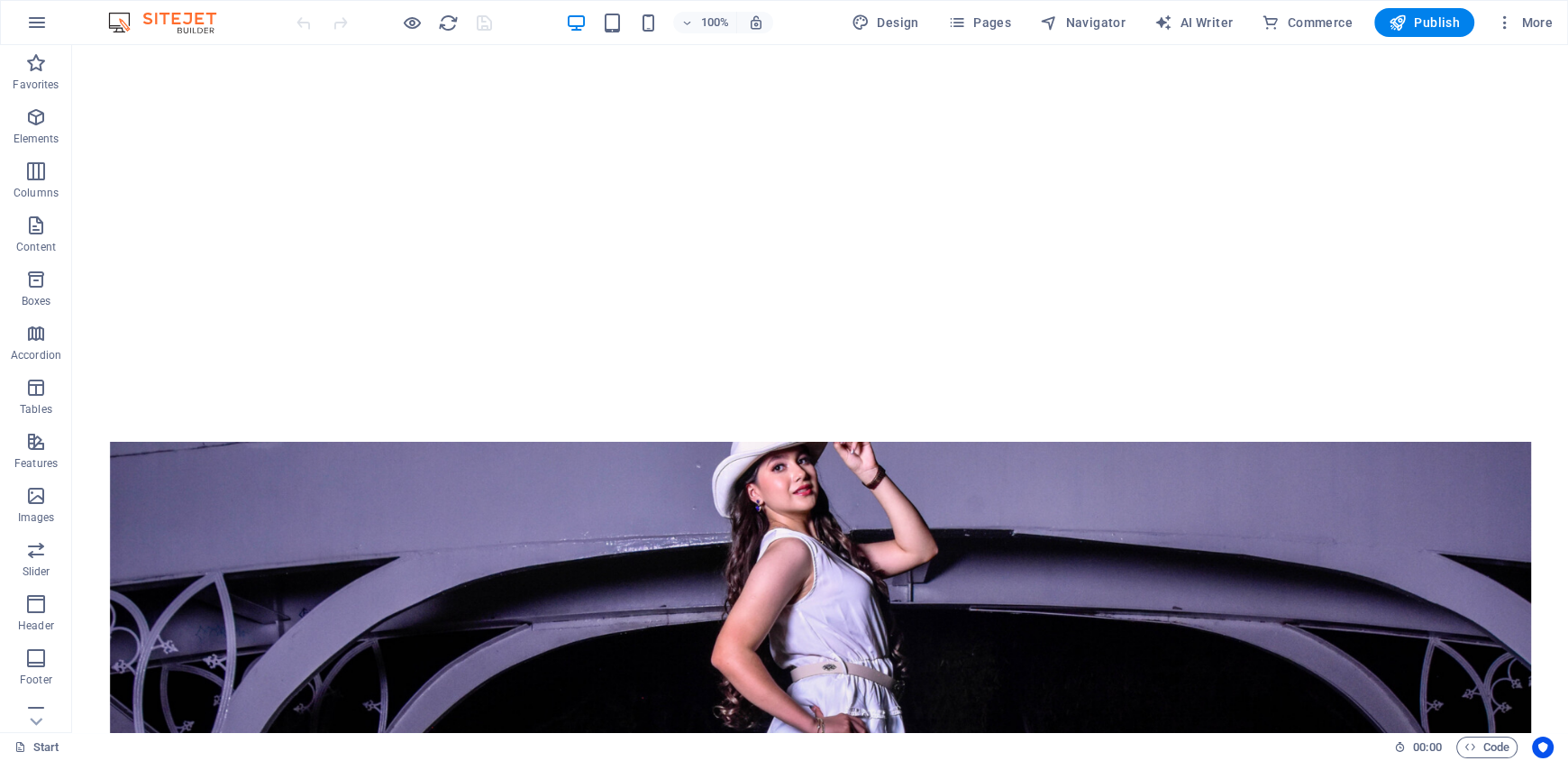
scroll to position [1839, 0]
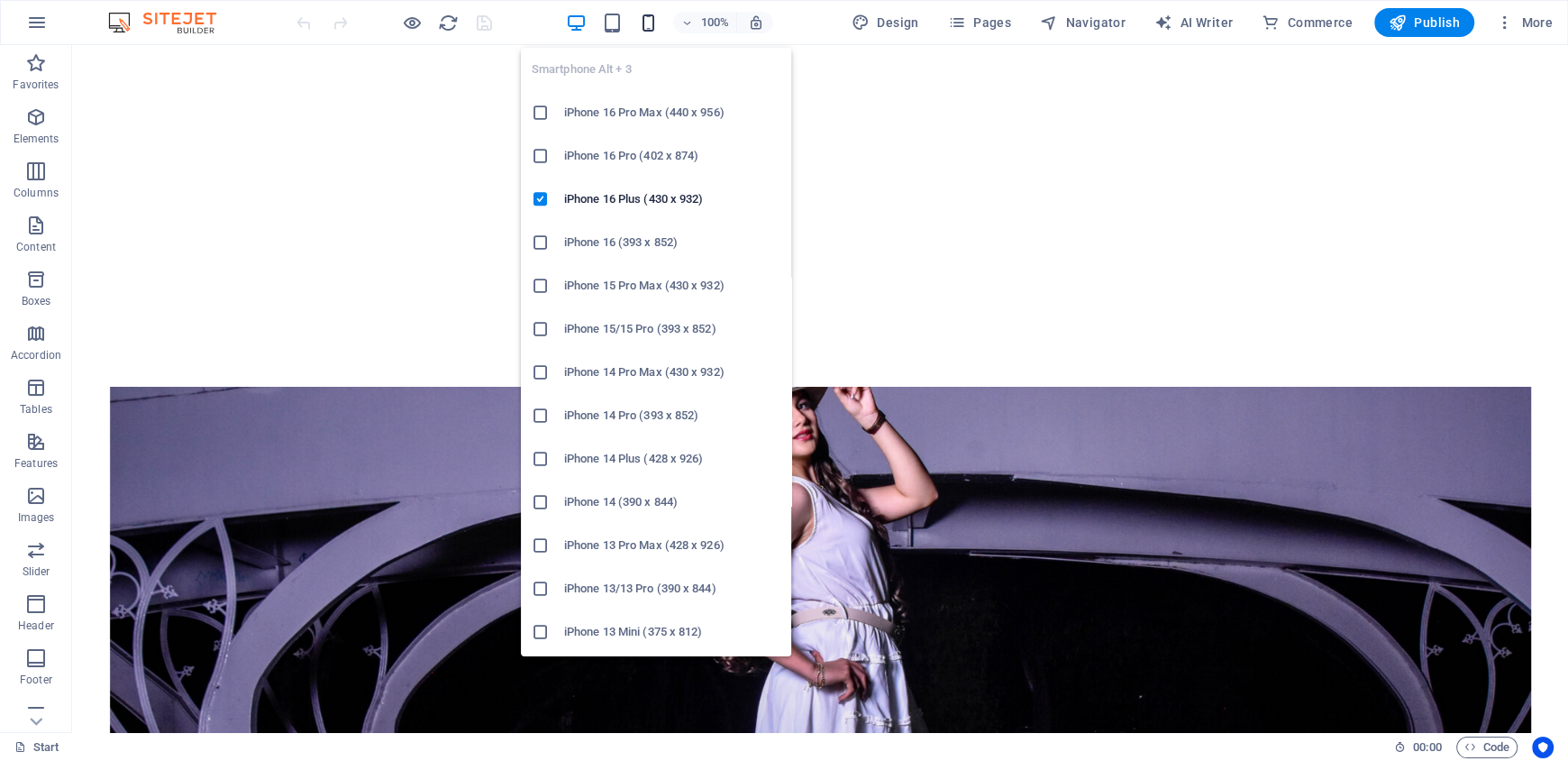
click at [640, 27] on icon "button" at bounding box center [648, 22] width 20 height 20
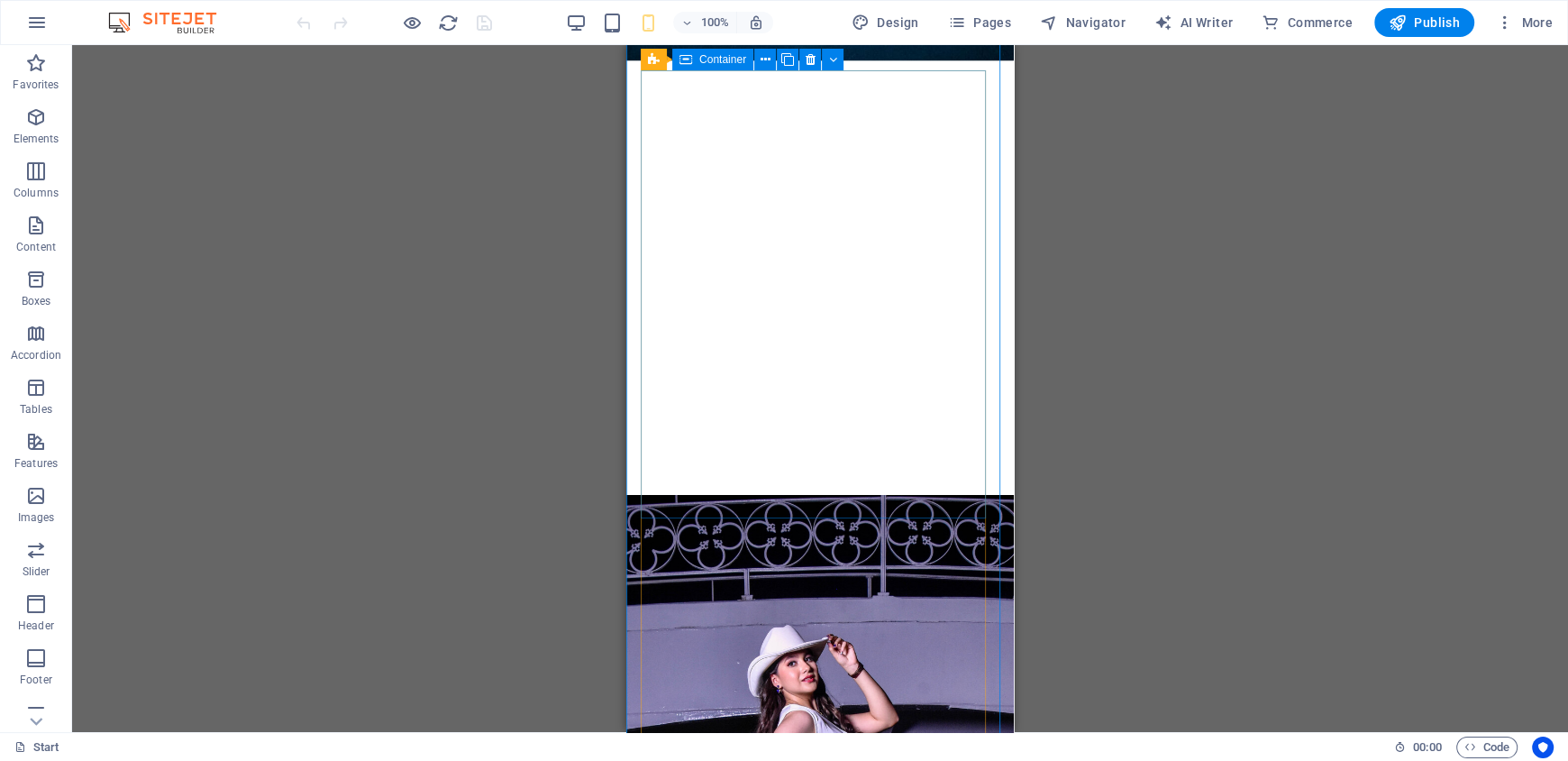
click at [752, 59] on div "Preset Container" at bounding box center [748, 60] width 215 height 22
click at [766, 60] on icon at bounding box center [766, 60] width 10 height 19
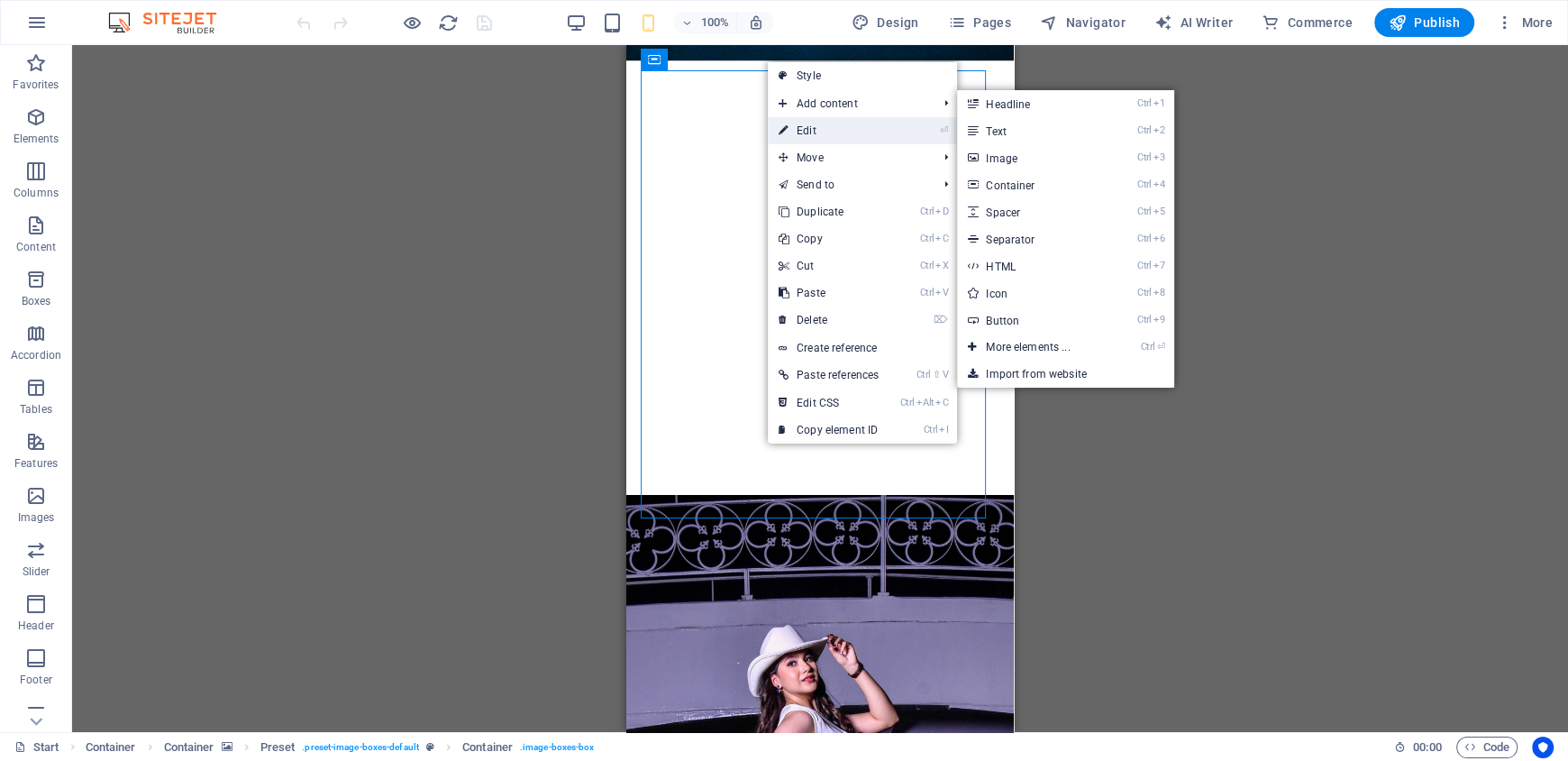
click at [788, 133] on link "⏎ Edit" at bounding box center [828, 131] width 122 height 27
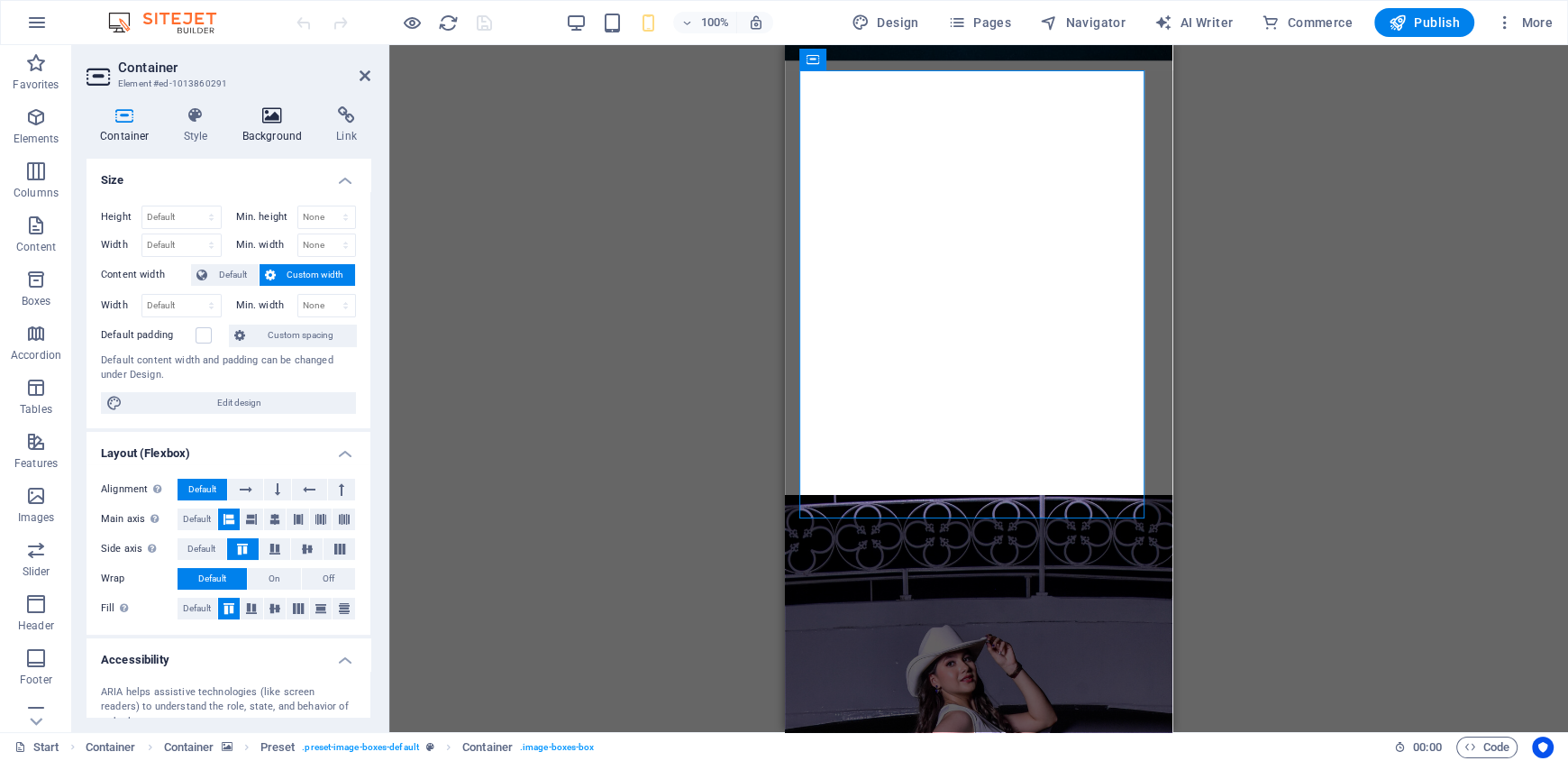
click at [294, 112] on icon at bounding box center [273, 115] width 88 height 18
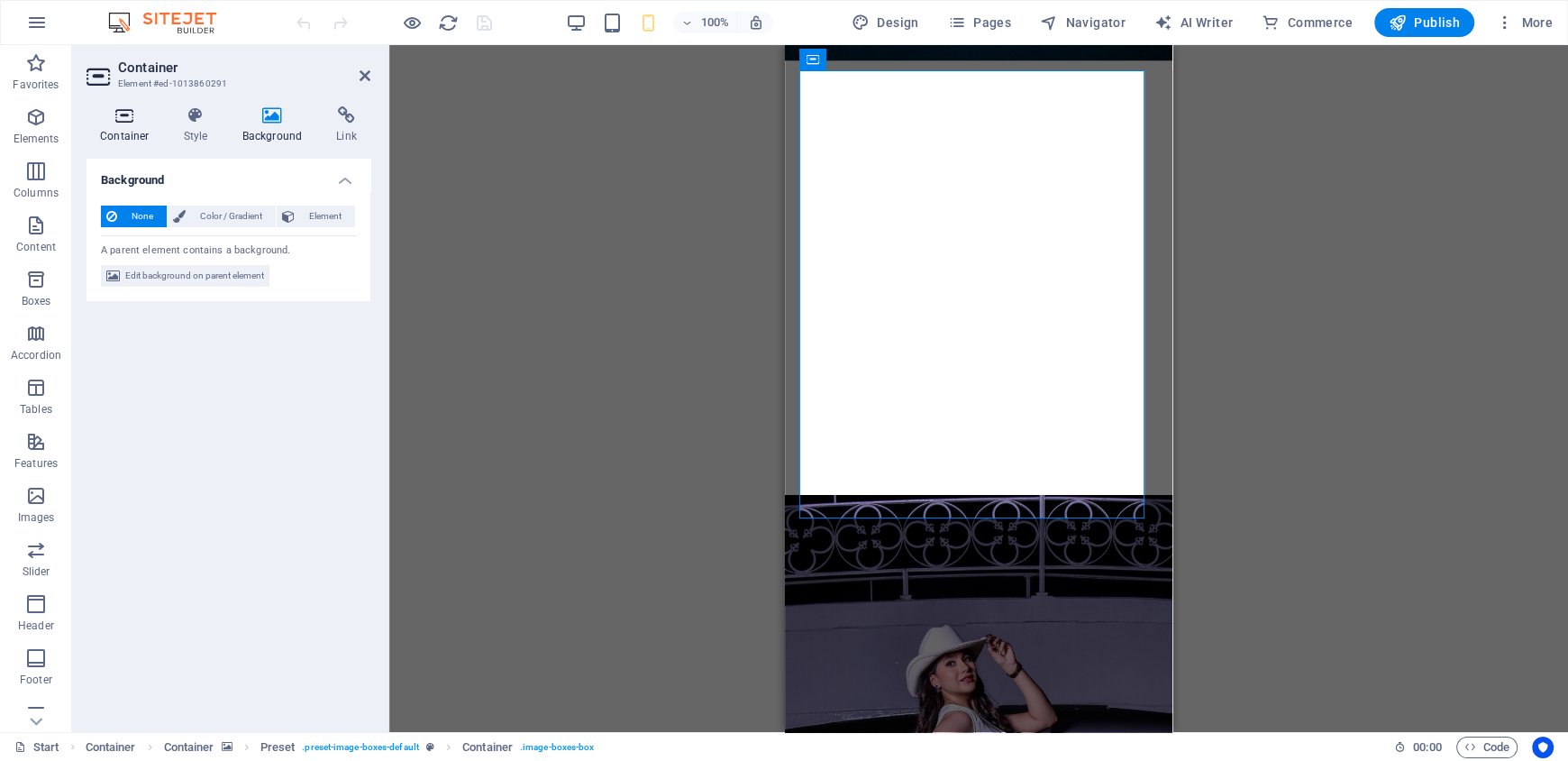
click at [124, 121] on icon at bounding box center [125, 115] width 77 height 18
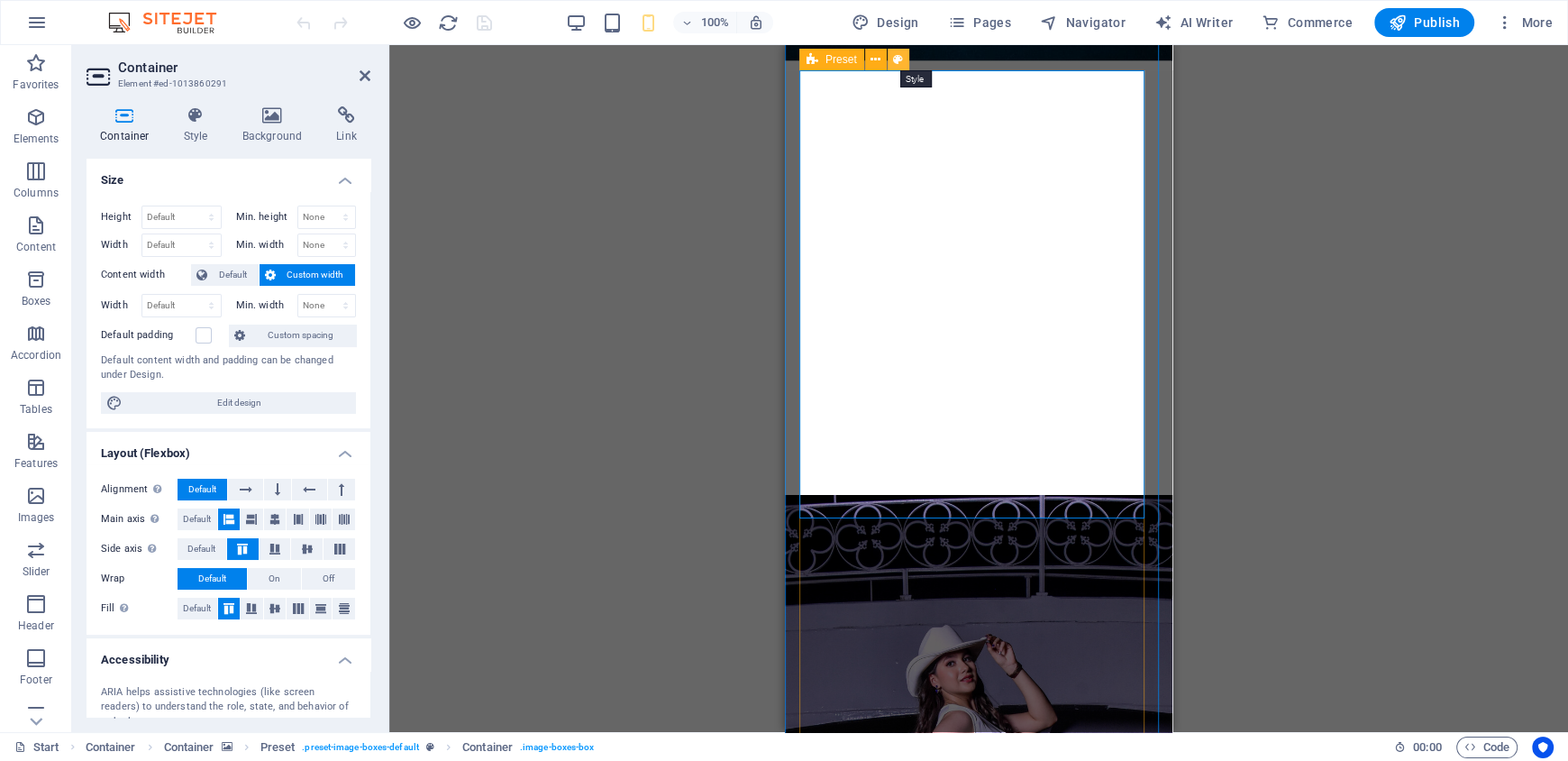
click at [902, 65] on icon at bounding box center [898, 60] width 10 height 19
select select "px"
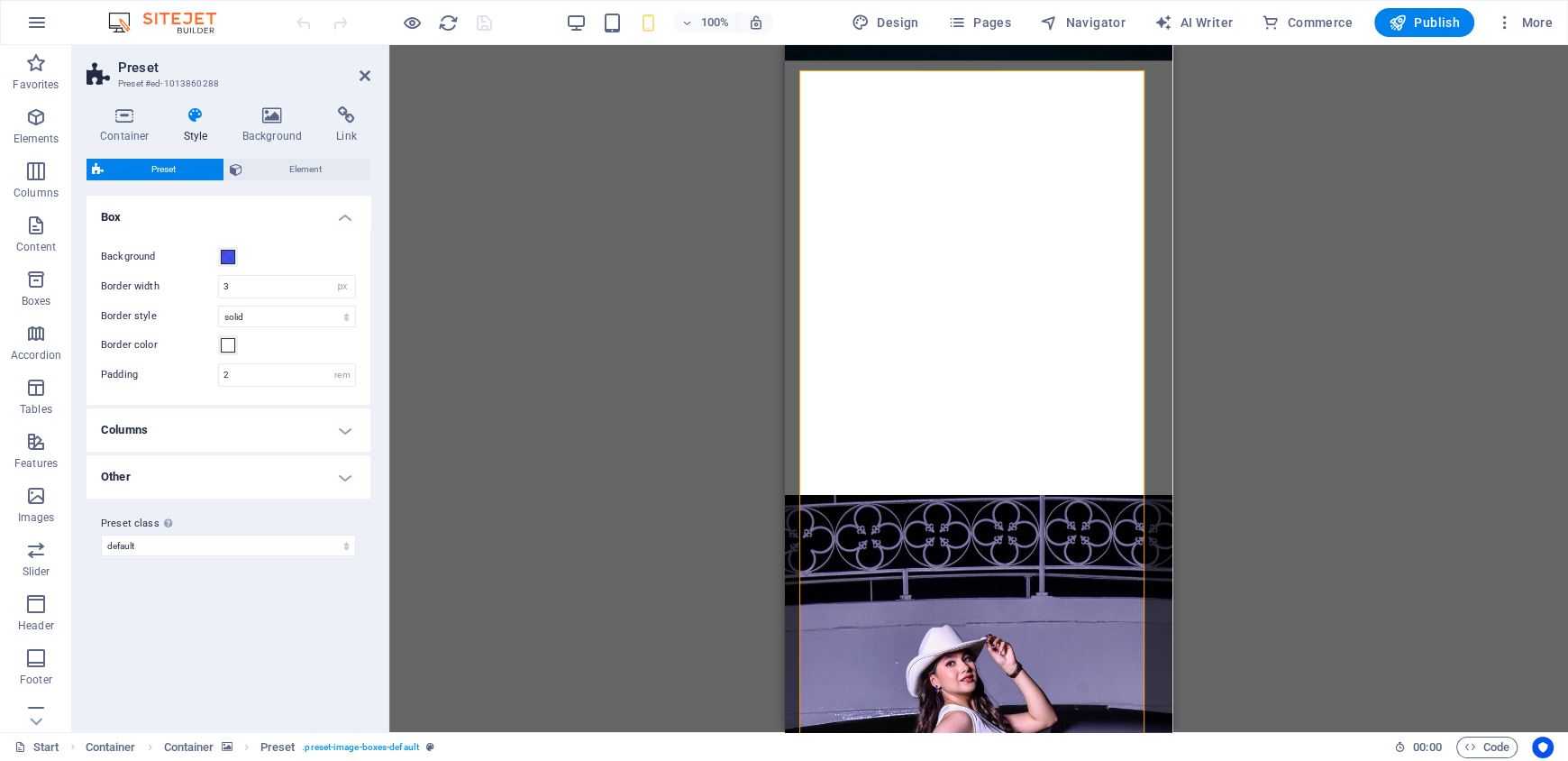
click at [215, 255] on label "Background" at bounding box center [159, 257] width 117 height 21
click at [219, 255] on button "Background" at bounding box center [228, 257] width 20 height 20
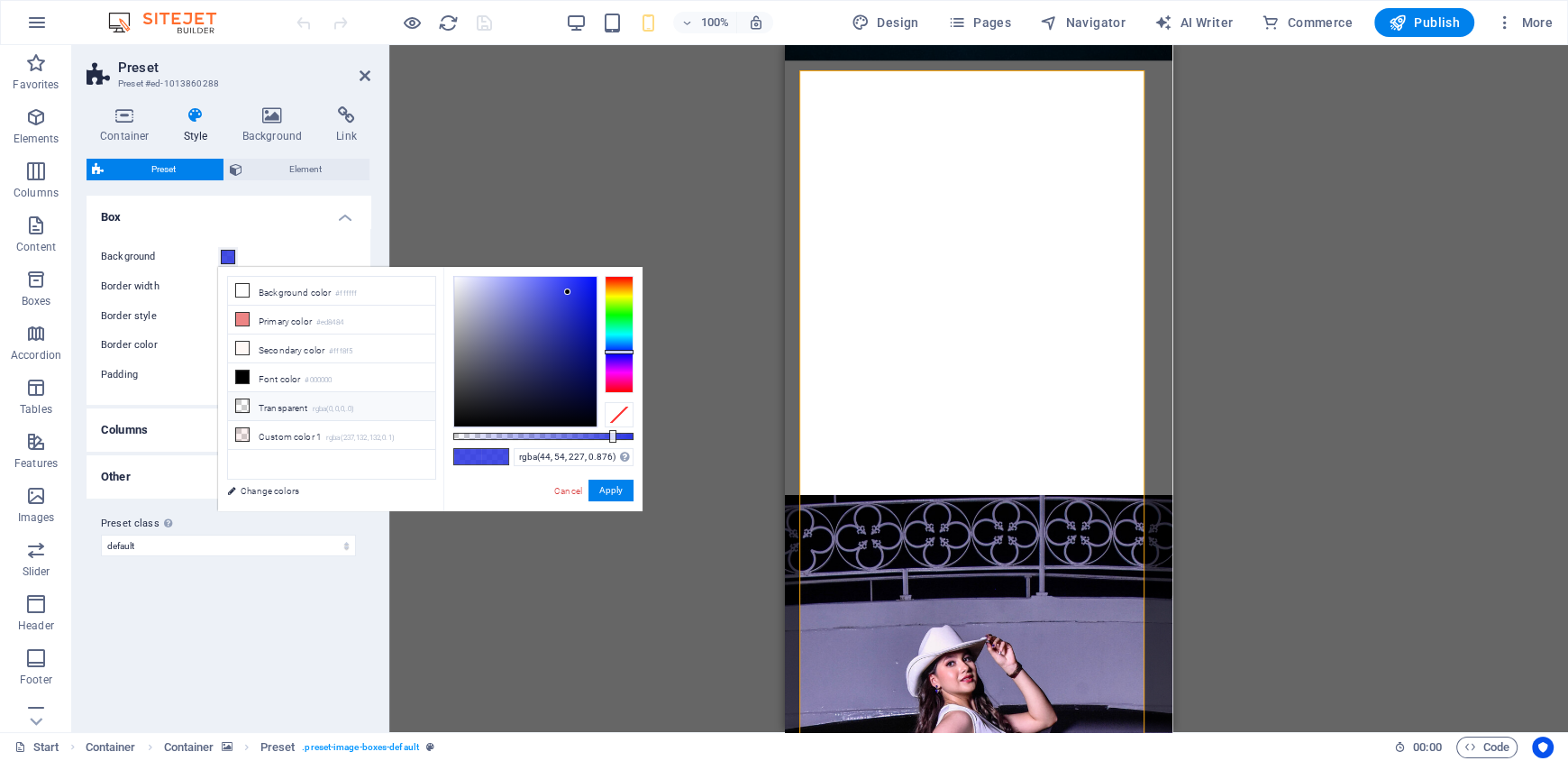
click at [243, 399] on icon at bounding box center [242, 405] width 13 height 13
type input "rgba(0, 0, 0, 0)"
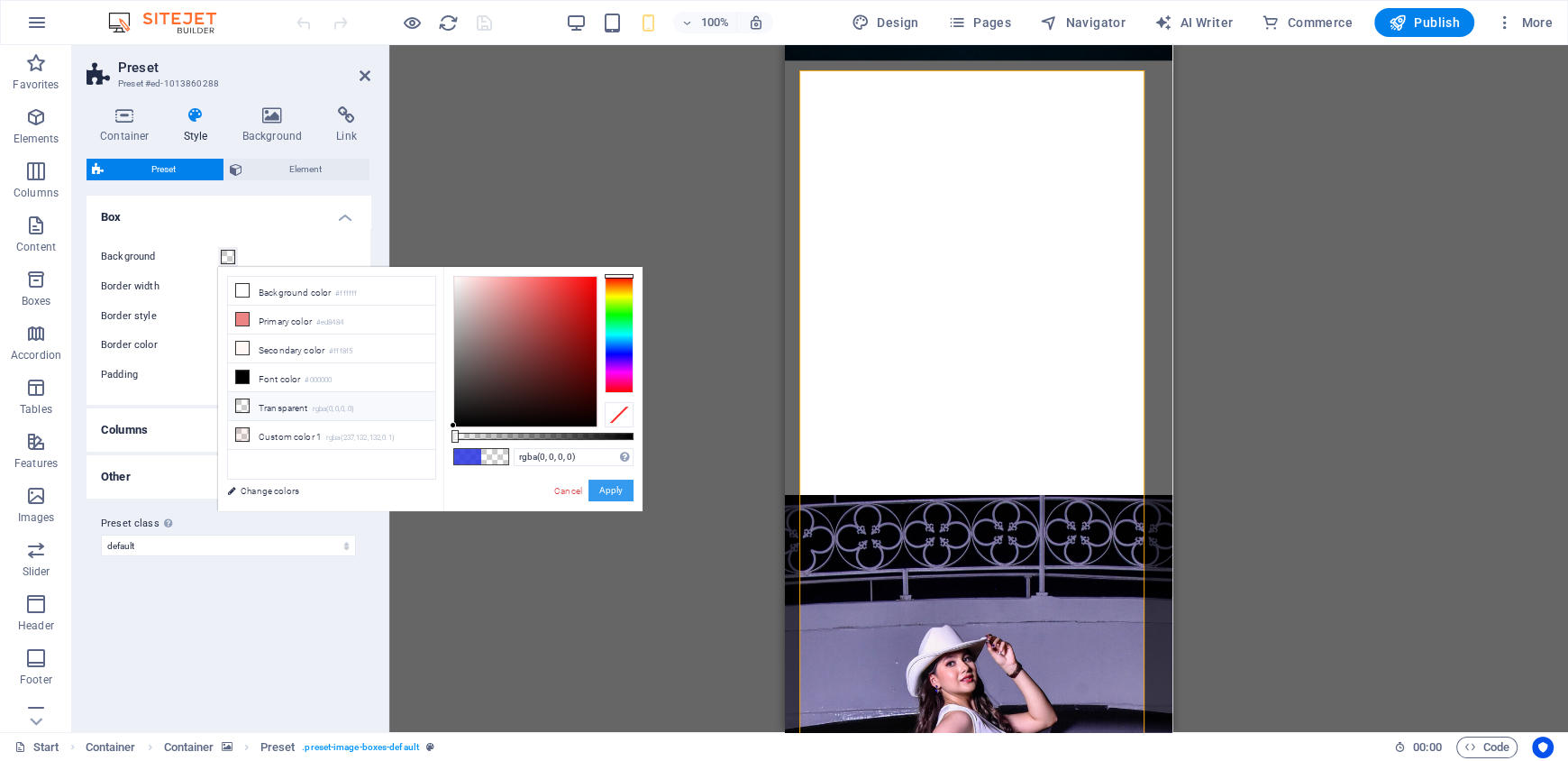
click at [595, 484] on button "Apply" at bounding box center [611, 490] width 45 height 21
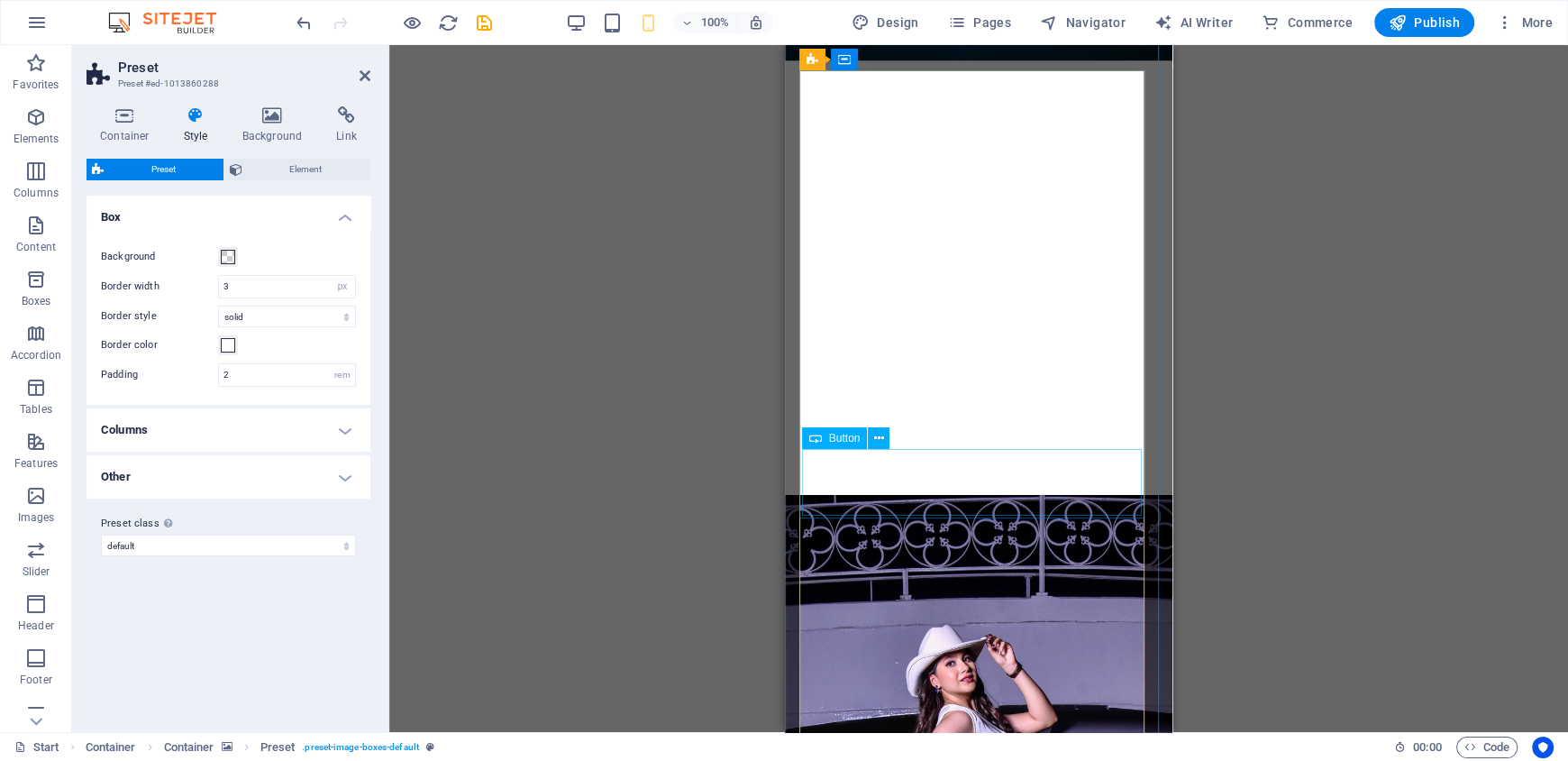
click at [881, 431] on icon at bounding box center [879, 438] width 10 height 19
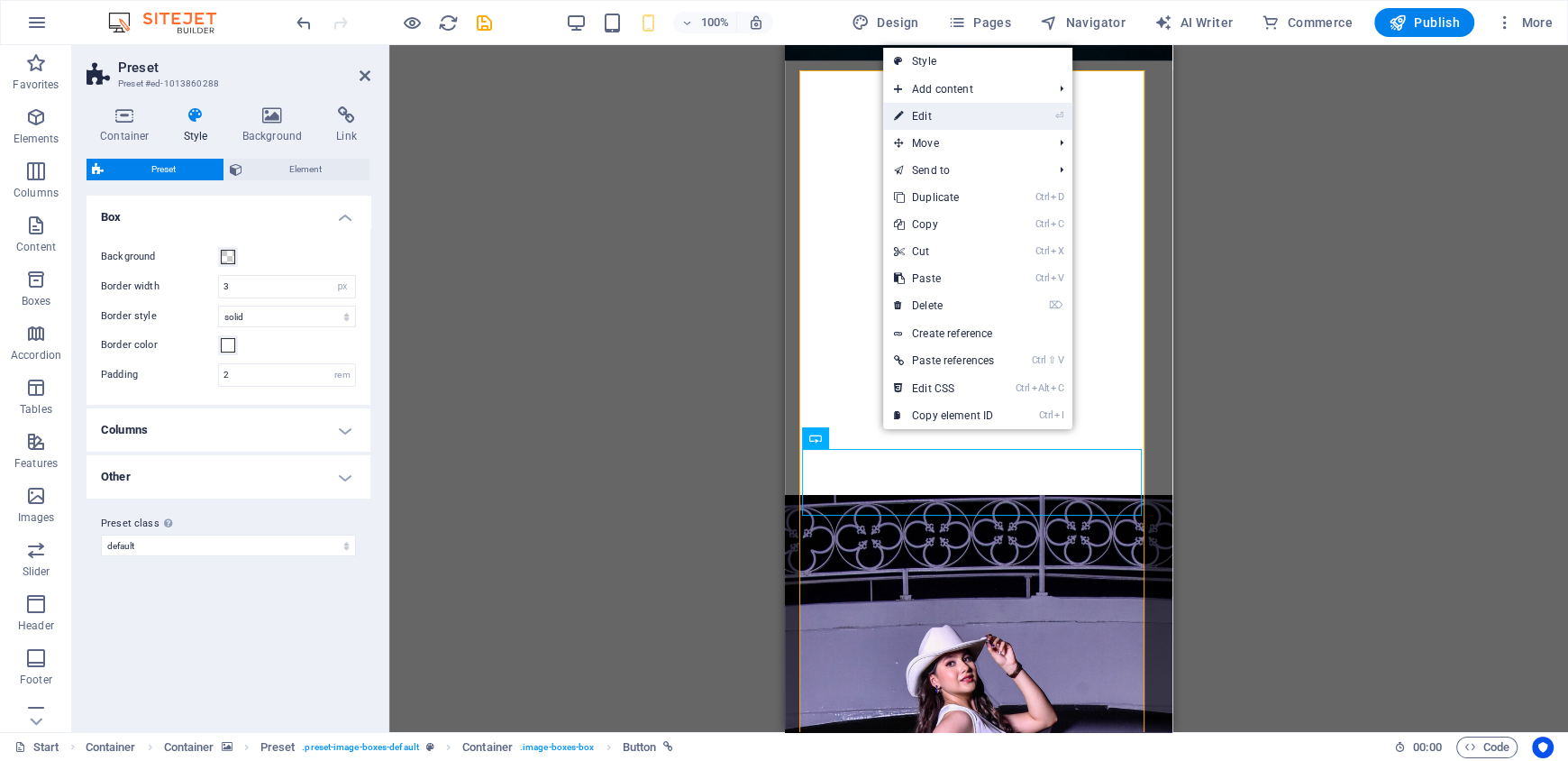
click at [917, 107] on link "⏎ Edit" at bounding box center [944, 116] width 122 height 27
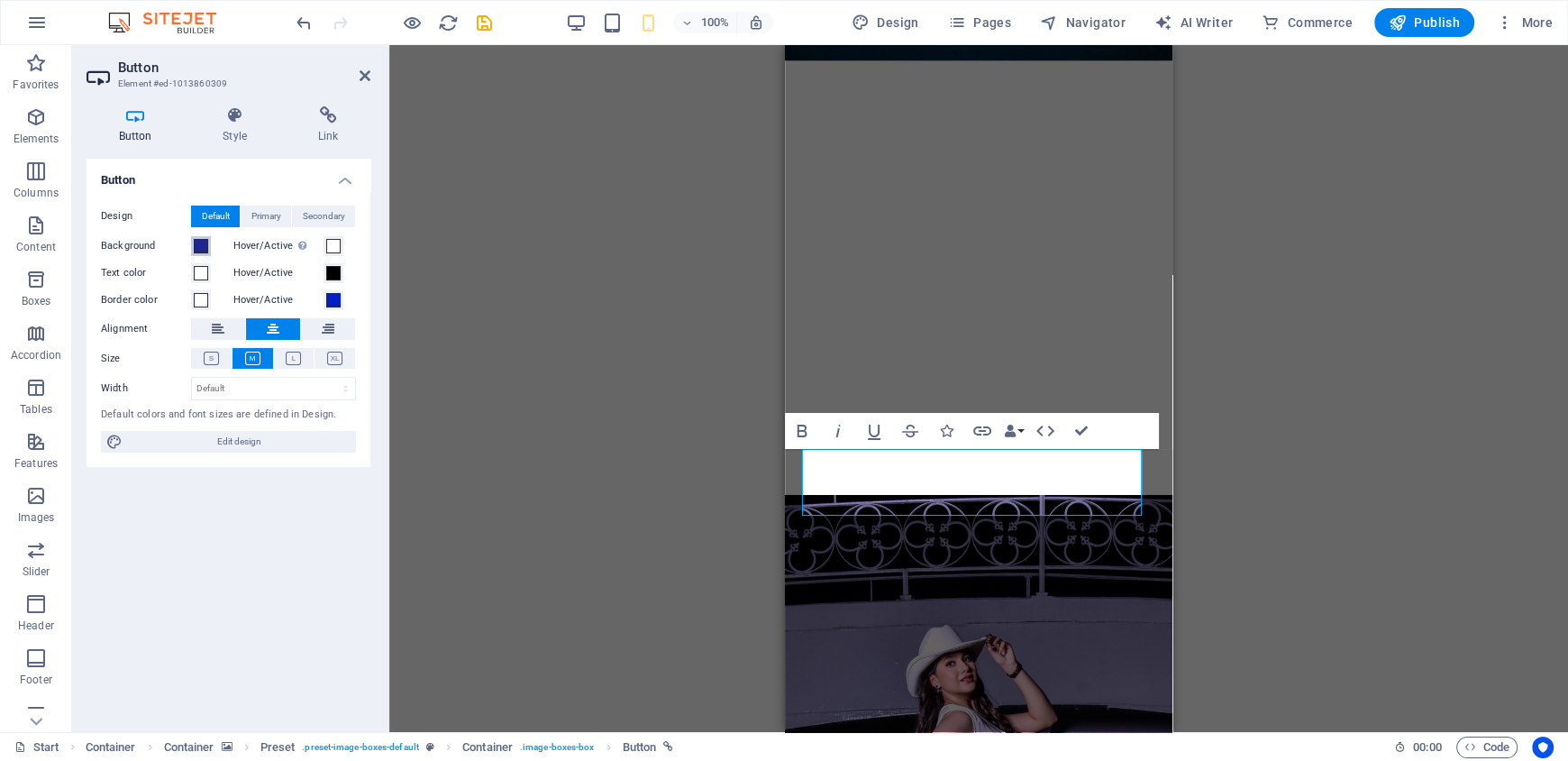
click at [195, 242] on span at bounding box center [201, 246] width 15 height 15
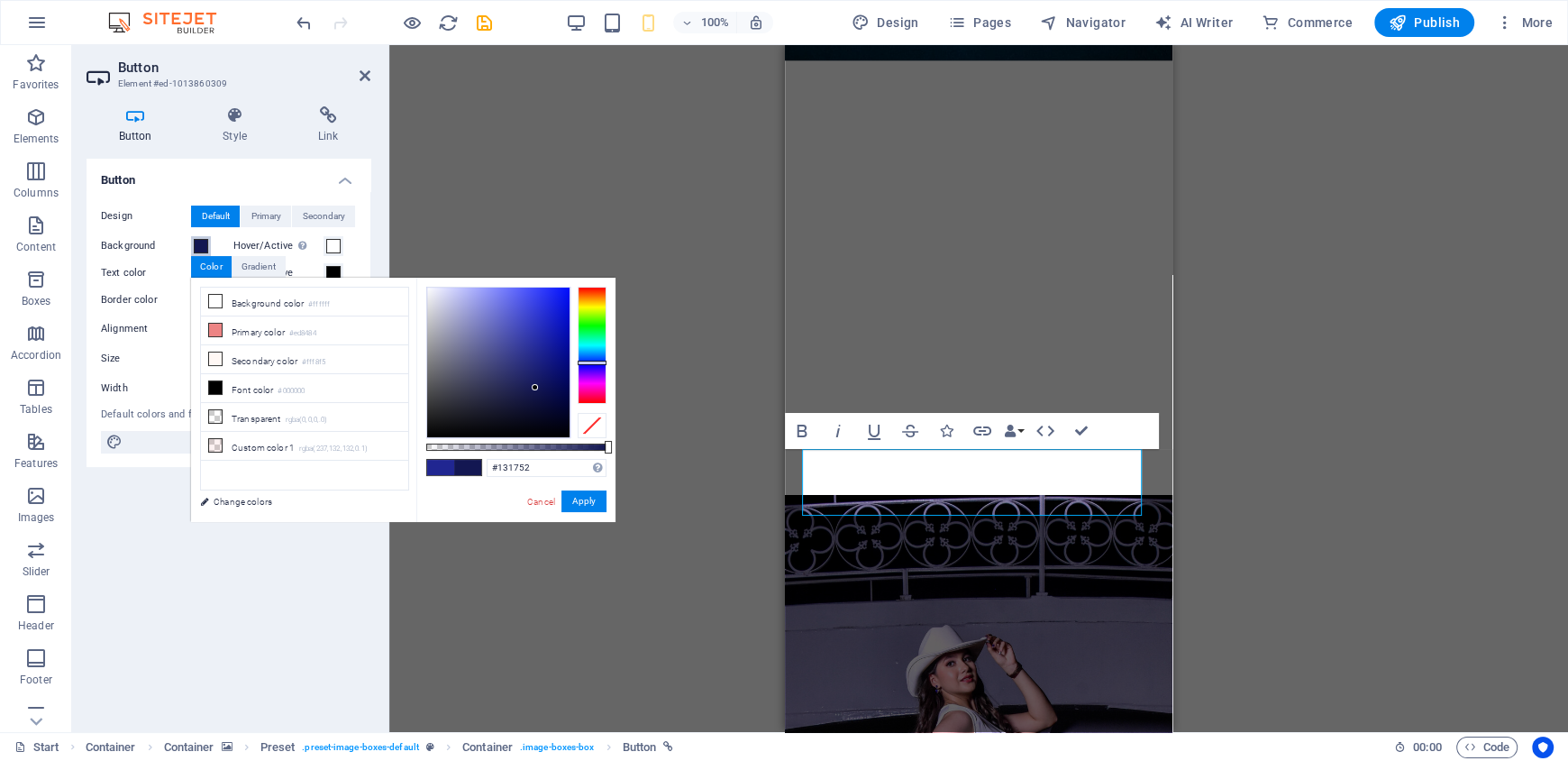
type input "#131652"
drag, startPoint x: 485, startPoint y: 366, endPoint x: 537, endPoint y: 387, distance: 56.1
click at [537, 387] on div at bounding box center [499, 362] width 142 height 149
click at [580, 507] on button "Apply" at bounding box center [584, 501] width 45 height 21
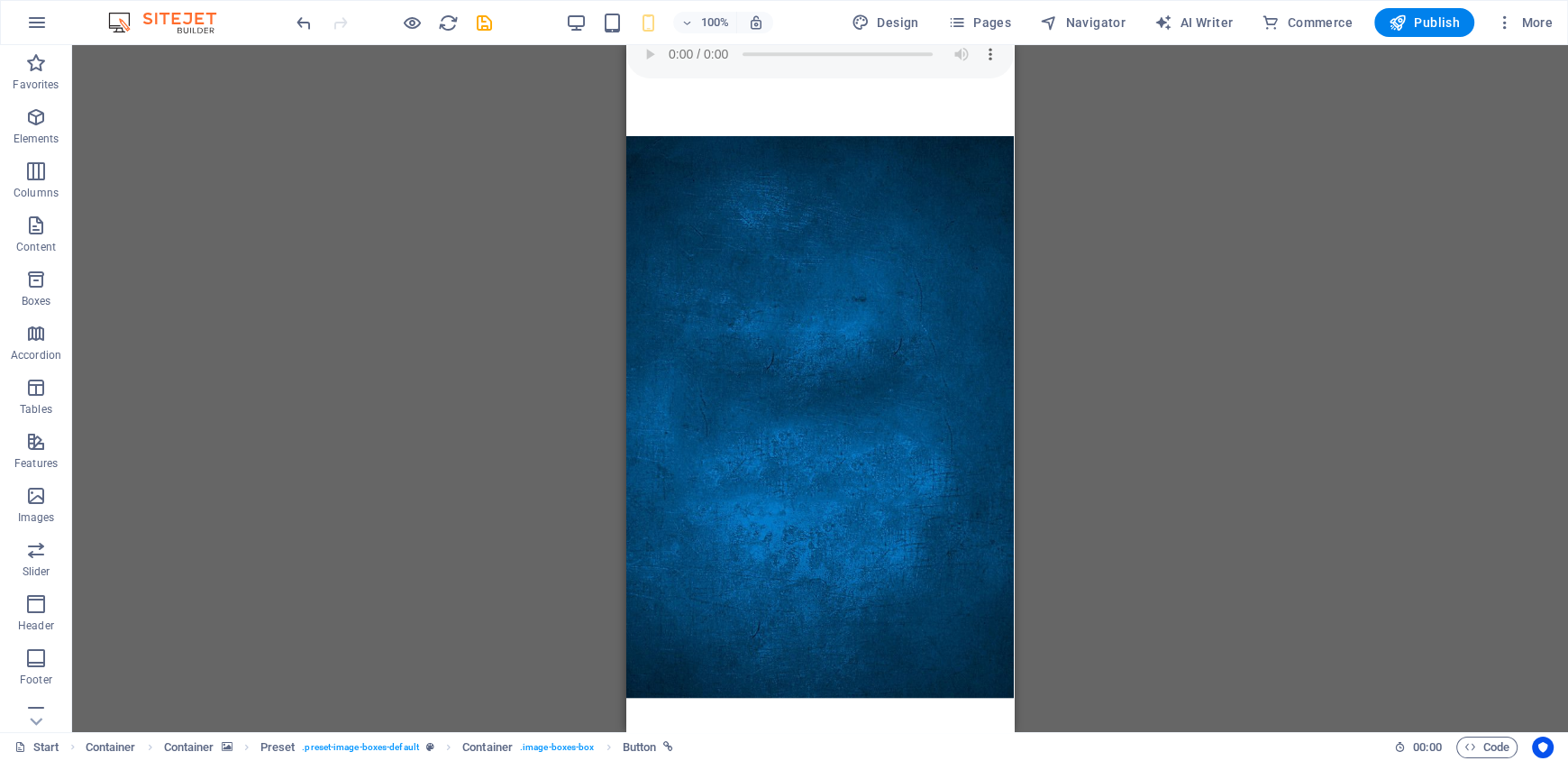
scroll to position [1119, 0]
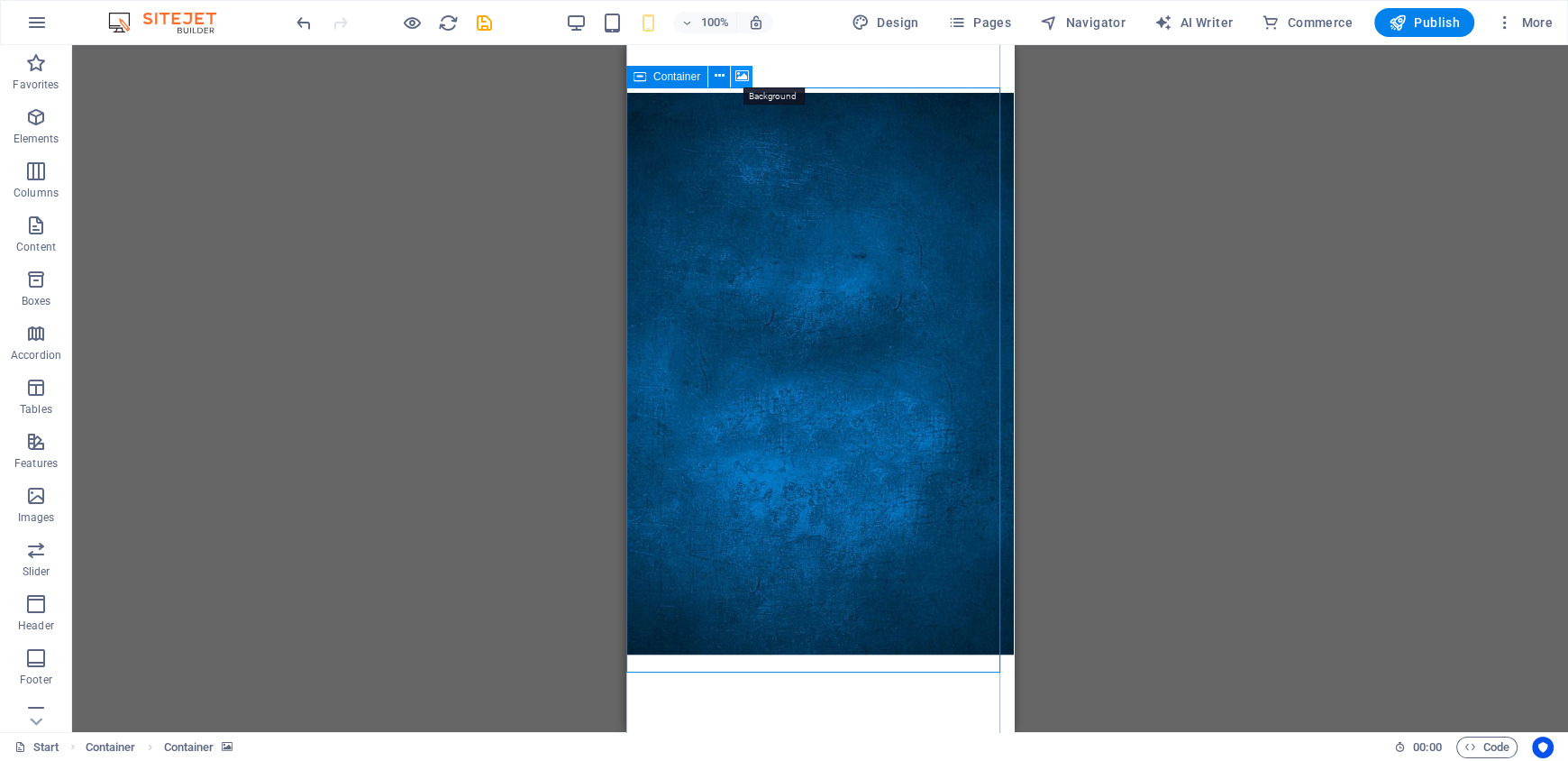
click at [744, 77] on icon at bounding box center [743, 75] width 14 height 19
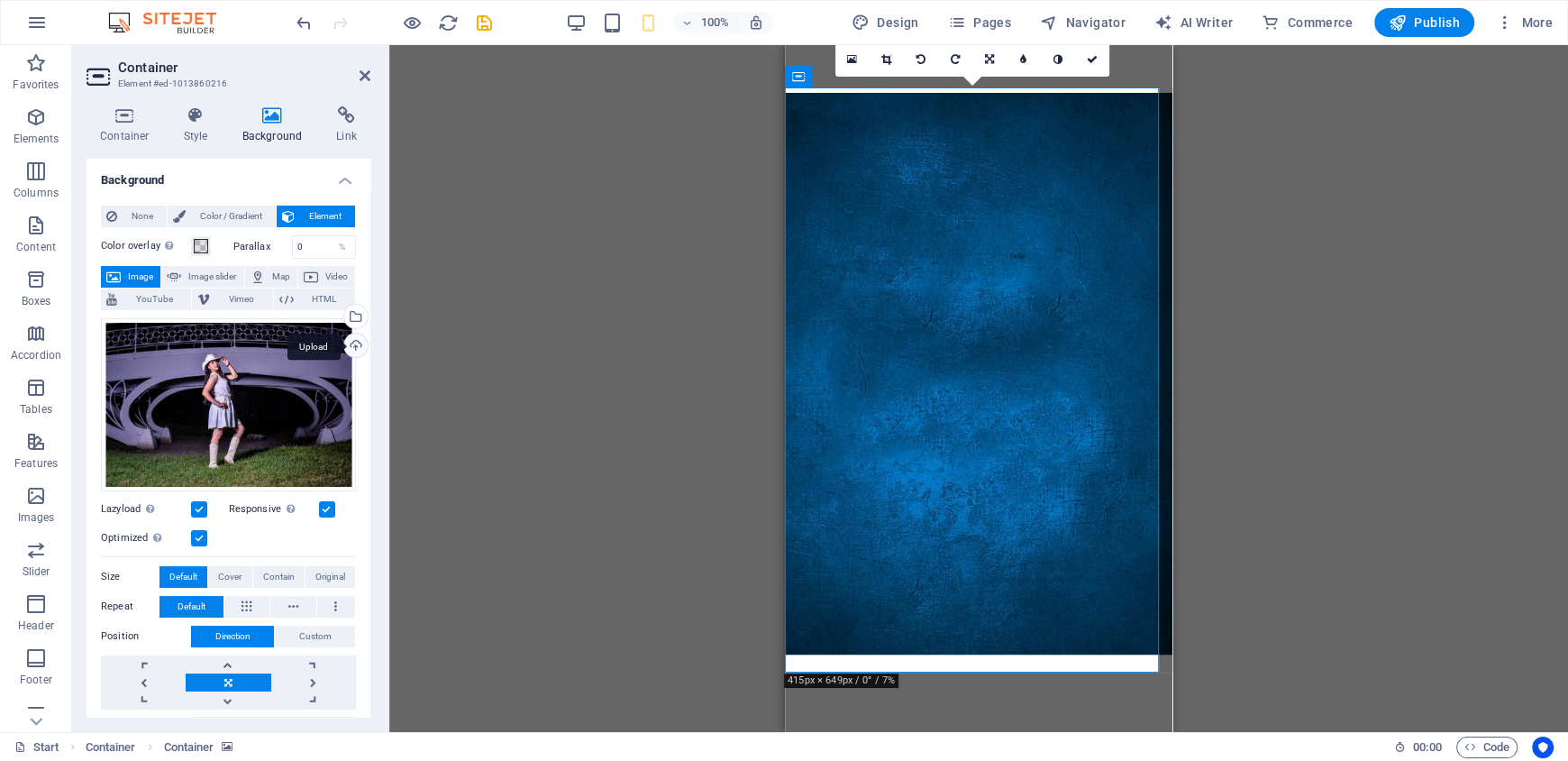
click at [355, 335] on div "Upload" at bounding box center [354, 347] width 27 height 27
click at [346, 361] on div "Drag files here, click to choose files or select files from Files or our free s…" at bounding box center [227, 404] width 255 height 173
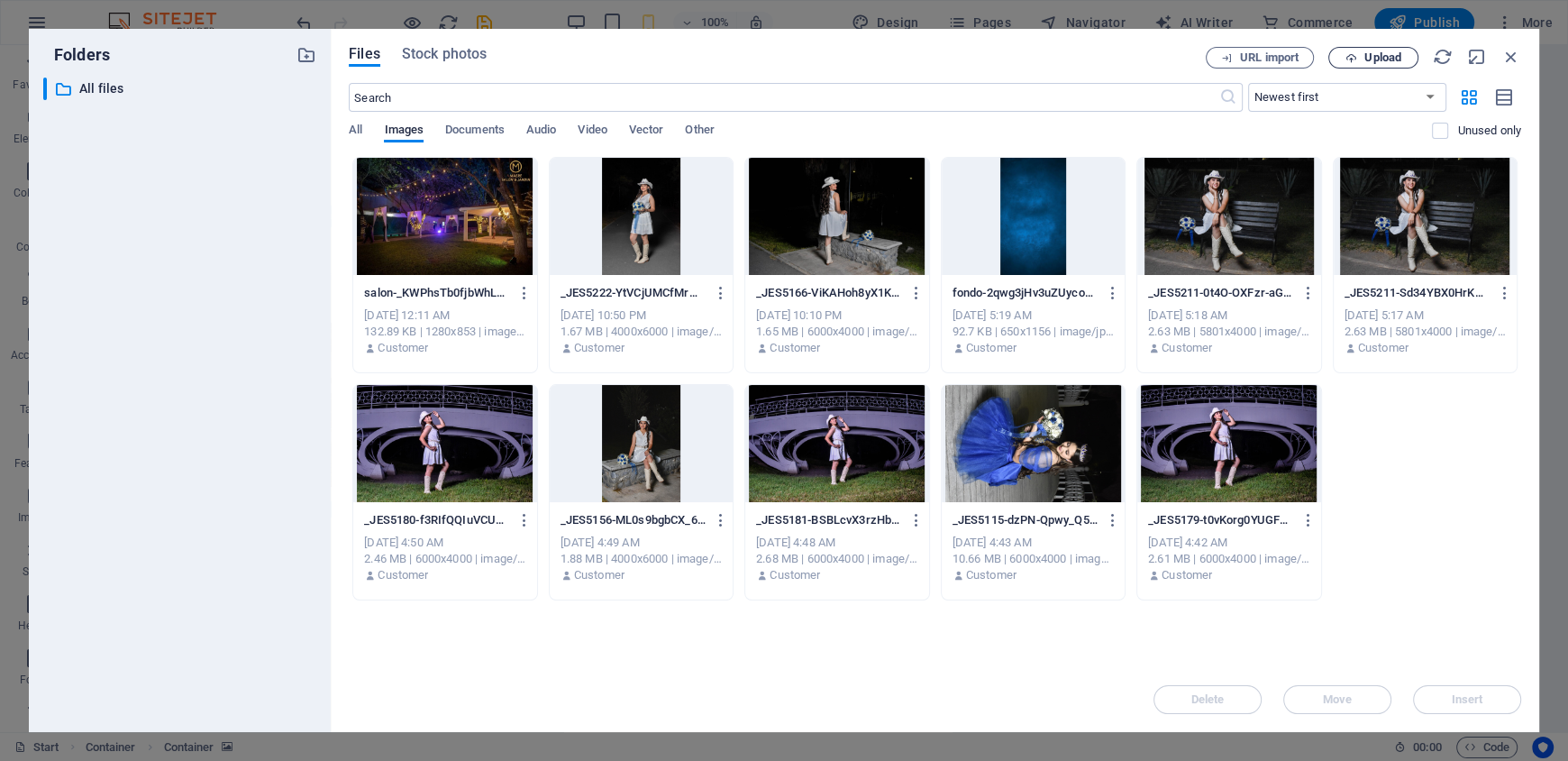
click at [1352, 61] on icon "button" at bounding box center [1351, 59] width 12 height 12
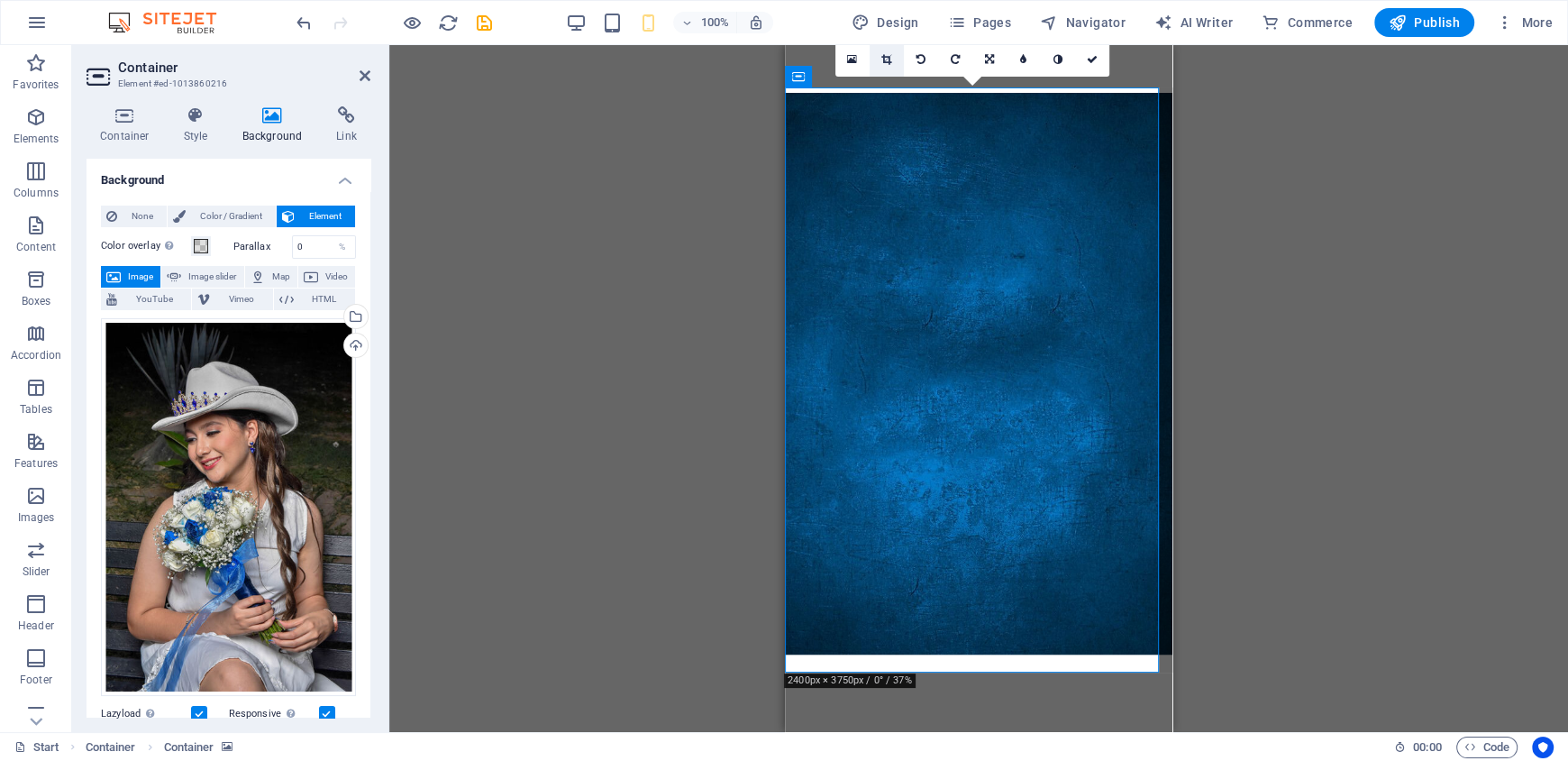
click at [897, 63] on link at bounding box center [886, 59] width 34 height 34
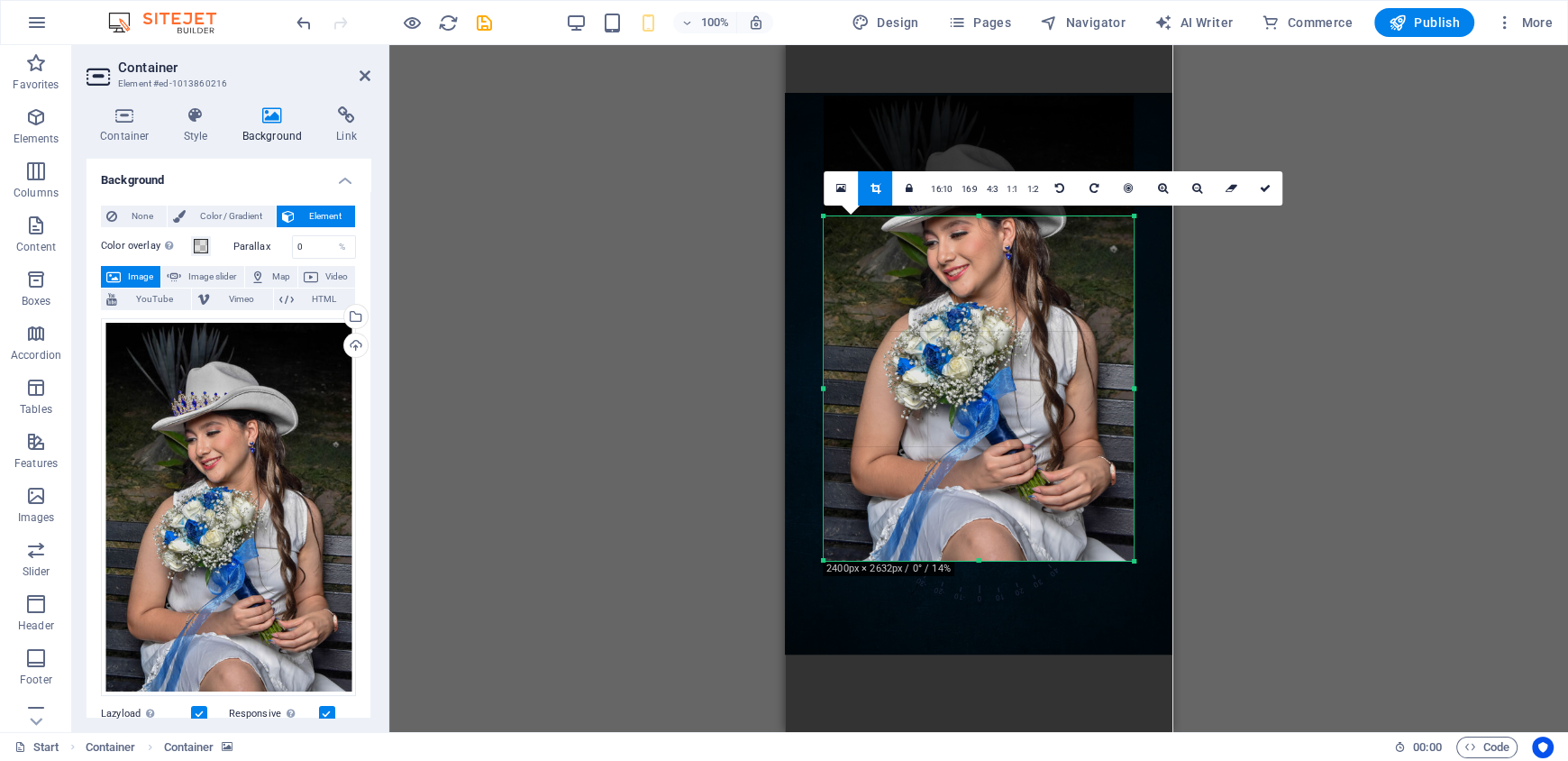
drag, startPoint x: 974, startPoint y: 497, endPoint x: 989, endPoint y: 613, distance: 117.0
click at [989, 613] on div "Drag here to replace the existing content. Press “Ctrl” if you want to create a…" at bounding box center [979, 388] width 387 height 687
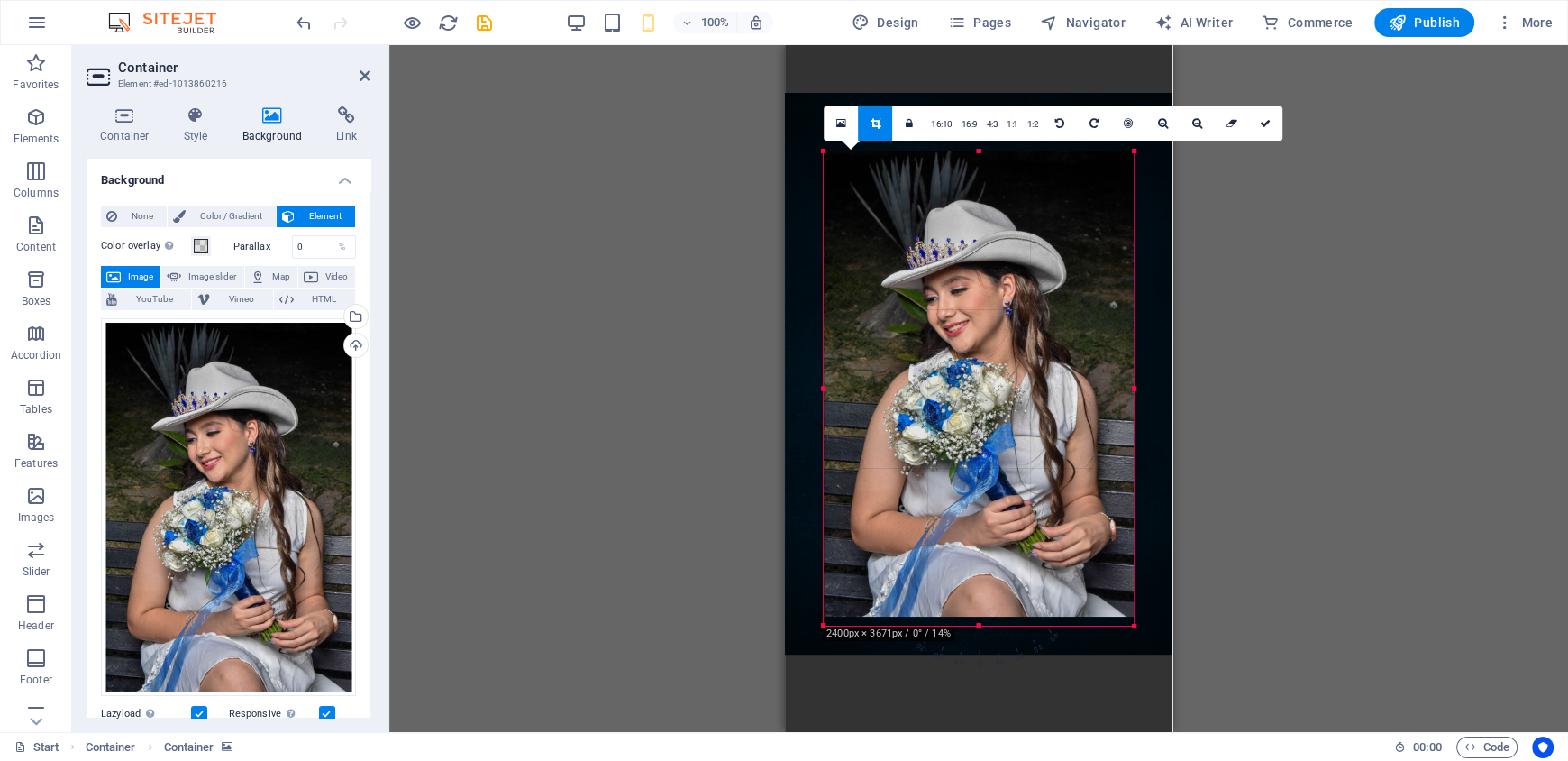
drag, startPoint x: 983, startPoint y: 216, endPoint x: 999, endPoint y: 89, distance: 128.0
click at [999, 89] on div "Drag here to replace the existing content. Press “Ctrl” if you want to create a…" at bounding box center [979, 388] width 387 height 687
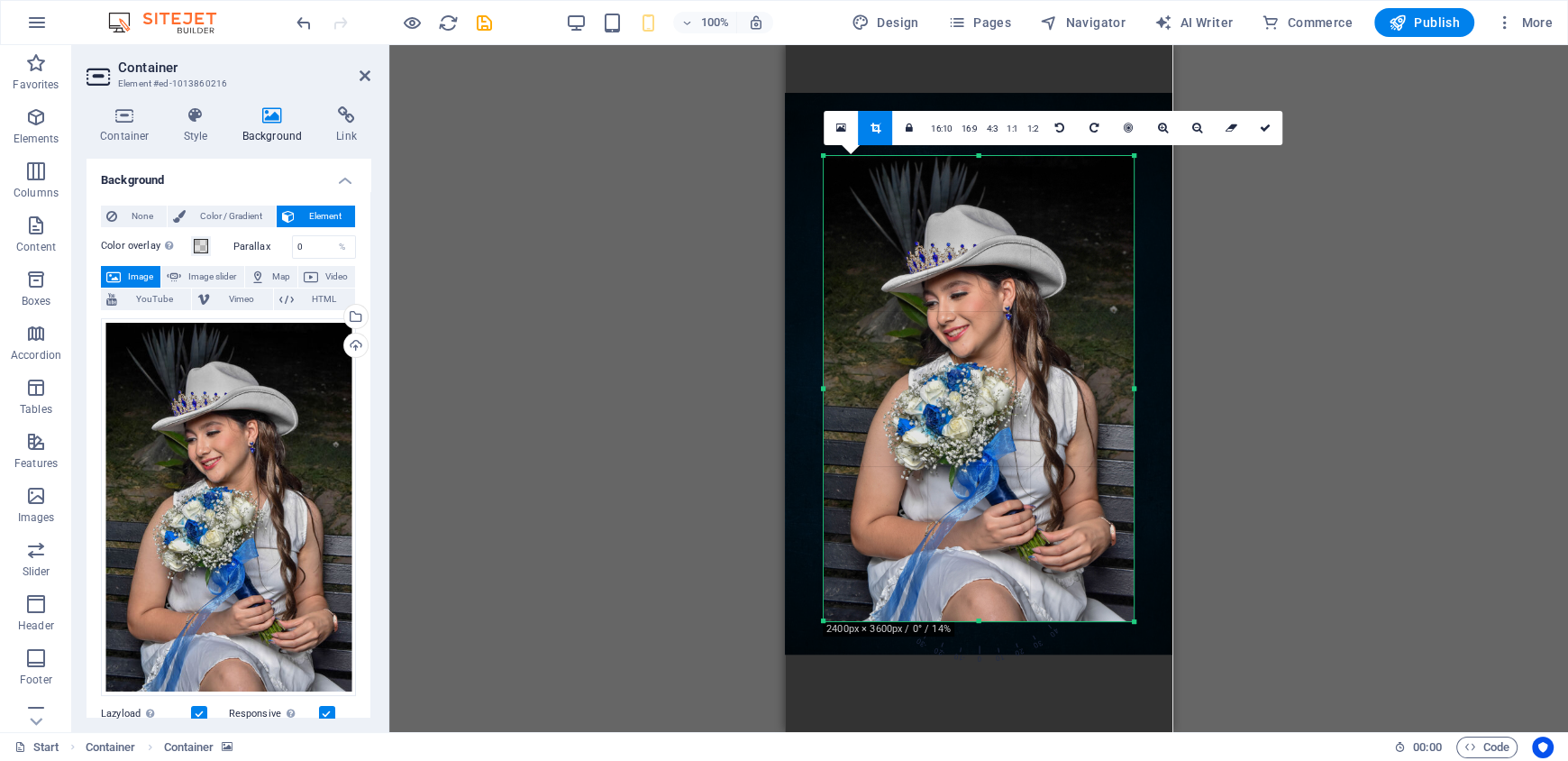
click at [979, 617] on div at bounding box center [979, 388] width 310 height 465
click at [1029, 512] on div at bounding box center [979, 388] width 310 height 465
click at [1259, 118] on link at bounding box center [1265, 128] width 34 height 34
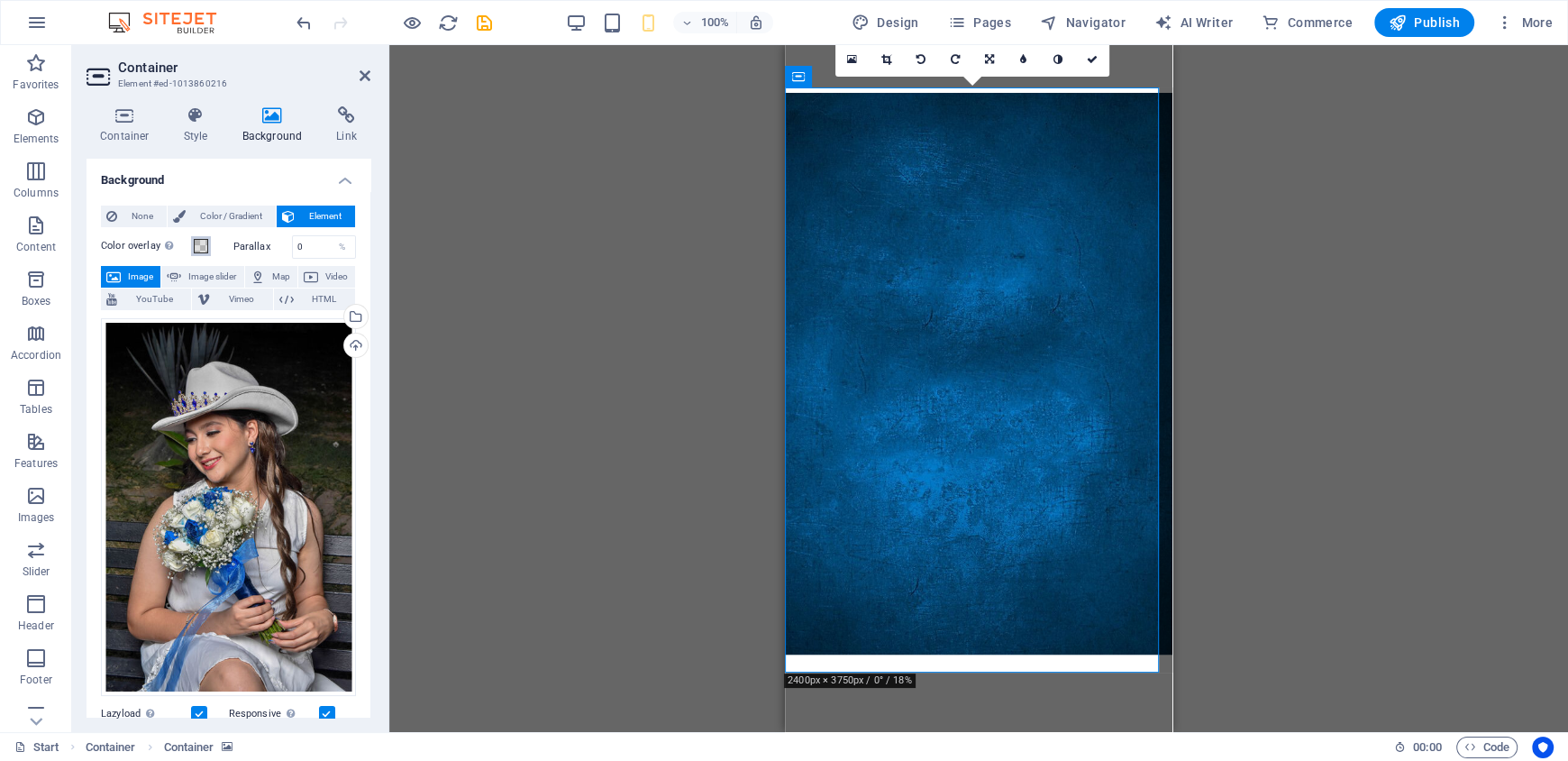
click at [195, 242] on span at bounding box center [201, 246] width 15 height 15
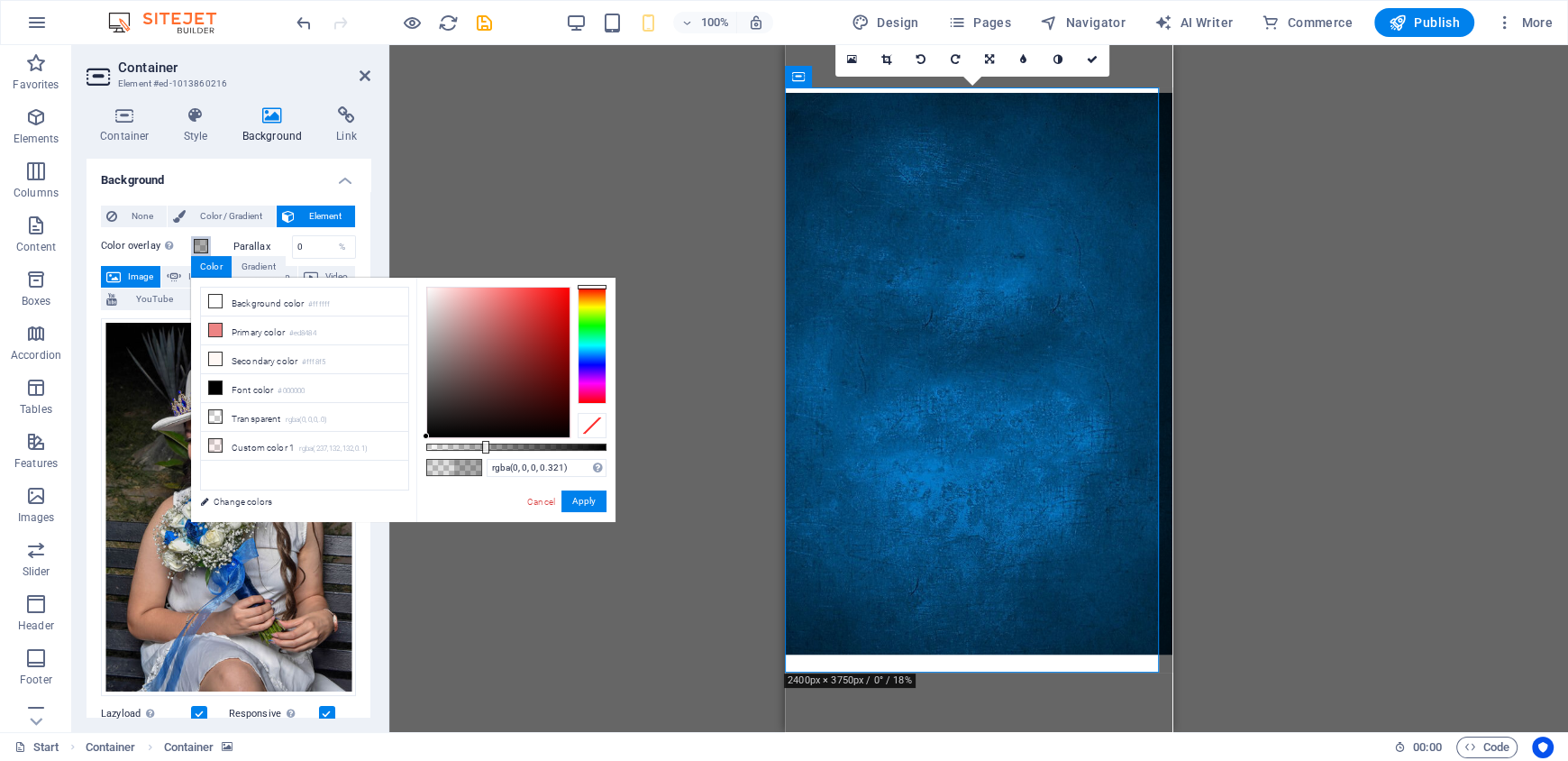
drag, startPoint x: 451, startPoint y: 444, endPoint x: 484, endPoint y: 451, distance: 33.7
click at [484, 451] on div at bounding box center [485, 447] width 7 height 13
drag, startPoint x: 424, startPoint y: 415, endPoint x: 444, endPoint y: 426, distance: 22.8
click at [444, 426] on div "rgba(0, 0, 0, 0.321) Supported formats #0852ed rgb(8, 82, 237) rgba(8, 82, 237,…" at bounding box center [516, 531] width 199 height 505
type input "rgba(15, 15, 15, 0.321)"
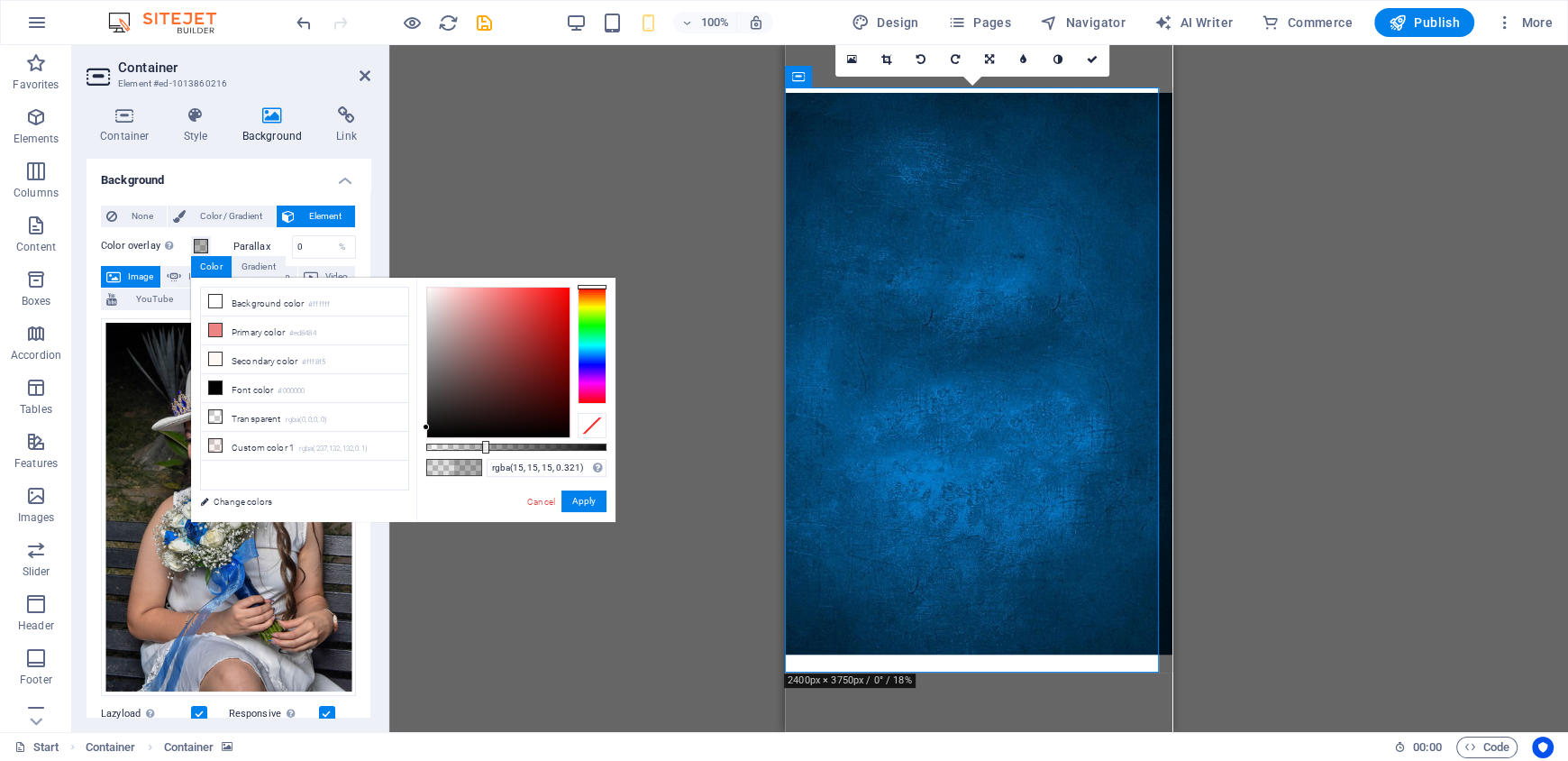
drag, startPoint x: 444, startPoint y: 426, endPoint x: 415, endPoint y: 427, distance: 29.0
click at [415, 427] on div "less Background color #ffffff Primary color #ed8484 Secondary color #fff8f5 Fon…" at bounding box center [403, 400] width 424 height 244
click at [576, 508] on button "Apply" at bounding box center [584, 501] width 45 height 21
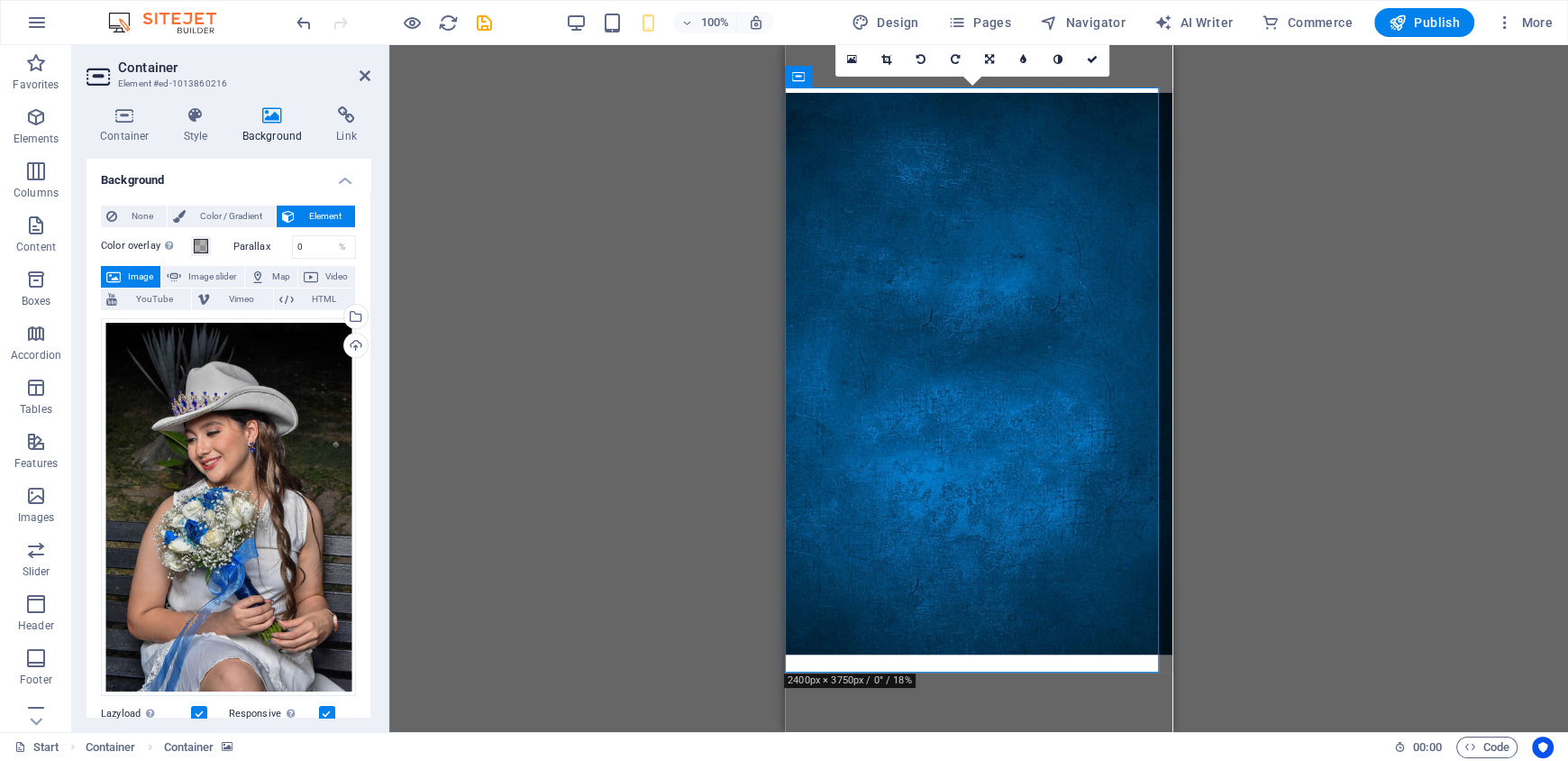
click at [1176, 184] on div "Drag here to replace the existing content. Press “Ctrl” if you want to create a…" at bounding box center [979, 388] width 1179 height 687
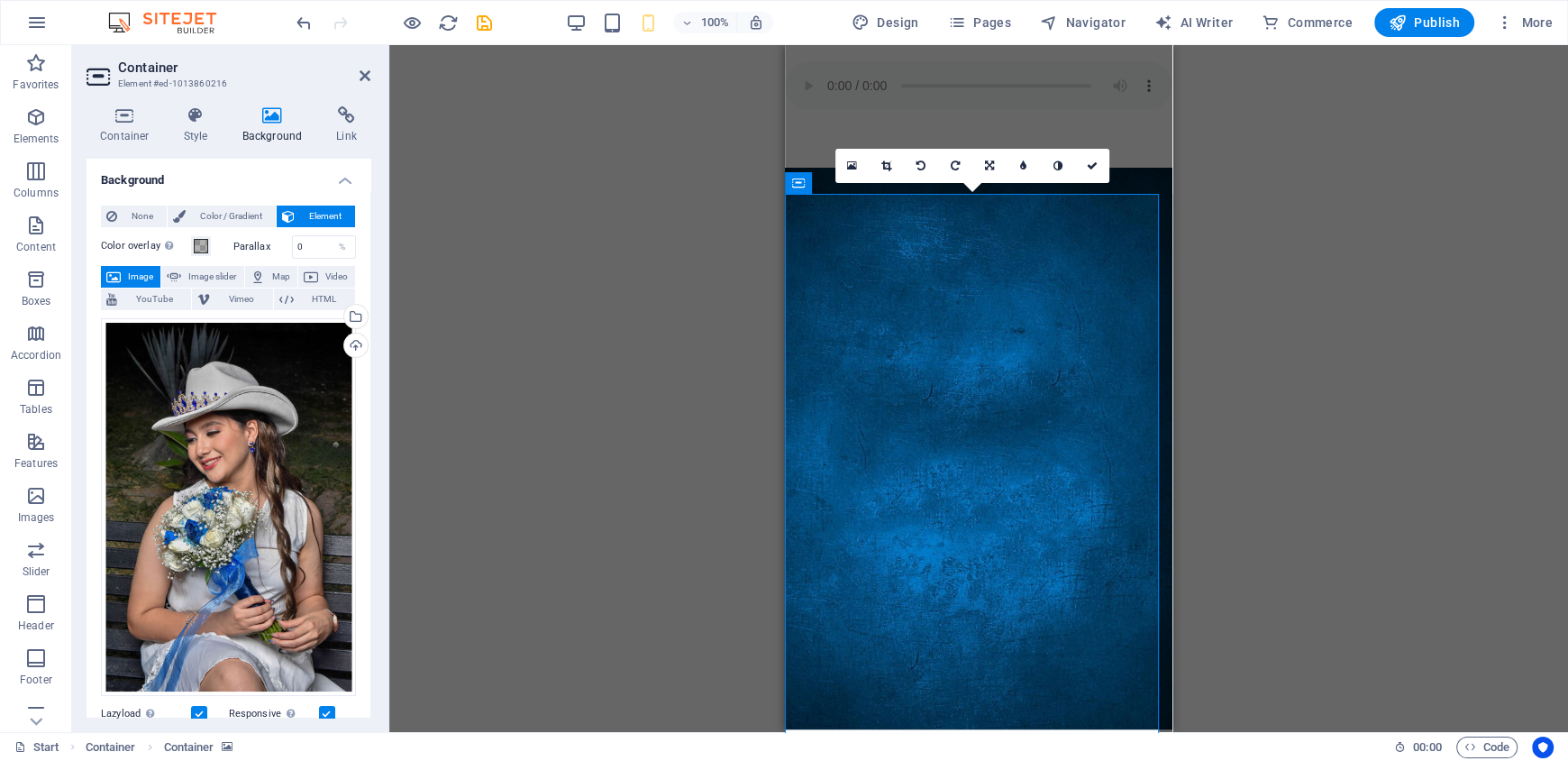
scroll to position [1002, 0]
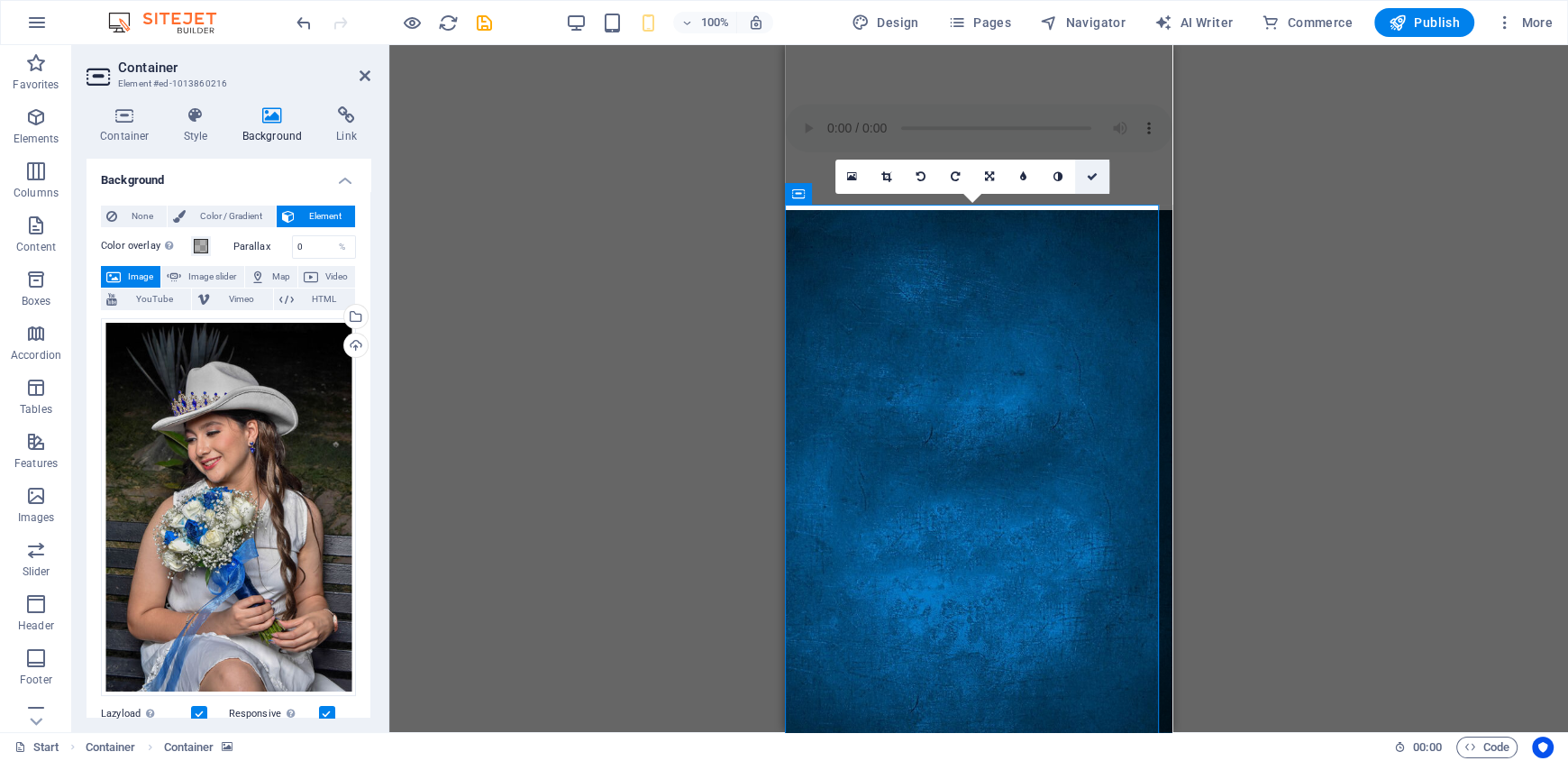
click at [1089, 180] on icon at bounding box center [1091, 177] width 11 height 11
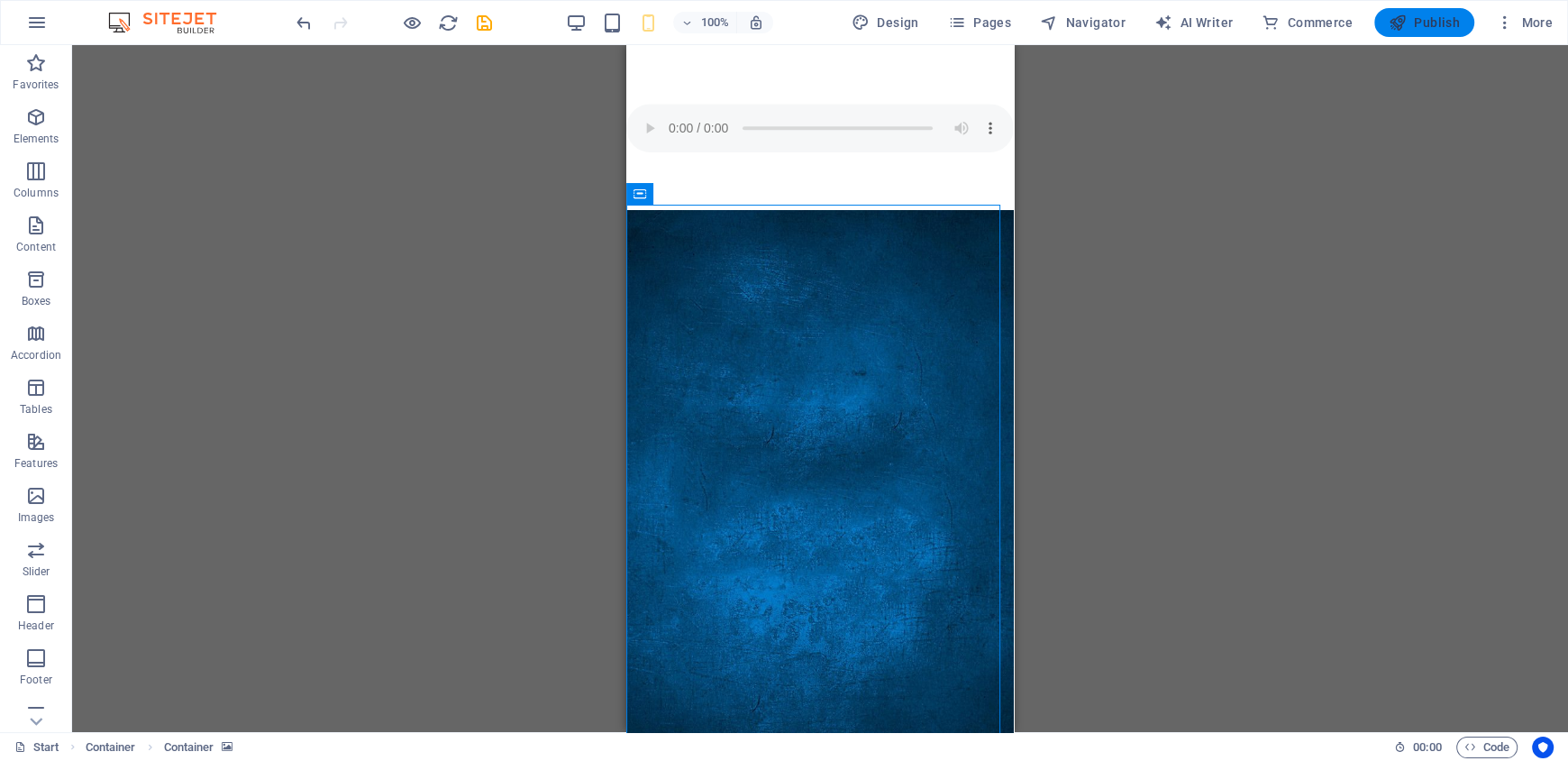
click at [1402, 34] on button "Publish" at bounding box center [1425, 22] width 101 height 29
checkbox input "false"
